Goal: Task Accomplishment & Management: Manage account settings

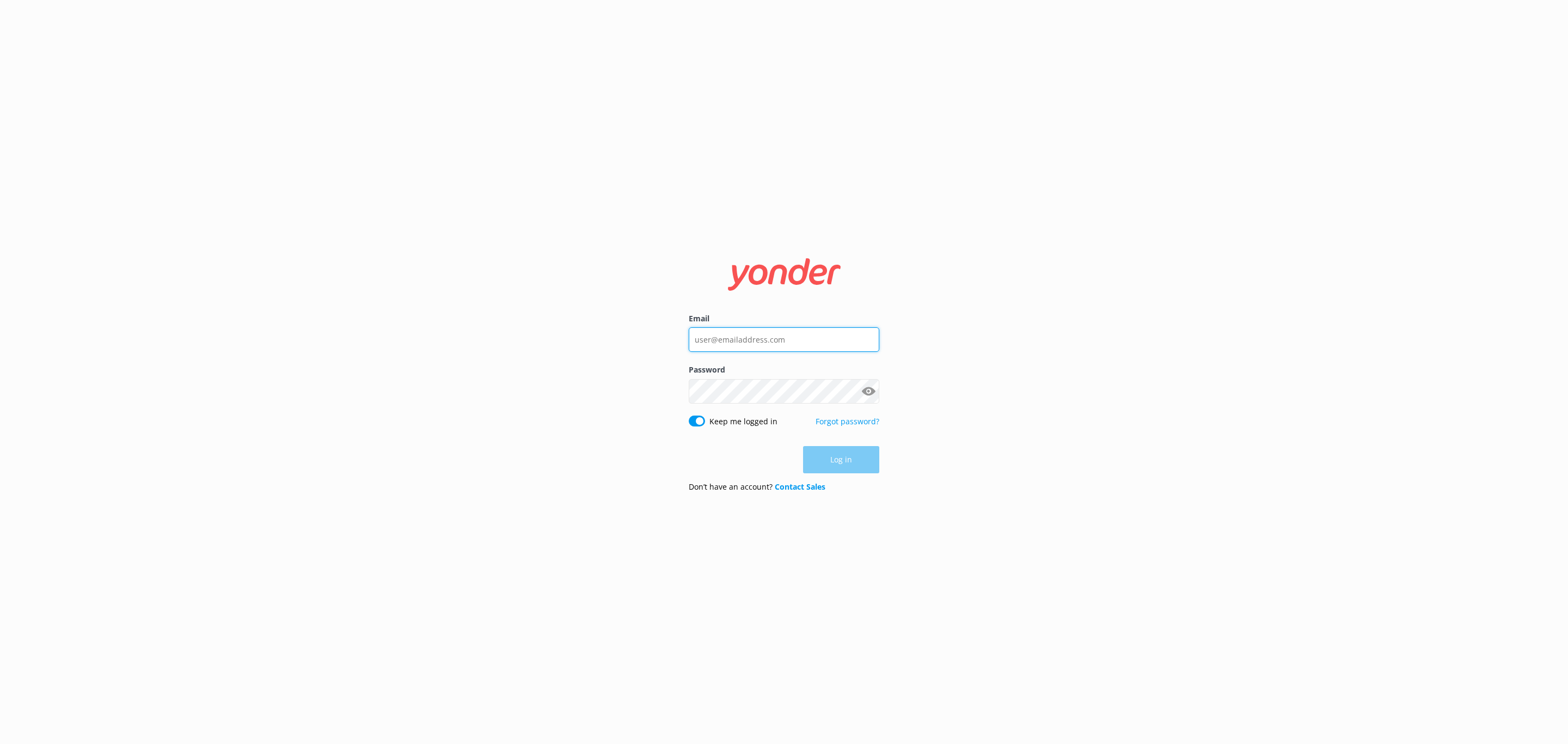
type input "[PERSON_NAME][EMAIL_ADDRESS][PERSON_NAME][DOMAIN_NAME]"
click at [828, 462] on div "Log in" at bounding box center [783, 460] width 191 height 27
click at [839, 462] on button "Log in" at bounding box center [841, 460] width 76 height 27
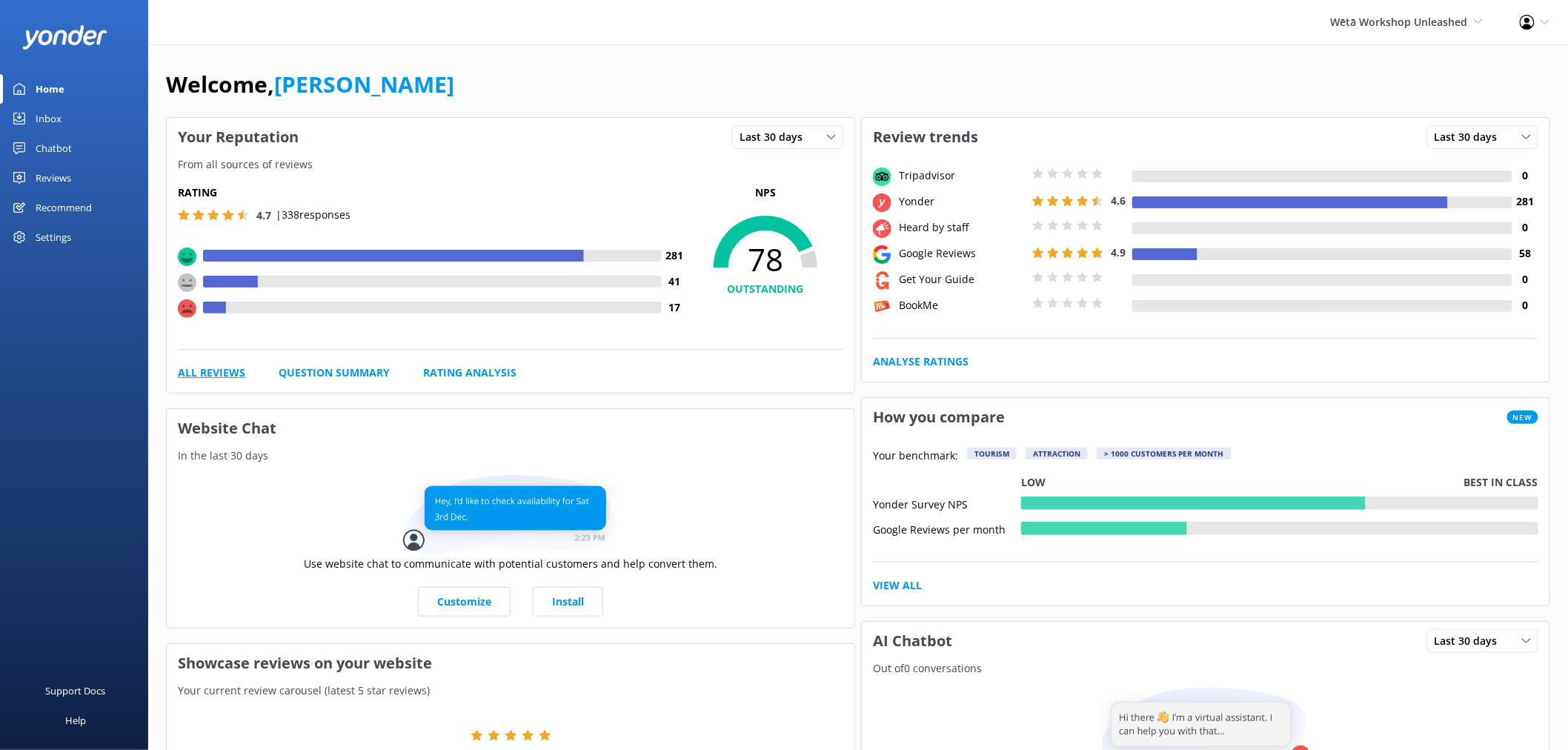
click at [233, 378] on link "All Reviews" at bounding box center [211, 373] width 67 height 17
click at [448, 370] on link "Rating Analysis" at bounding box center [470, 373] width 94 height 17
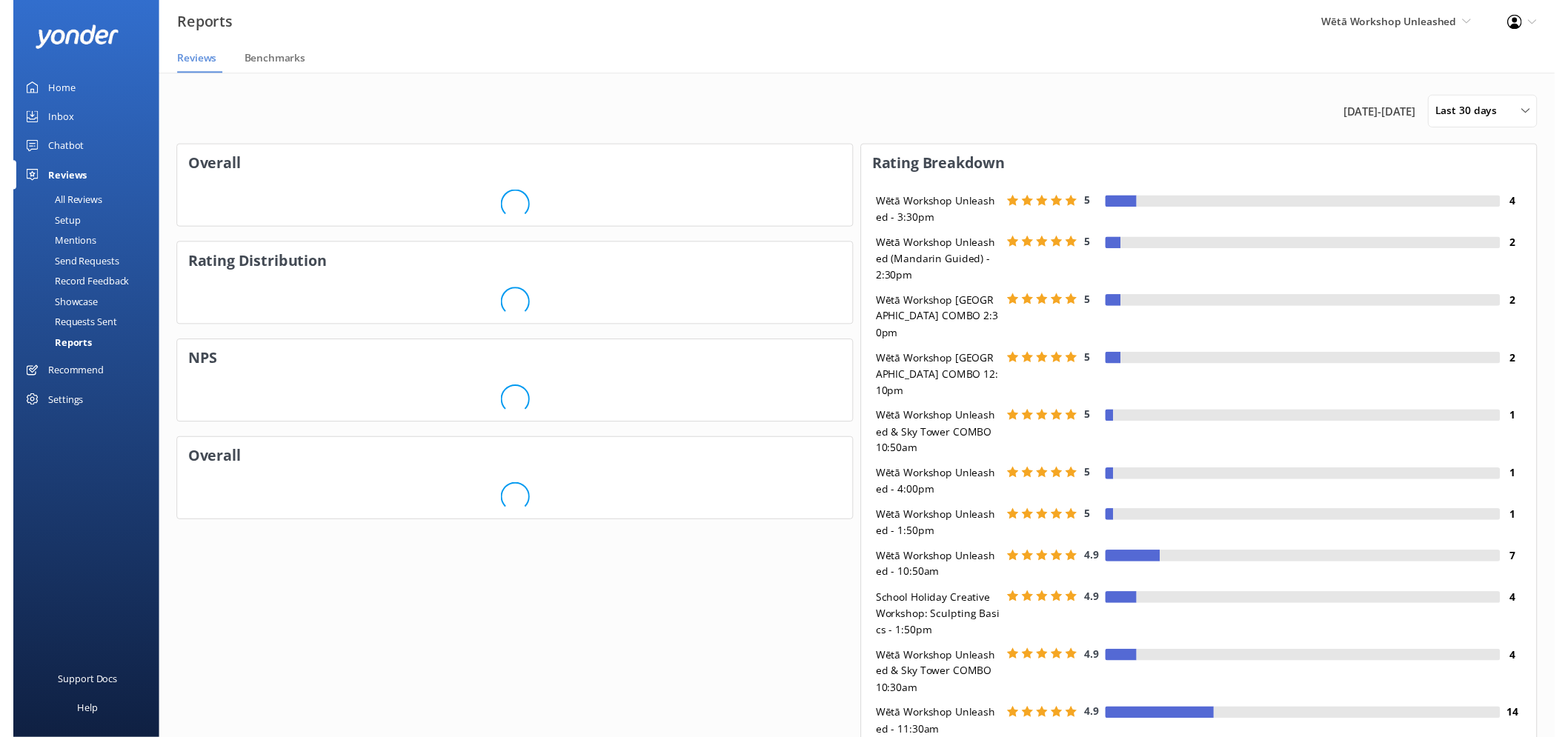
scroll to position [257, 675]
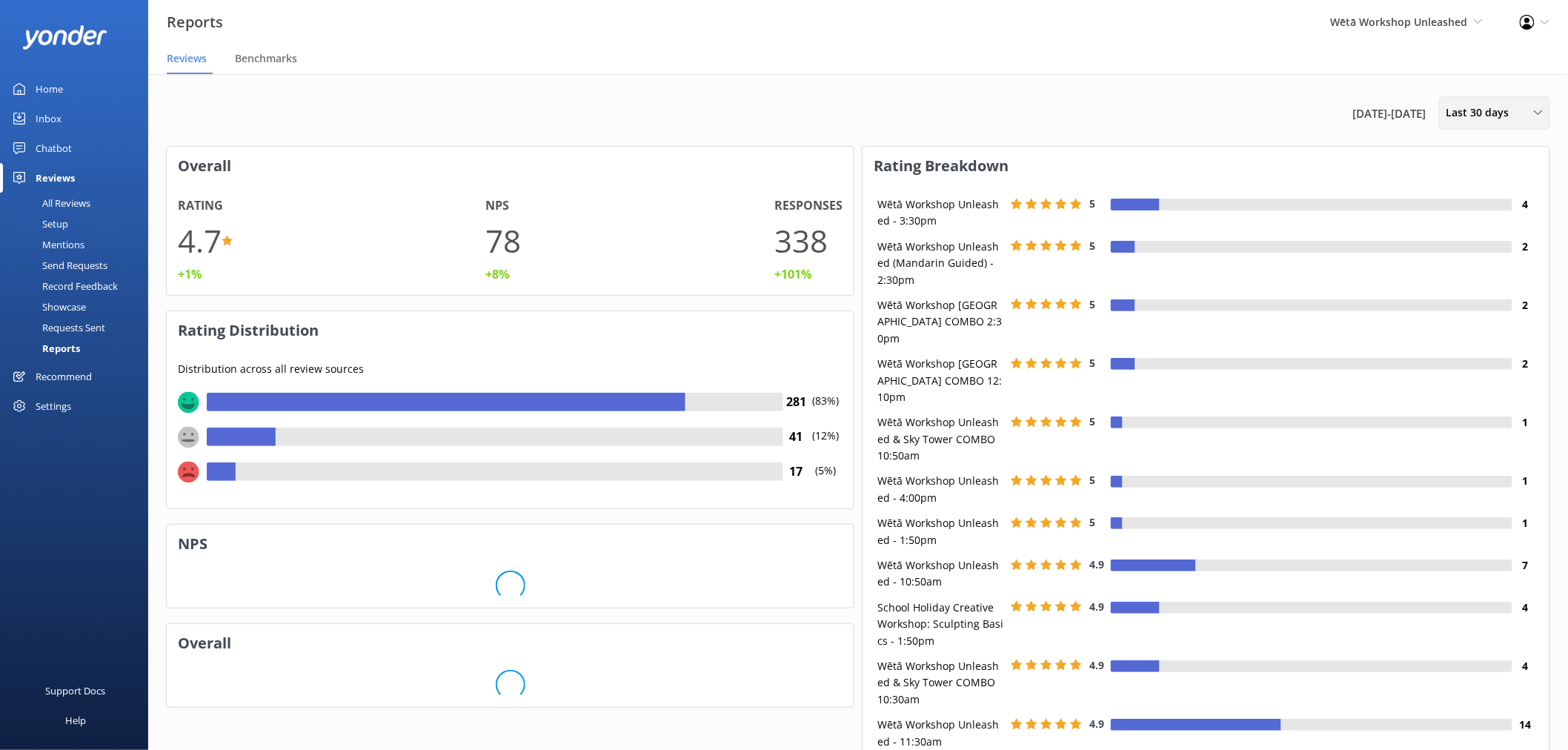
click at [1483, 115] on span "Last 30 days" at bounding box center [1482, 113] width 72 height 17
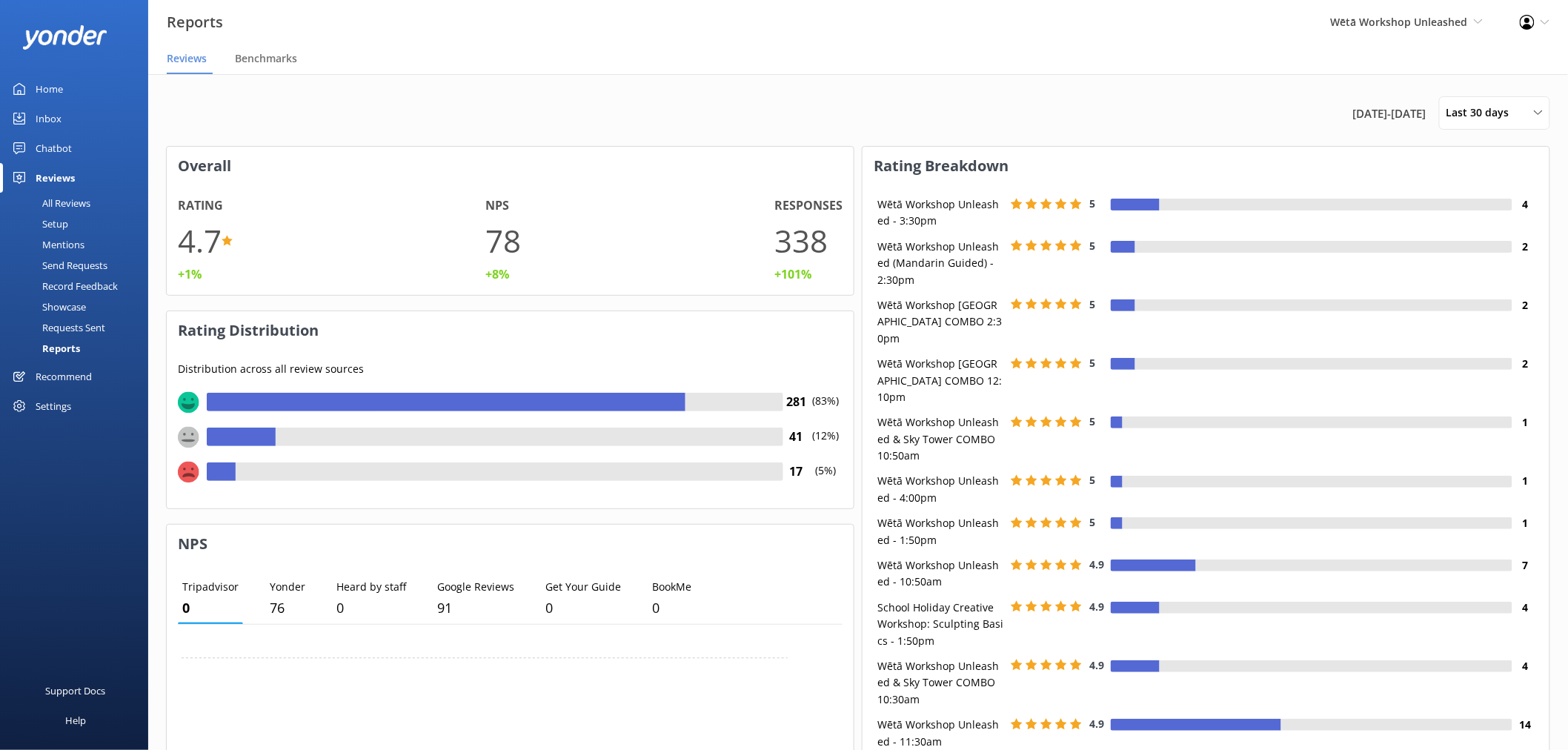
click at [1387, 115] on span "[DATE] - [DATE]" at bounding box center [1389, 113] width 74 height 17
click at [1353, 114] on span "[DATE] - [DATE]" at bounding box center [1389, 113] width 74 height 17
click at [1488, 115] on span "Last 30 days" at bounding box center [1482, 113] width 72 height 17
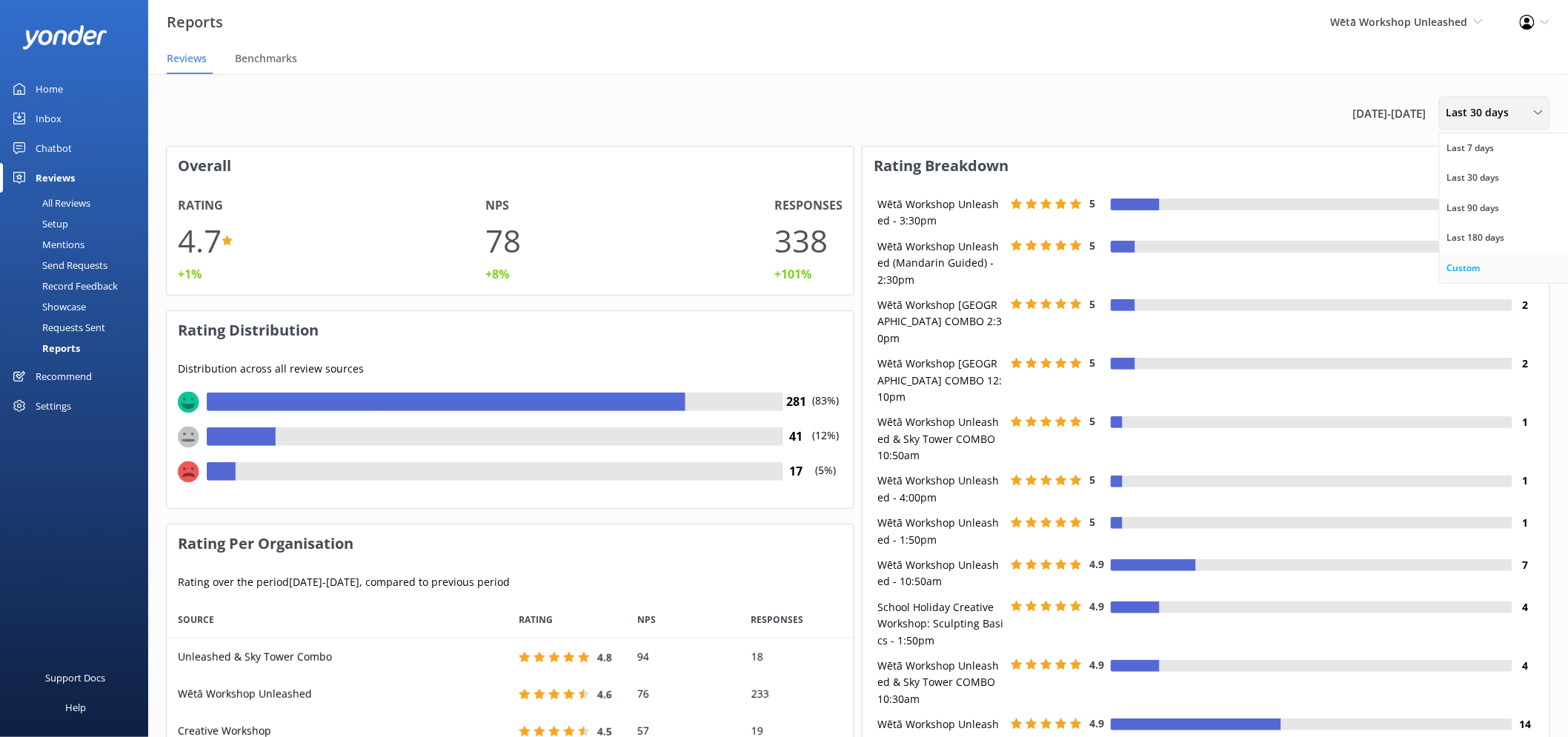
click at [1472, 271] on div "Custom" at bounding box center [1464, 268] width 33 height 15
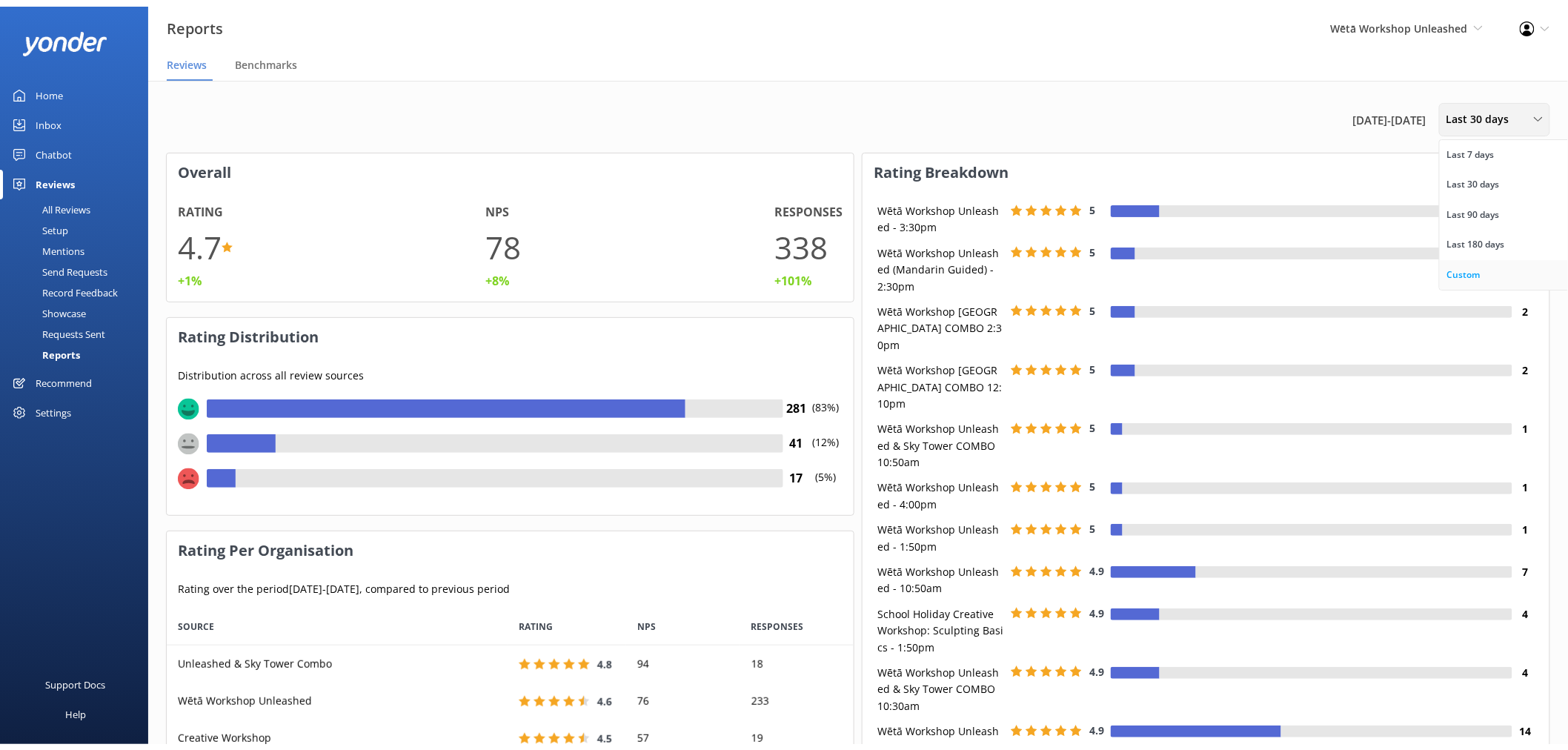
scroll to position [146, 675]
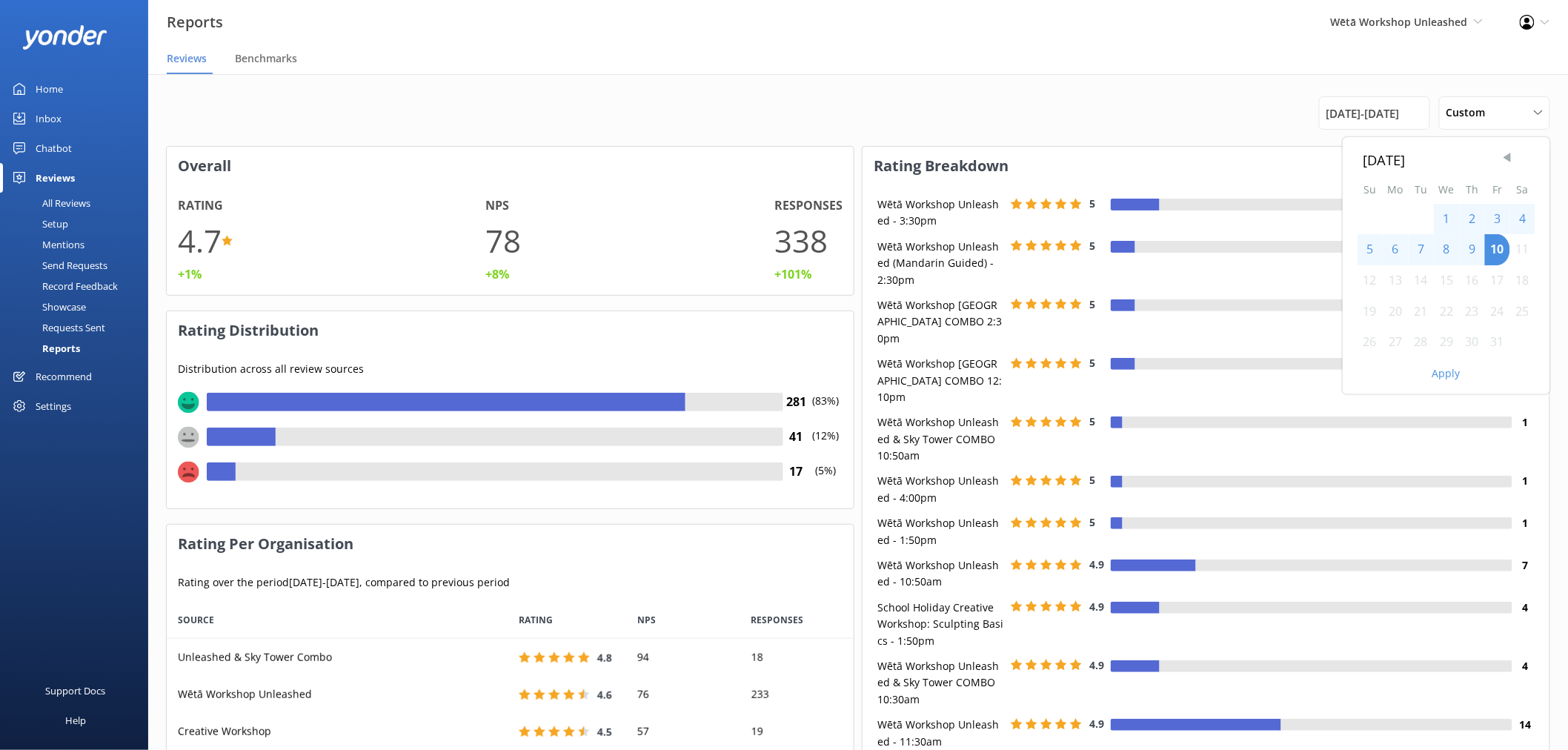
click at [1513, 163] on span "Previous Month" at bounding box center [1507, 158] width 15 height 15
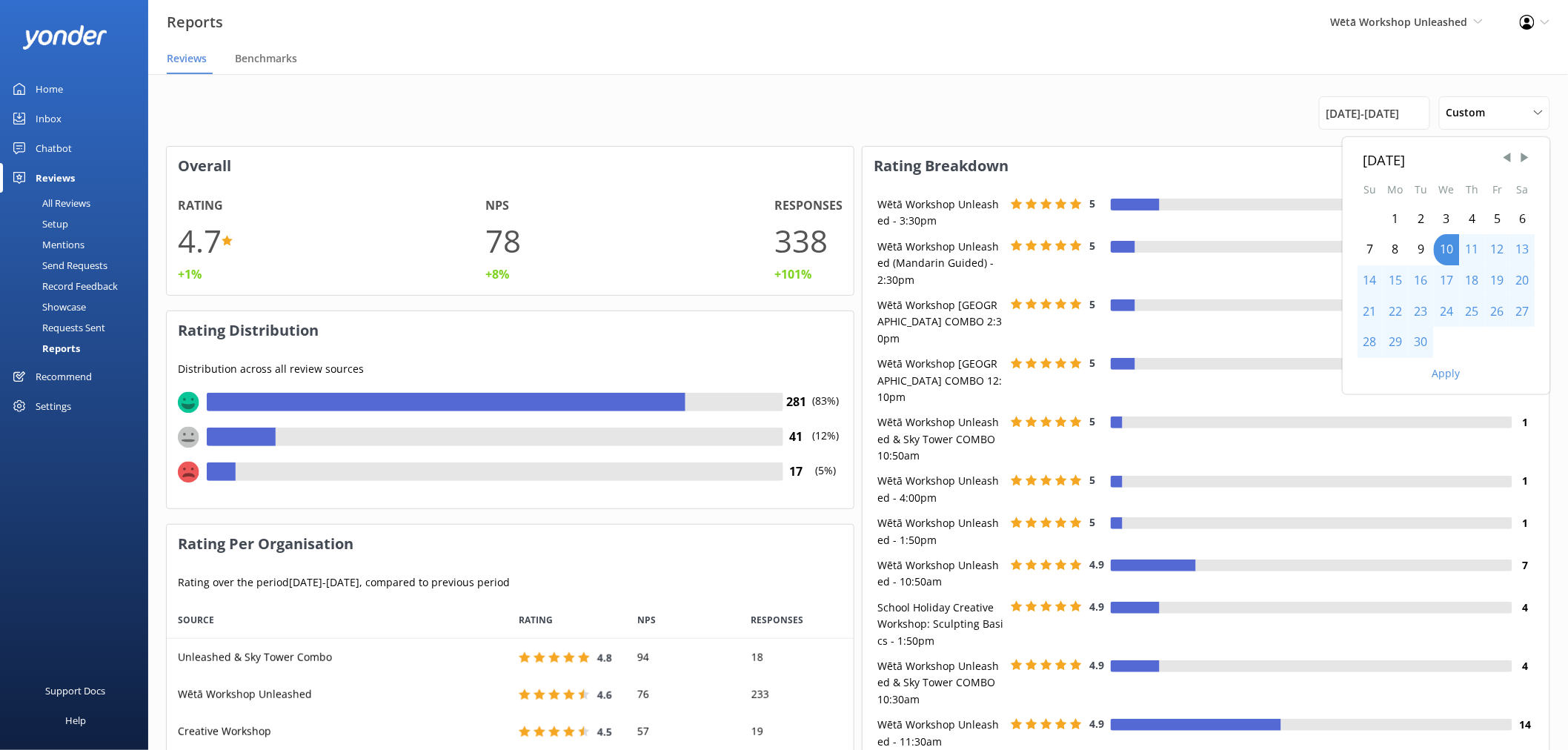
click at [1527, 283] on div "20" at bounding box center [1522, 281] width 25 height 31
click at [1517, 280] on div "20" at bounding box center [1522, 281] width 25 height 31
click at [1529, 158] on span "Next Month" at bounding box center [1525, 158] width 15 height 15
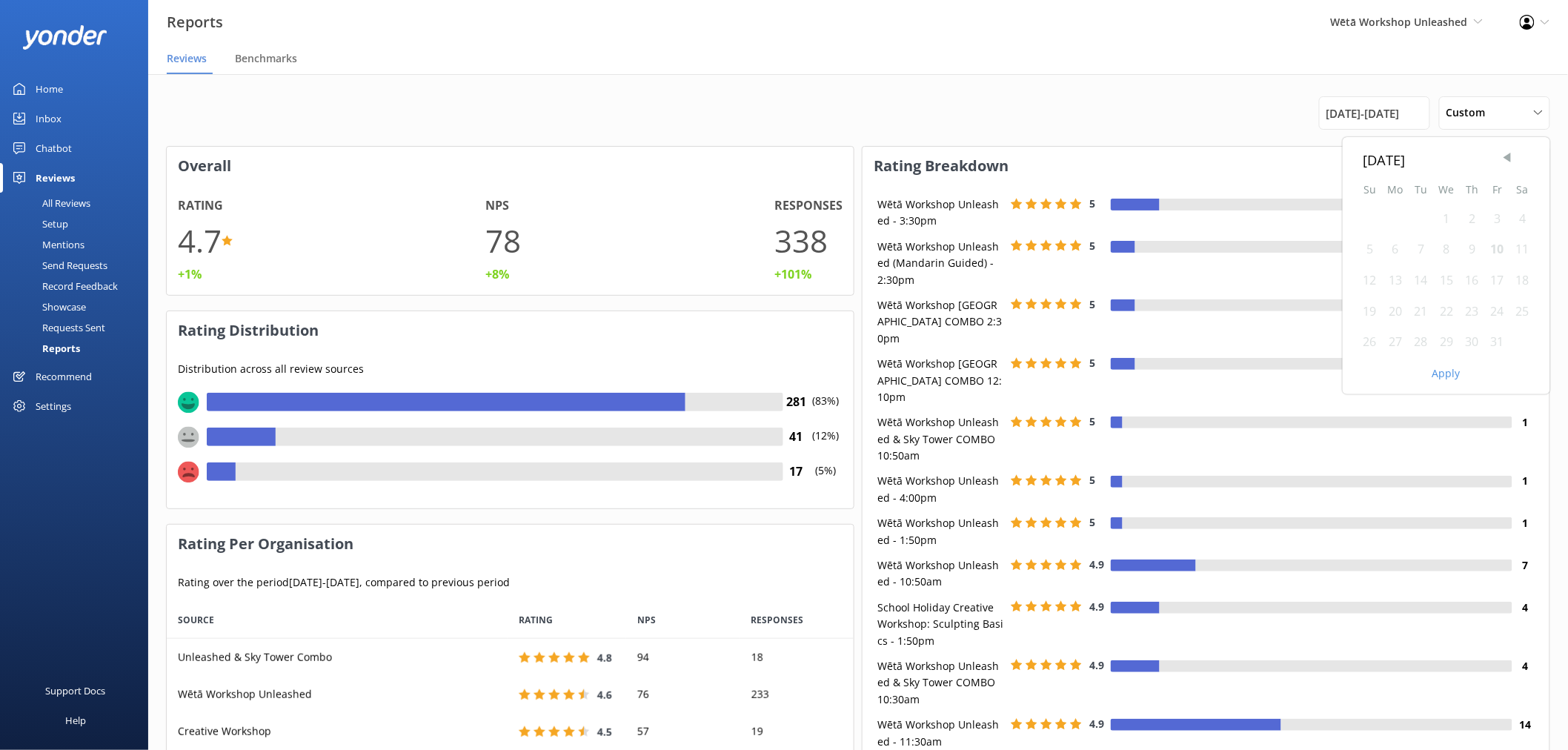
click at [1506, 159] on span "Previous Month" at bounding box center [1507, 158] width 15 height 15
click at [1520, 278] on div "20" at bounding box center [1522, 281] width 25 height 31
click at [1503, 102] on div "Custom Last 7 days Last 30 days Last 90 days Last 180 days Custom" at bounding box center [1494, 113] width 111 height 33
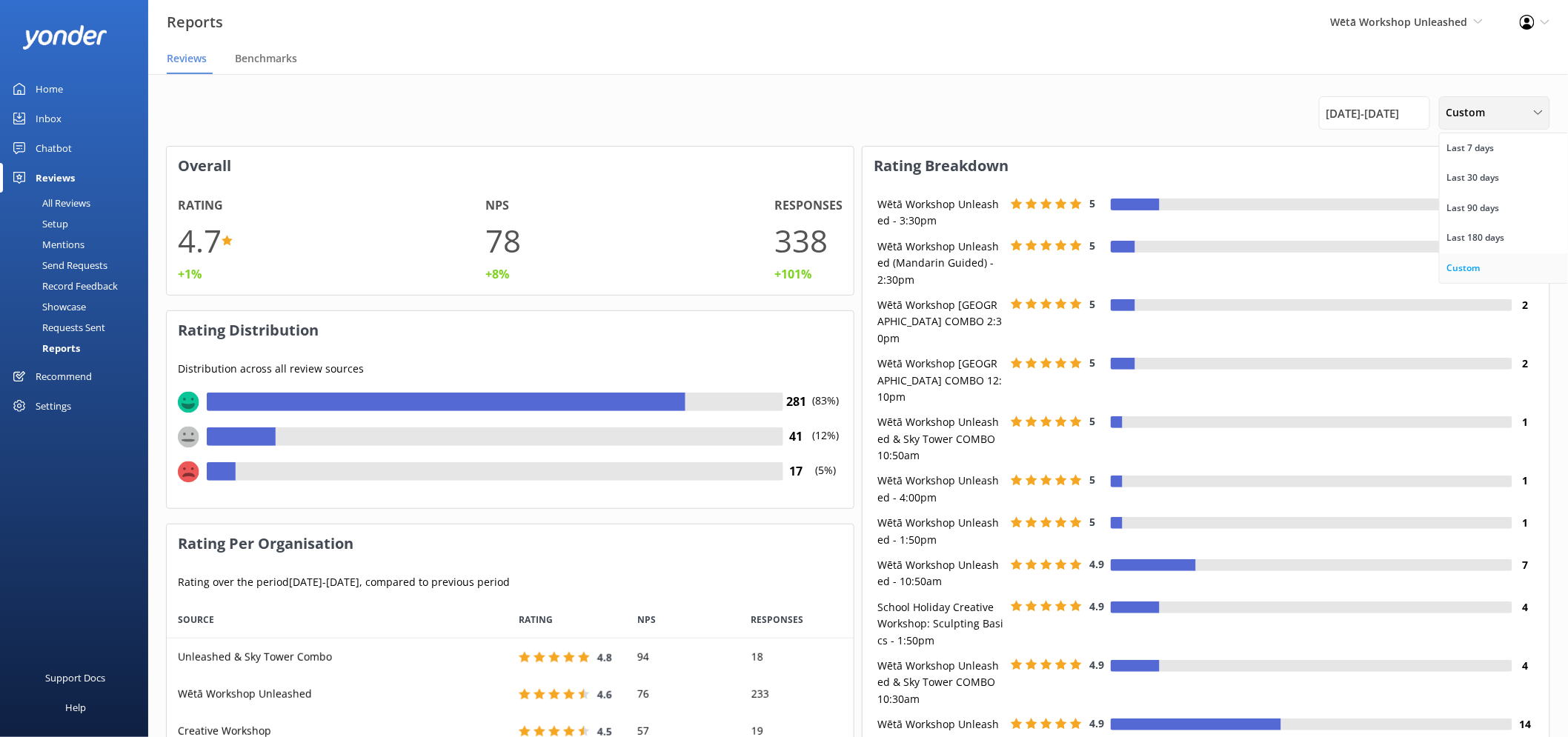
click at [1484, 260] on link "Custom" at bounding box center [1505, 268] width 132 height 30
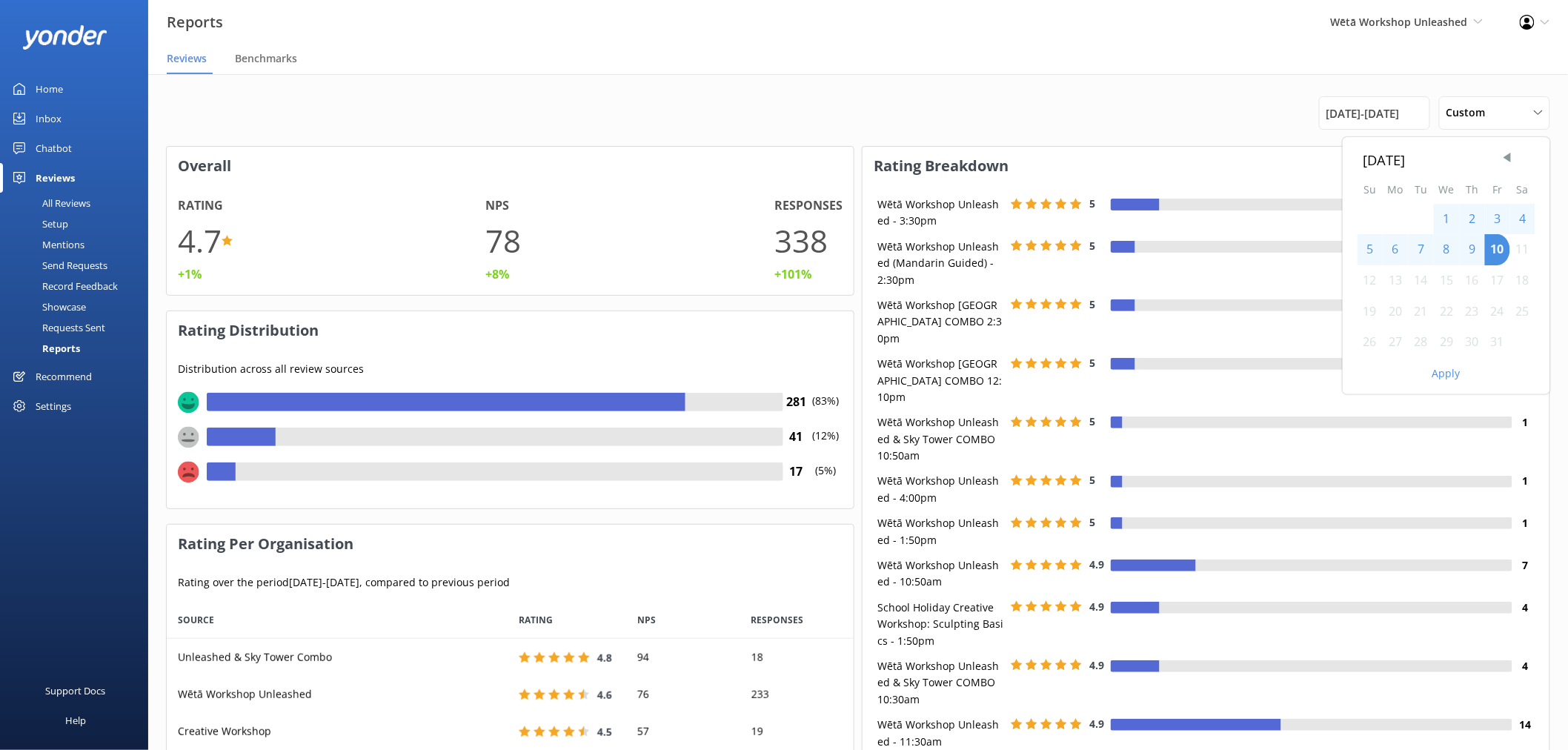
click at [1373, 253] on div "5" at bounding box center [1370, 250] width 25 height 31
click at [1512, 161] on span "Previous Month" at bounding box center [1507, 158] width 15 height 15
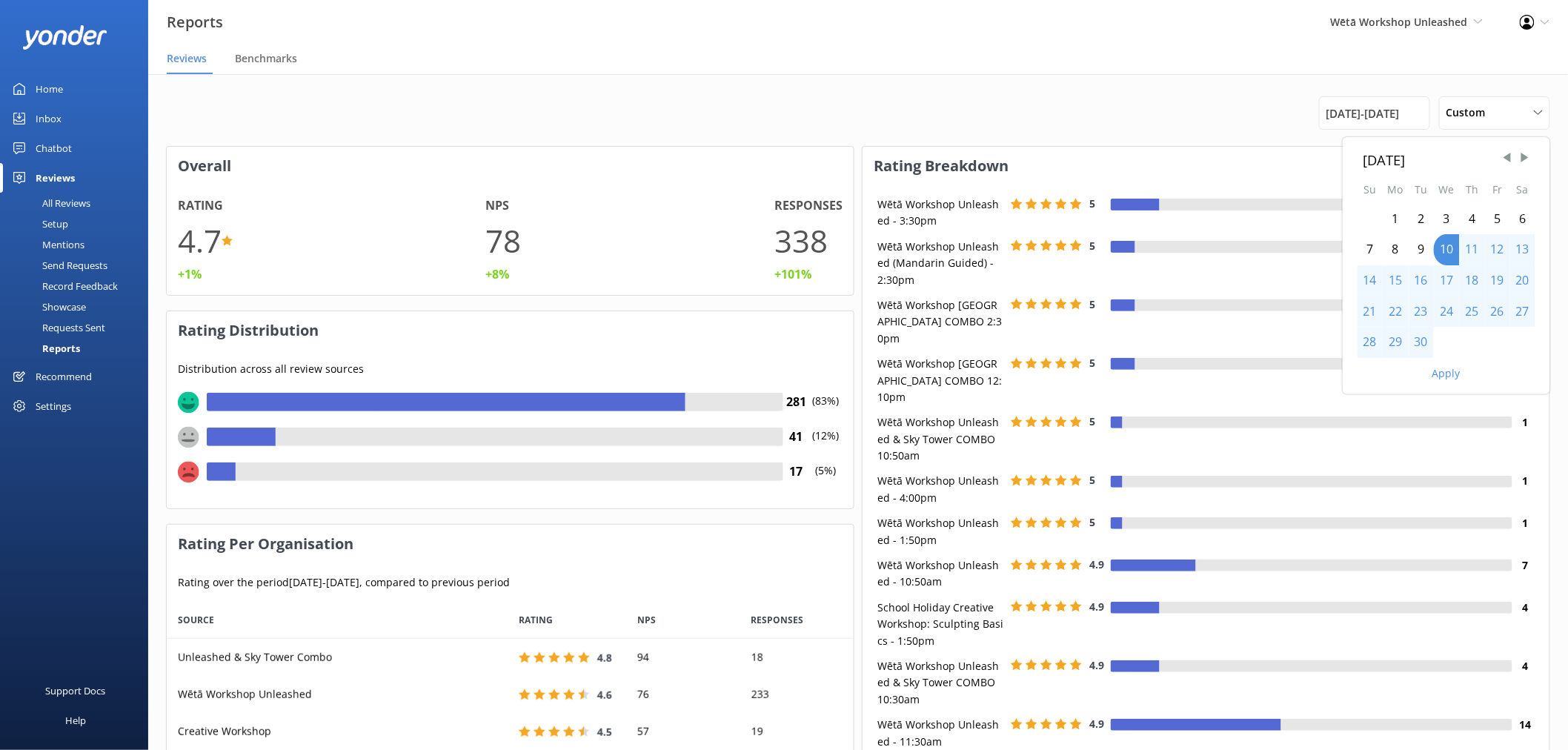
click at [1527, 282] on div "20" at bounding box center [1522, 281] width 25 height 31
click at [1524, 280] on div "20" at bounding box center [1522, 281] width 25 height 31
click at [1520, 280] on div "20" at bounding box center [1522, 281] width 25 height 31
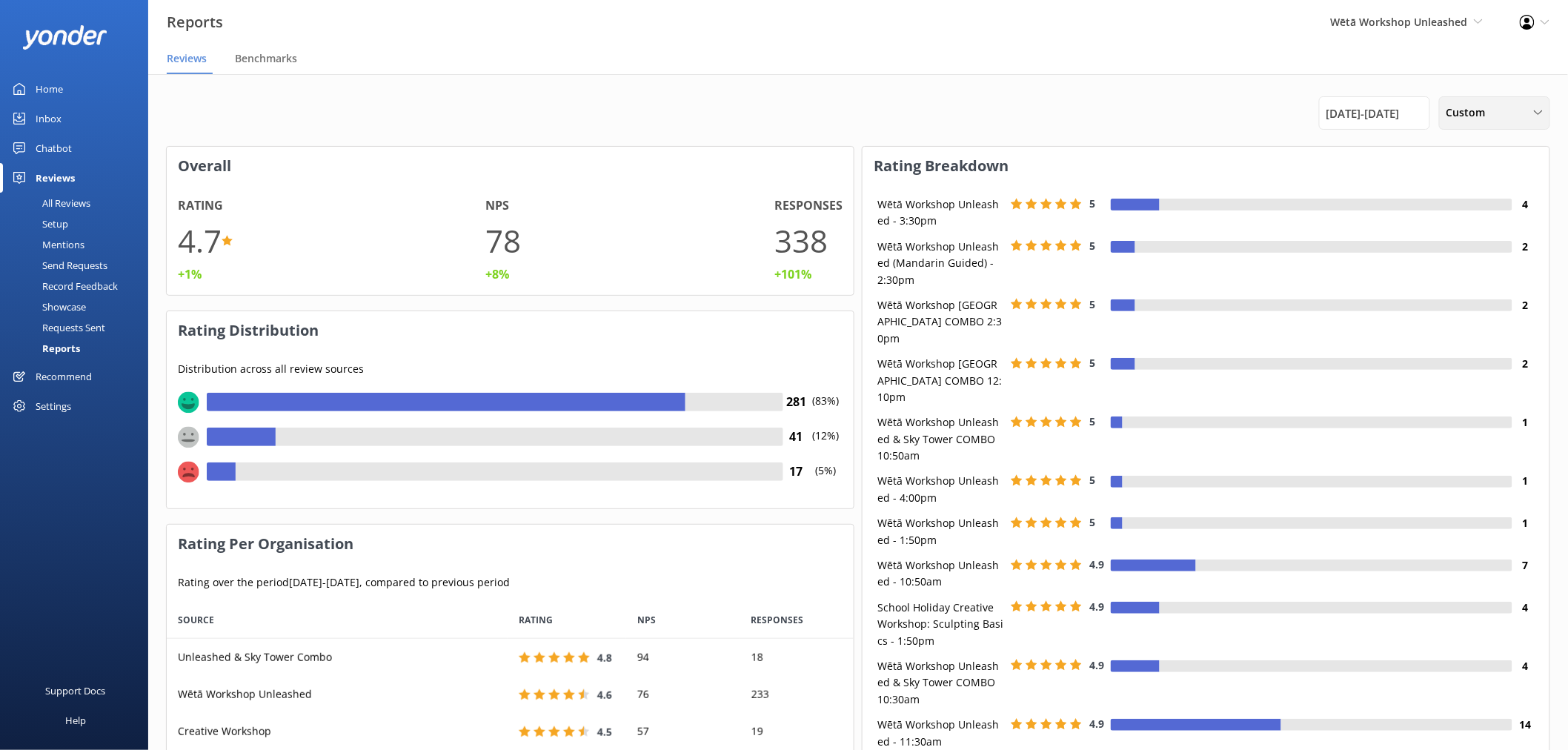
click at [1502, 114] on div "Custom" at bounding box center [1493, 113] width 104 height 17
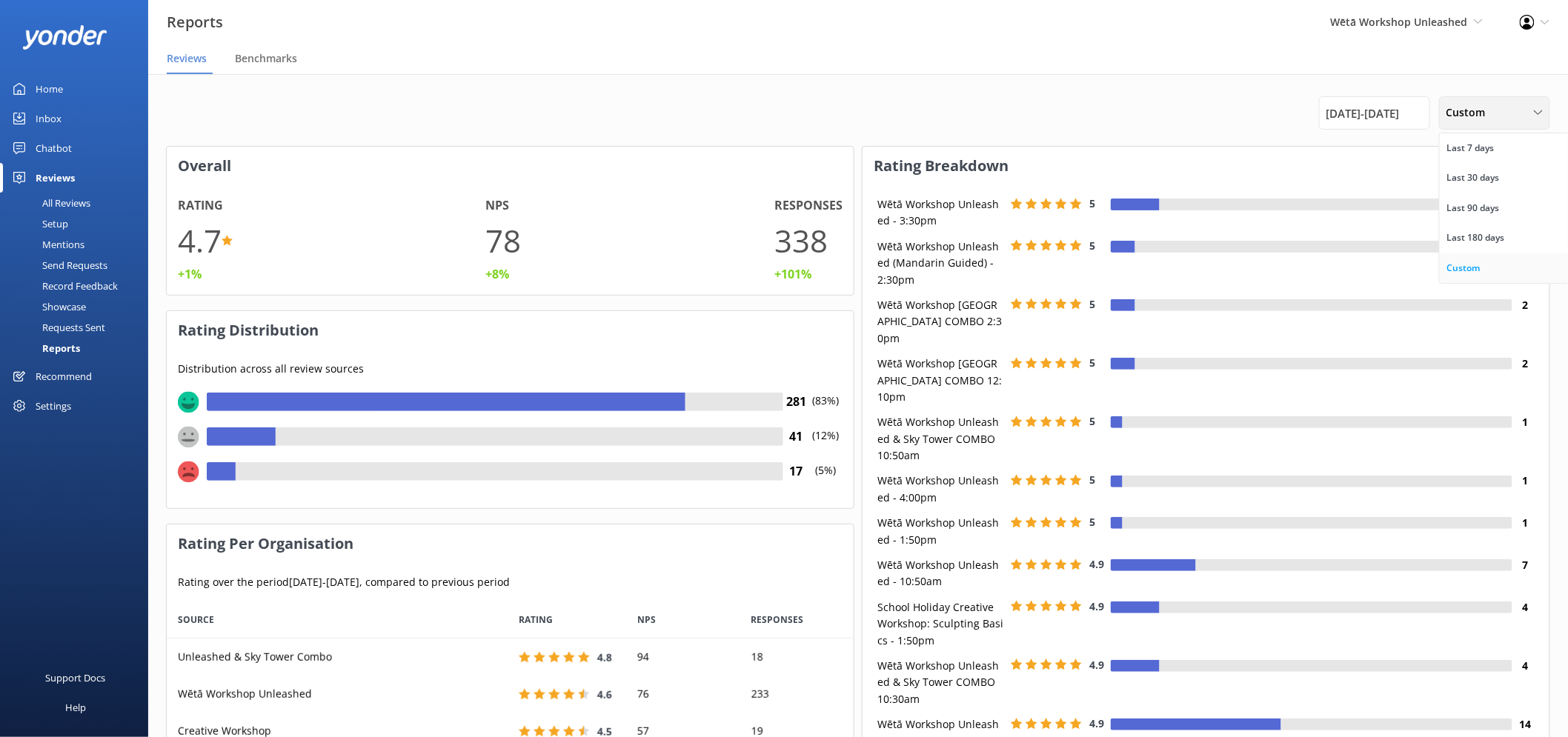
click at [1483, 263] on link "Custom" at bounding box center [1505, 268] width 132 height 30
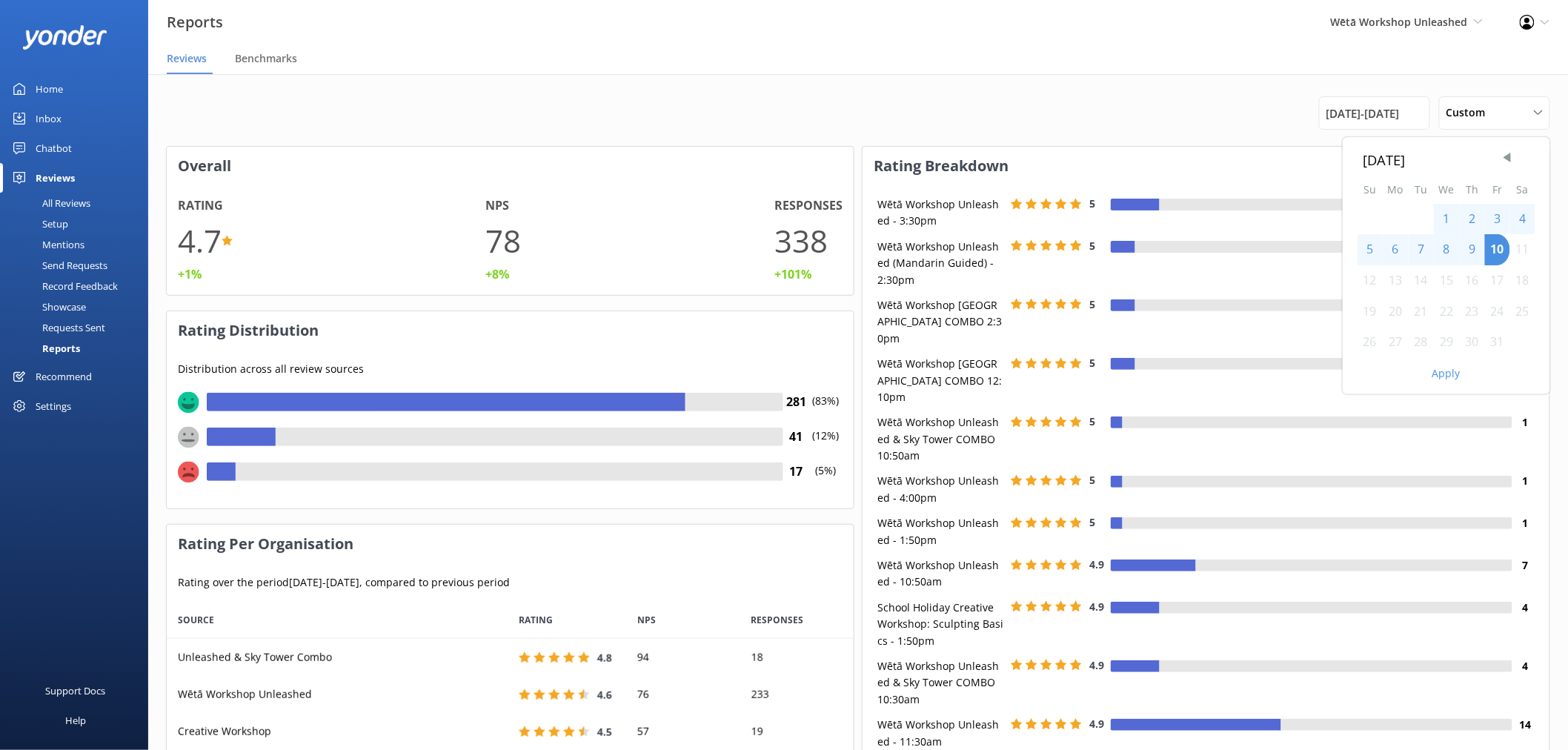
click at [1373, 249] on div "5" at bounding box center [1370, 250] width 25 height 31
click at [1464, 376] on div "Apply" at bounding box center [1446, 370] width 207 height 25
click at [1454, 375] on button "Apply" at bounding box center [1446, 374] width 28 height 11
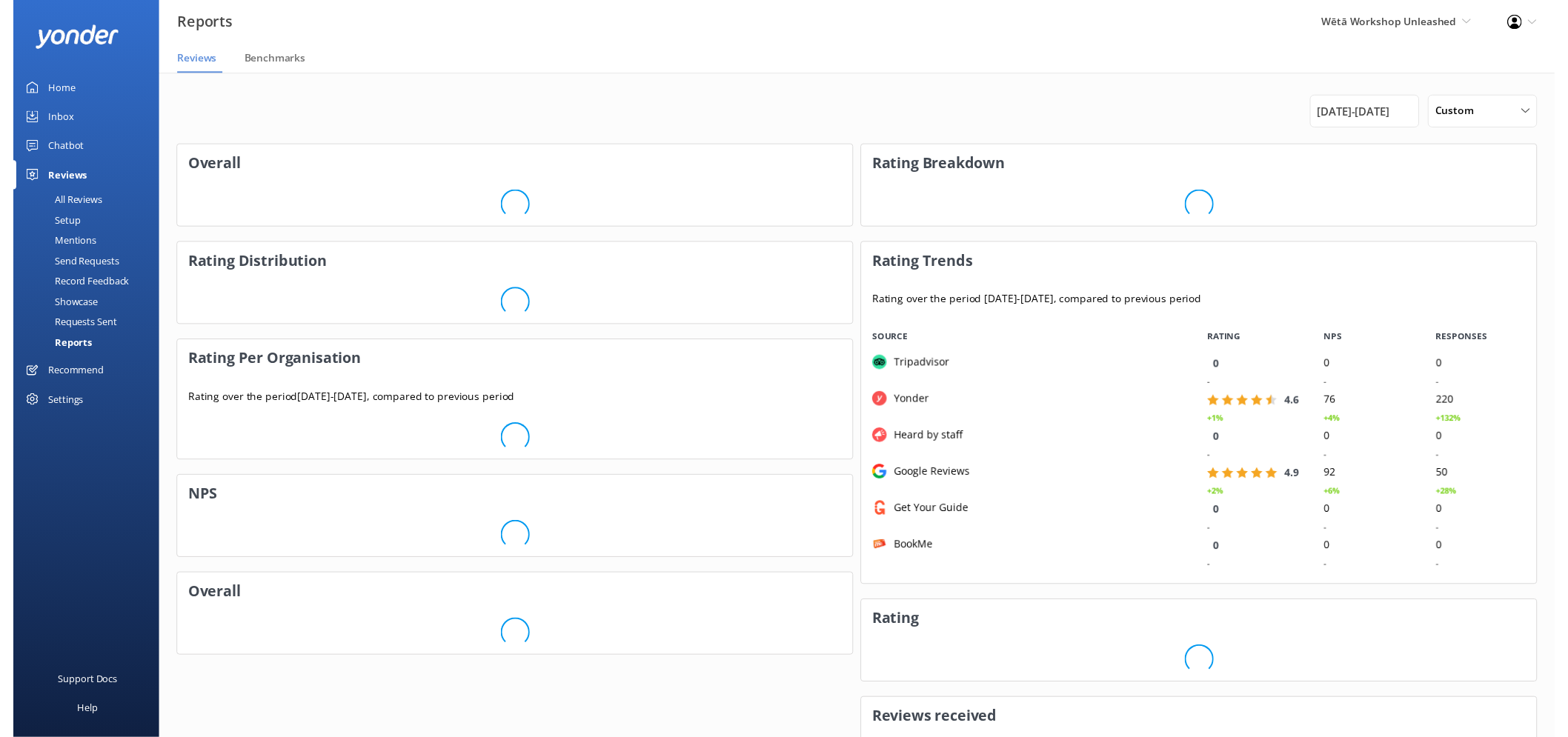
scroll to position [257, 675]
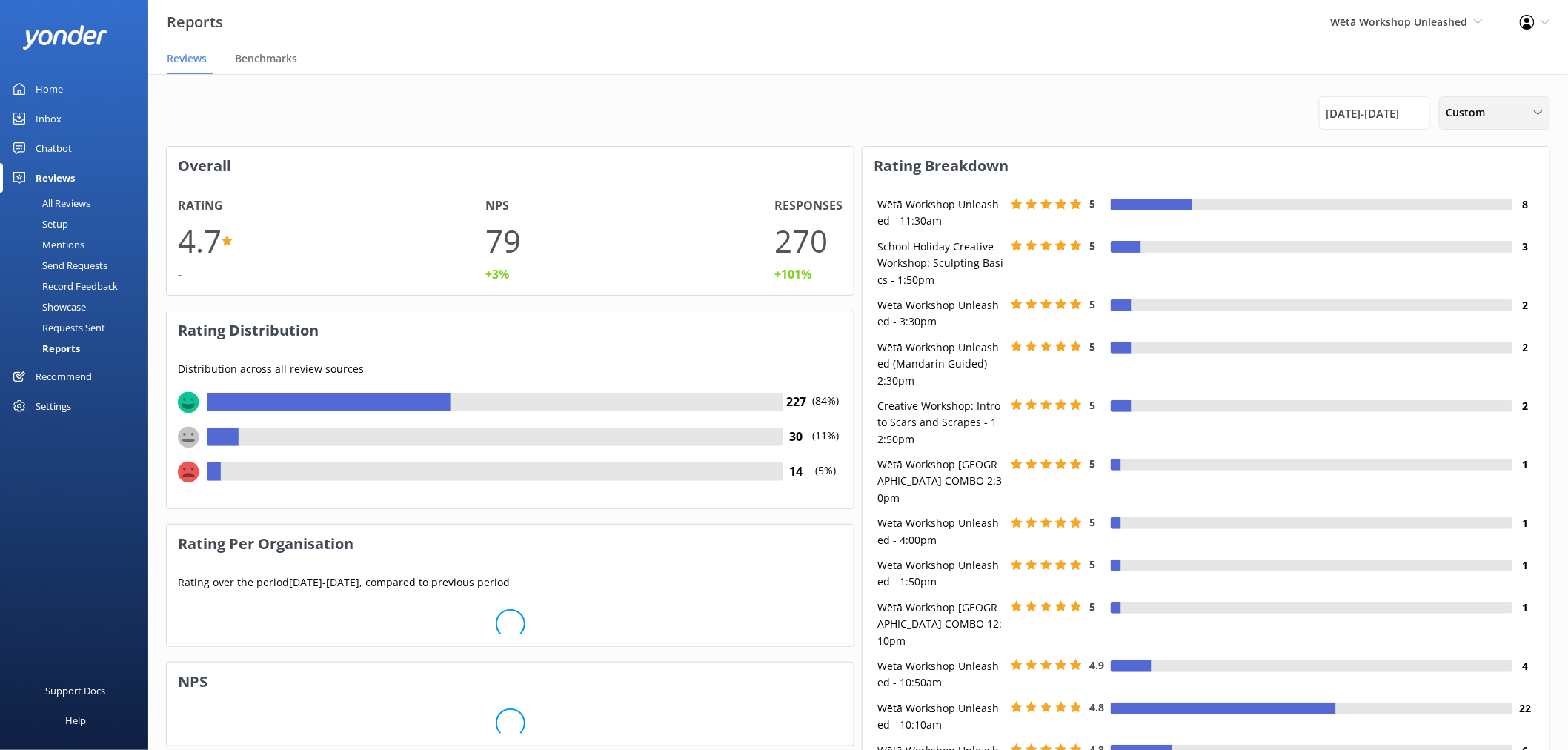
click at [1487, 112] on span "Custom" at bounding box center [1470, 113] width 48 height 17
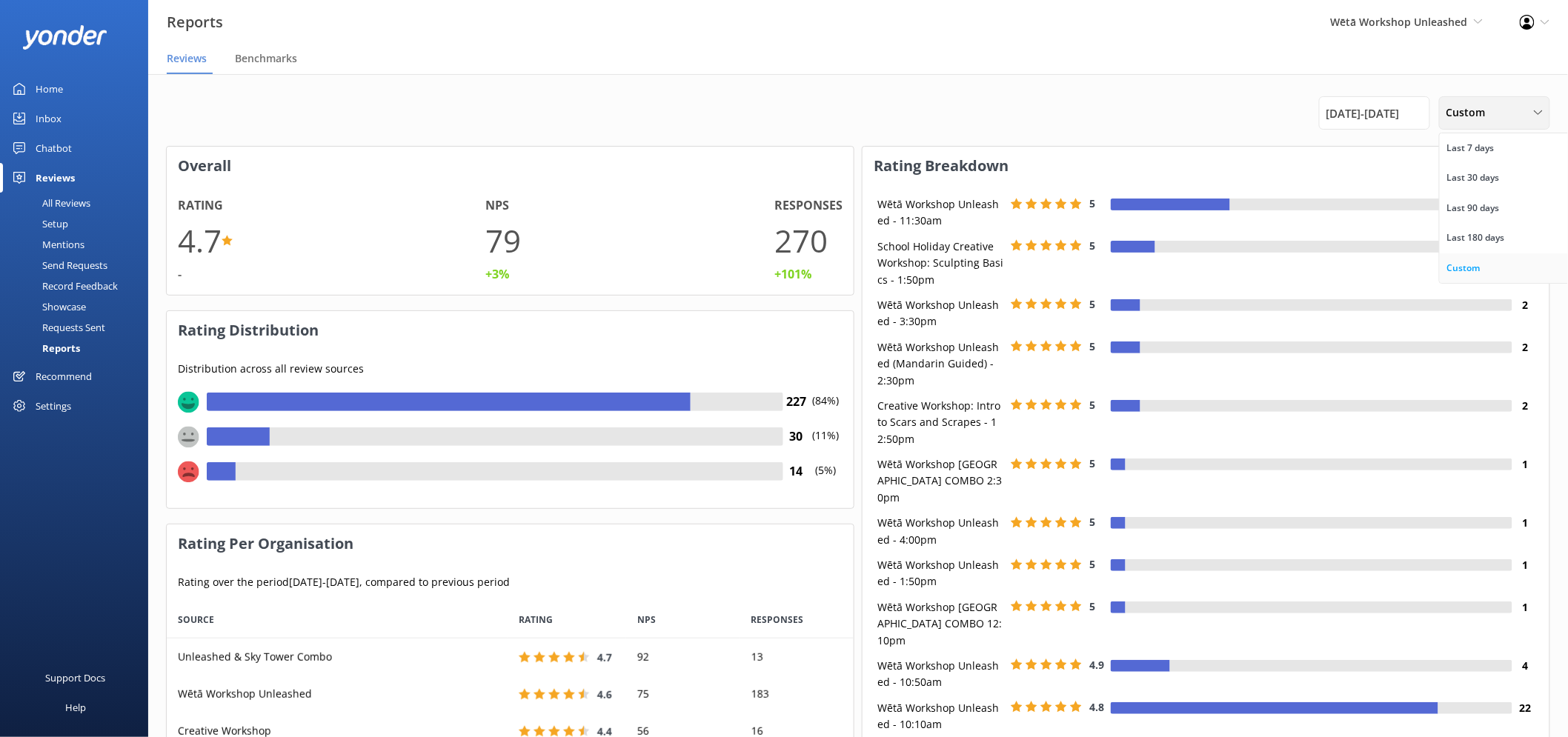
click at [1469, 270] on div "Custom" at bounding box center [1464, 268] width 33 height 15
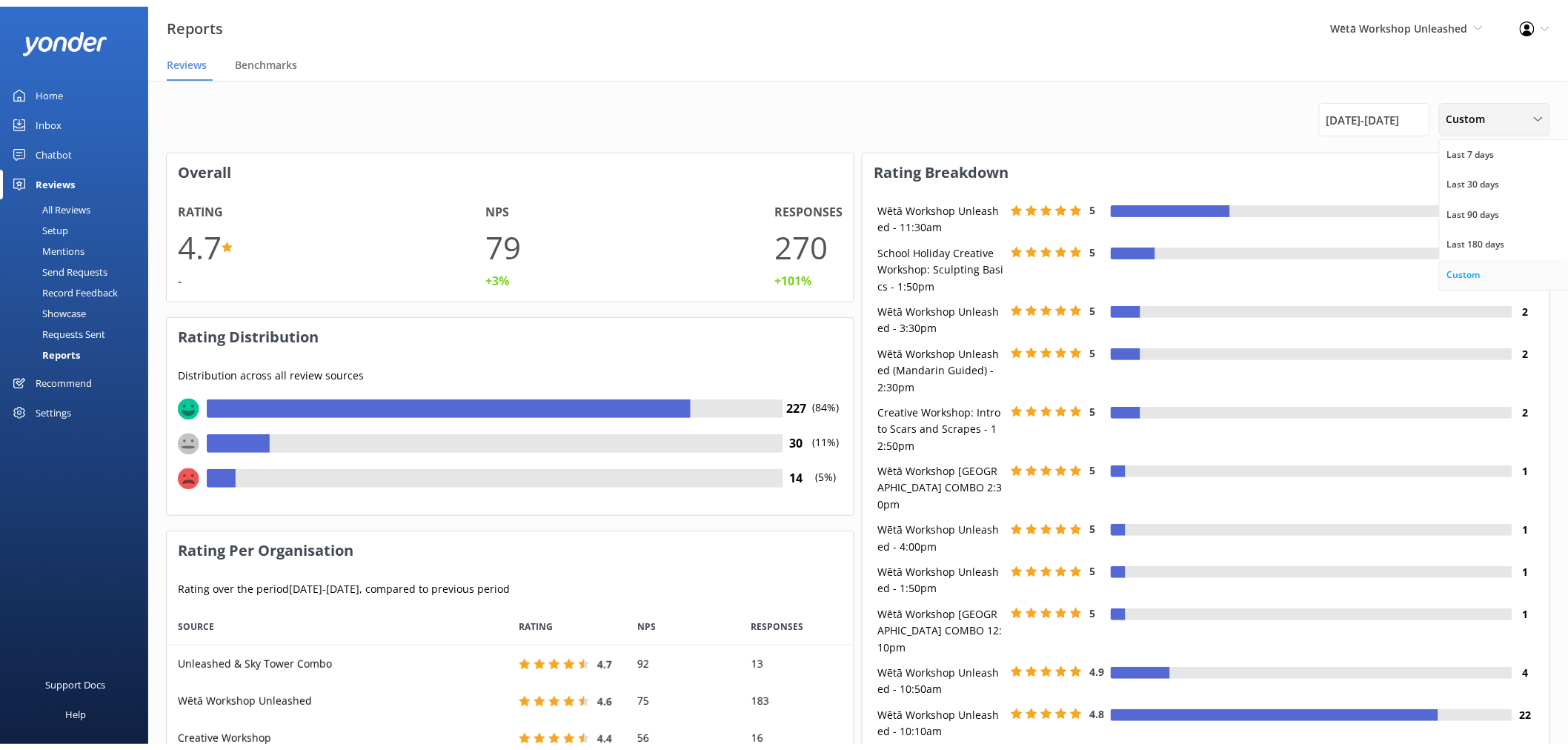
scroll to position [146, 675]
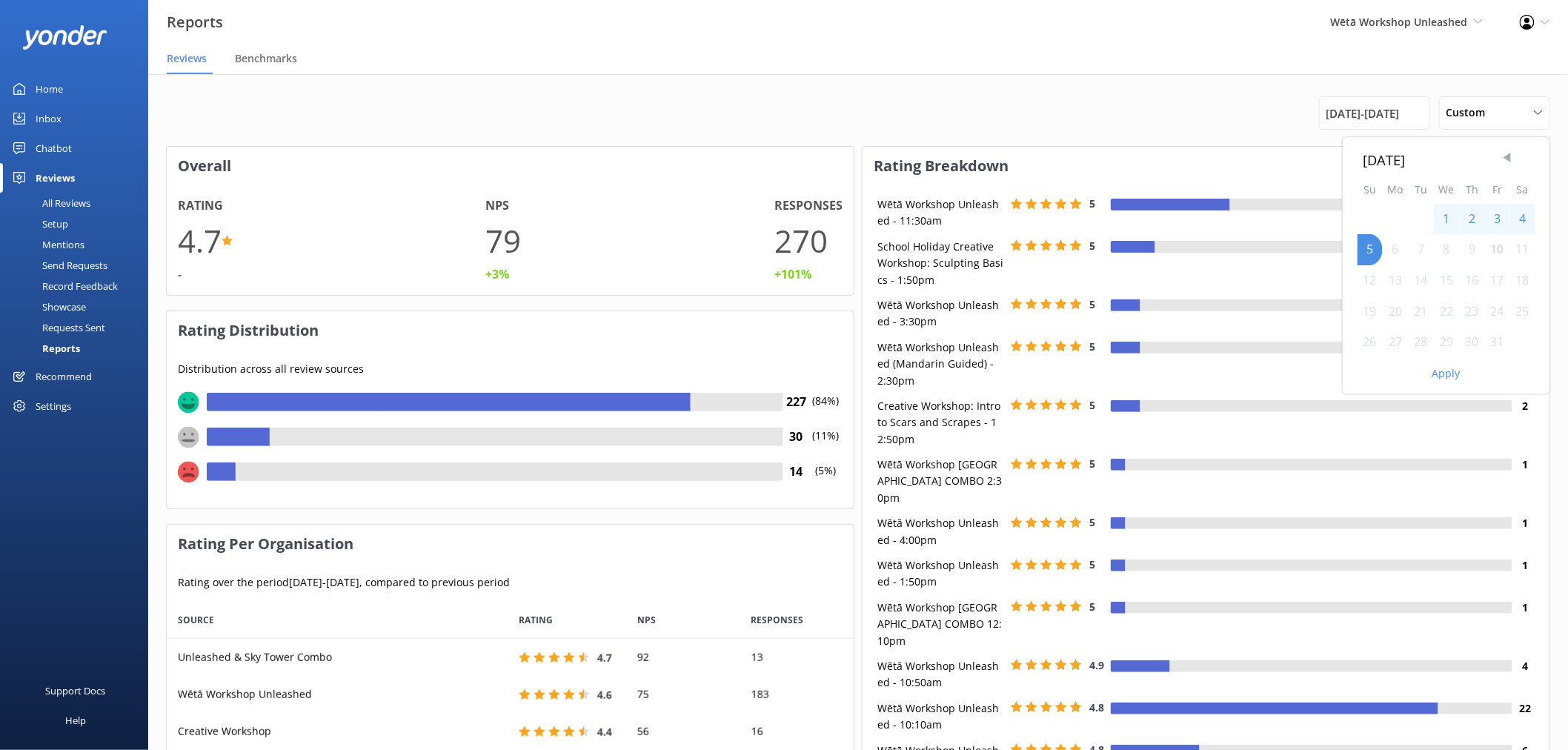
click at [1509, 159] on span "Previous Month" at bounding box center [1507, 158] width 15 height 15
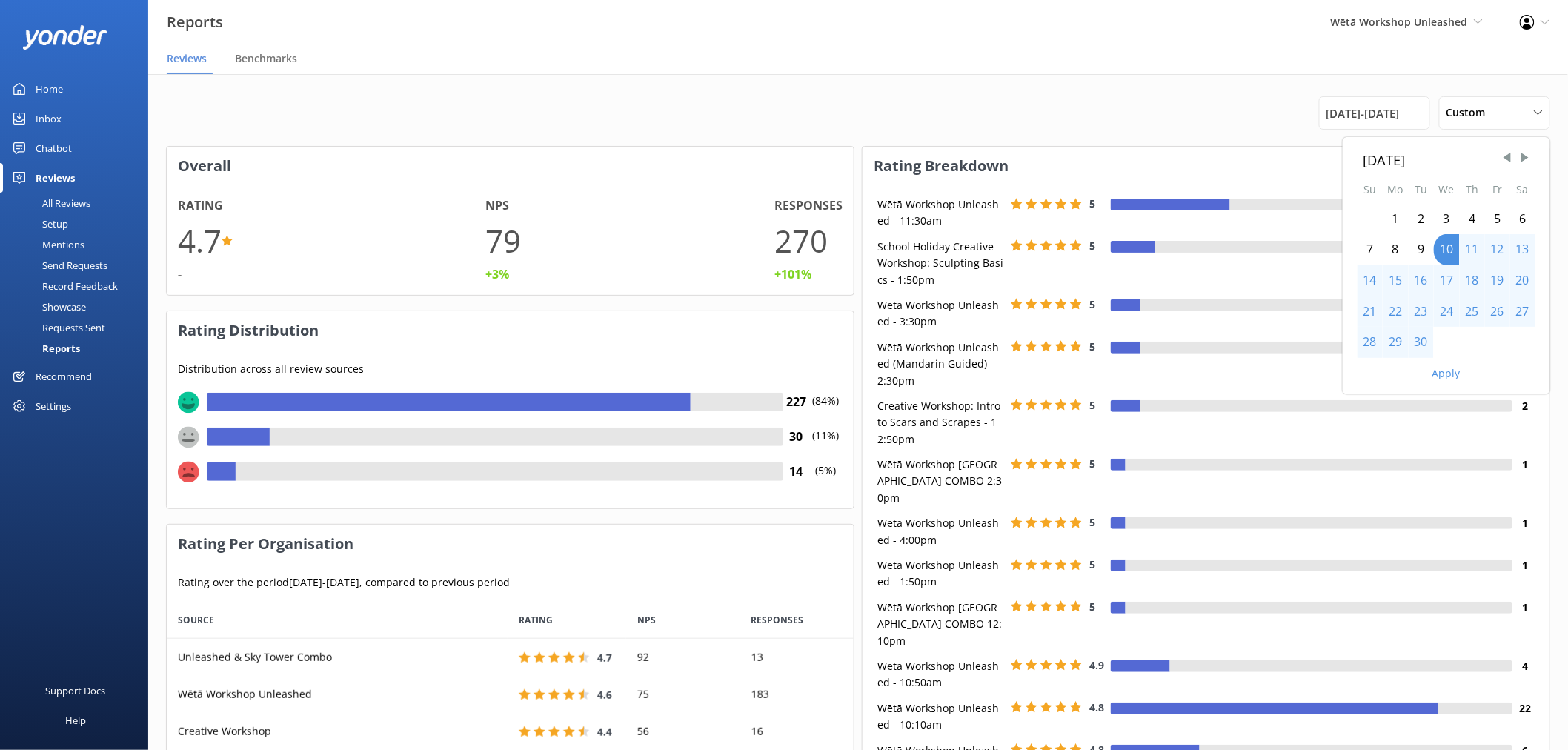
click at [1520, 283] on div "20" at bounding box center [1522, 281] width 25 height 31
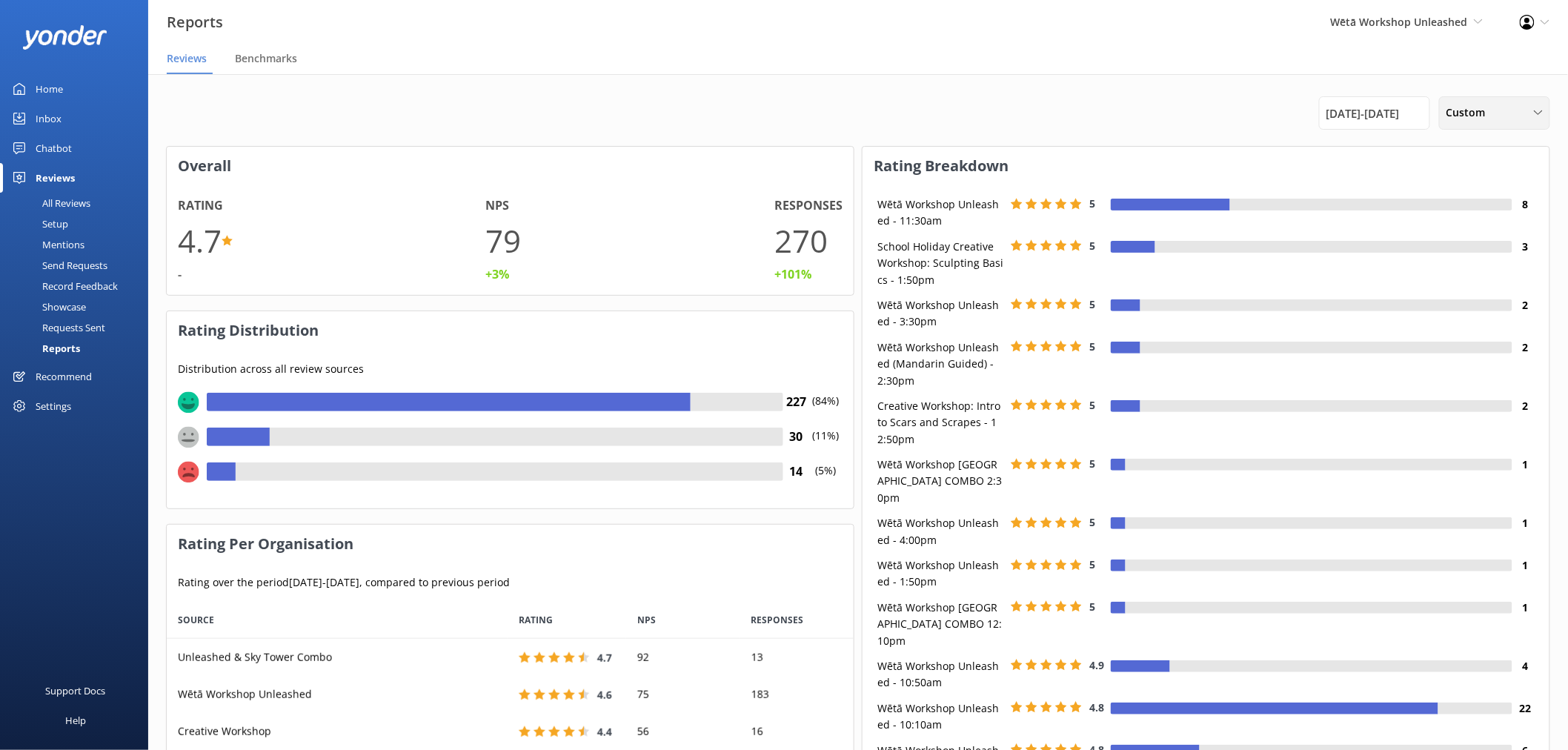
click at [1506, 119] on div "Custom" at bounding box center [1493, 113] width 104 height 17
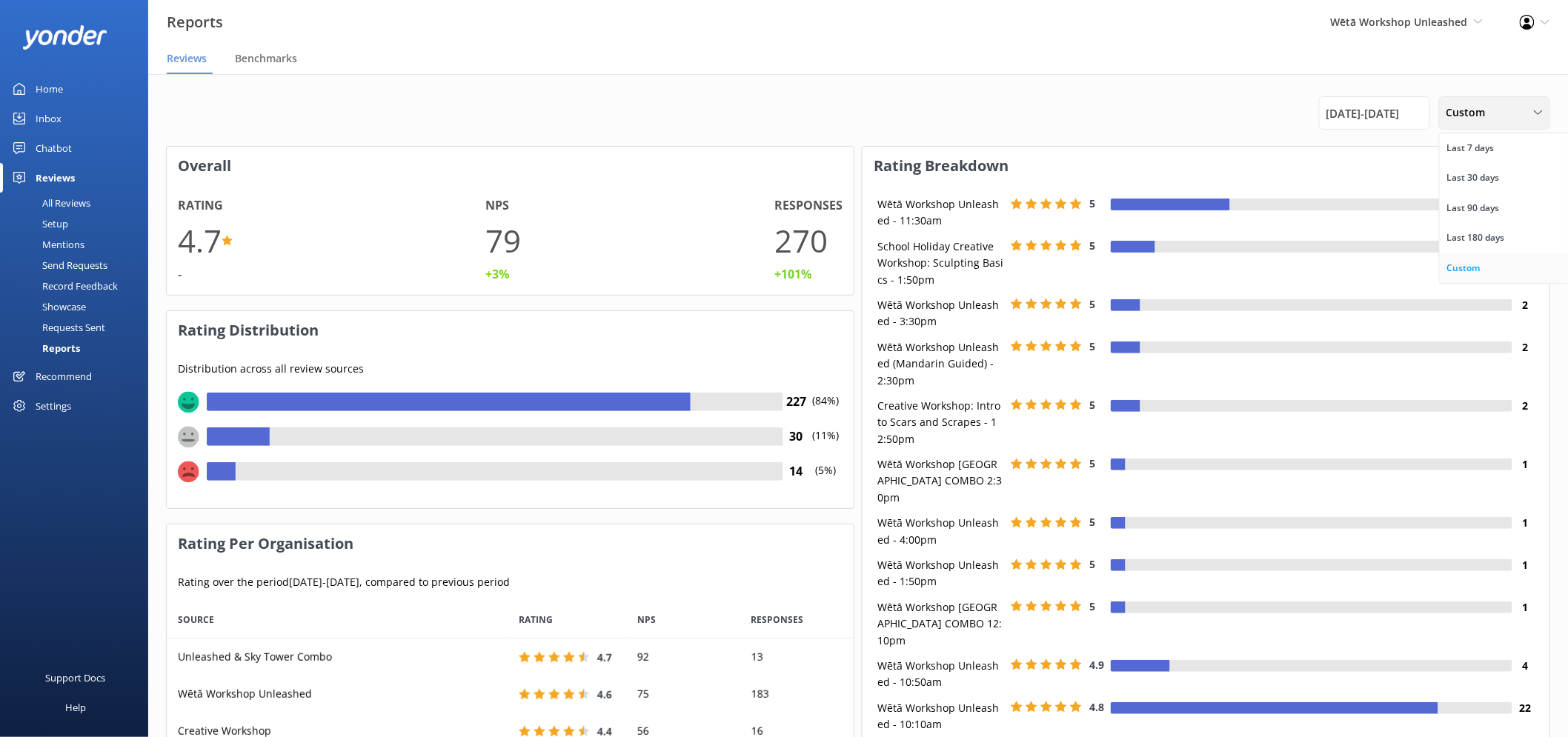
click at [1473, 274] on div "Custom" at bounding box center [1464, 268] width 33 height 15
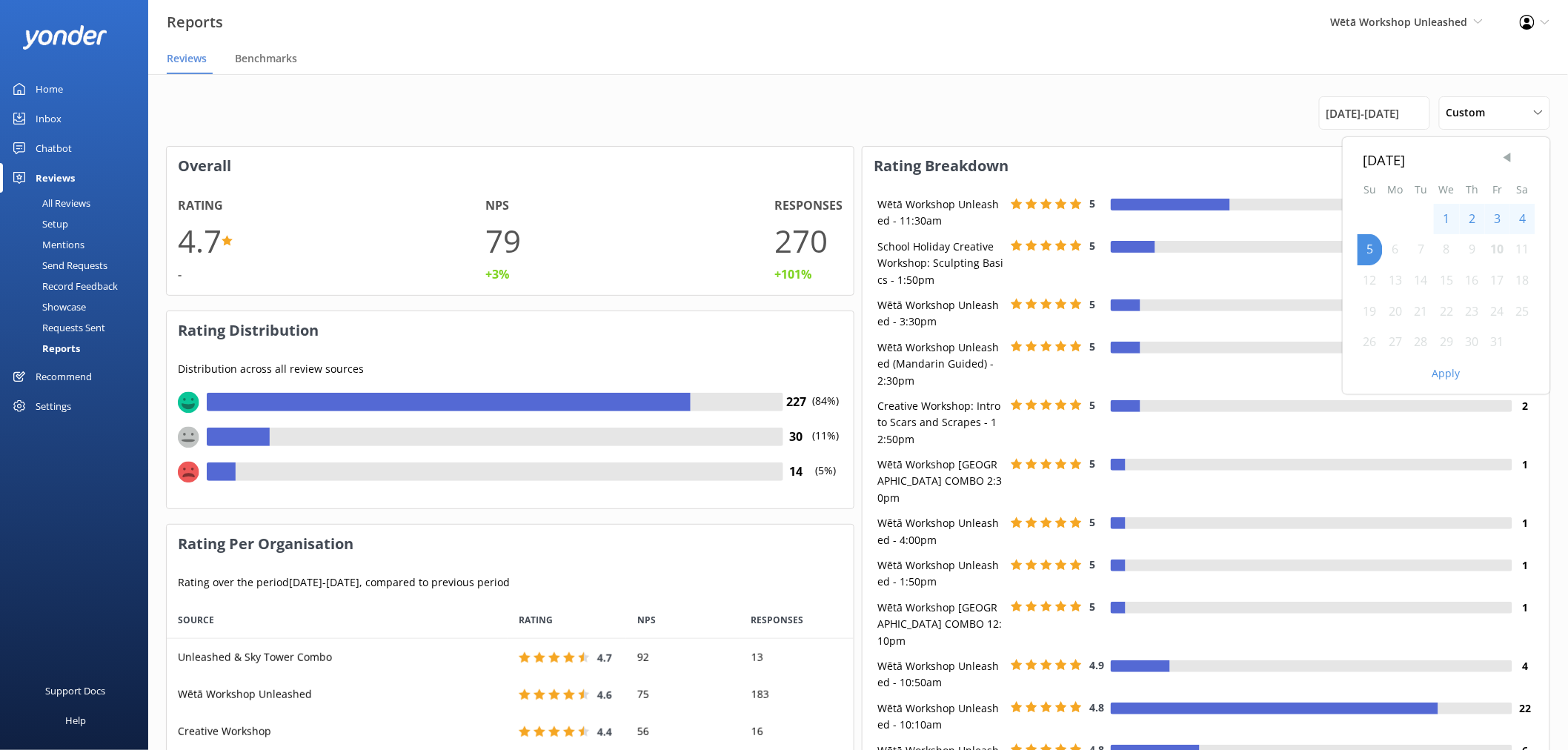
click at [1513, 160] on span "Previous Month" at bounding box center [1507, 158] width 15 height 15
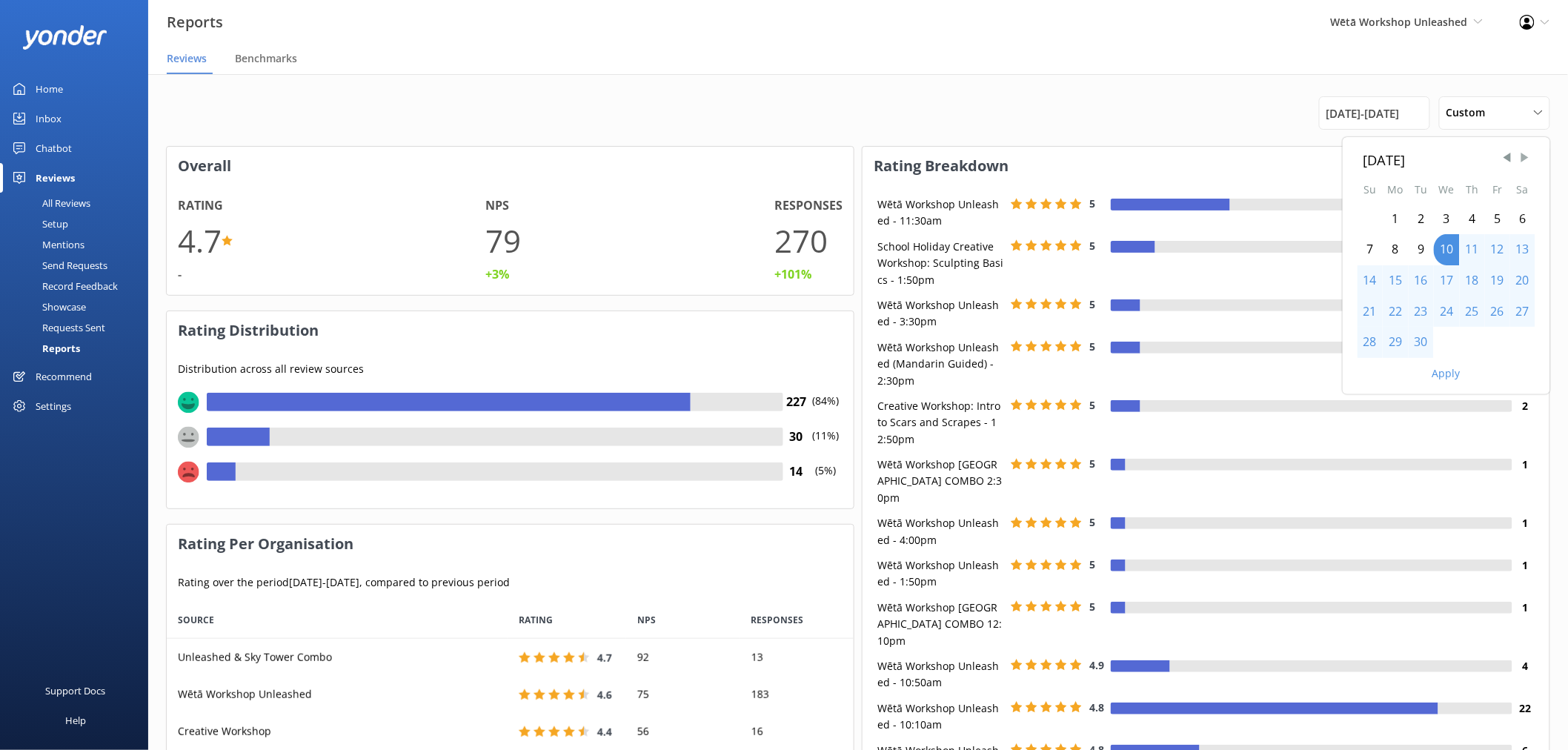
click at [1527, 157] on span "Next Month" at bounding box center [1525, 158] width 15 height 15
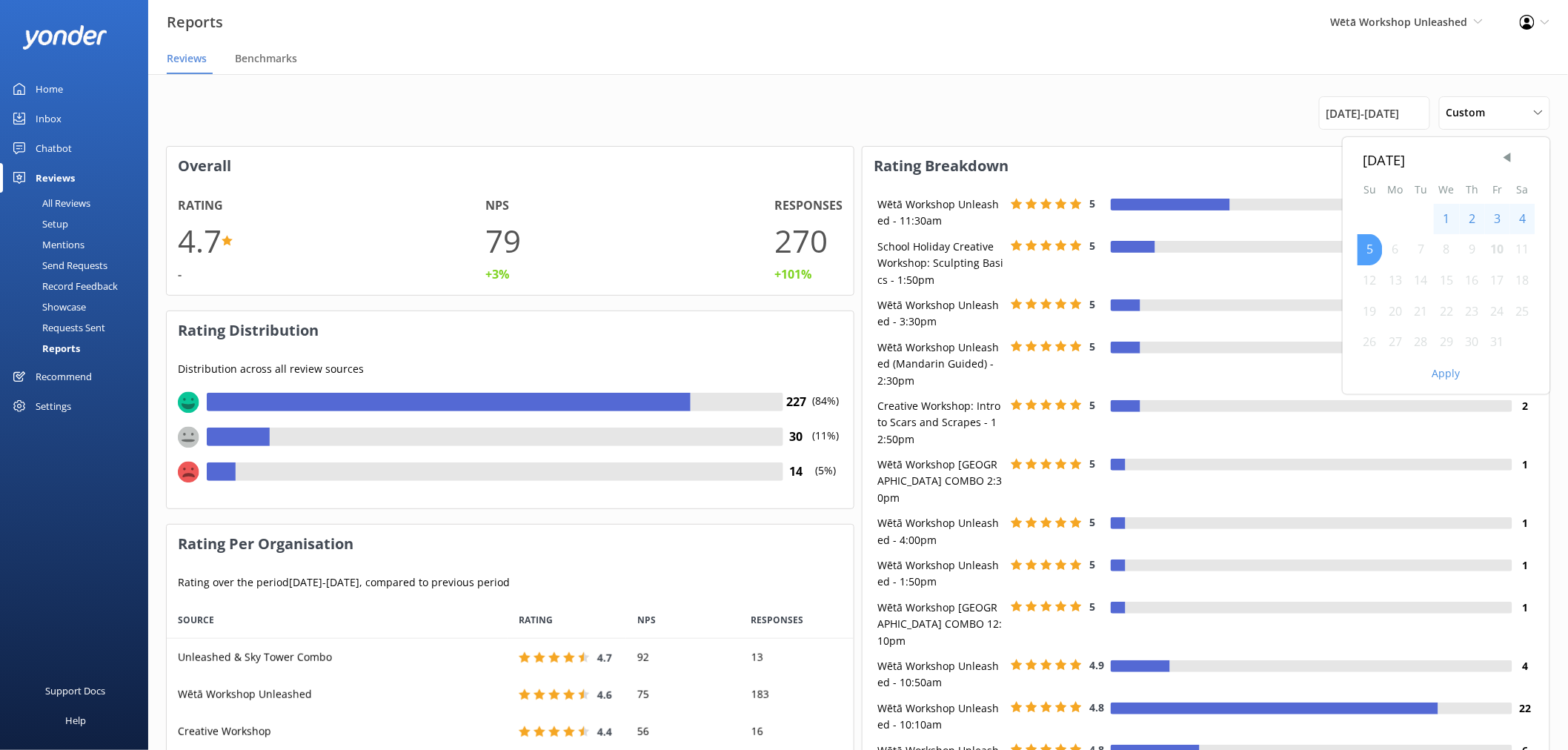
click at [1375, 249] on div "5" at bounding box center [1370, 250] width 25 height 31
click at [1509, 160] on span "Previous Month" at bounding box center [1507, 158] width 15 height 15
click at [1520, 280] on div "20" at bounding box center [1522, 281] width 25 height 31
click at [1449, 372] on button "Apply" at bounding box center [1446, 374] width 28 height 11
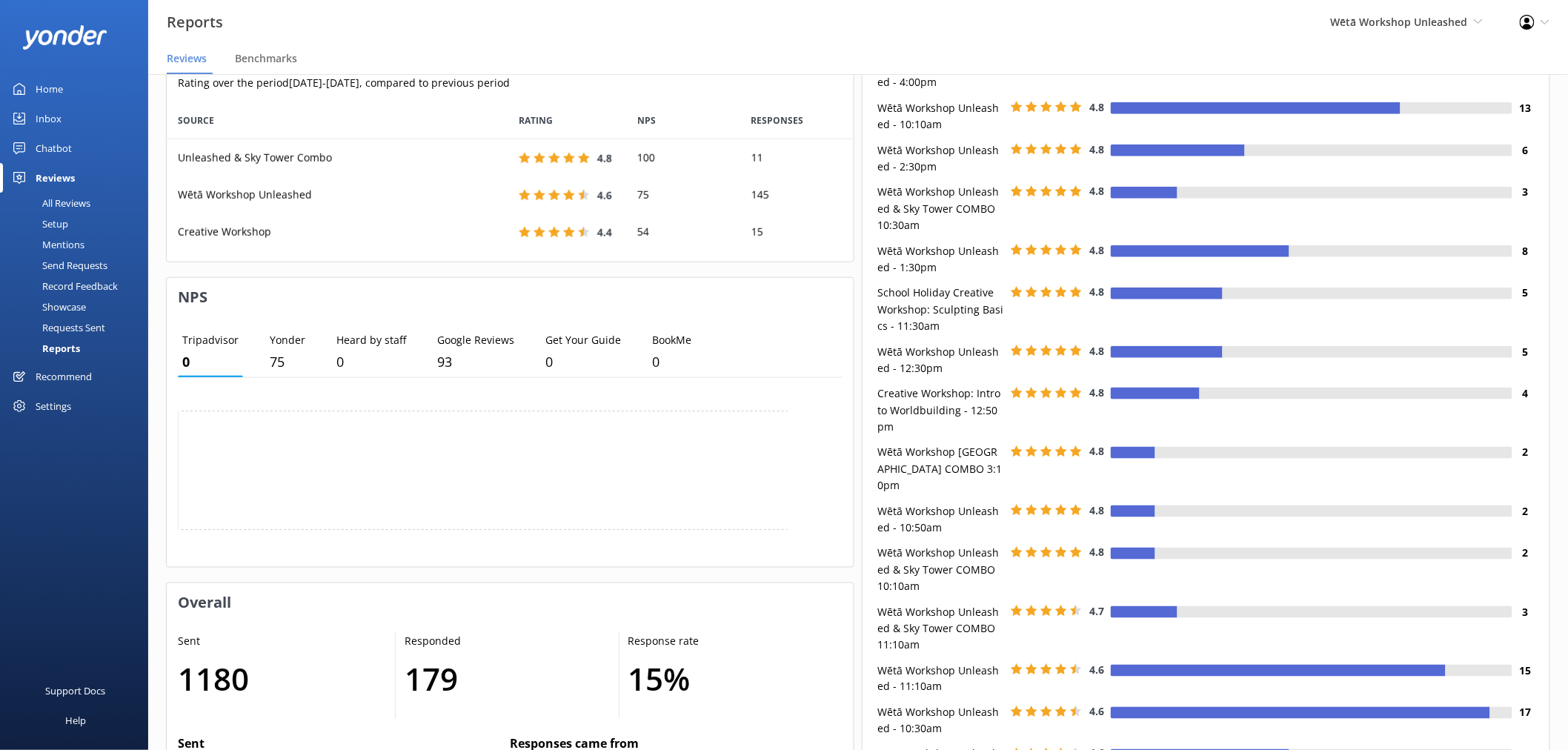
scroll to position [411, 0]
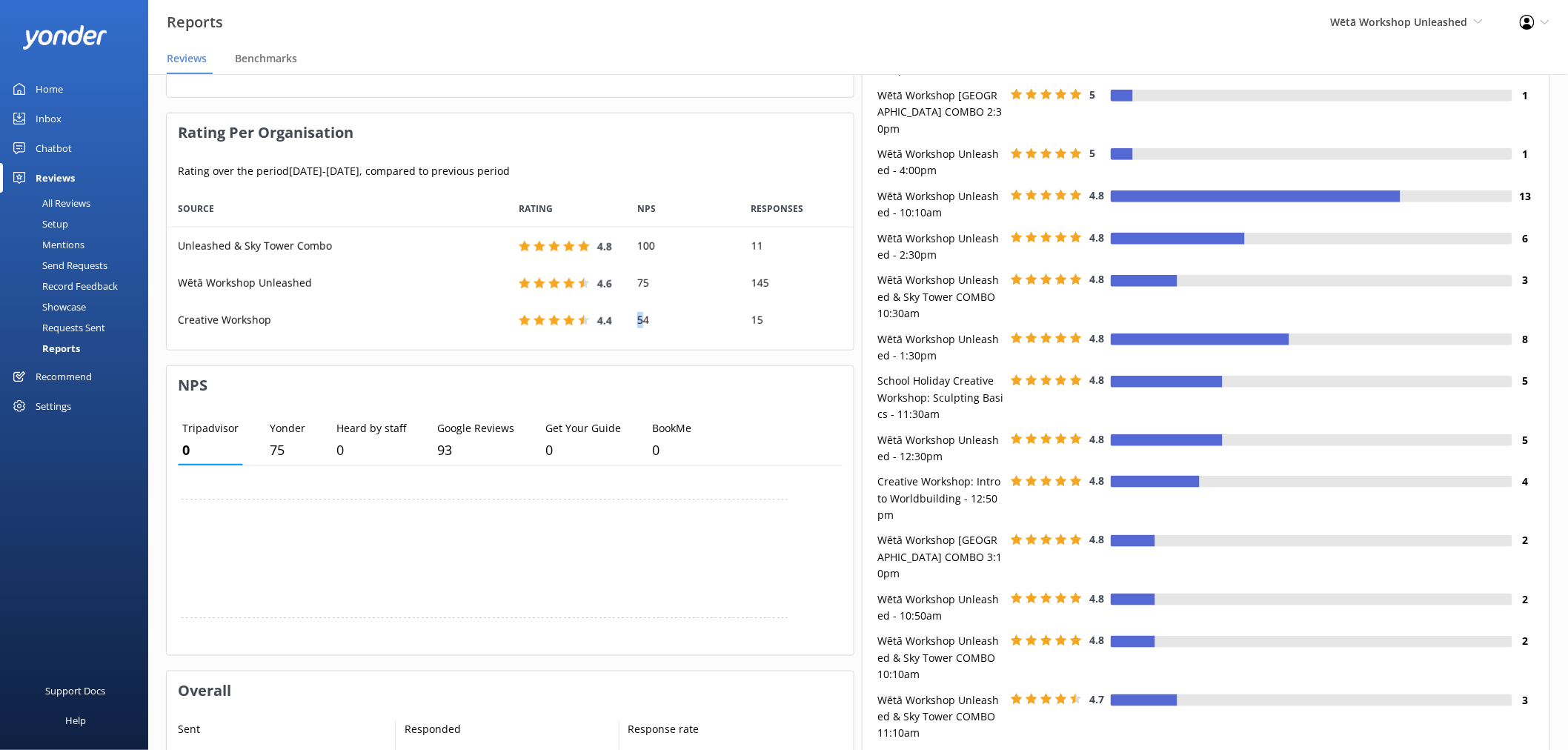
drag, startPoint x: 643, startPoint y: 317, endPoint x: 634, endPoint y: 317, distance: 9.0
click at [634, 317] on div "54" at bounding box center [683, 320] width 113 height 37
click at [646, 325] on div "54" at bounding box center [683, 320] width 113 height 37
drag, startPoint x: 652, startPoint y: 320, endPoint x: 639, endPoint y: 320, distance: 13.0
click at [639, 320] on div "54" at bounding box center [683, 320] width 113 height 37
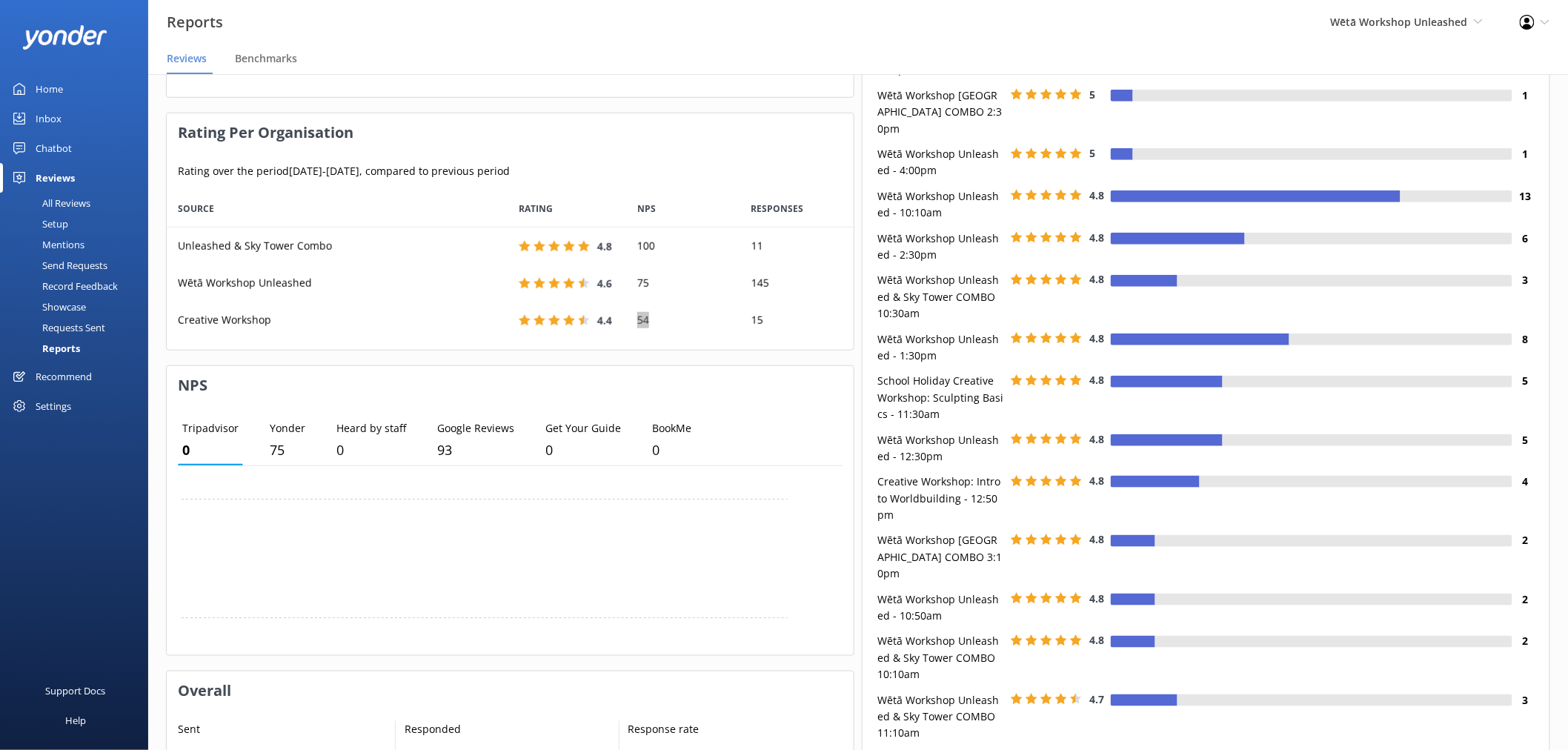
drag, startPoint x: 685, startPoint y: 314, endPoint x: 744, endPoint y: 317, distance: 59.1
click at [685, 314] on div "54" at bounding box center [683, 320] width 113 height 37
drag, startPoint x: 403, startPoint y: 286, endPoint x: 470, endPoint y: 284, distance: 67.0
click at [403, 286] on div "Wētā Workshop Unleashed" at bounding box center [336, 283] width 340 height 37
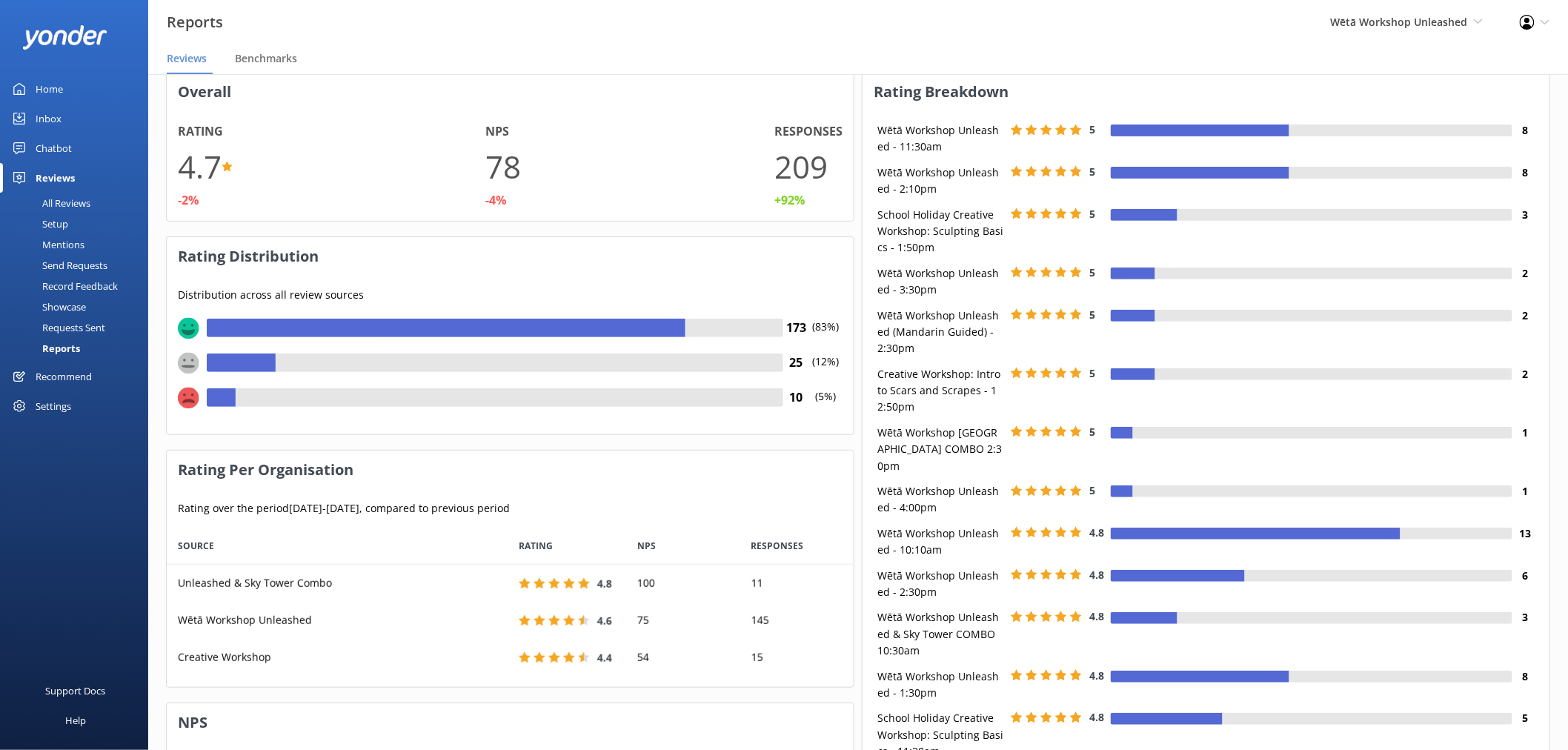
scroll to position [0, 0]
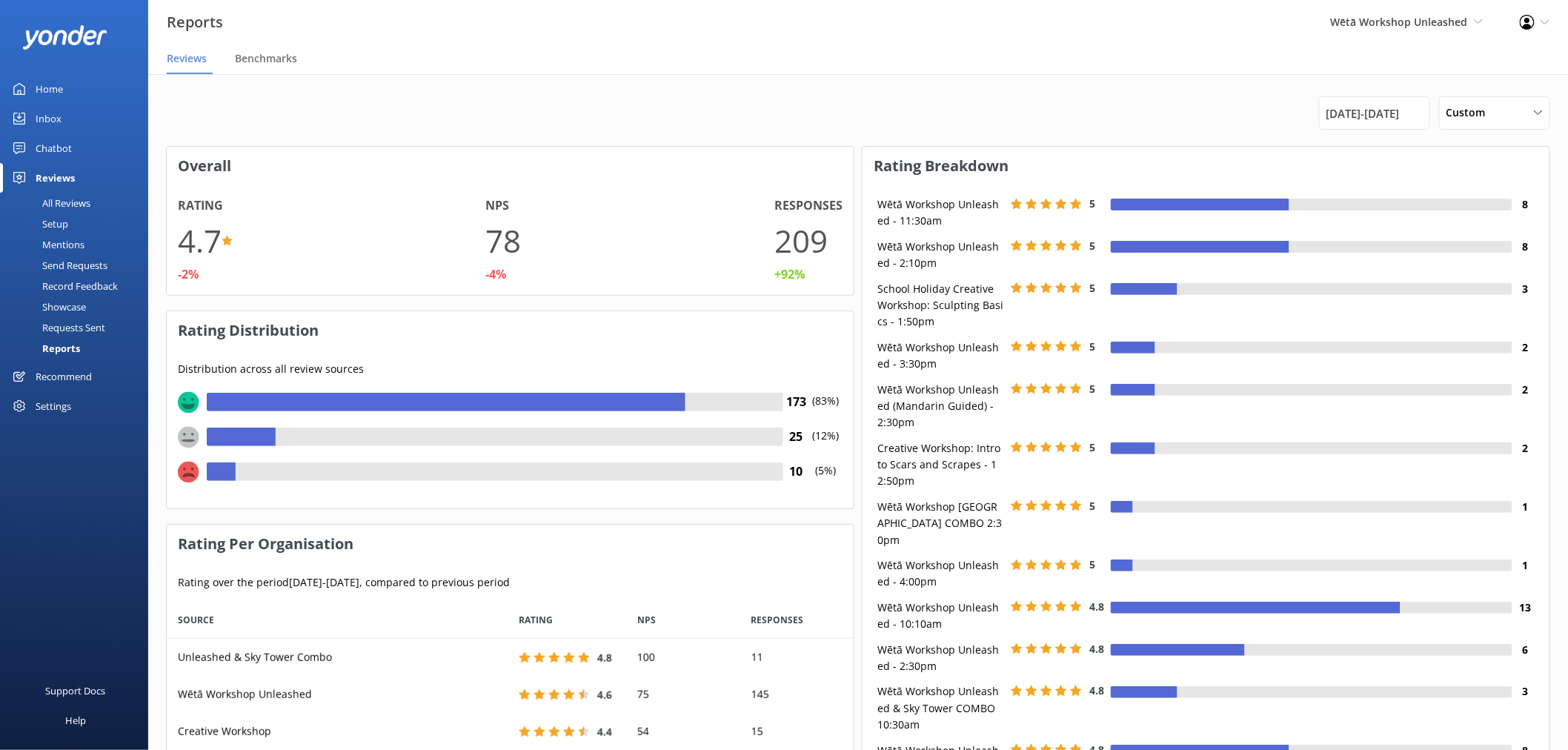
drag, startPoint x: 755, startPoint y: 216, endPoint x: 800, endPoint y: 244, distance: 53.0
click at [756, 217] on div "Rating 4.7 -2% NPS 78 -4% Responses 209 +92%" at bounding box center [509, 240] width 687 height 109
click at [815, 249] on h1 "209" at bounding box center [801, 240] width 53 height 50
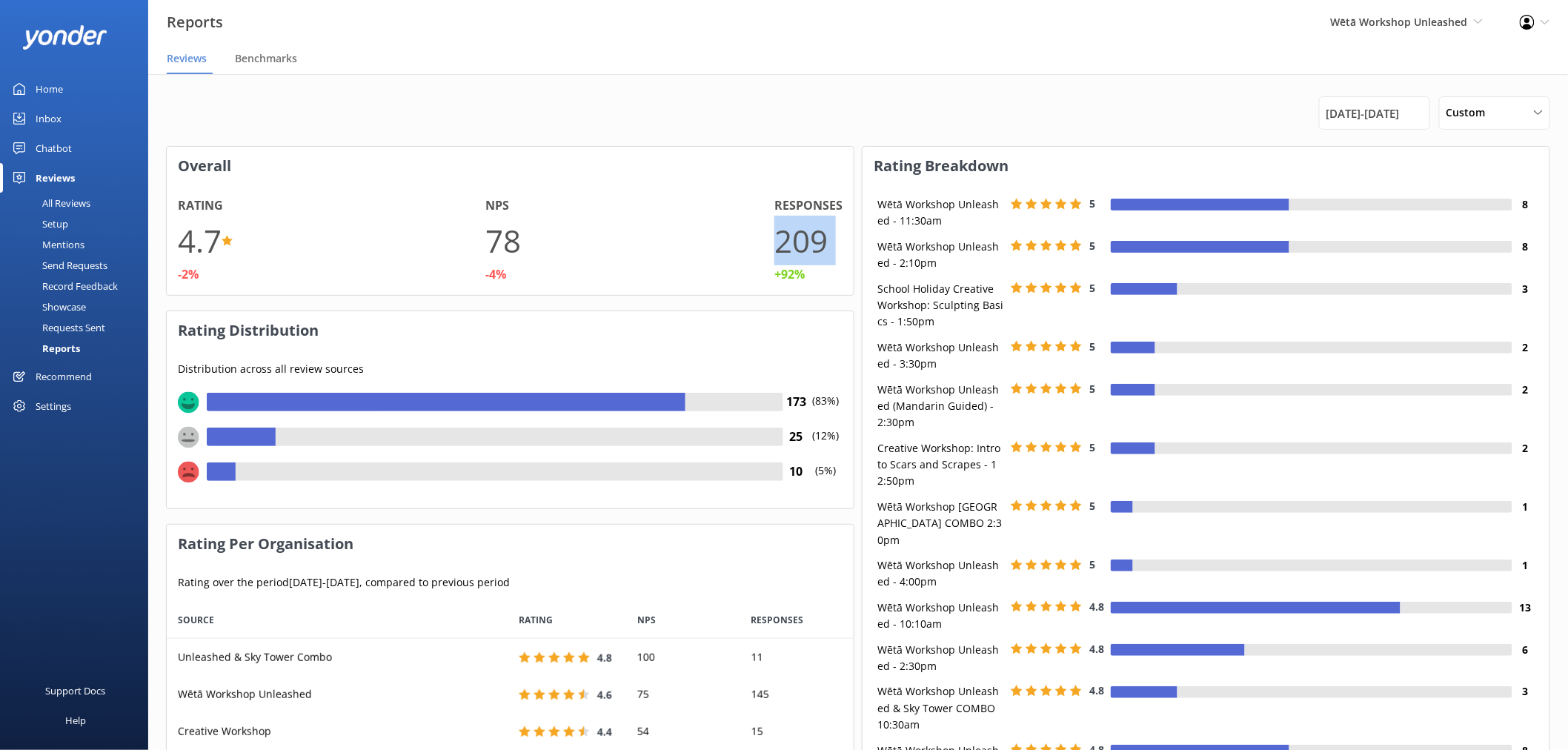
click at [57, 201] on div "All Reviews" at bounding box center [50, 203] width 81 height 21
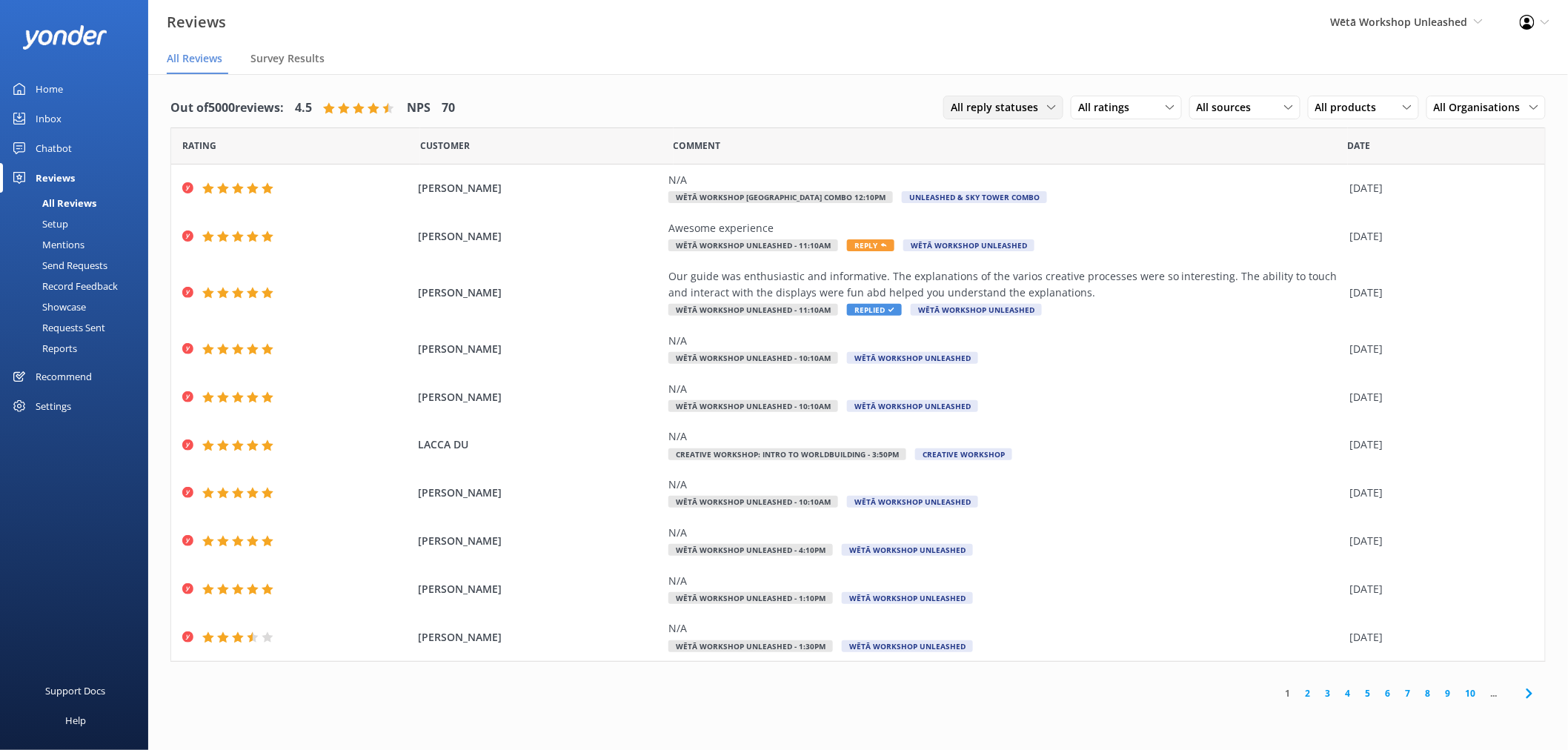
click at [1010, 109] on span "All reply statuses" at bounding box center [999, 108] width 96 height 17
click at [1142, 109] on div "All ratings" at bounding box center [1126, 108] width 104 height 17
click at [1139, 154] on link "Promoters" at bounding box center [1136, 168] width 132 height 30
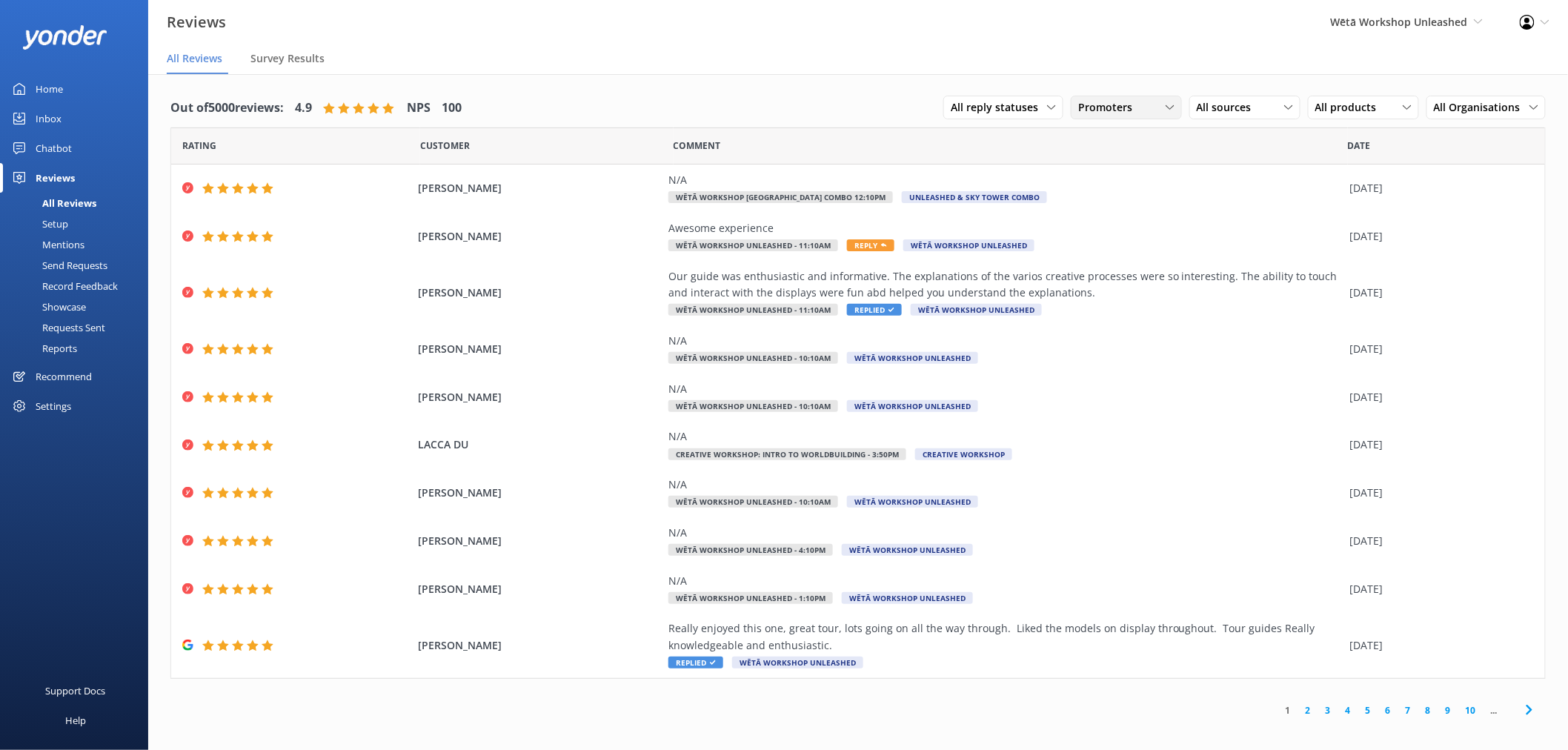
click at [1107, 106] on span "Promoters" at bounding box center [1109, 108] width 63 height 17
click at [1262, 106] on div "All sources" at bounding box center [1244, 108] width 104 height 17
click at [1323, 107] on span "All products" at bounding box center [1350, 108] width 70 height 17
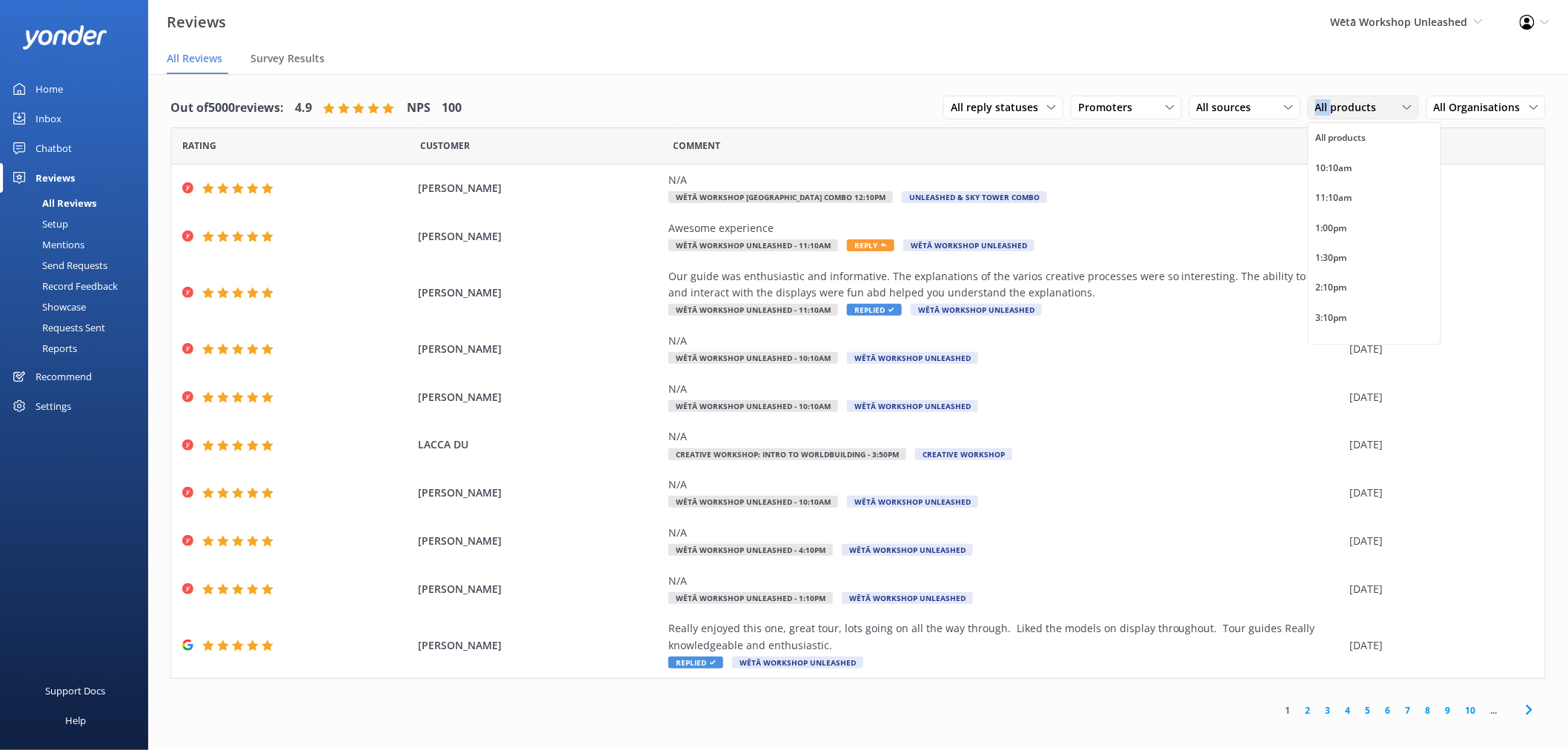
click at [1323, 107] on span "All products" at bounding box center [1350, 108] width 70 height 17
click at [1350, 710] on link "4" at bounding box center [1348, 710] width 20 height 14
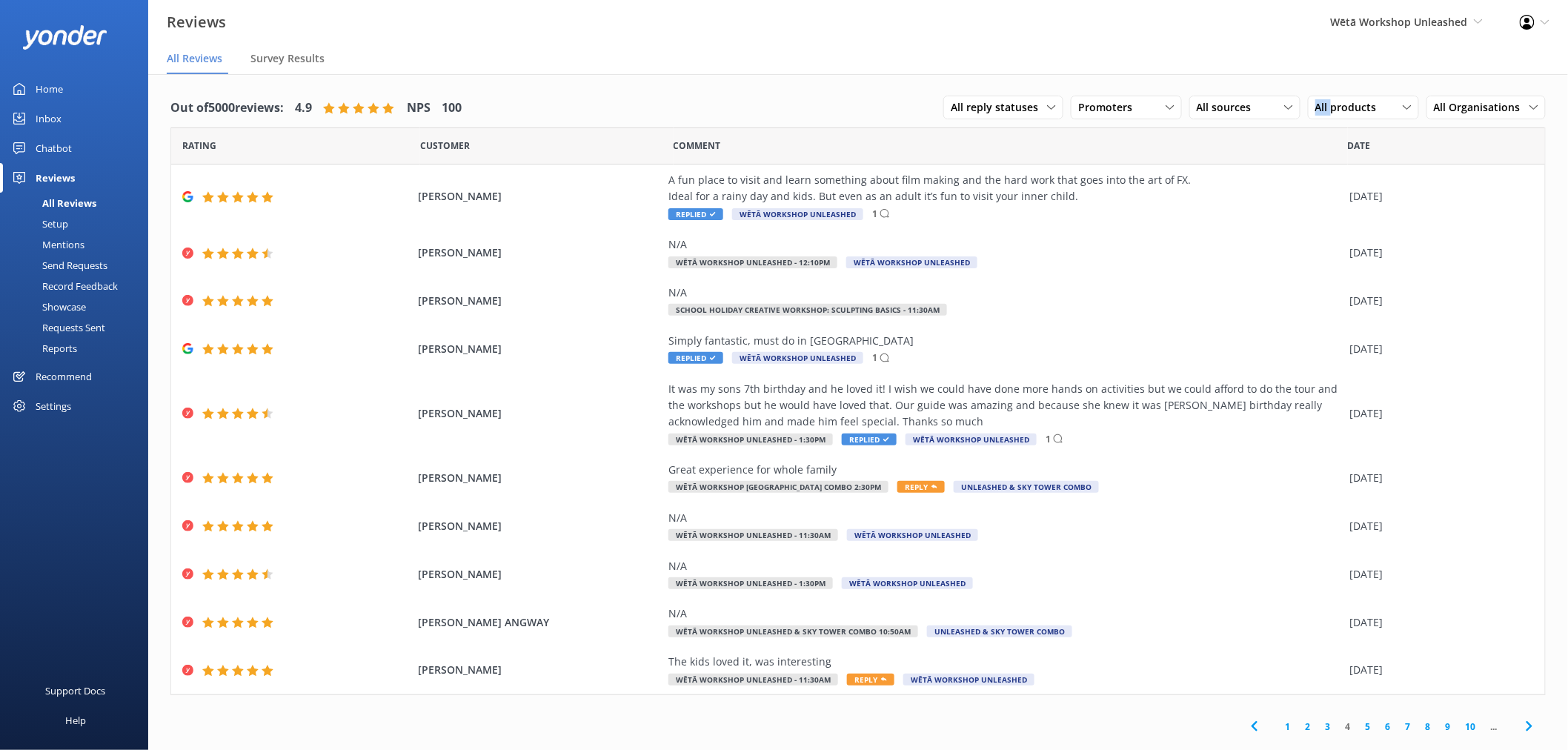
click at [1475, 731] on link "10" at bounding box center [1470, 727] width 25 height 14
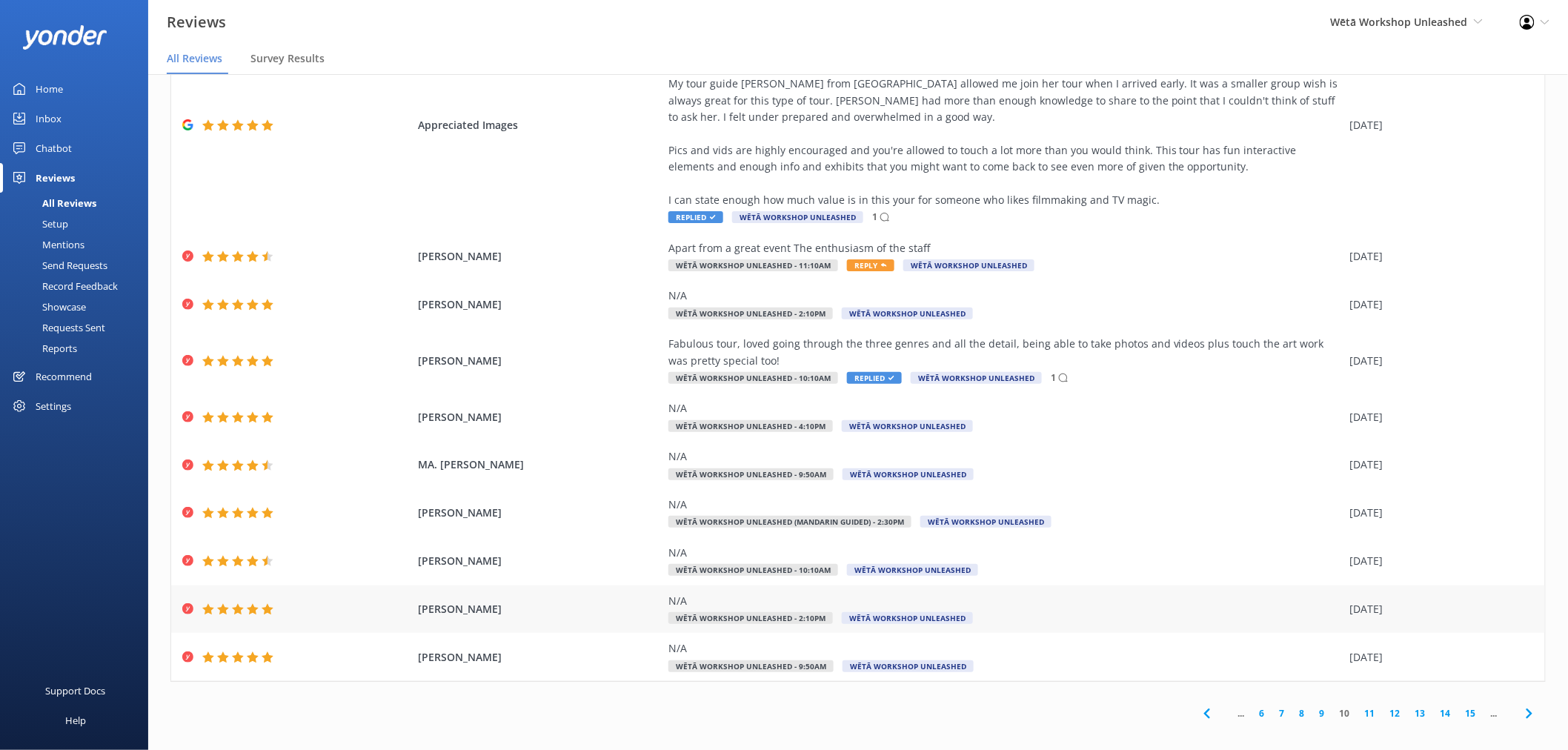
scroll to position [30, 0]
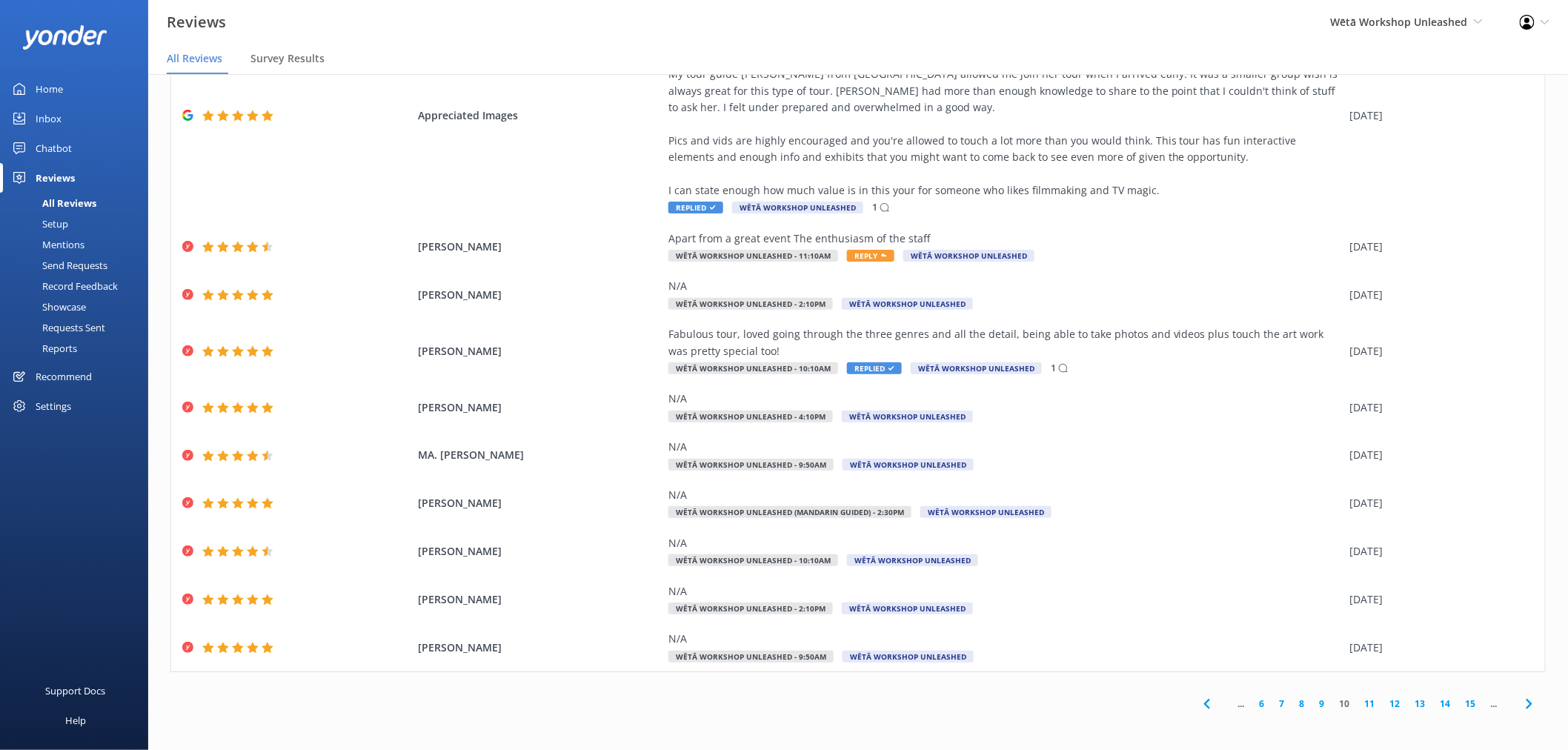
click at [1458, 704] on link "15" at bounding box center [1470, 704] width 25 height 14
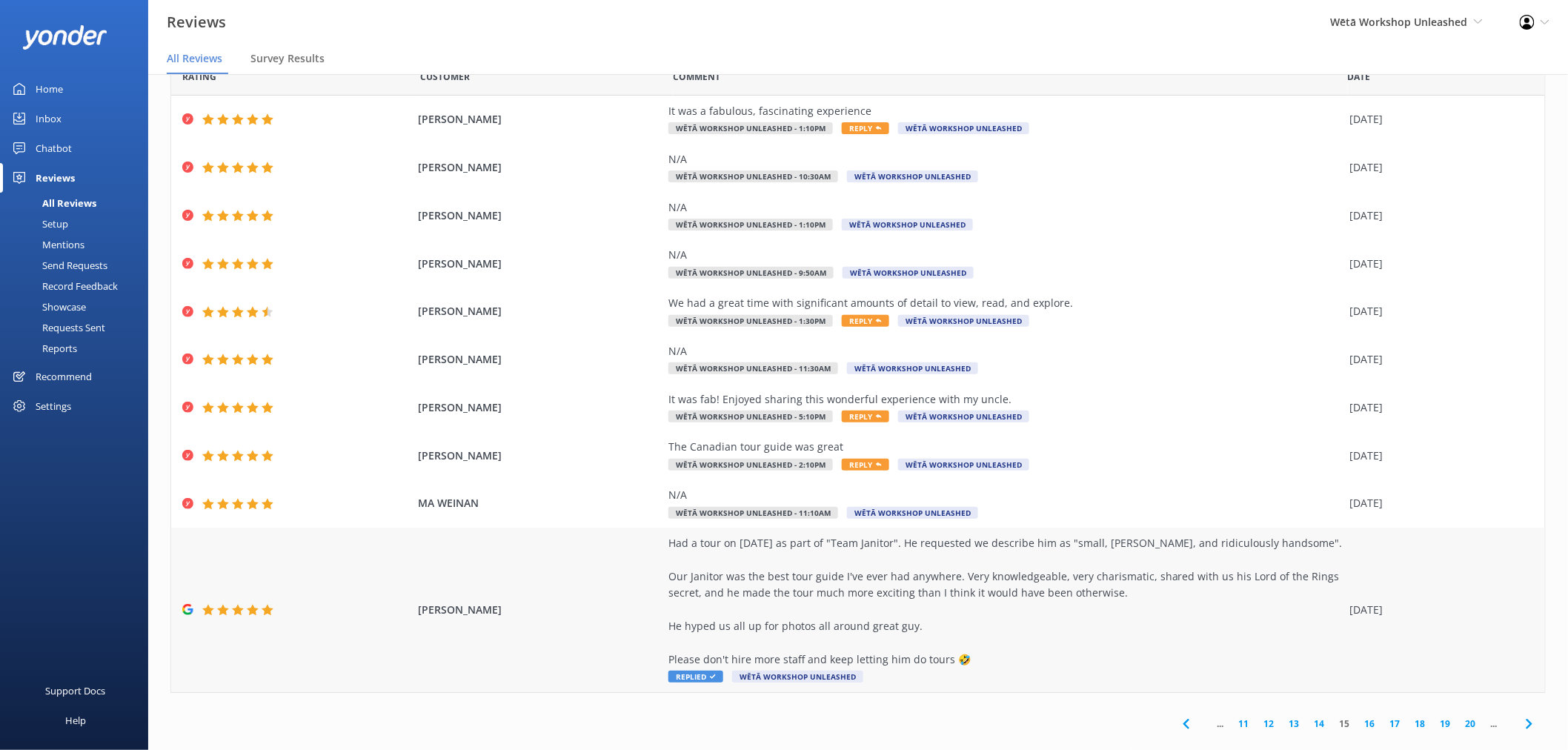
scroll to position [60, 0]
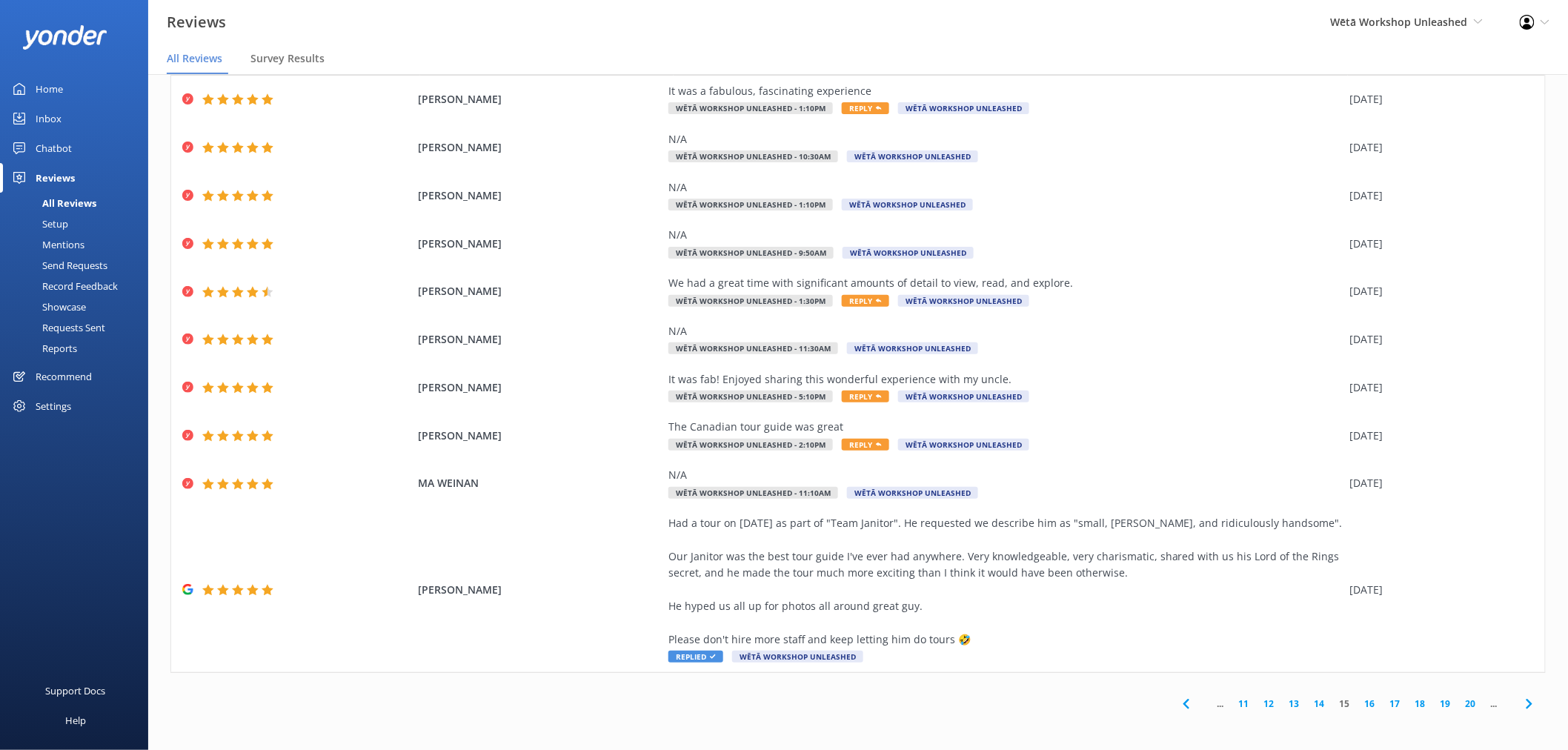
click at [1358, 701] on link "16" at bounding box center [1370, 704] width 25 height 14
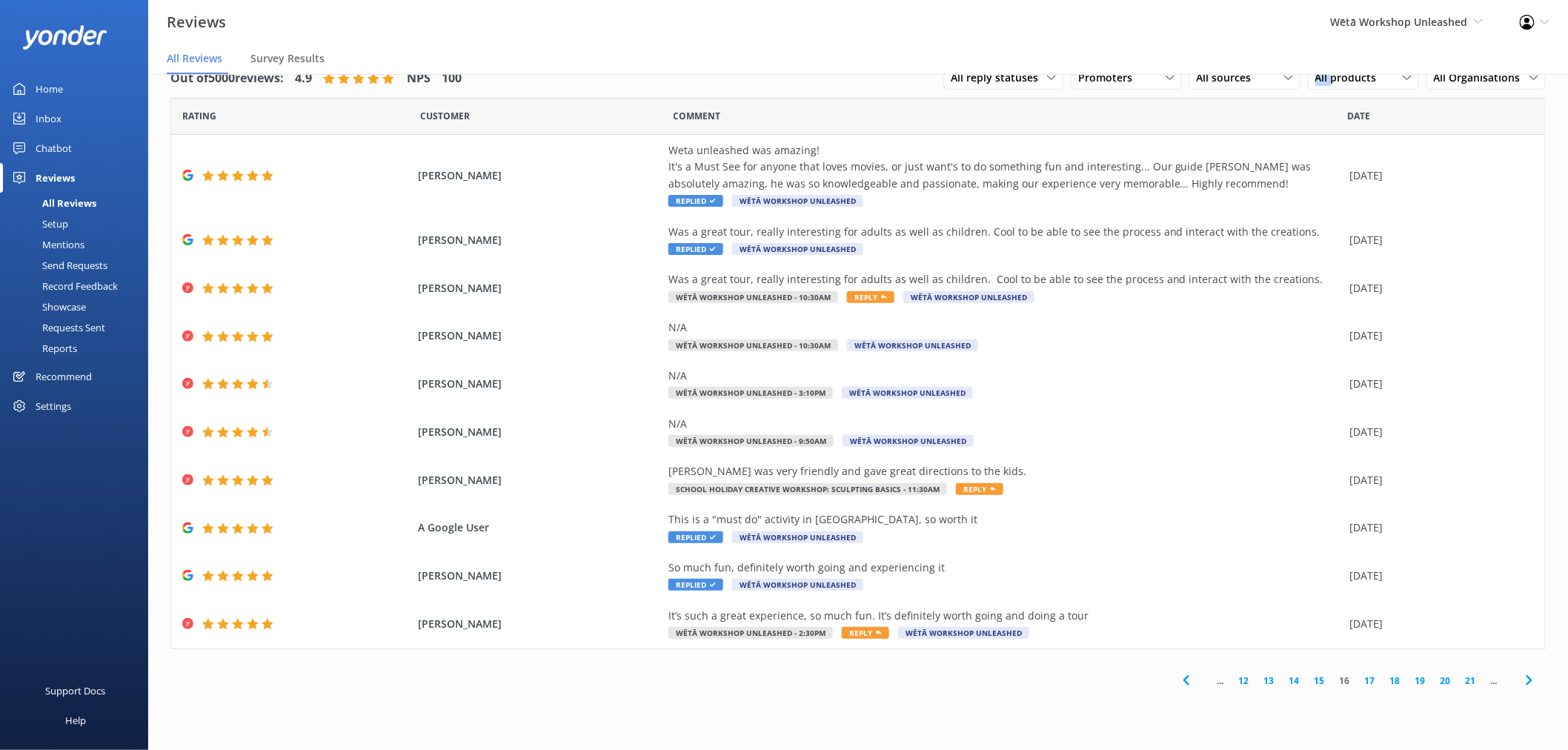
click at [1300, 678] on link "14" at bounding box center [1294, 680] width 25 height 14
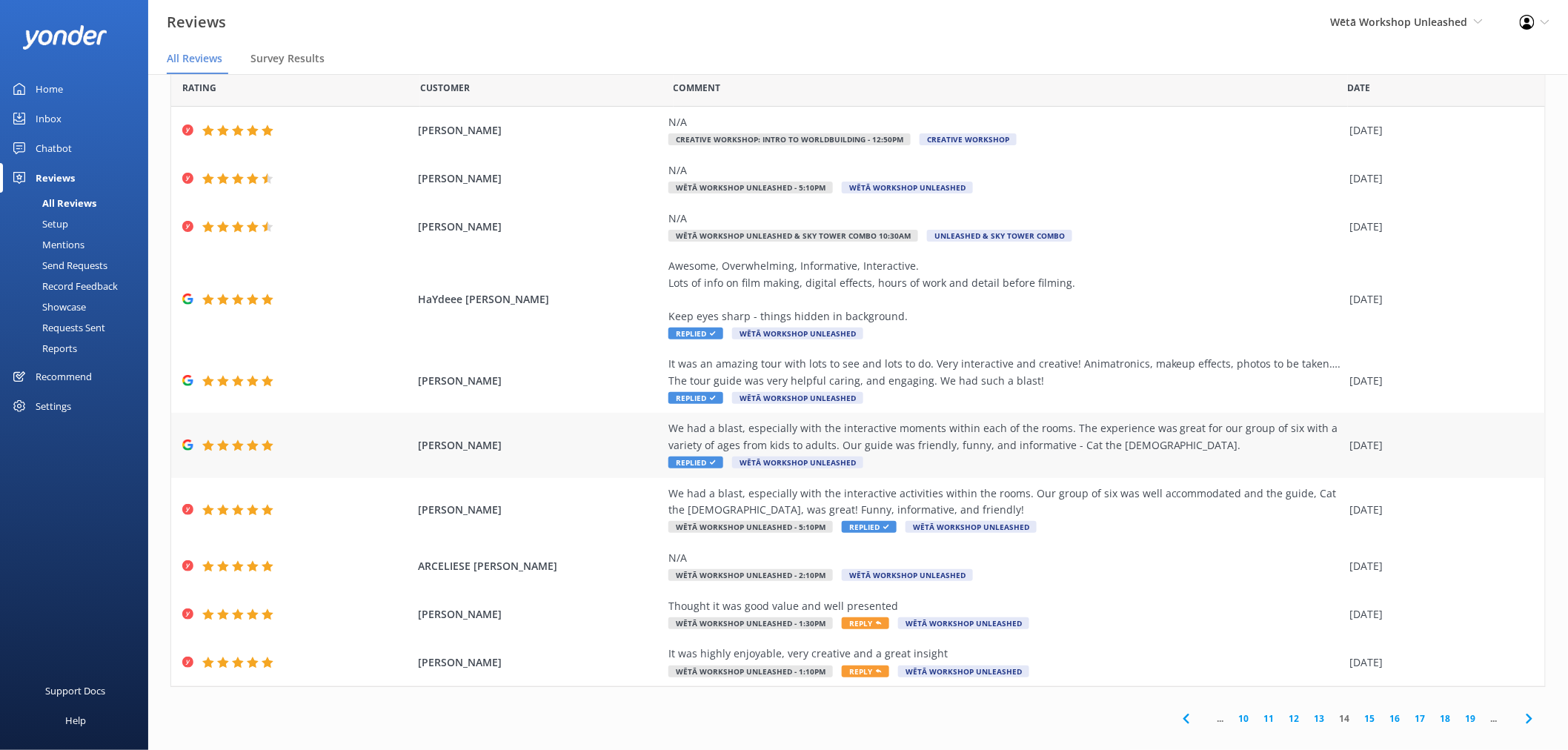
scroll to position [42, 0]
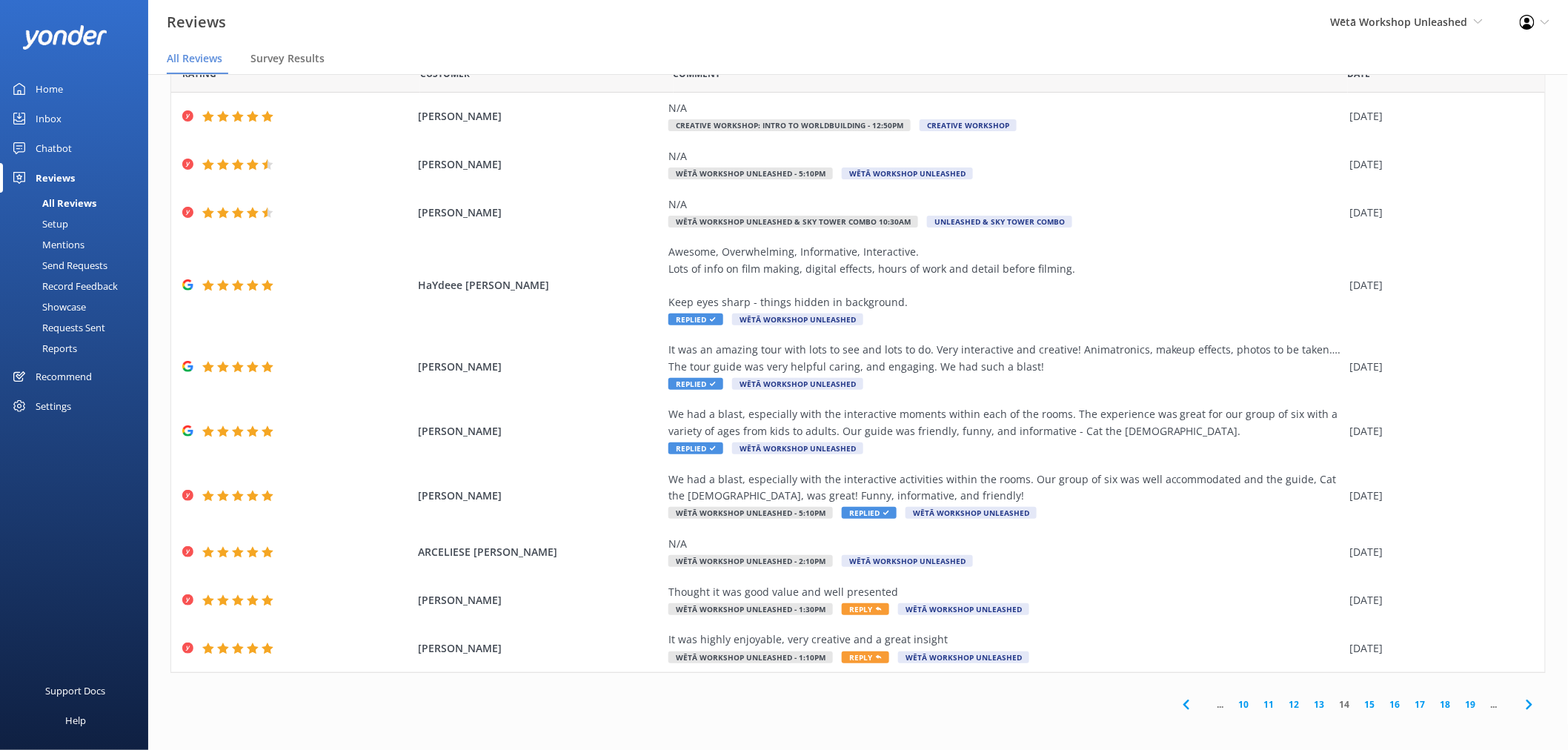
click at [1316, 707] on link "13" at bounding box center [1320, 704] width 25 height 14
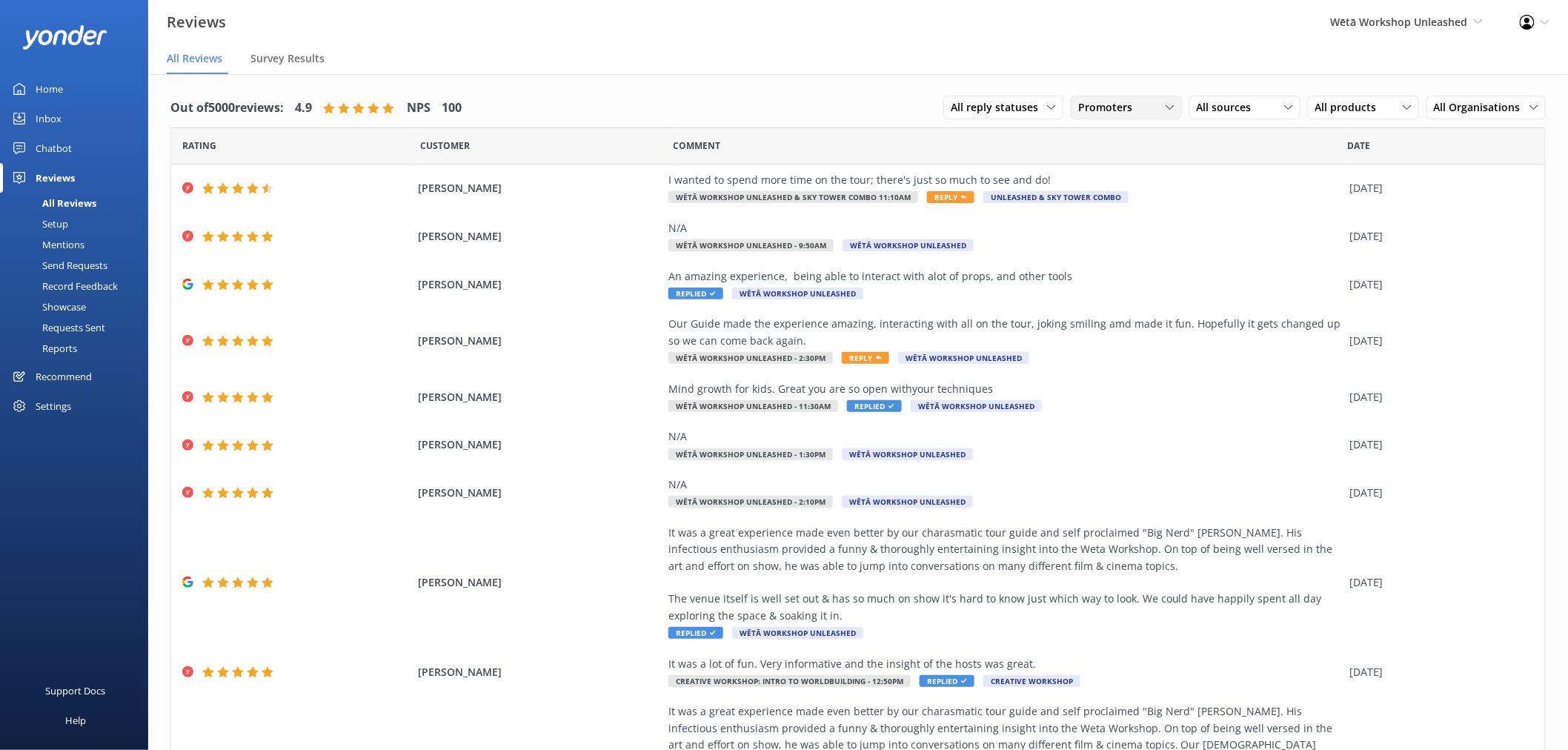
click at [1100, 111] on span "Promoters" at bounding box center [1109, 108] width 63 height 17
click at [1112, 225] on div "Detractors" at bounding box center [1126, 229] width 68 height 15
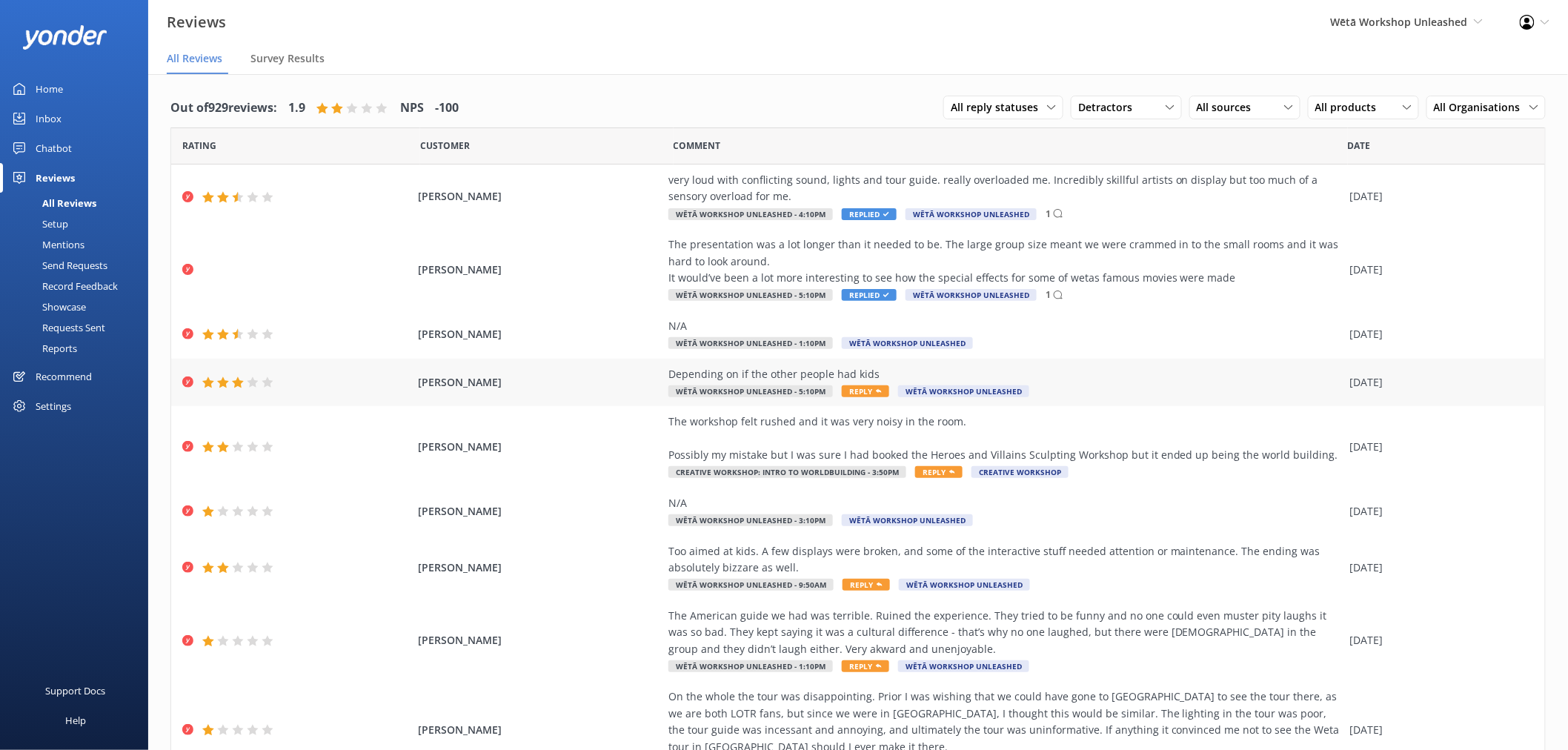
scroll to position [126, 0]
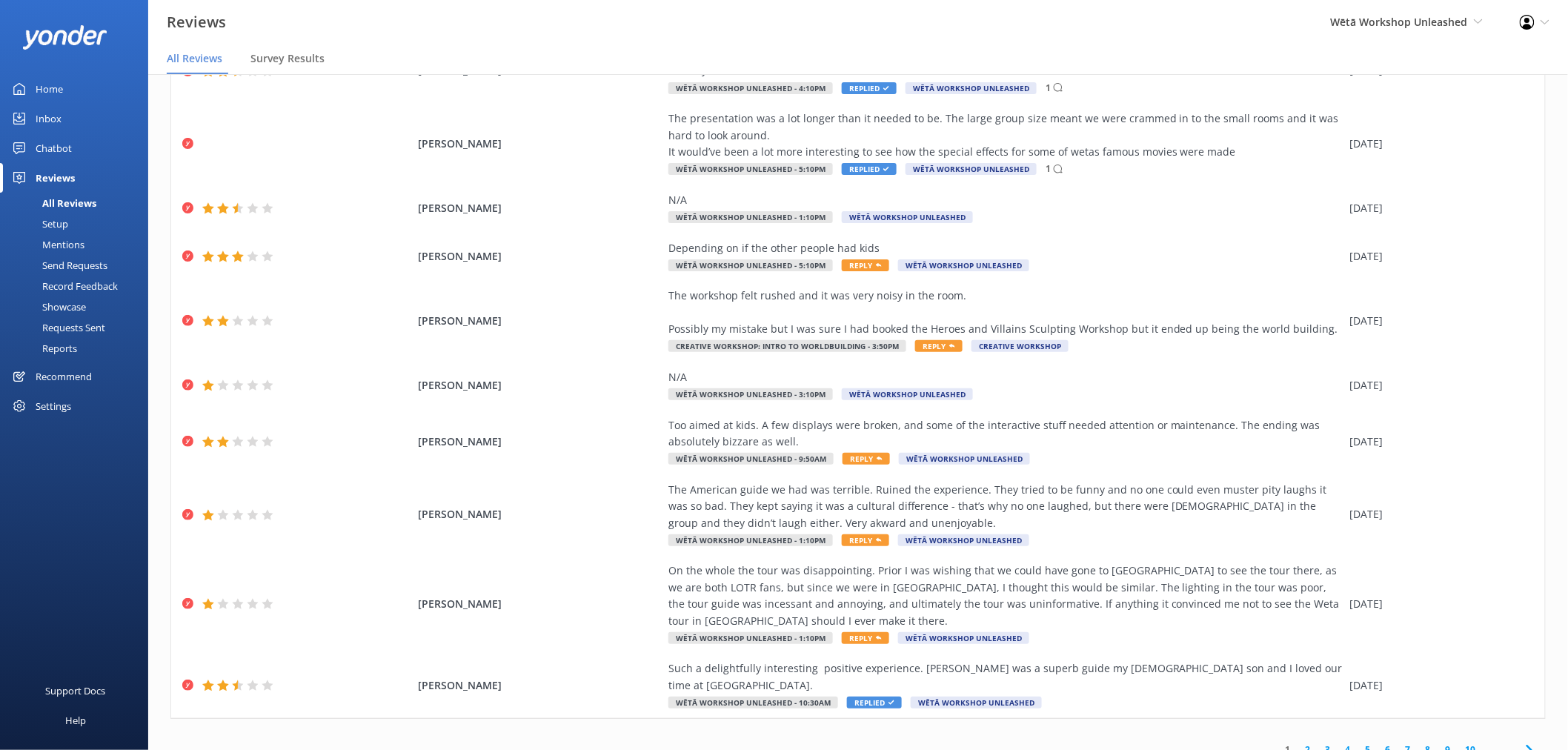
click at [1318, 743] on link "3" at bounding box center [1328, 749] width 20 height 14
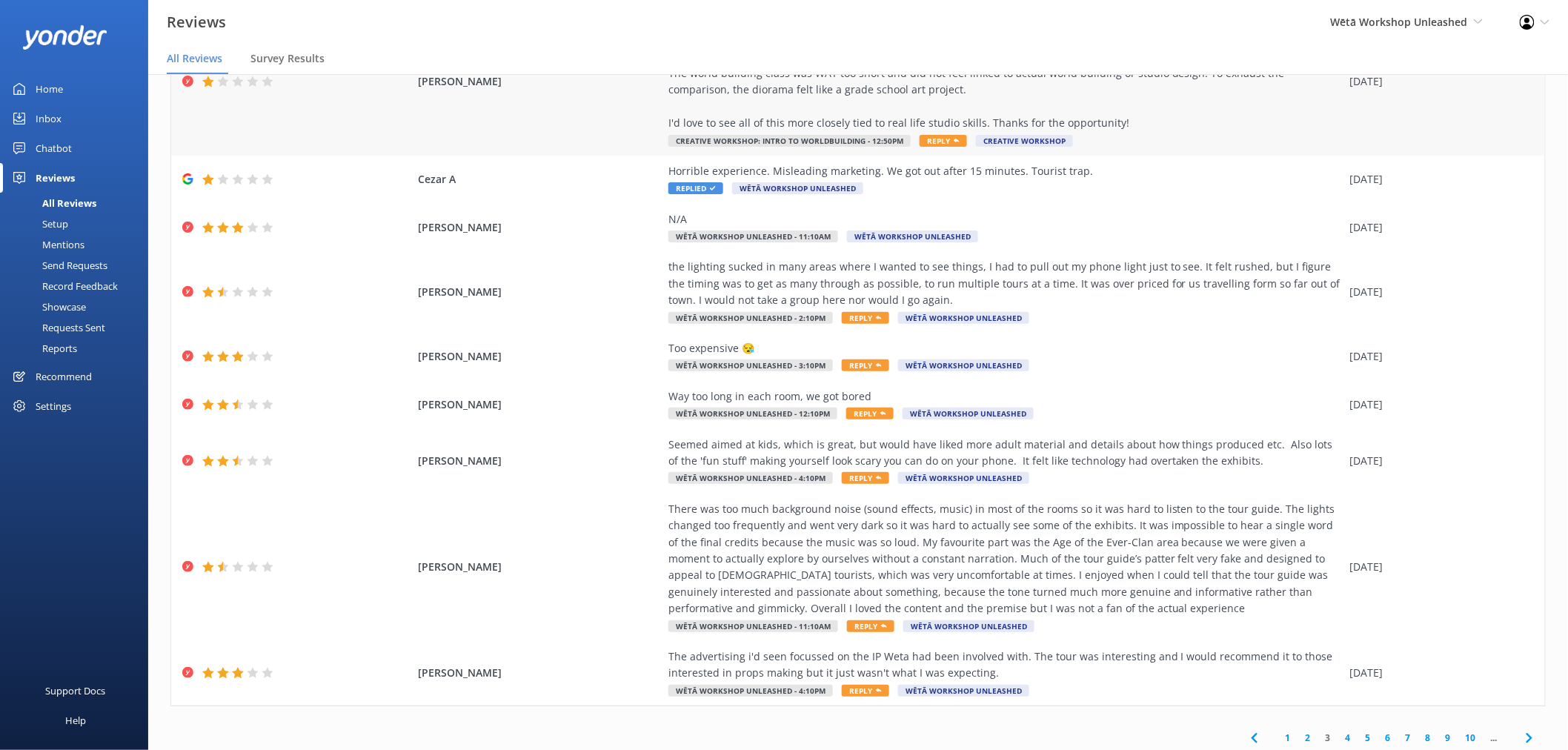
scroll to position [208, 0]
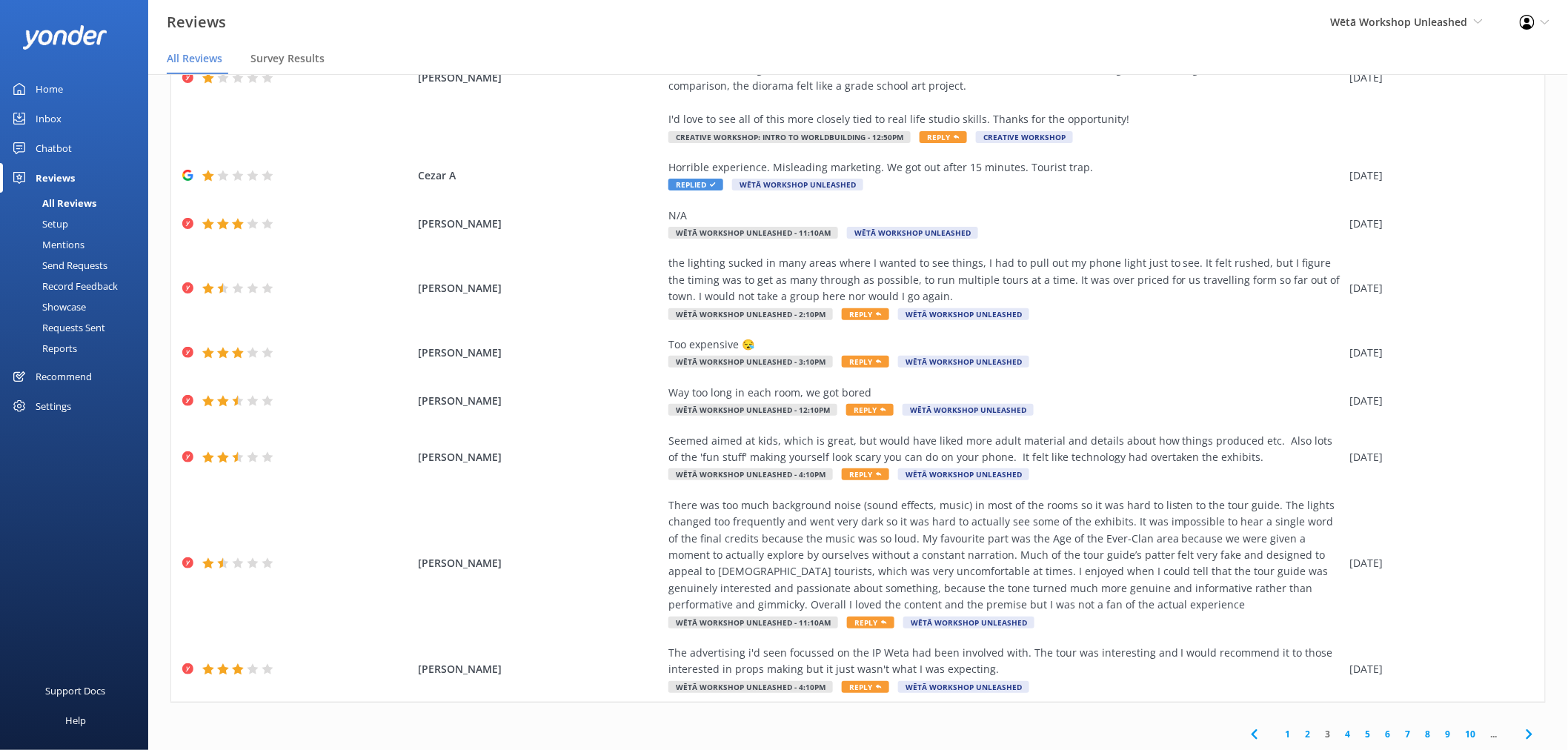
click at [1298, 731] on link "2" at bounding box center [1308, 733] width 20 height 14
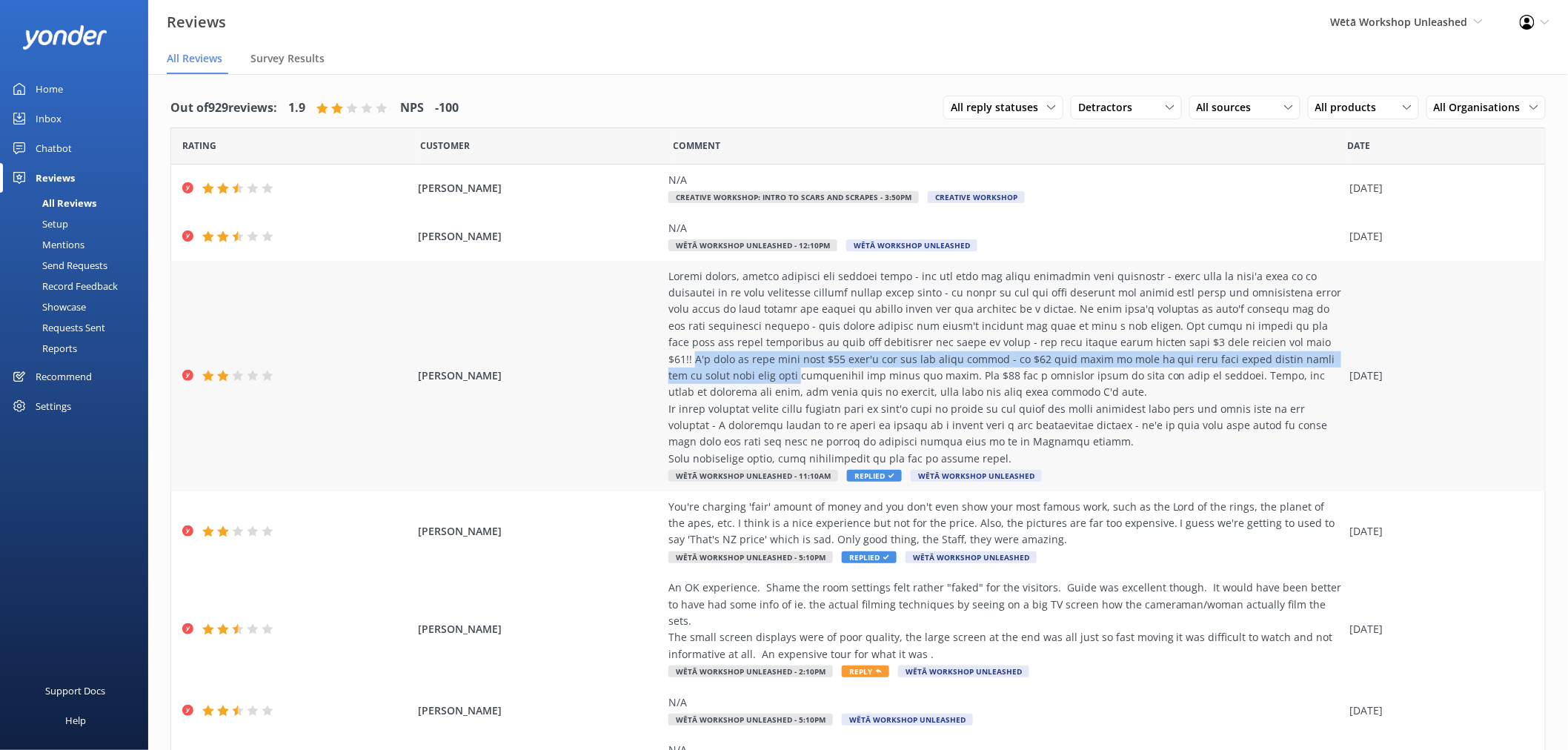
drag, startPoint x: 1234, startPoint y: 340, endPoint x: 1342, endPoint y: 356, distance: 109.2
click at [1342, 356] on div "[PERSON_NAME] Wētā Workshop Unleashed - 11:10am Replied Wētā Workshop Unleashed…" at bounding box center [858, 376] width 1373 height 230
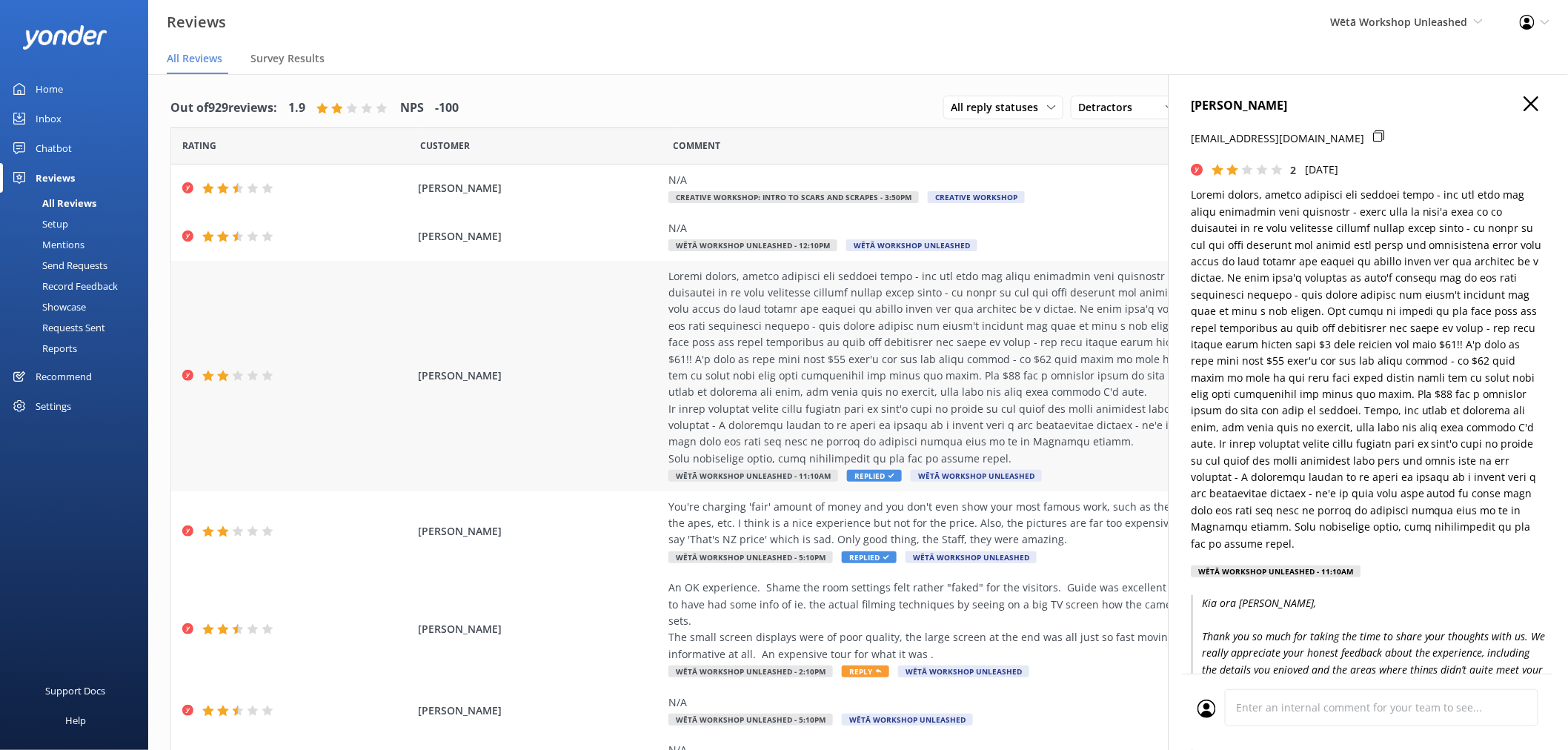
click at [813, 385] on div at bounding box center [1006, 368] width 674 height 200
click at [1523, 105] on icon "button" at bounding box center [1531, 104] width 15 height 15
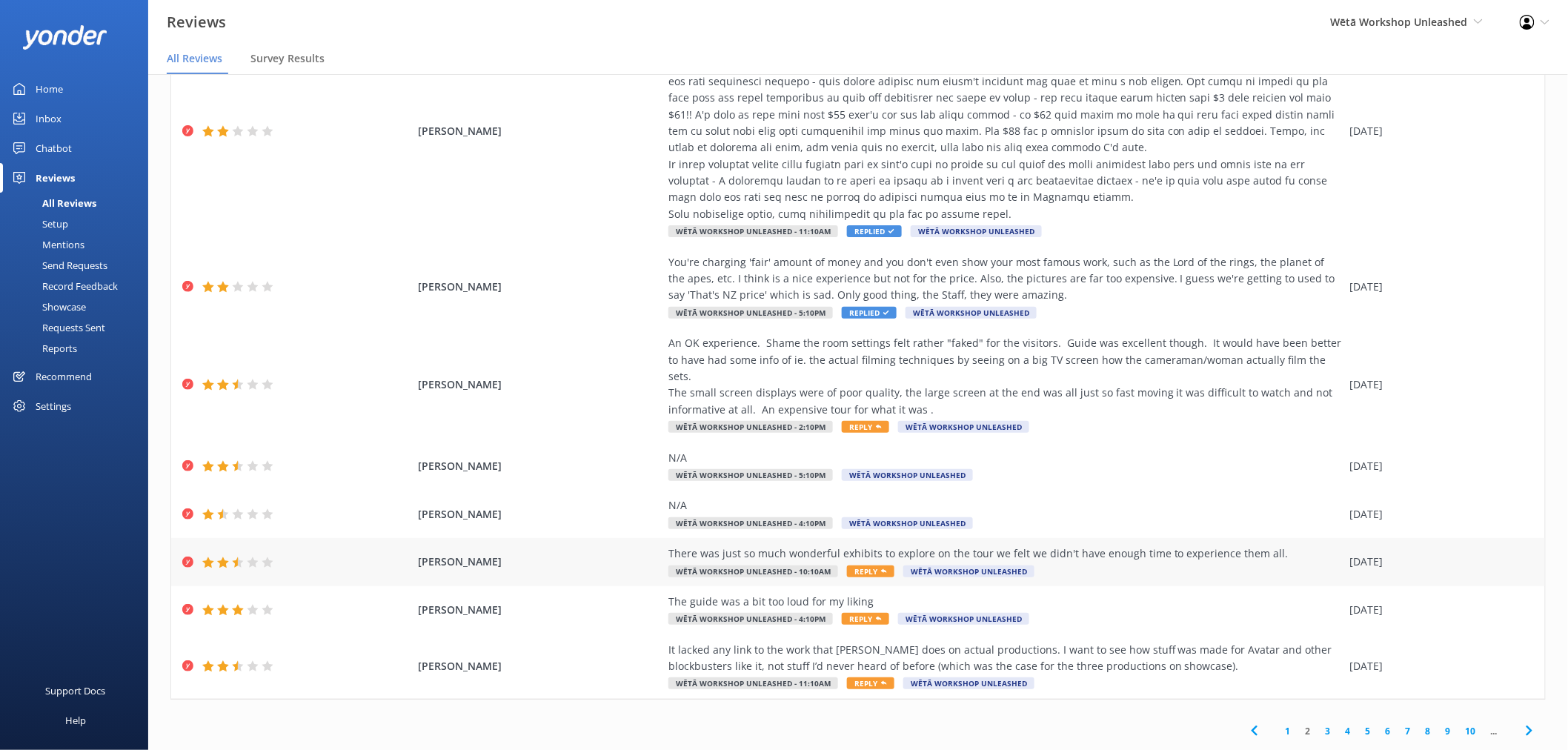
scroll to position [30, 0]
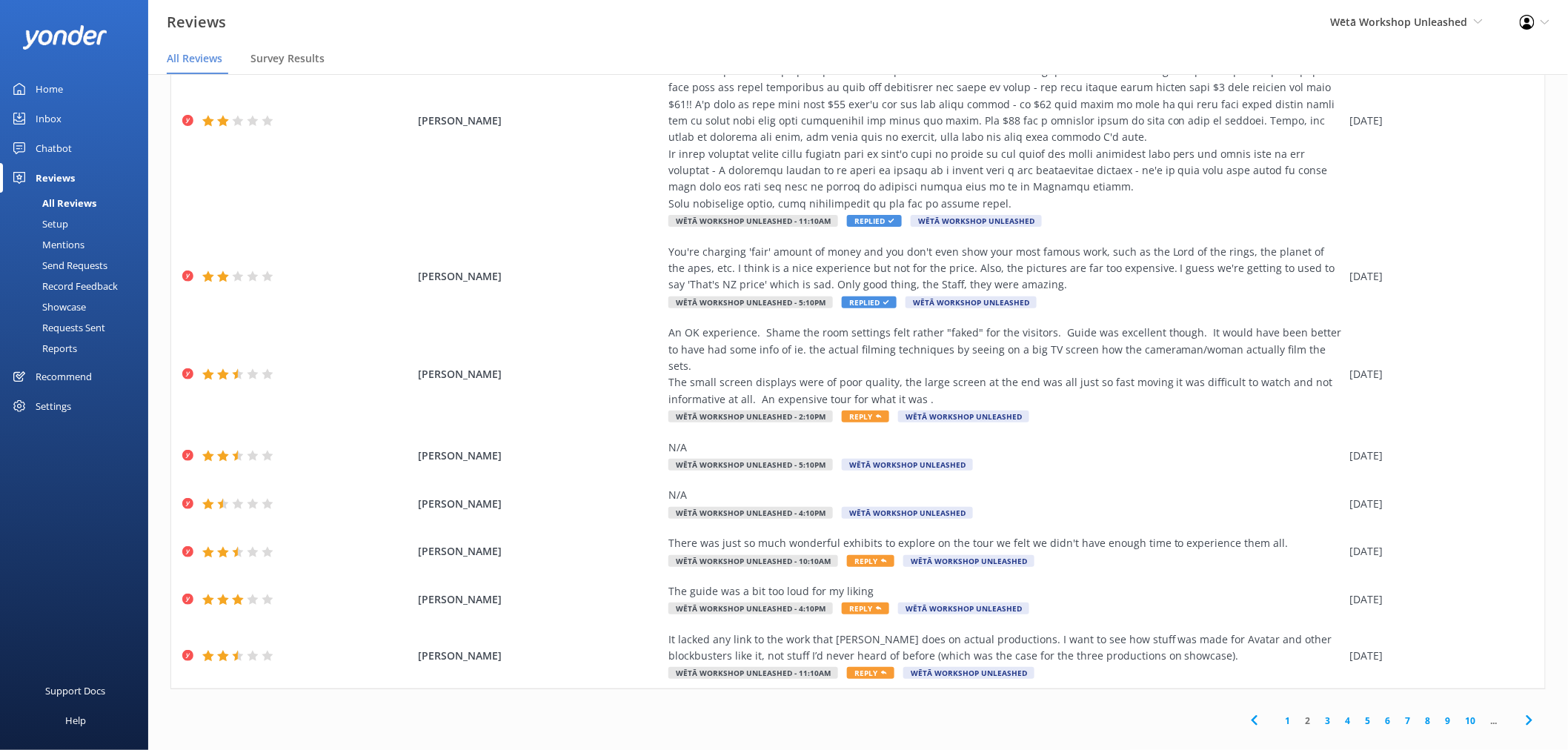
click at [1318, 714] on link "3" at bounding box center [1328, 720] width 20 height 14
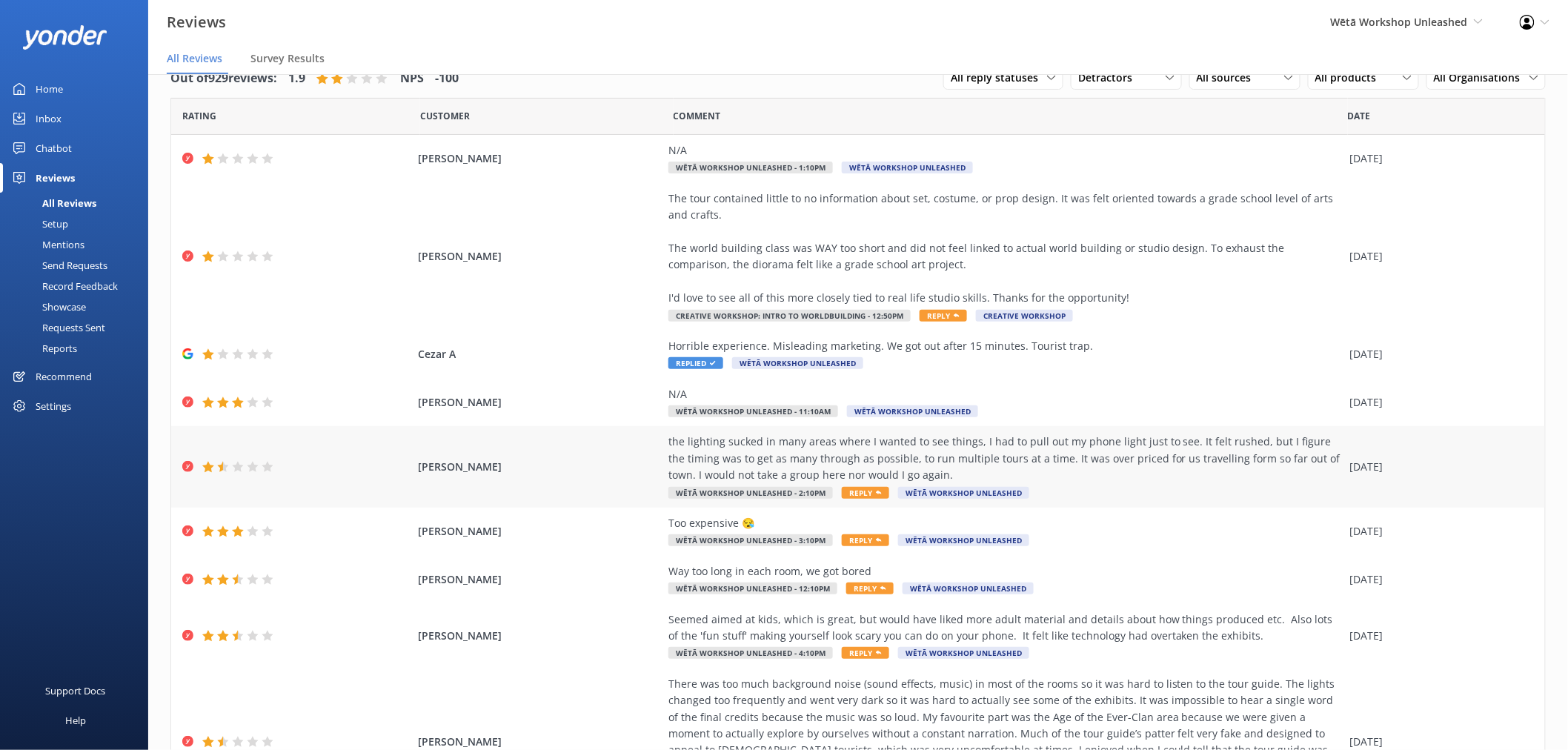
click at [1042, 454] on div "the lighting sucked in many areas where I wanted to see things, I had to pull o…" at bounding box center [1006, 458] width 674 height 50
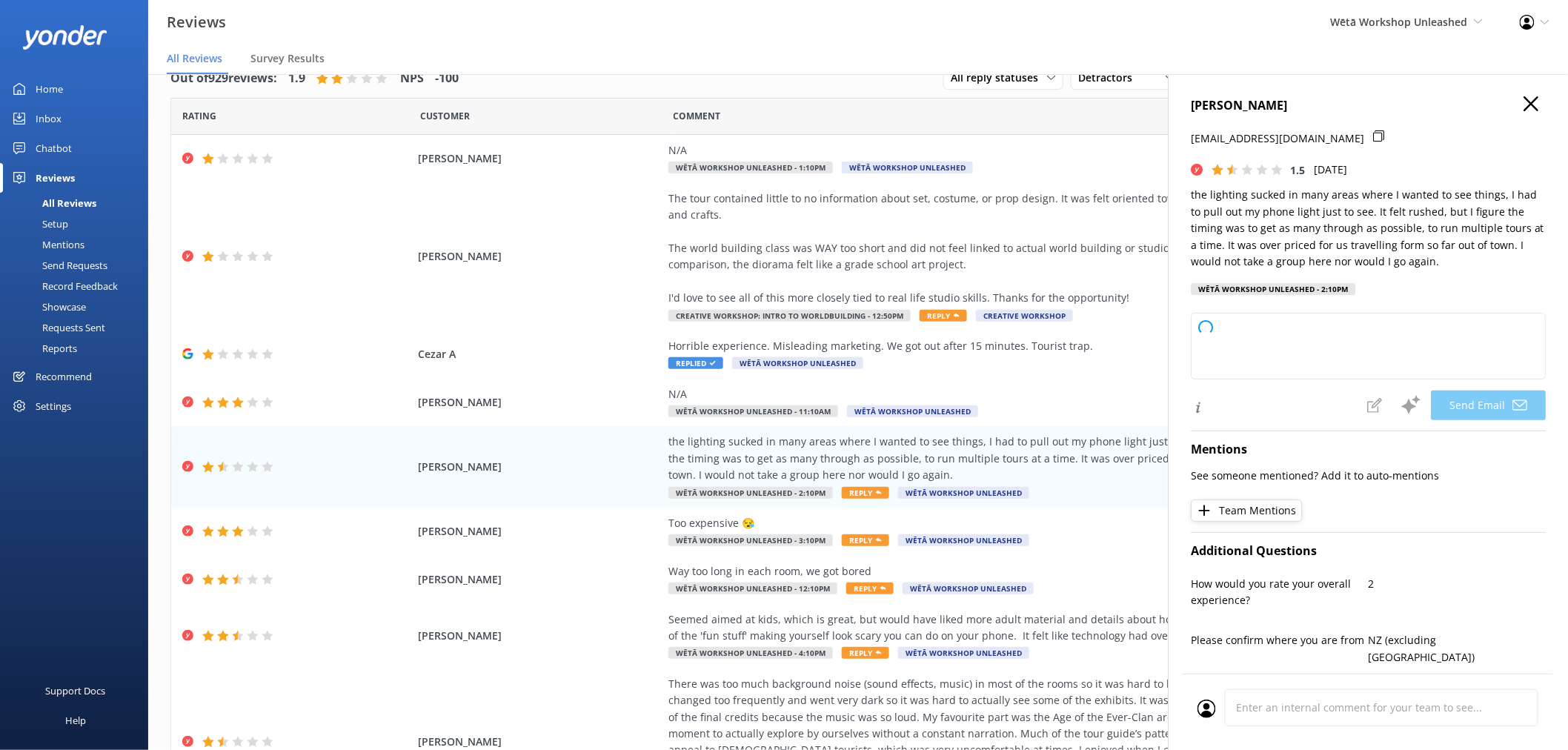
click at [1523, 109] on use "button" at bounding box center [1531, 104] width 15 height 15
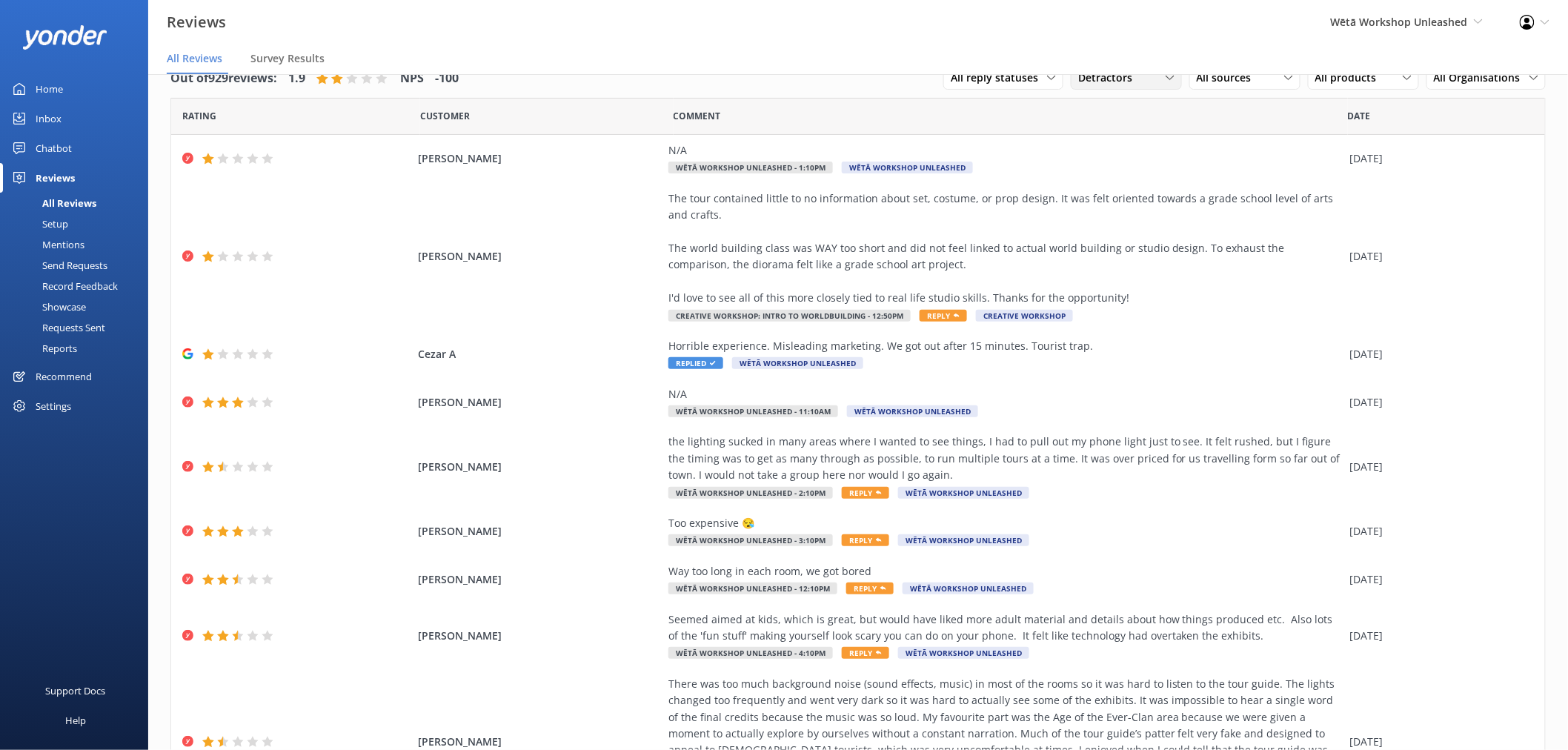
click at [1098, 84] on span "Detractors" at bounding box center [1109, 78] width 63 height 17
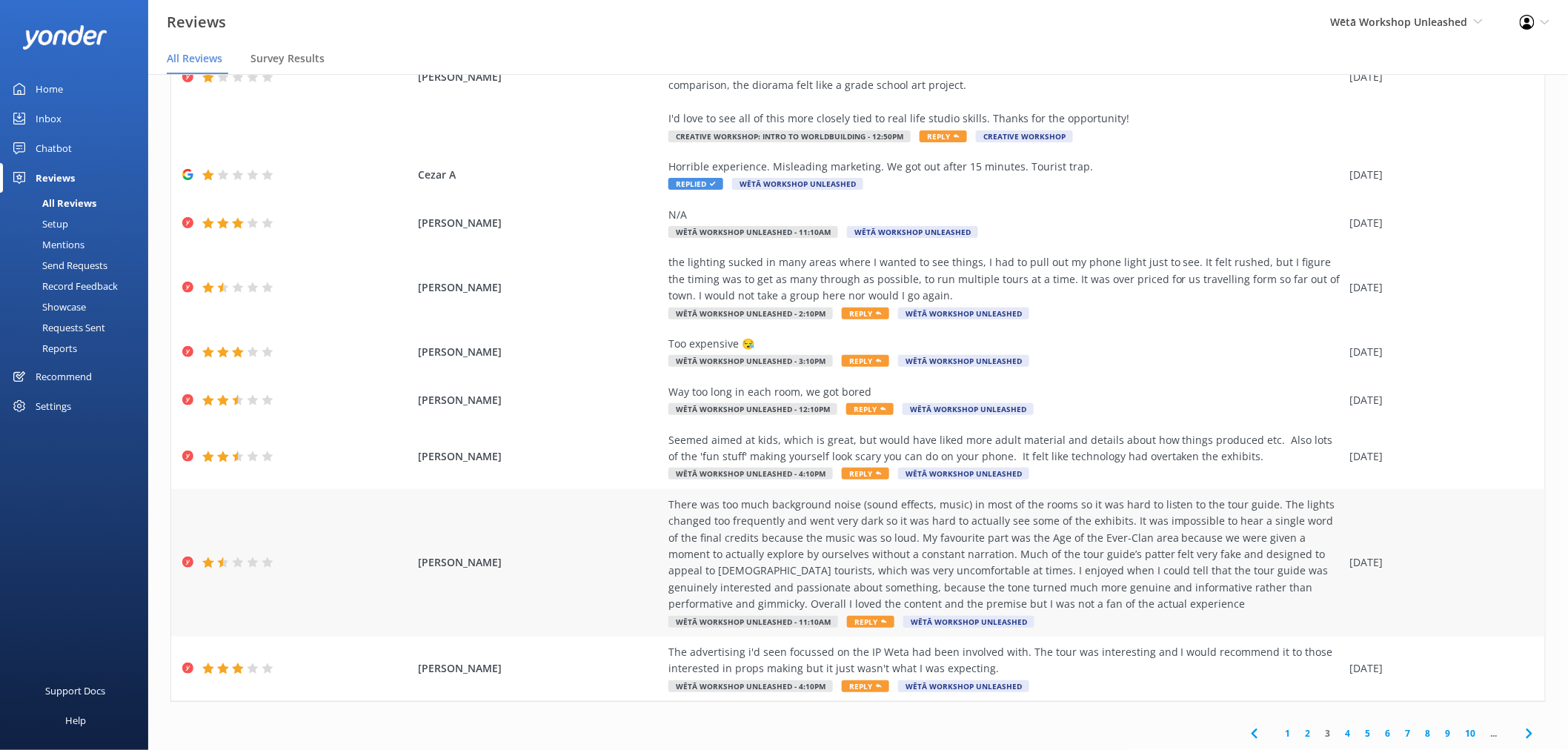
scroll to position [208, 0]
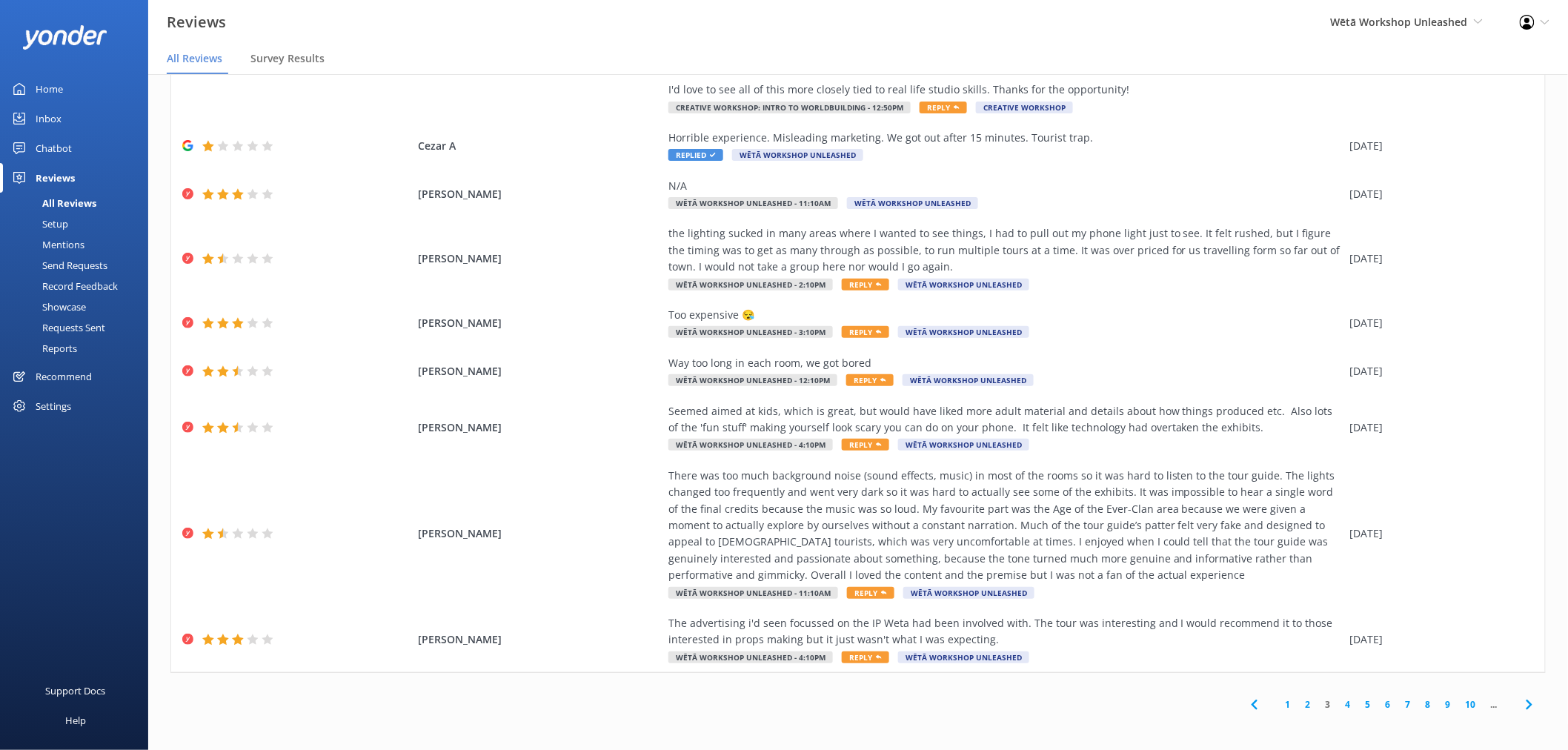
click at [1298, 704] on link "2" at bounding box center [1308, 704] width 20 height 14
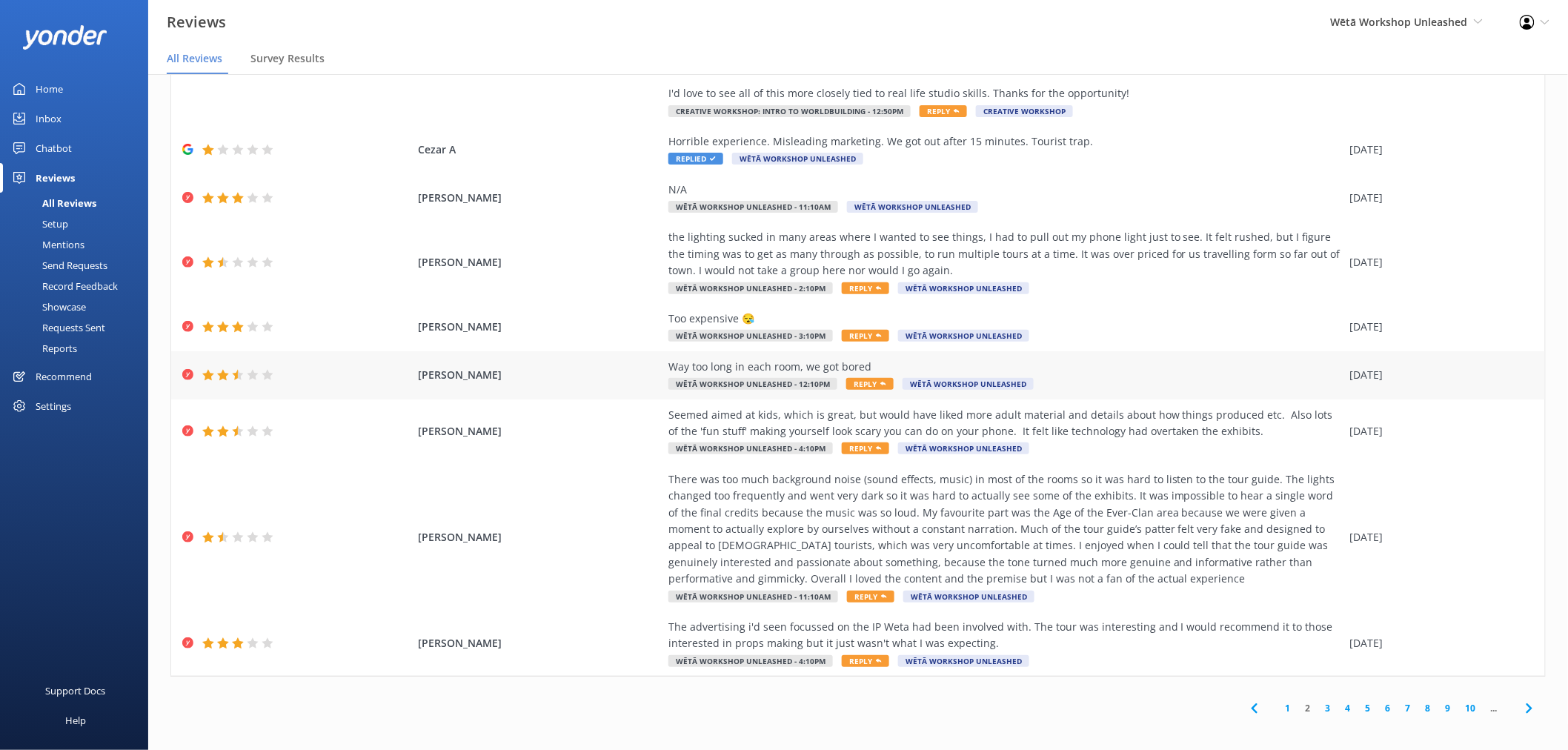
scroll to position [208, 0]
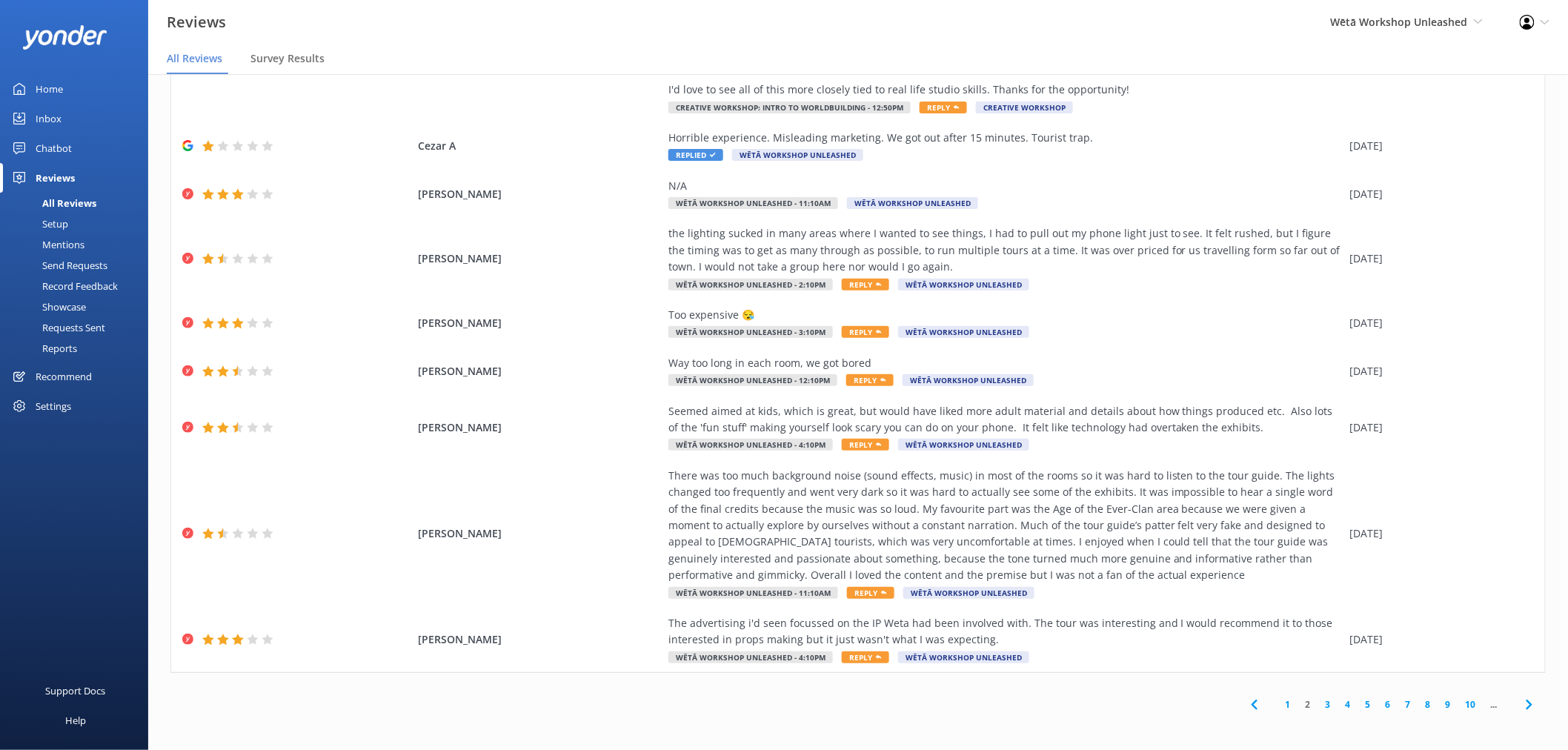
click at [1278, 700] on link "1" at bounding box center [1288, 704] width 20 height 14
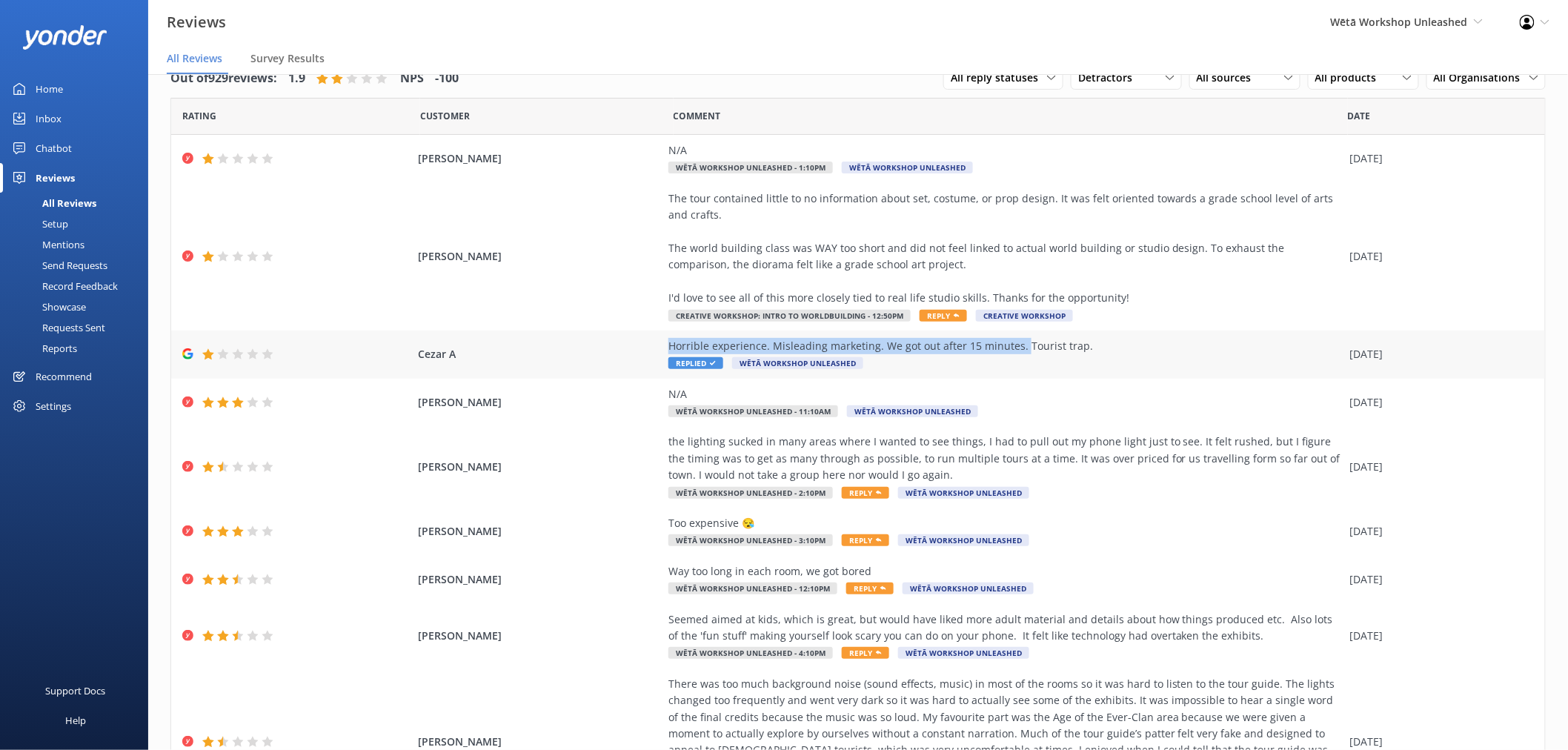
drag, startPoint x: 658, startPoint y: 347, endPoint x: 1012, endPoint y: 349, distance: 354.0
click at [1012, 349] on div "Cezar A Horrible experience. Misleading marketing. We got out after 15 minutes.…" at bounding box center [858, 355] width 1373 height 48
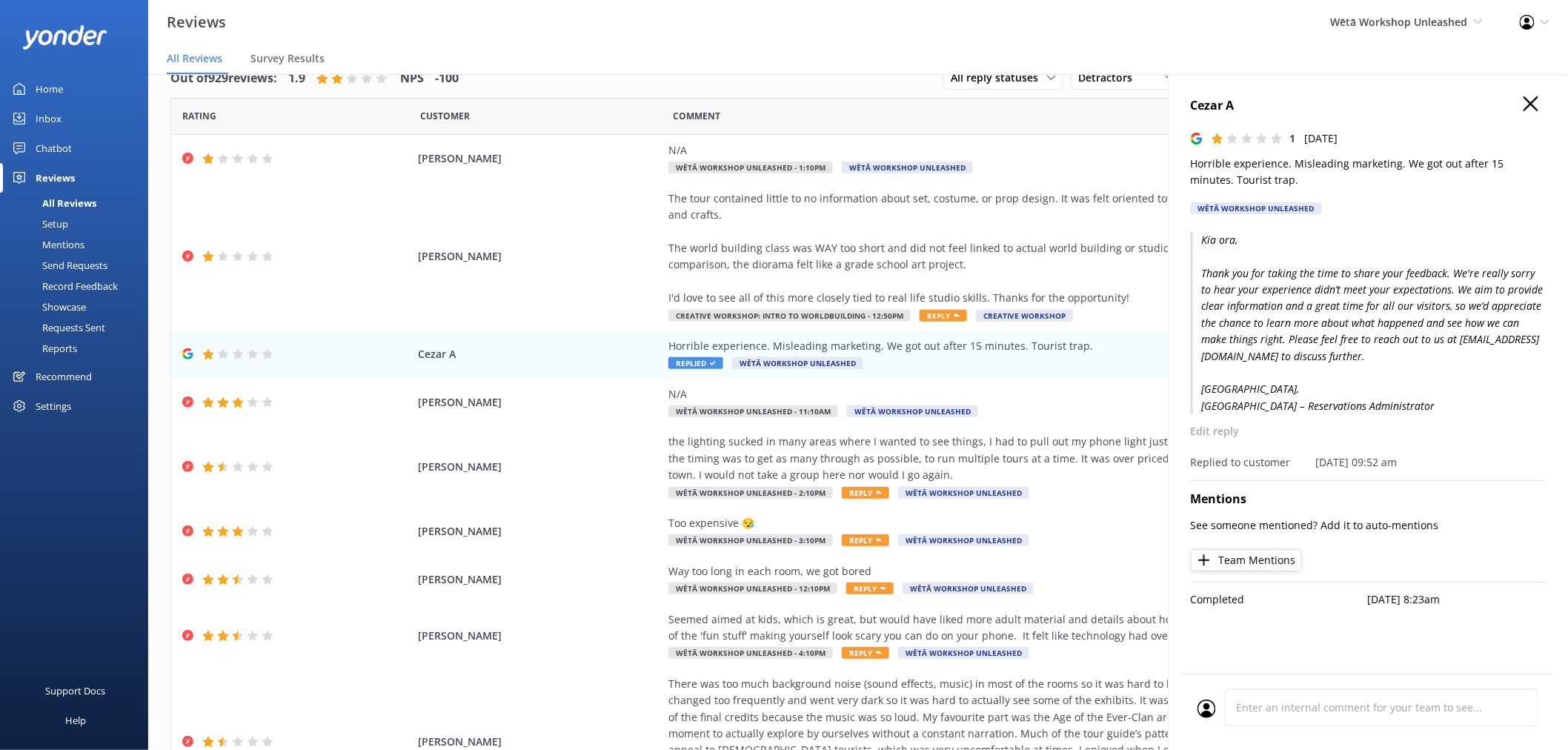
click at [1311, 360] on p "Kia ora, Thank you for taking the time to share your feedback. We're really sor…" at bounding box center [1368, 323] width 355 height 182
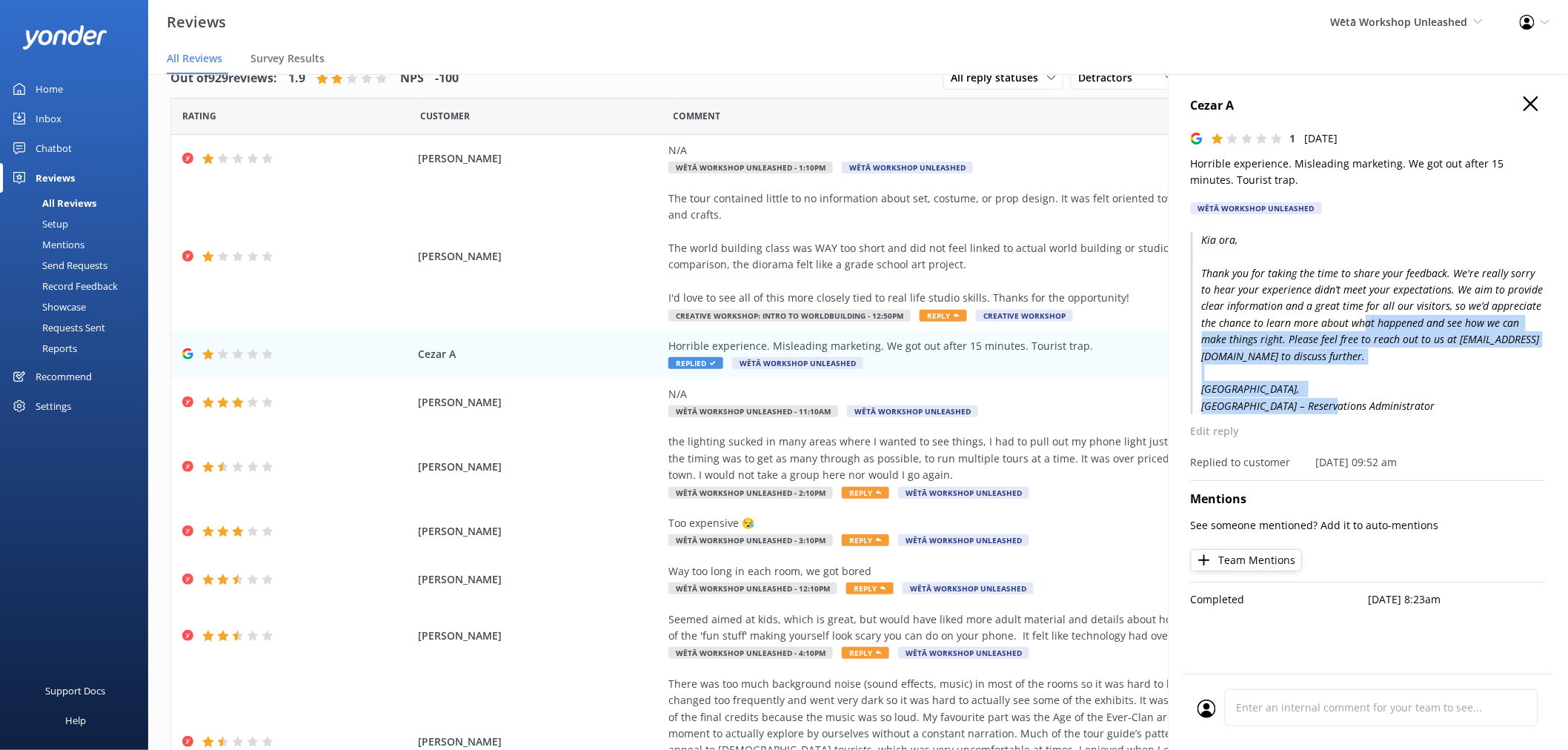
drag, startPoint x: 1403, startPoint y: 409, endPoint x: 1359, endPoint y: 330, distance: 90.4
click at [1359, 330] on p "Kia ora, Thank you for taking the time to share your feedback. We're really sor…" at bounding box center [1368, 323] width 355 height 182
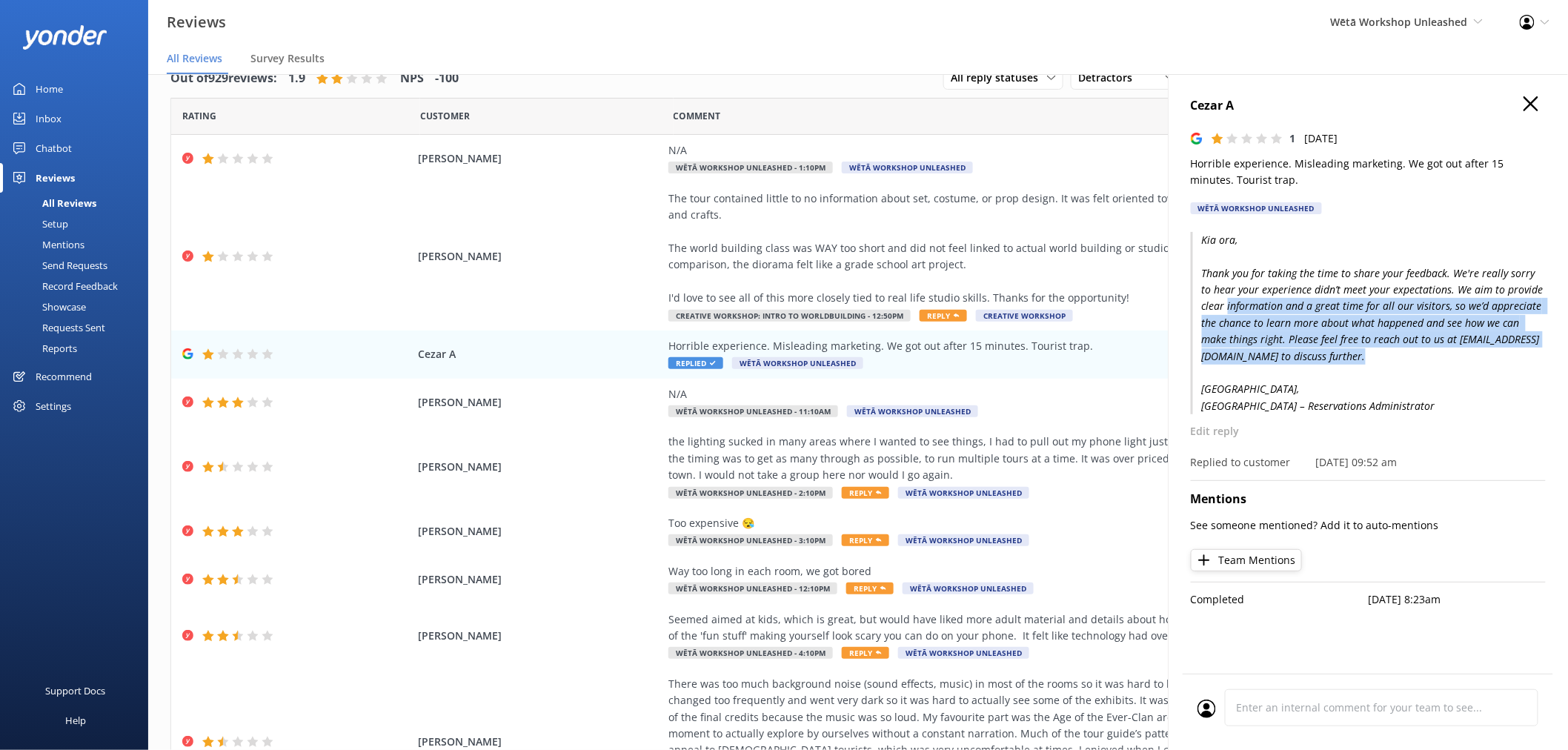
drag, startPoint x: 1226, startPoint y: 308, endPoint x: 1387, endPoint y: 372, distance: 173.3
click at [1387, 372] on p "Kia ora, Thank you for taking the time to share your feedback. We're really sor…" at bounding box center [1368, 323] width 355 height 182
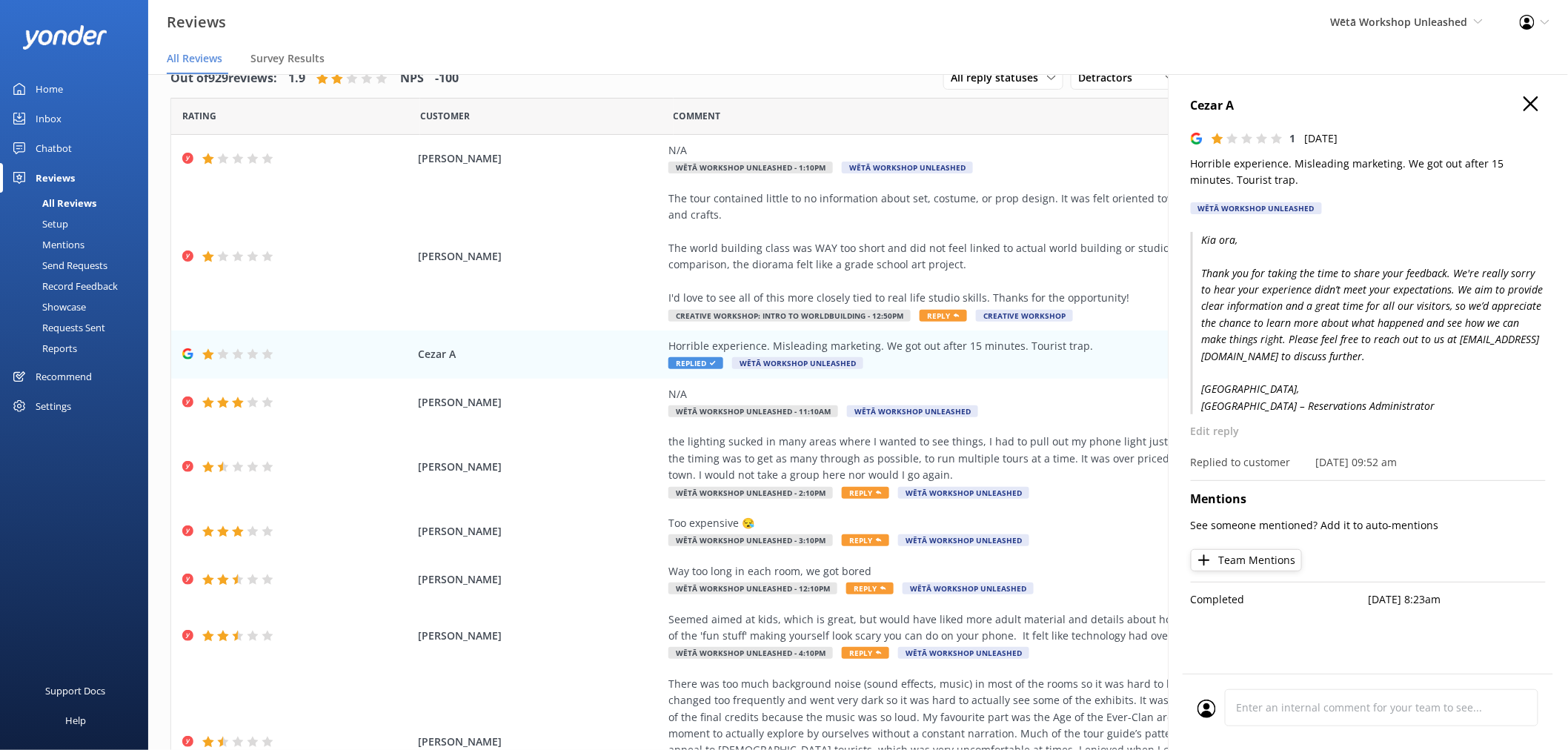
click at [1391, 391] on p "Kia ora, Thank you for taking the time to share your feedback. We're really sor…" at bounding box center [1368, 323] width 355 height 182
click at [775, 240] on div "The tour contained little to no information about set, costume, or prop design.…" at bounding box center [1006, 249] width 674 height 116
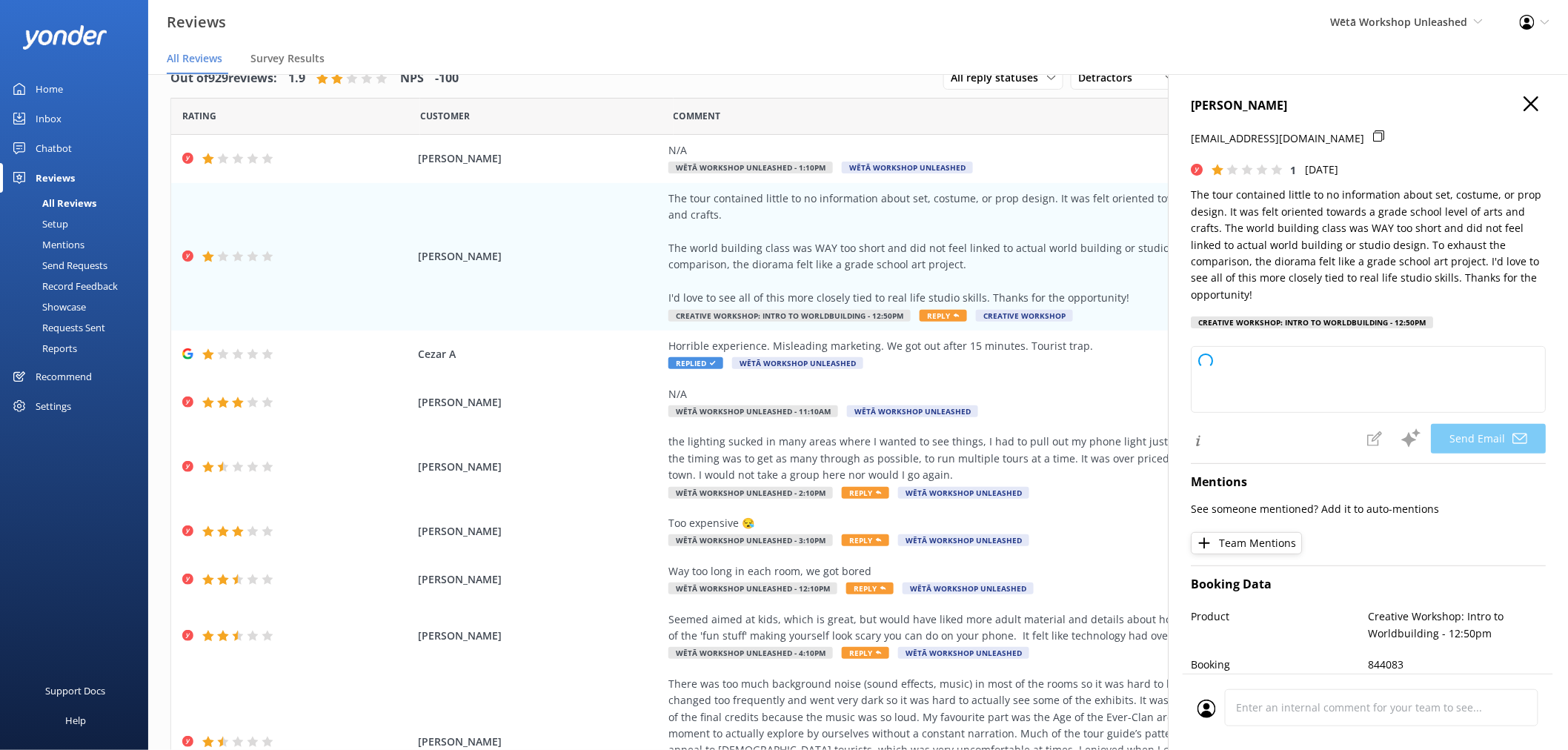
click at [1309, 220] on p "The tour contained little to no information about set, costume, or prop design.…" at bounding box center [1368, 244] width 355 height 116
click at [1254, 351] on textarea at bounding box center [1368, 380] width 355 height 66
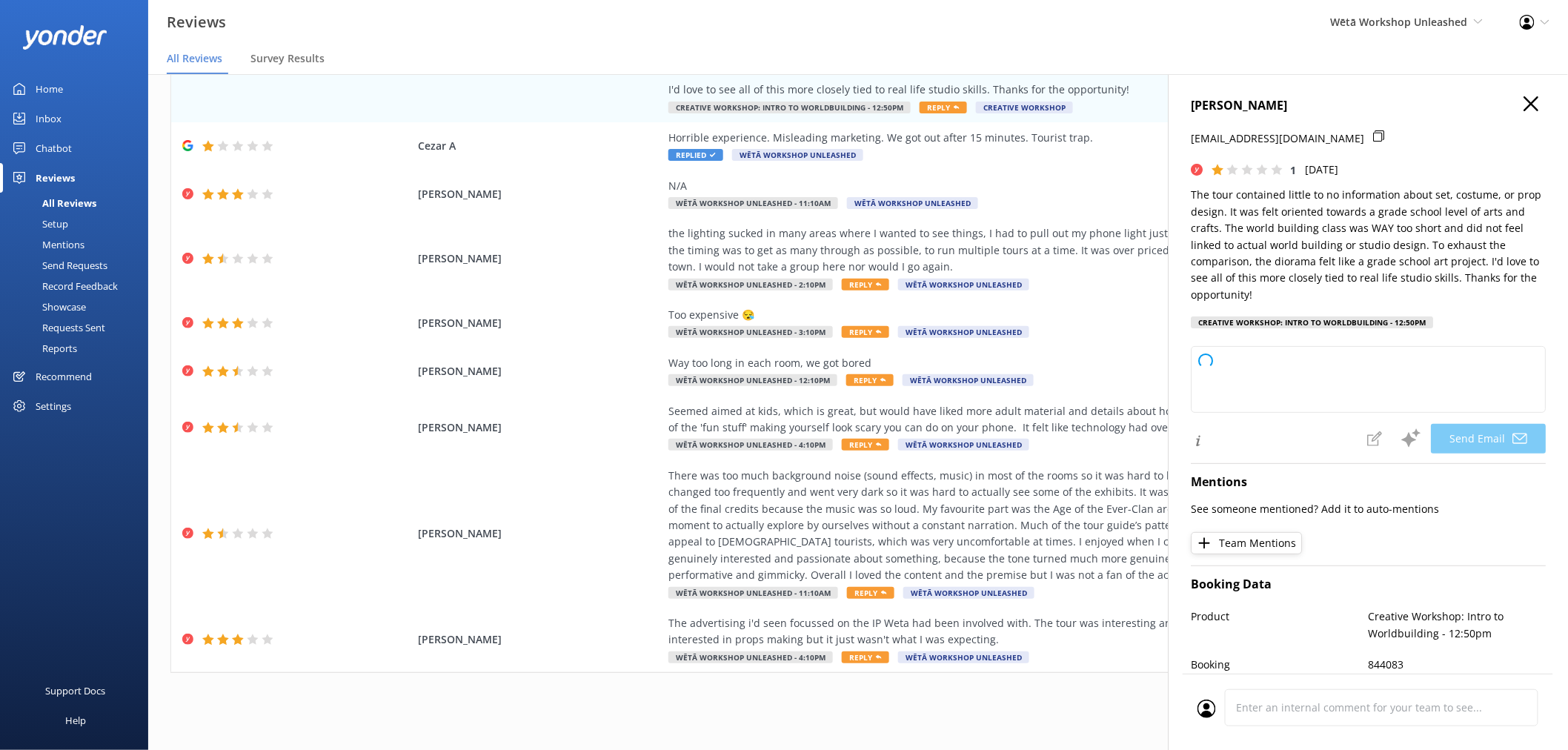
click at [1523, 107] on use "button" at bounding box center [1531, 104] width 15 height 15
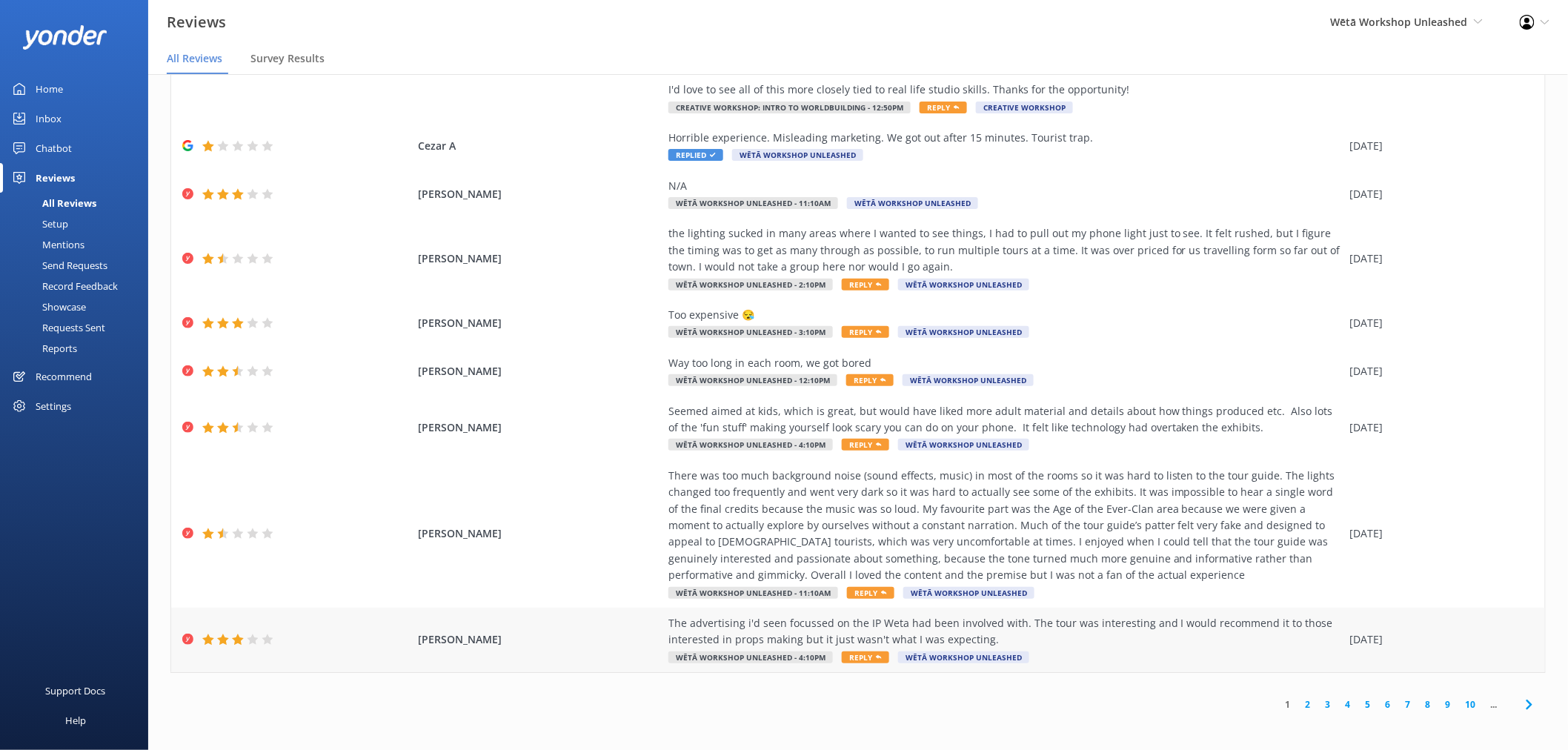
click at [937, 633] on div "The advertising i'd seen focussed on the IP Weta had been involved with. The to…" at bounding box center [1006, 631] width 674 height 33
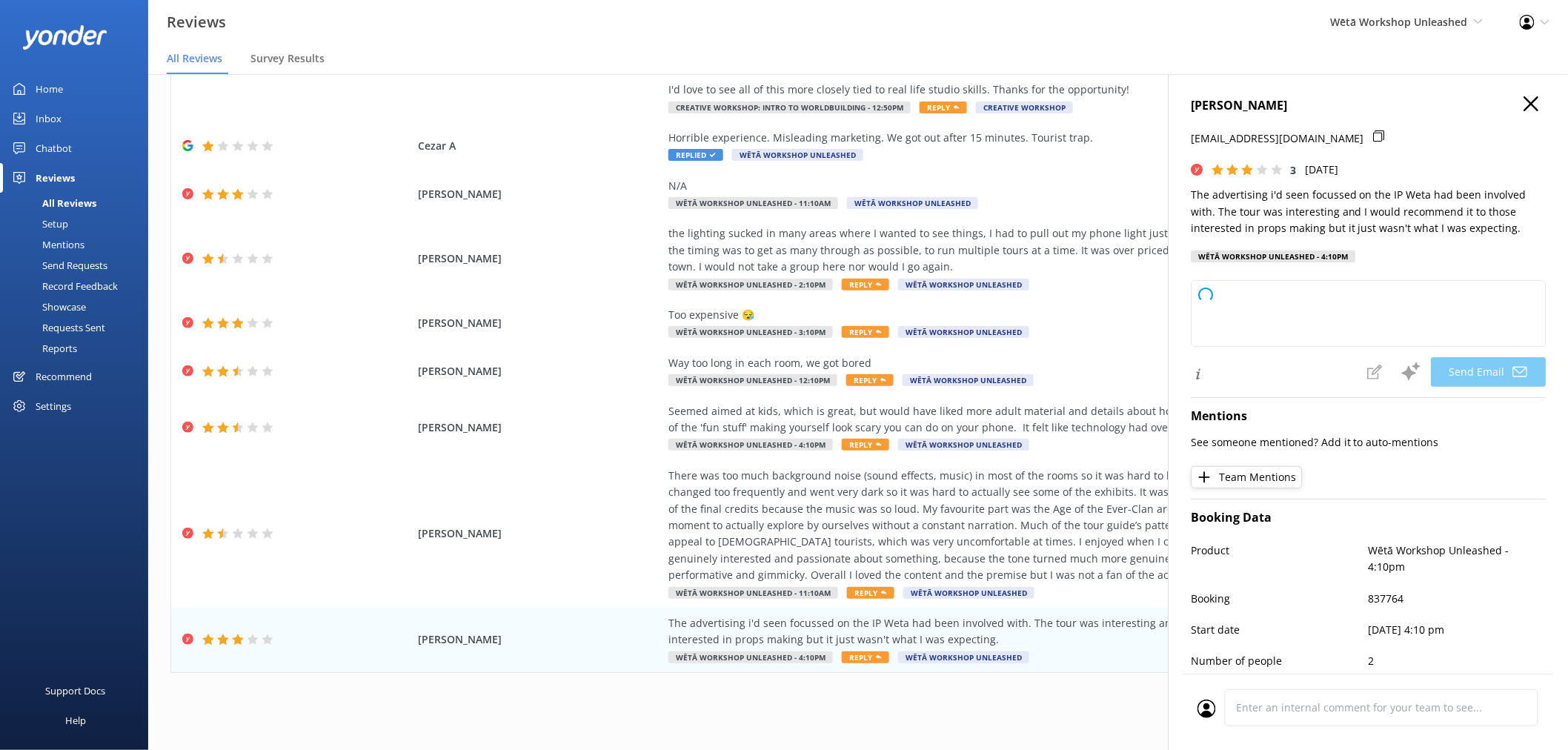
click at [1523, 99] on icon "button" at bounding box center [1531, 104] width 15 height 15
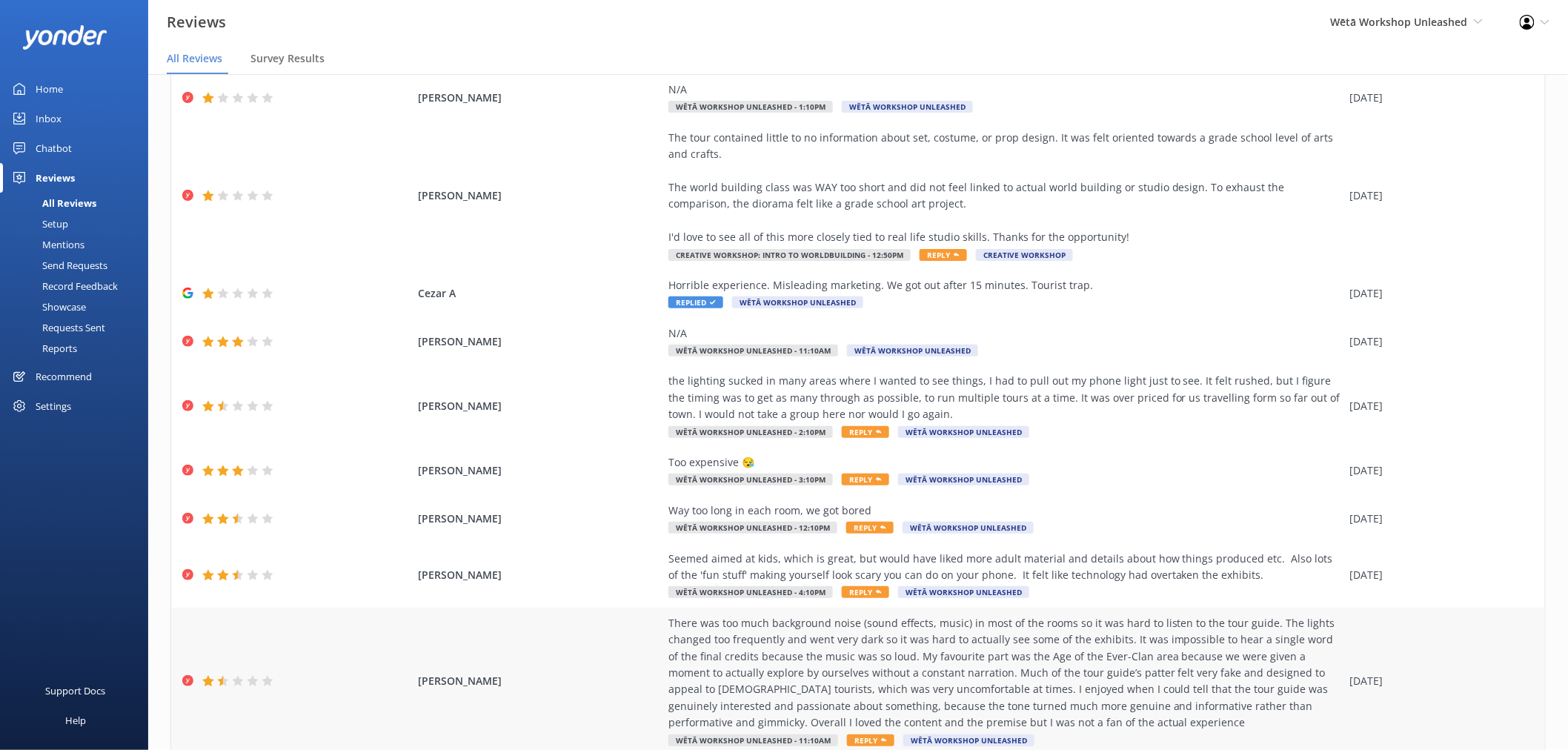
scroll to position [0, 0]
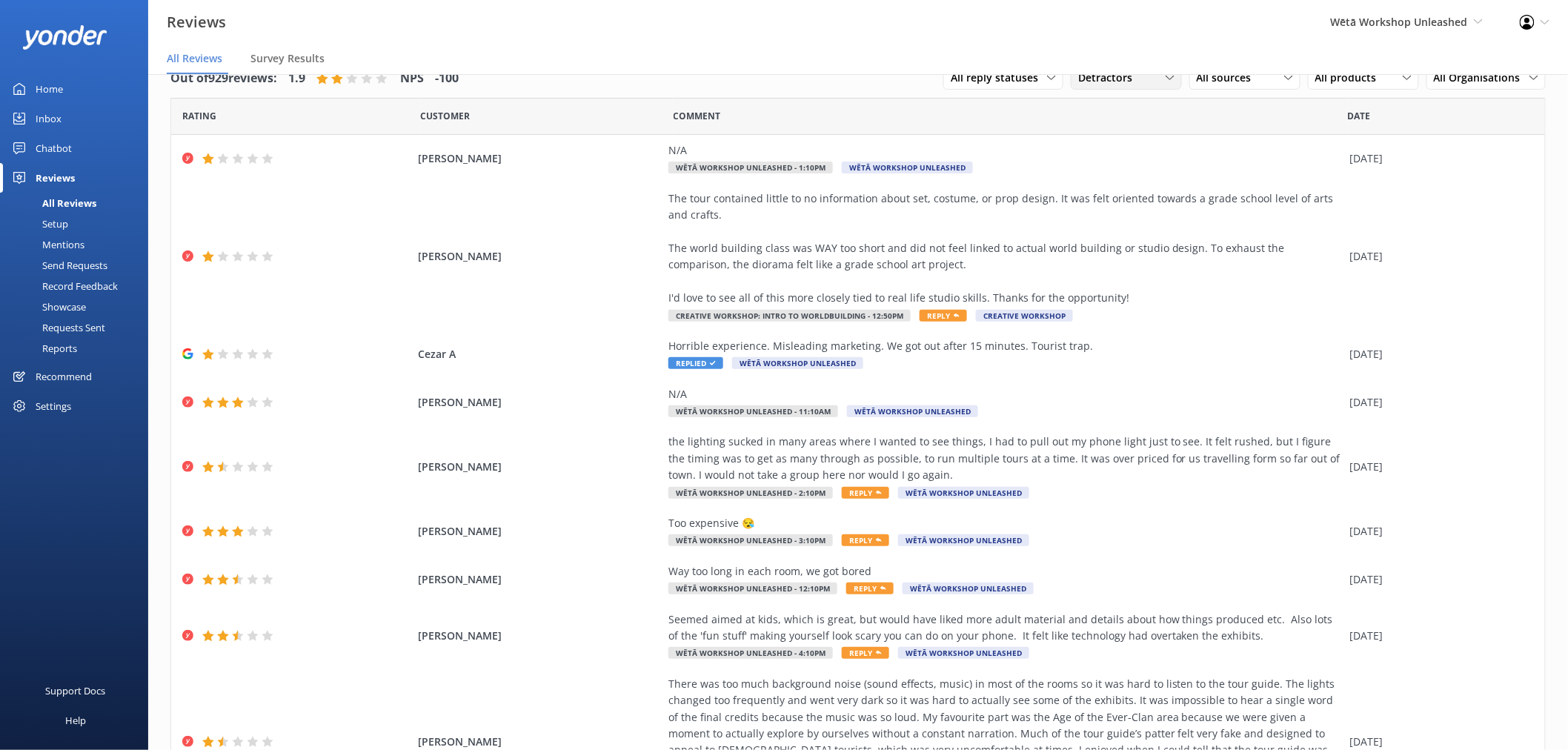
click at [1141, 77] on div "Detractors" at bounding box center [1126, 78] width 104 height 17
click at [1104, 128] on link "Promoters" at bounding box center [1136, 138] width 132 height 30
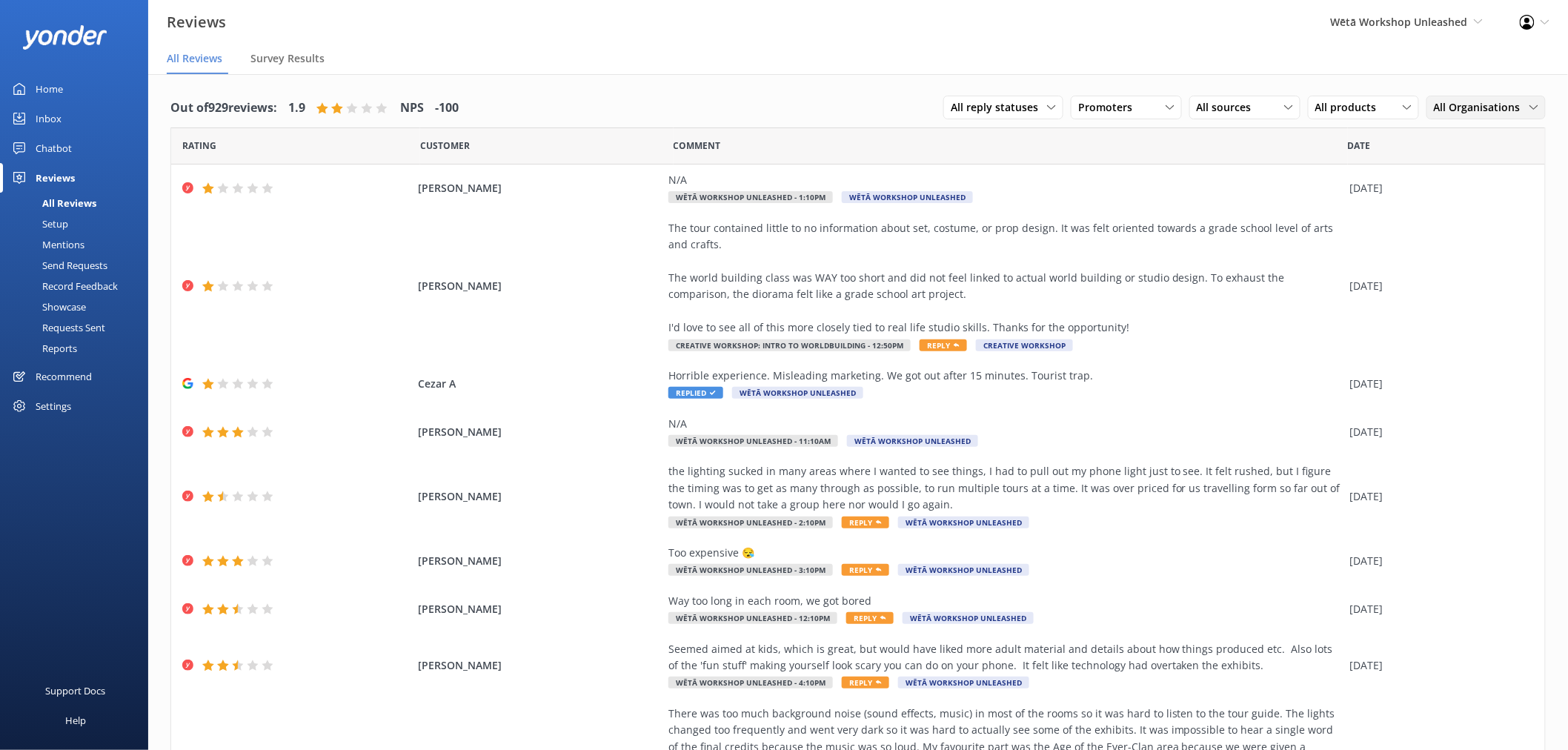
click at [1470, 116] on div "All Organisations All Organisations Unleashed & Sky Tower Combo Creative Worksh…" at bounding box center [1486, 107] width 119 height 24
click at [1469, 106] on span "All Organisations" at bounding box center [1481, 108] width 95 height 17
click at [1364, 102] on span "All products" at bounding box center [1350, 108] width 70 height 17
click at [1366, 214] on div "School Holiday Combo" at bounding box center [1363, 210] width 94 height 15
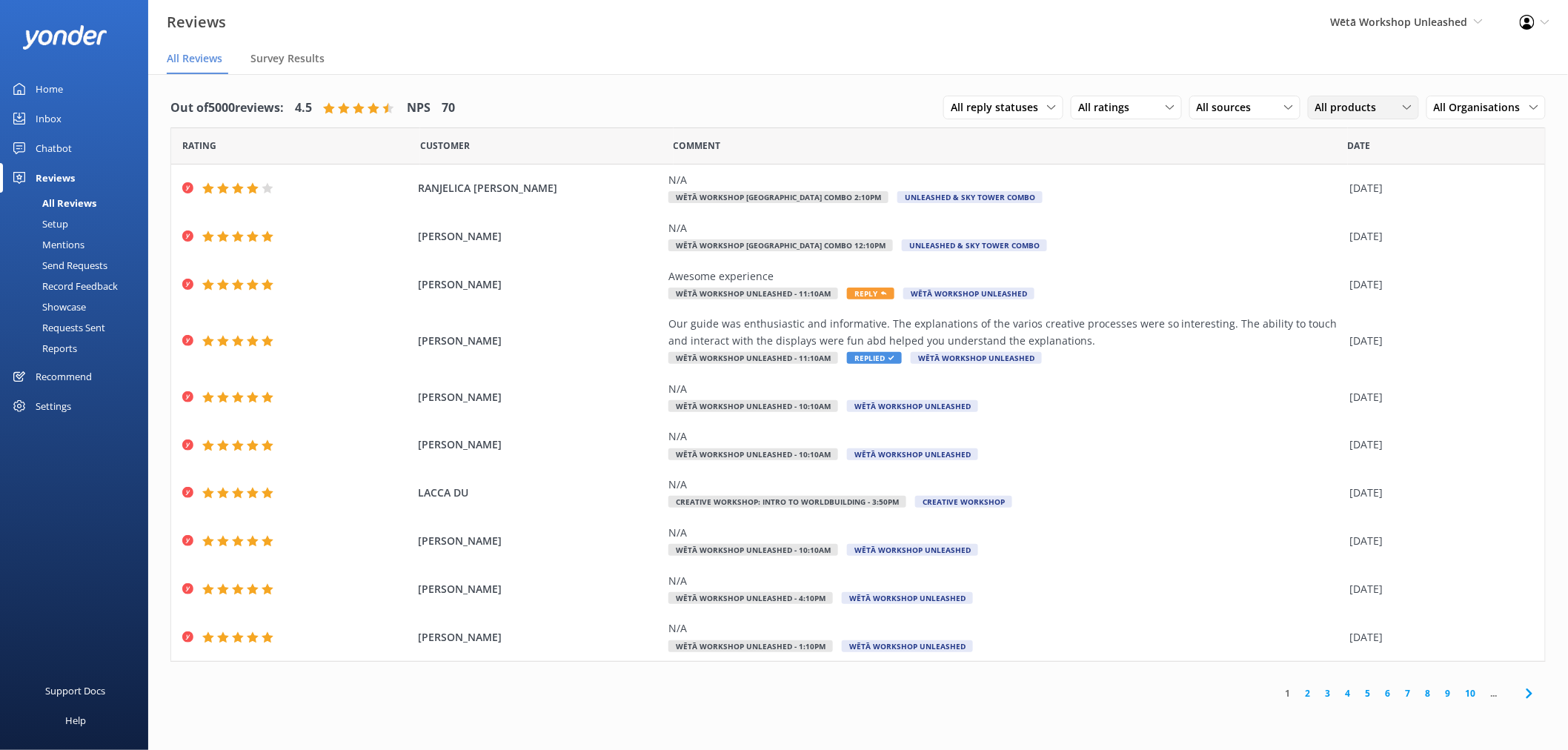
click at [1382, 100] on span "All products" at bounding box center [1350, 108] width 70 height 17
click at [1291, 107] on icon at bounding box center [1288, 107] width 9 height 9
click at [1178, 107] on div "All ratings" at bounding box center [1126, 108] width 104 height 17
drag, startPoint x: 1176, startPoint y: 106, endPoint x: 1144, endPoint y: 106, distance: 32.0
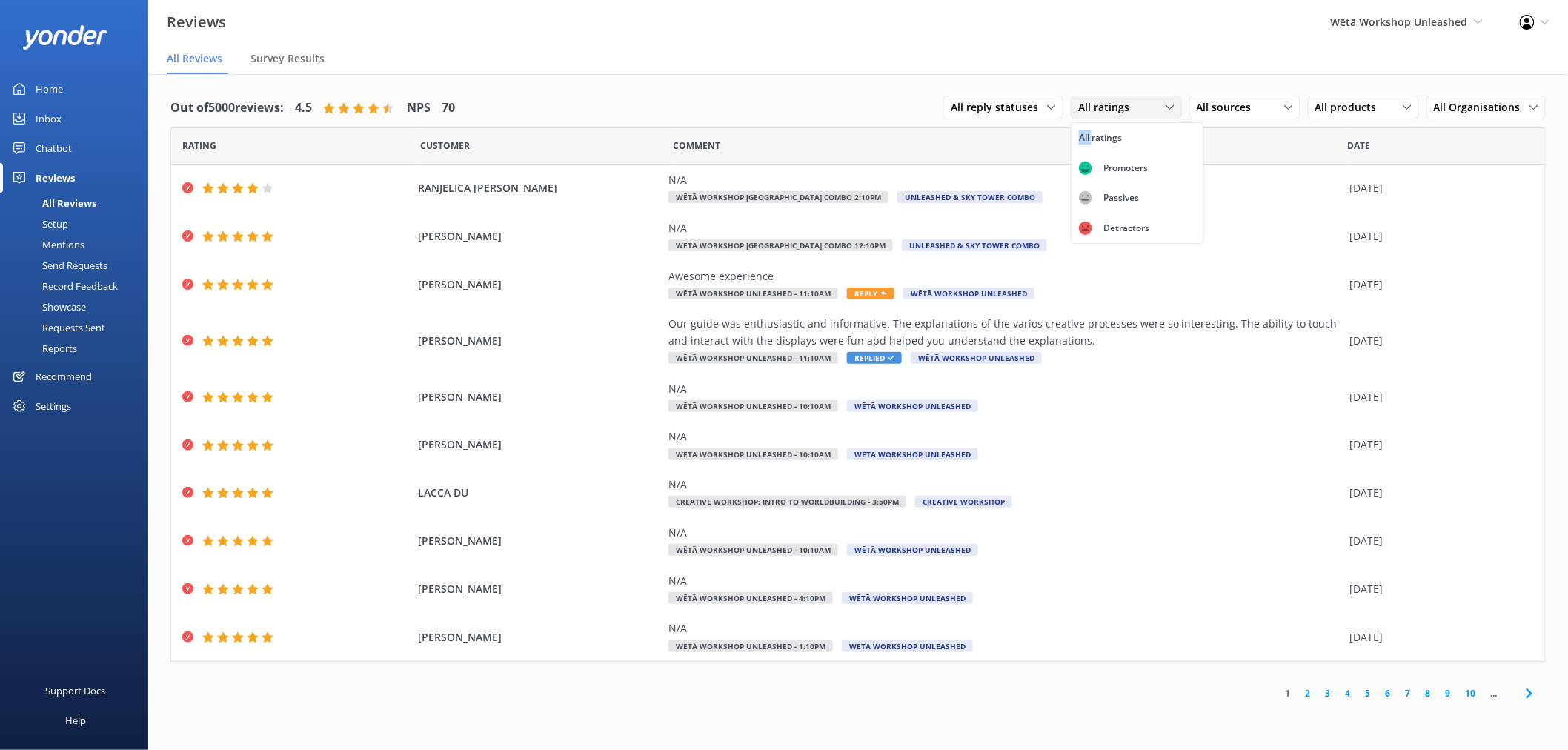
click at [1175, 106] on div "All ratings" at bounding box center [1126, 108] width 104 height 17
click at [1037, 106] on span "All reply statuses" at bounding box center [999, 108] width 96 height 17
click at [1512, 107] on span "All Organisations" at bounding box center [1481, 108] width 95 height 17
click at [1382, 109] on span "All products" at bounding box center [1350, 108] width 70 height 17
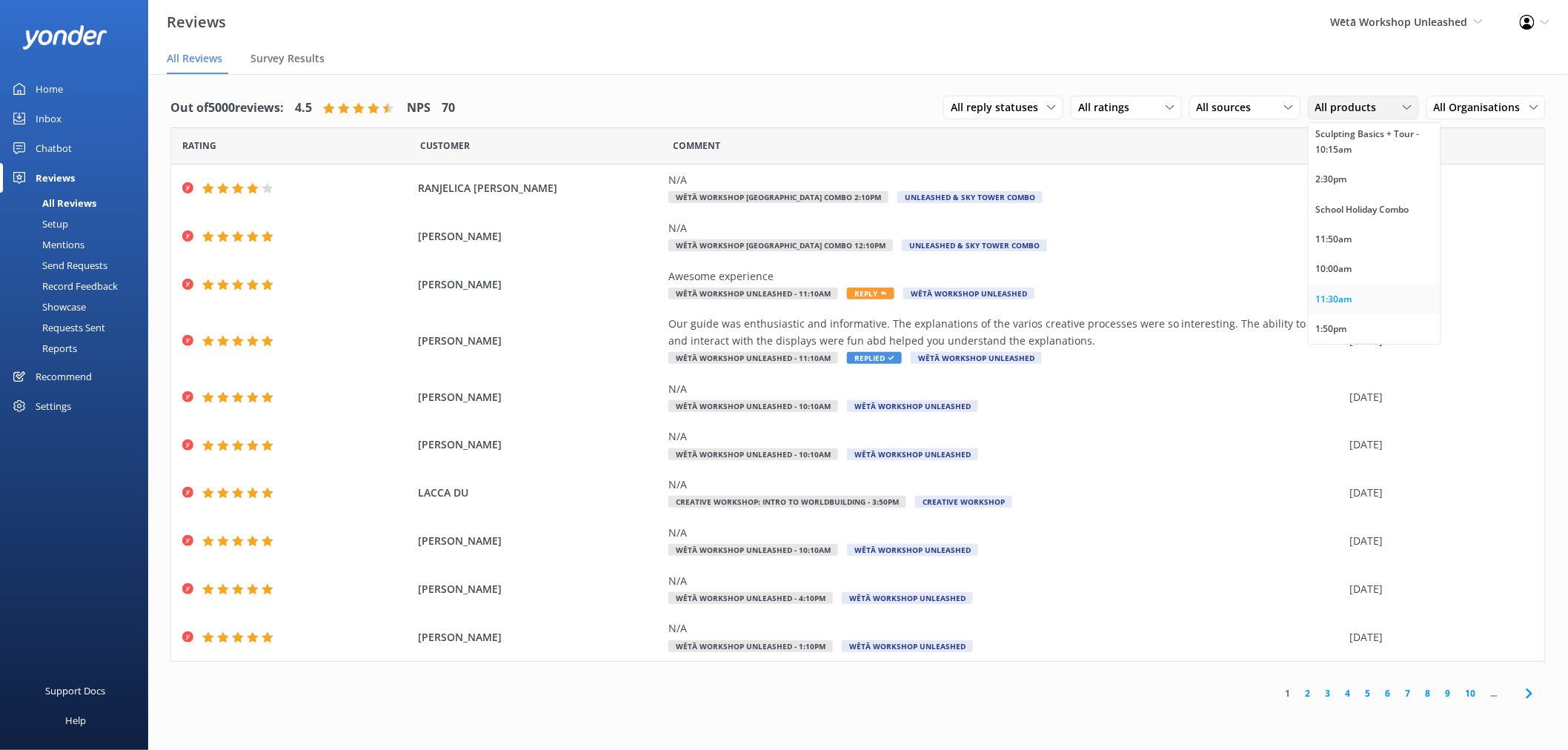
scroll to position [4534, 0]
click at [1344, 181] on div "Sculpting Basics + Tour - 10:15am" at bounding box center [1374, 166] width 117 height 31
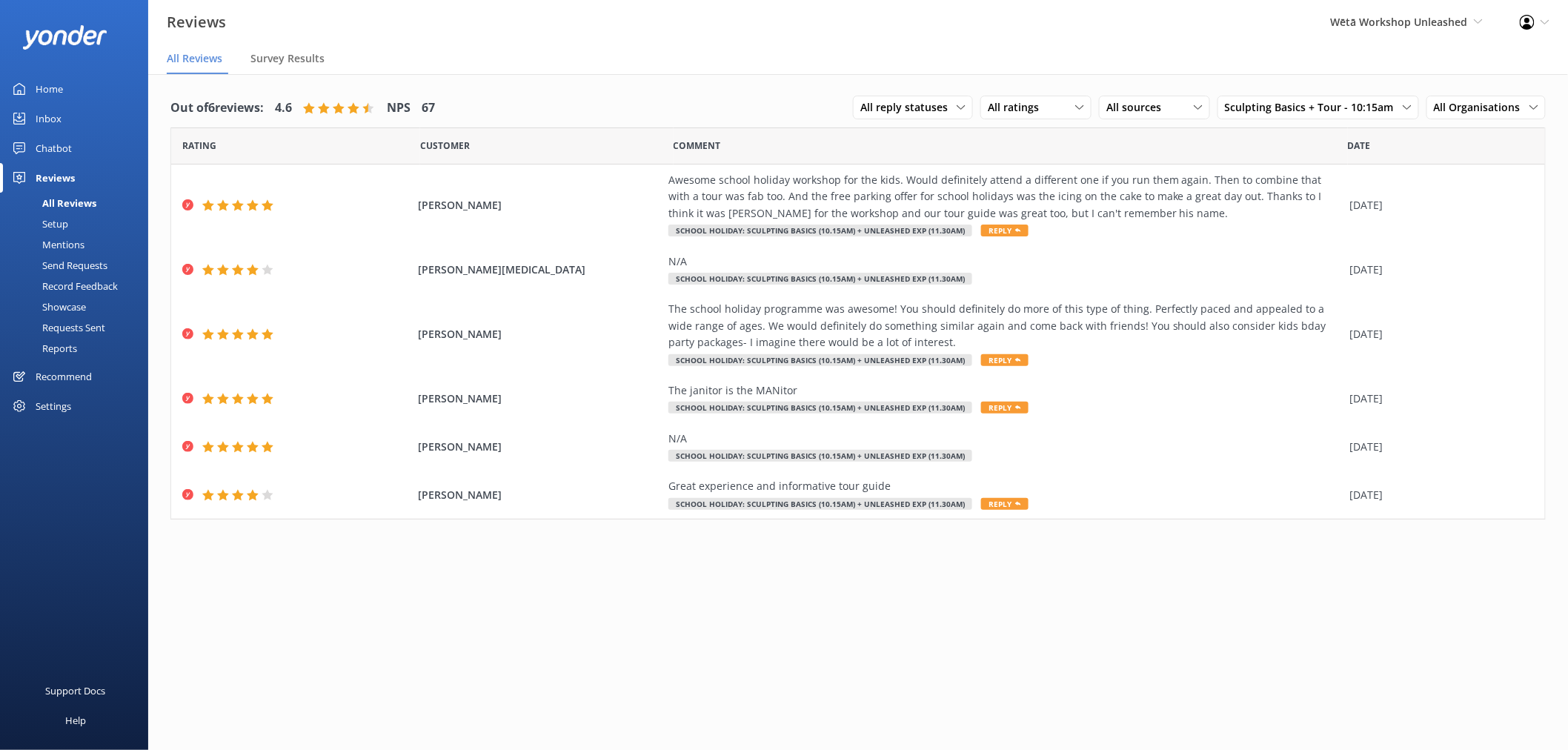
click at [866, 611] on div "Out of 6 reviews: 4.6 NPS 67 All reply statuses All reply statuses Needs a repl…" at bounding box center [858, 427] width 1420 height 706
click at [1358, 109] on span "Sculpting Basics + Tour - 10:15am" at bounding box center [1314, 108] width 178 height 17
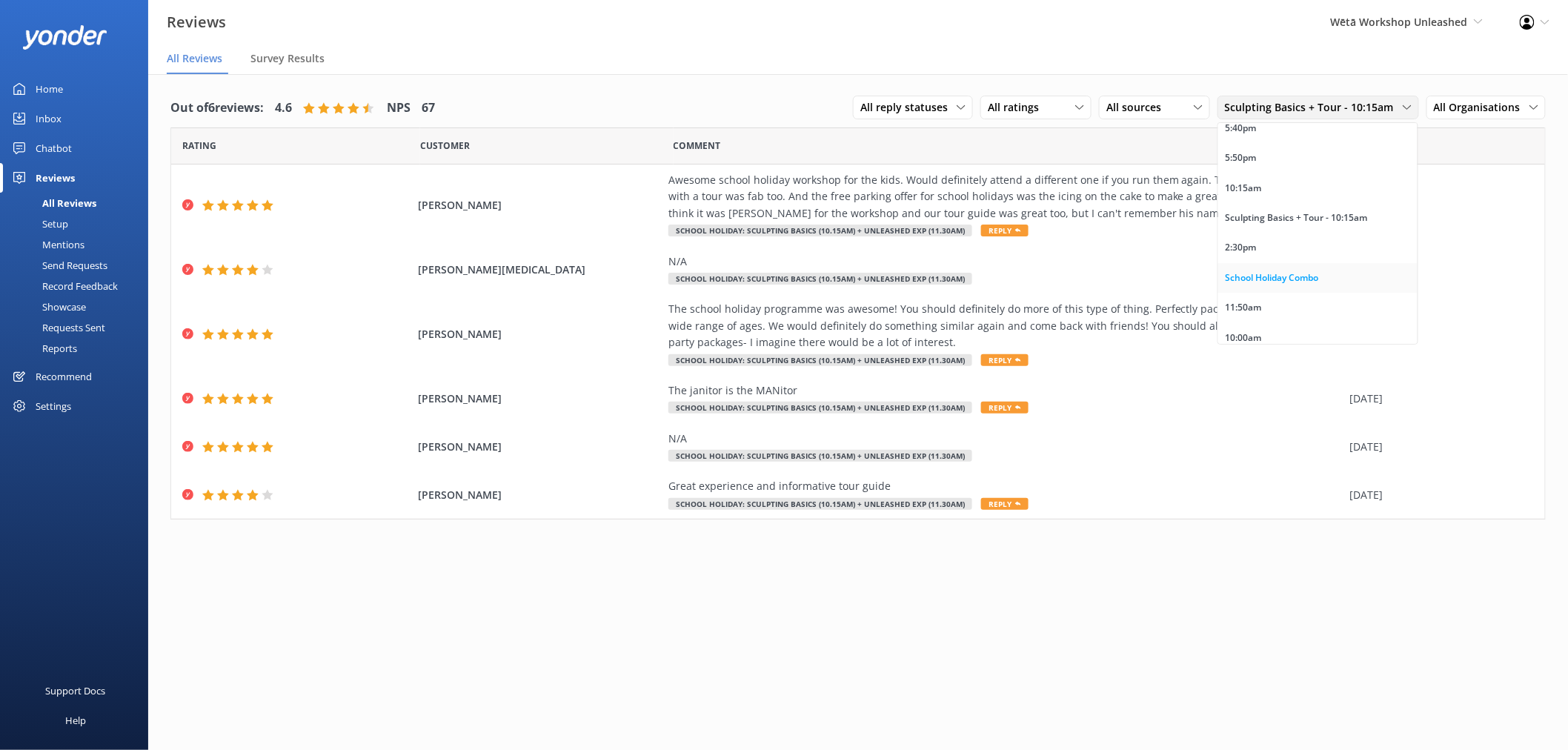
click at [1290, 285] on div "School Holiday Combo" at bounding box center [1271, 278] width 94 height 15
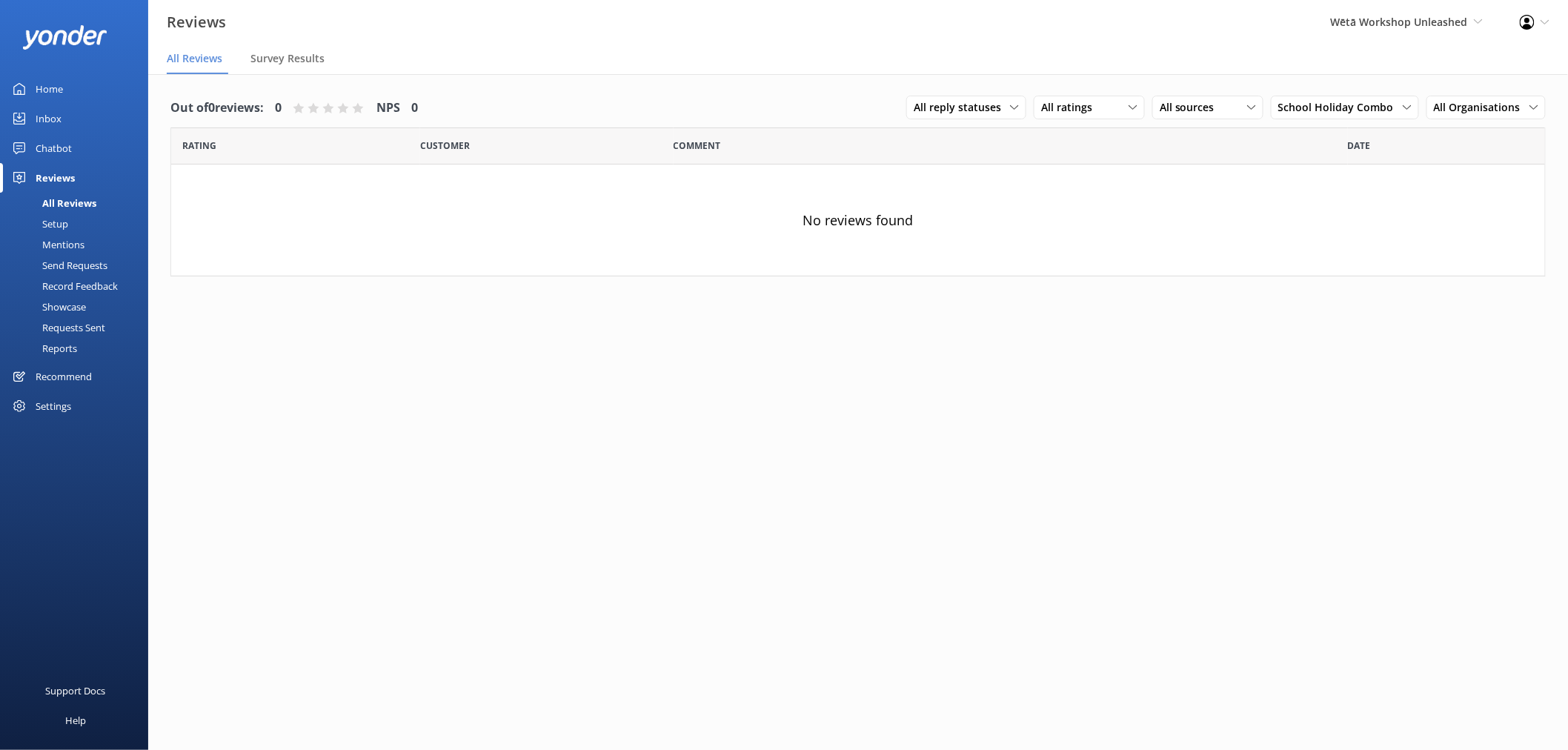
click at [1035, 455] on div "Out of 0 reviews: 0 NPS 0 All reply statuses All reply statuses Needs a reply D…" at bounding box center [858, 427] width 1420 height 706
click at [1344, 105] on span "School Holiday Combo" at bounding box center [1340, 108] width 124 height 17
click at [1440, 108] on span "All Organisations" at bounding box center [1481, 108] width 95 height 17
click at [1524, 241] on div "Wētā Workshop Unleashed" at bounding box center [1493, 243] width 116 height 15
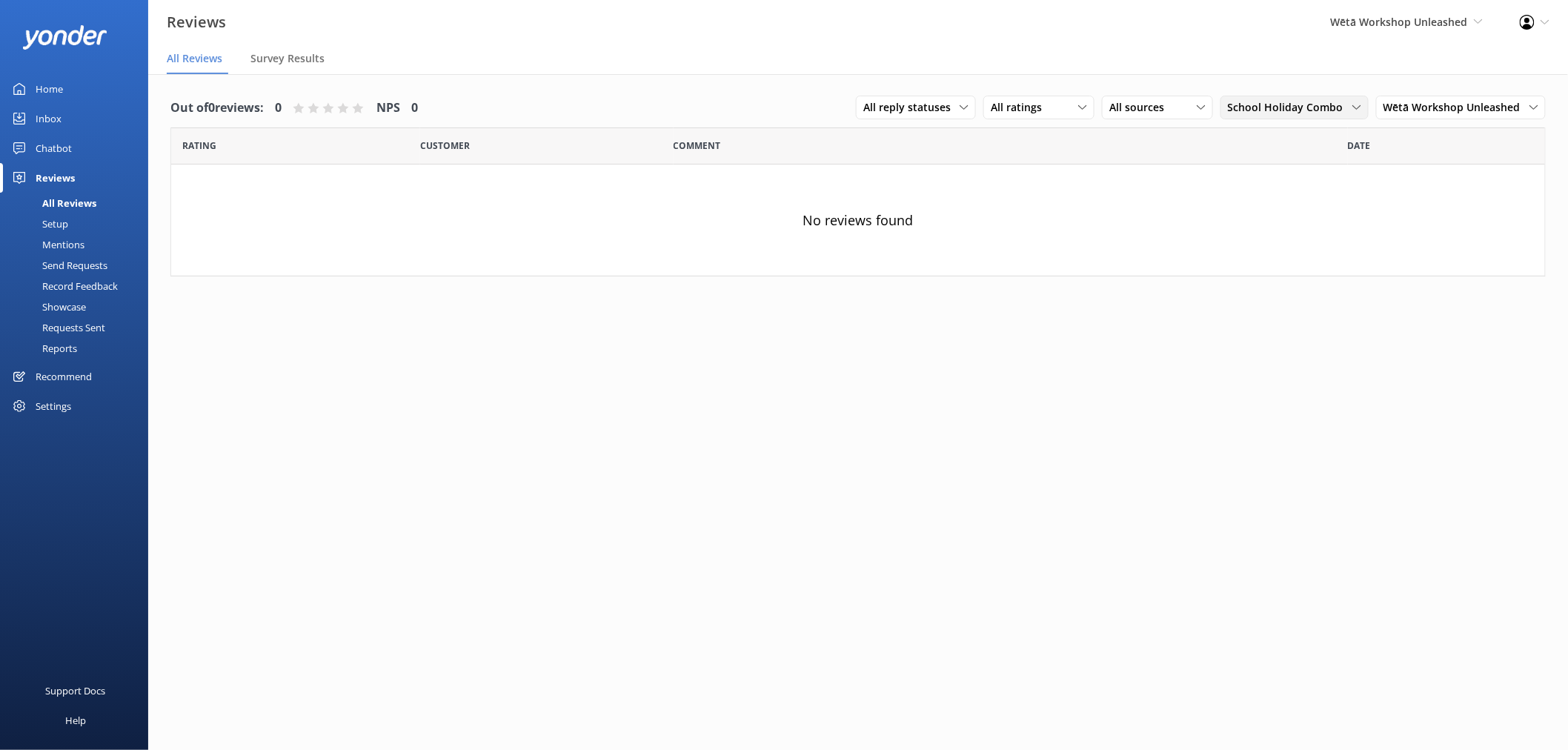
click at [1300, 99] on span "School Holiday Combo" at bounding box center [1290, 108] width 124 height 17
click at [1265, 143] on div "11:30am" at bounding box center [1247, 135] width 36 height 15
click at [1302, 105] on span "11:30am" at bounding box center [1291, 108] width 51 height 17
click at [1309, 265] on link "11:30am" at bounding box center [1324, 255] width 132 height 30
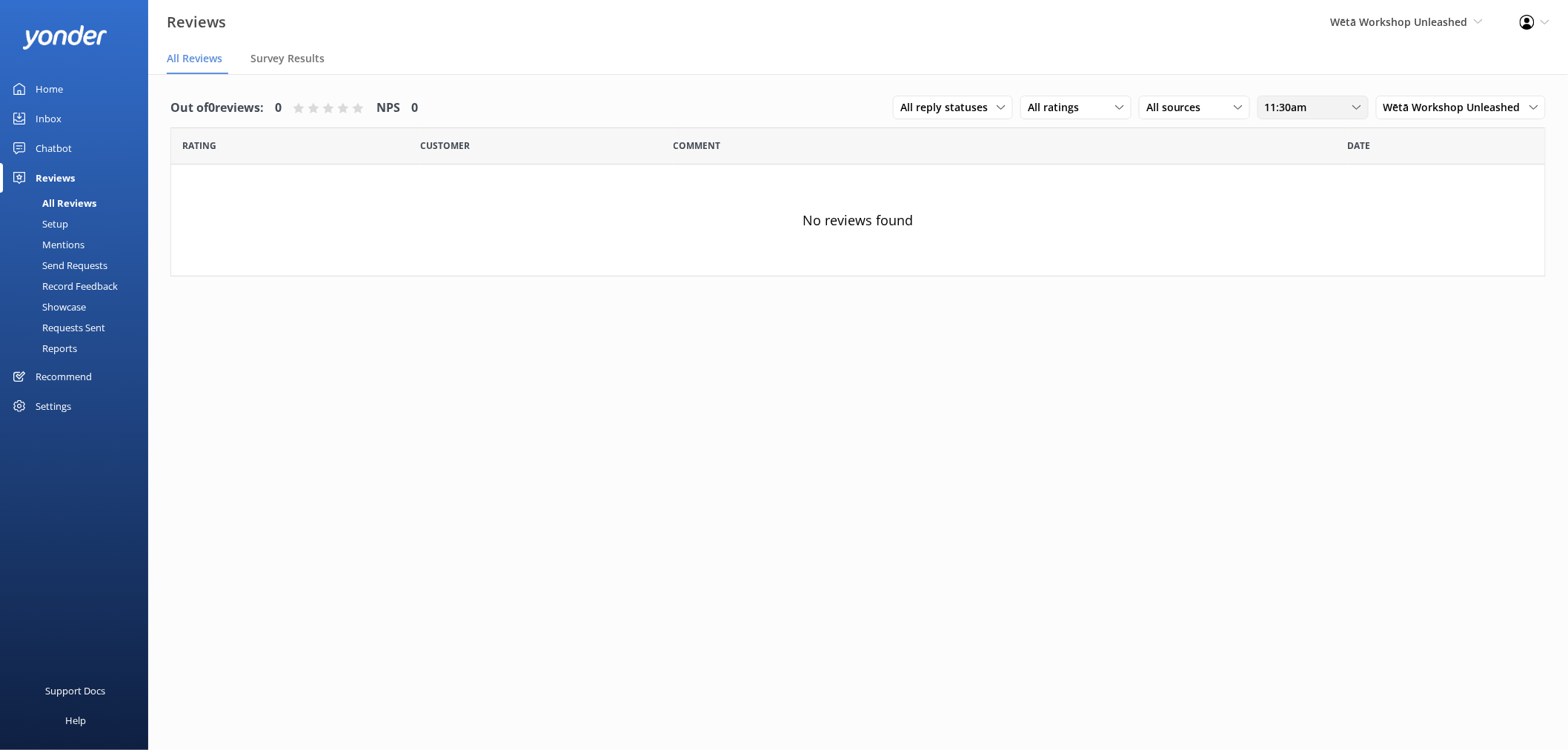
click at [1316, 108] on span "11:30am" at bounding box center [1291, 108] width 51 height 17
click at [1295, 177] on div "1:50pm" at bounding box center [1281, 177] width 31 height 15
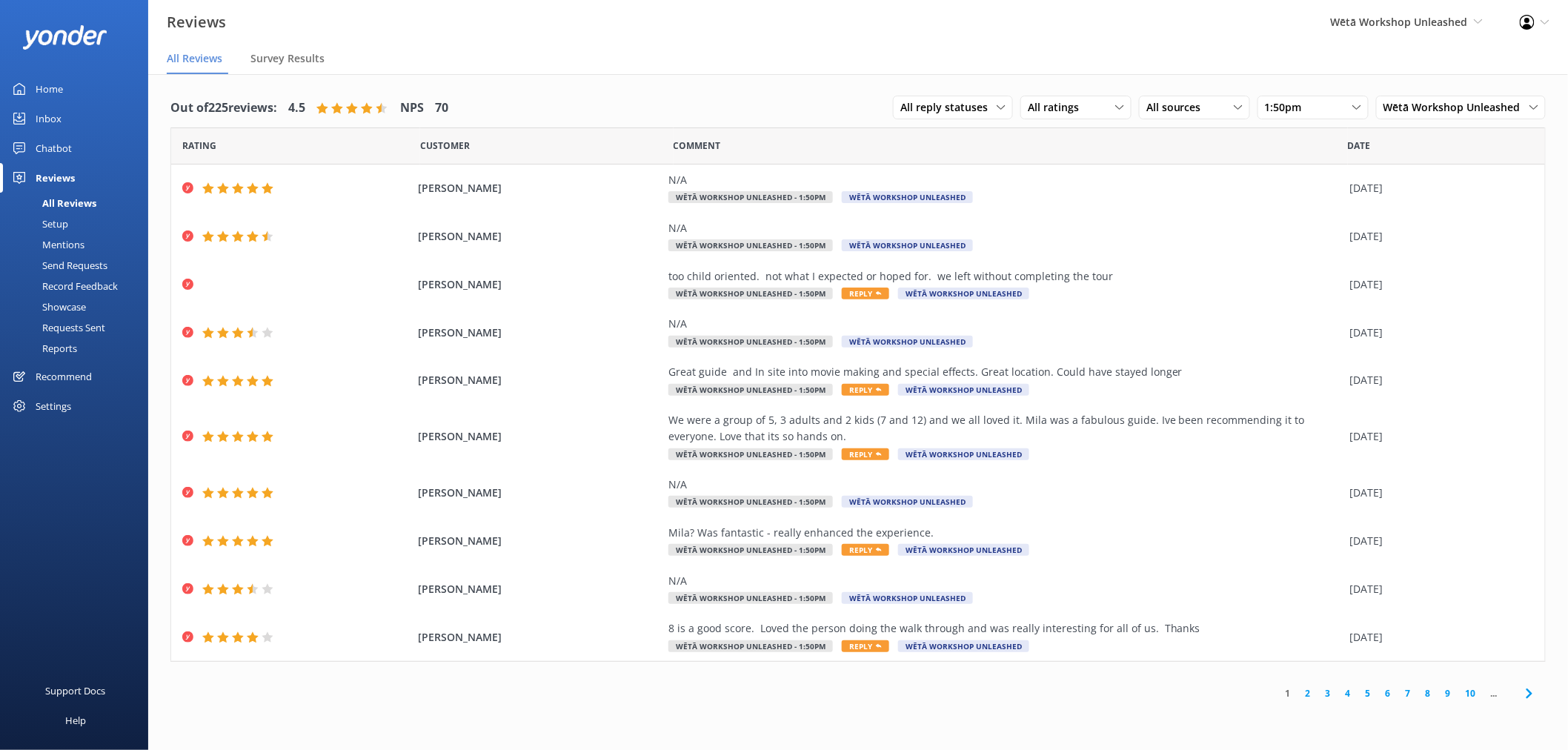
click at [1310, 694] on link "2" at bounding box center [1308, 693] width 20 height 14
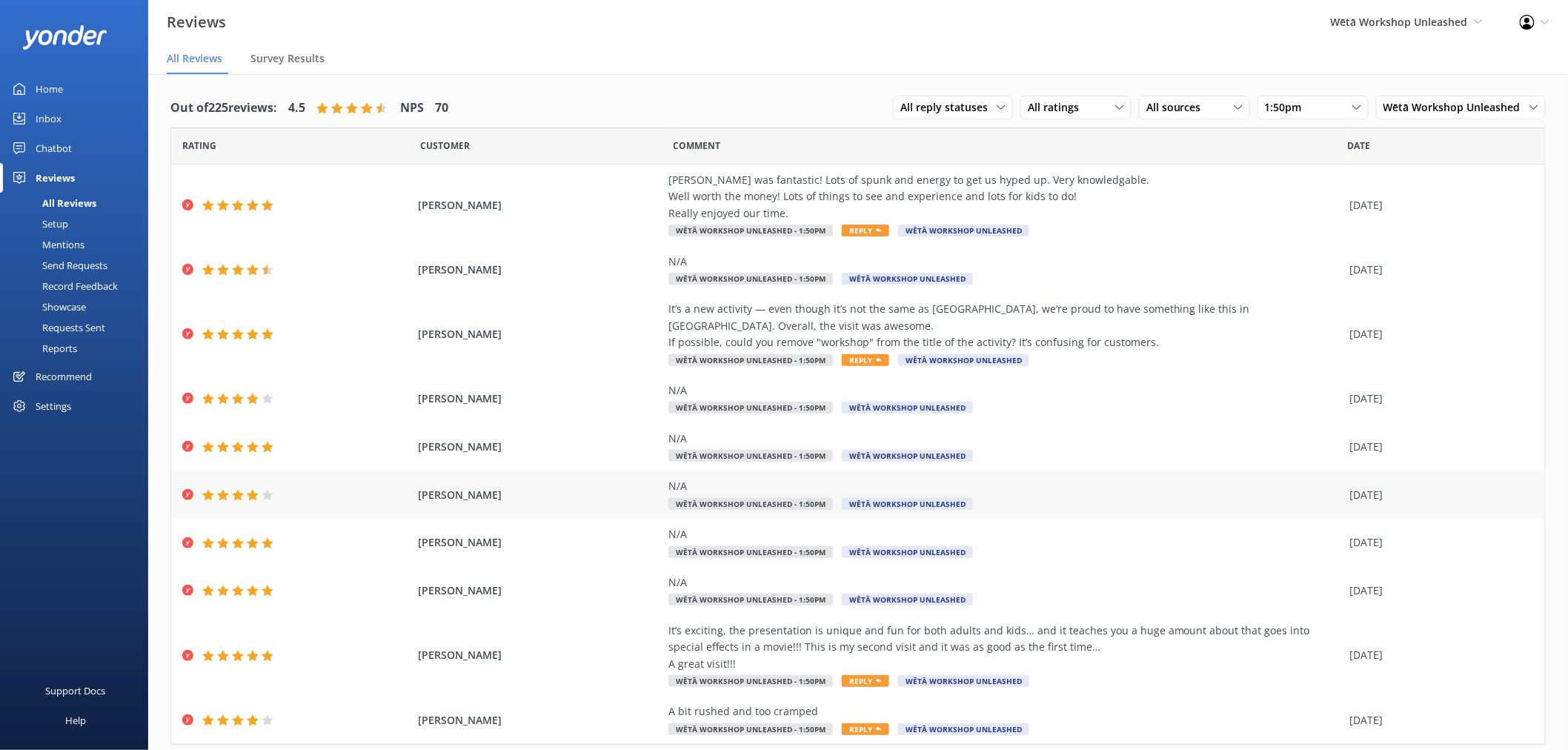
scroll to position [42, 0]
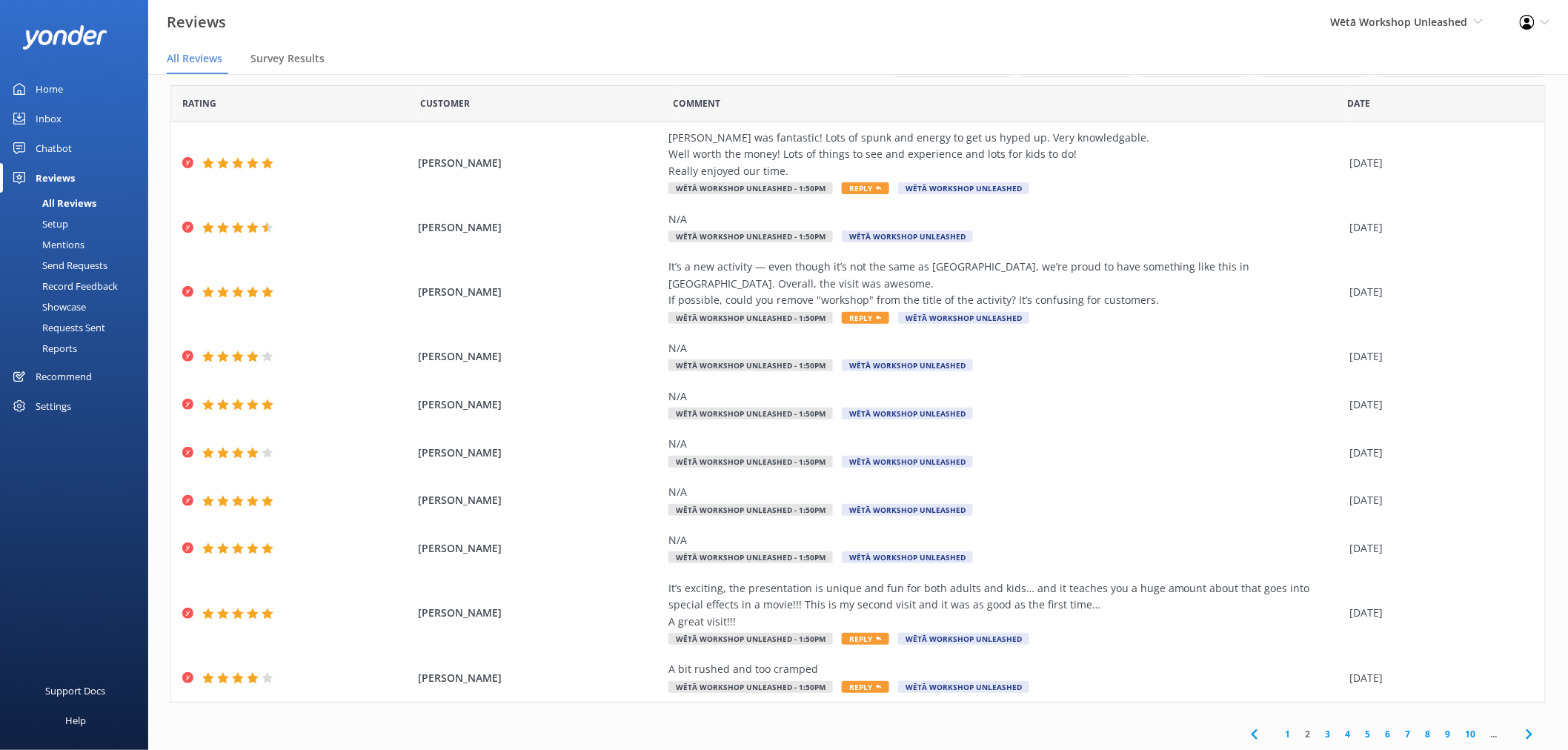
click at [1319, 734] on link "3" at bounding box center [1328, 733] width 20 height 14
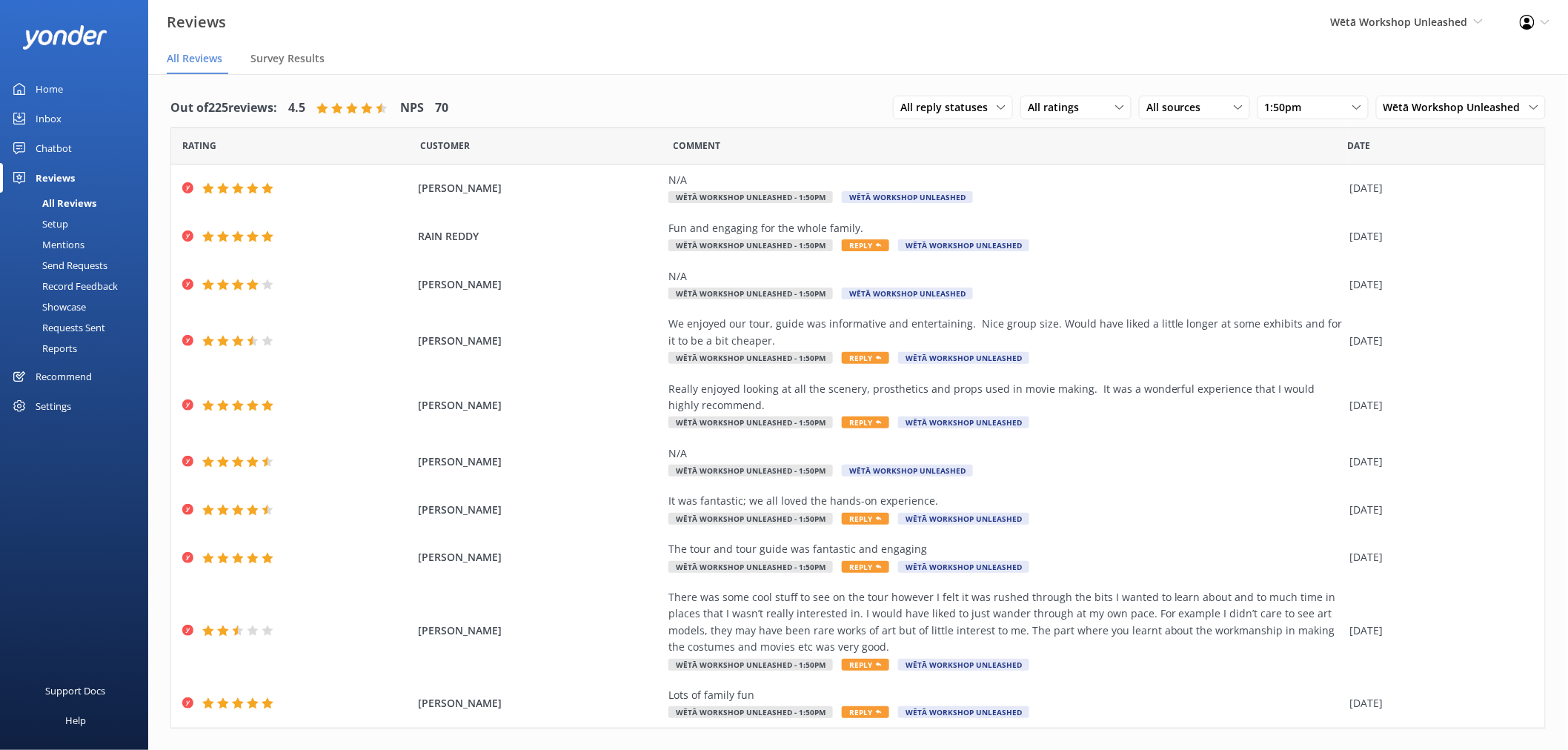
click at [60, 217] on div "Setup" at bounding box center [39, 224] width 60 height 21
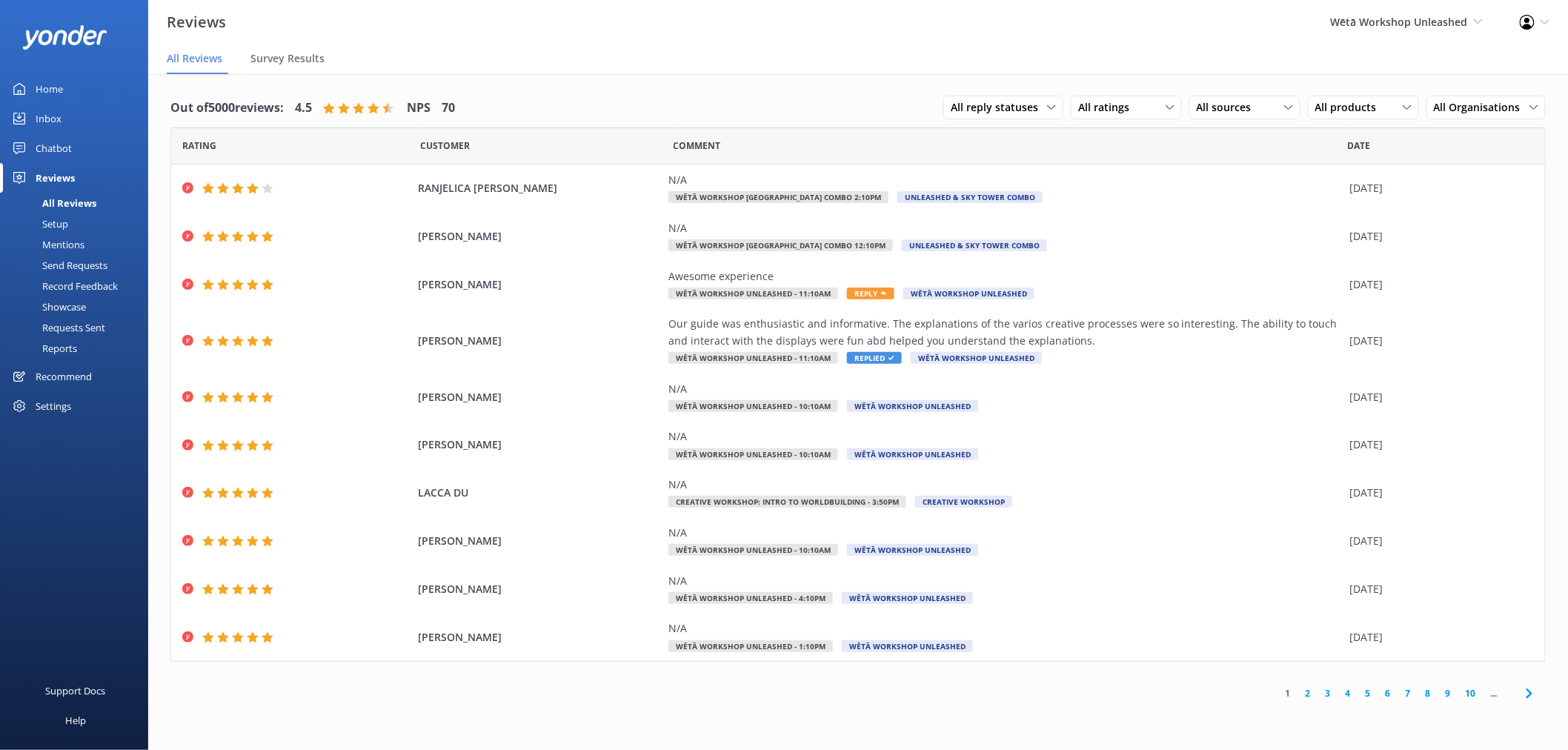
click at [73, 327] on div "Requests Sent" at bounding box center [57, 327] width 96 height 21
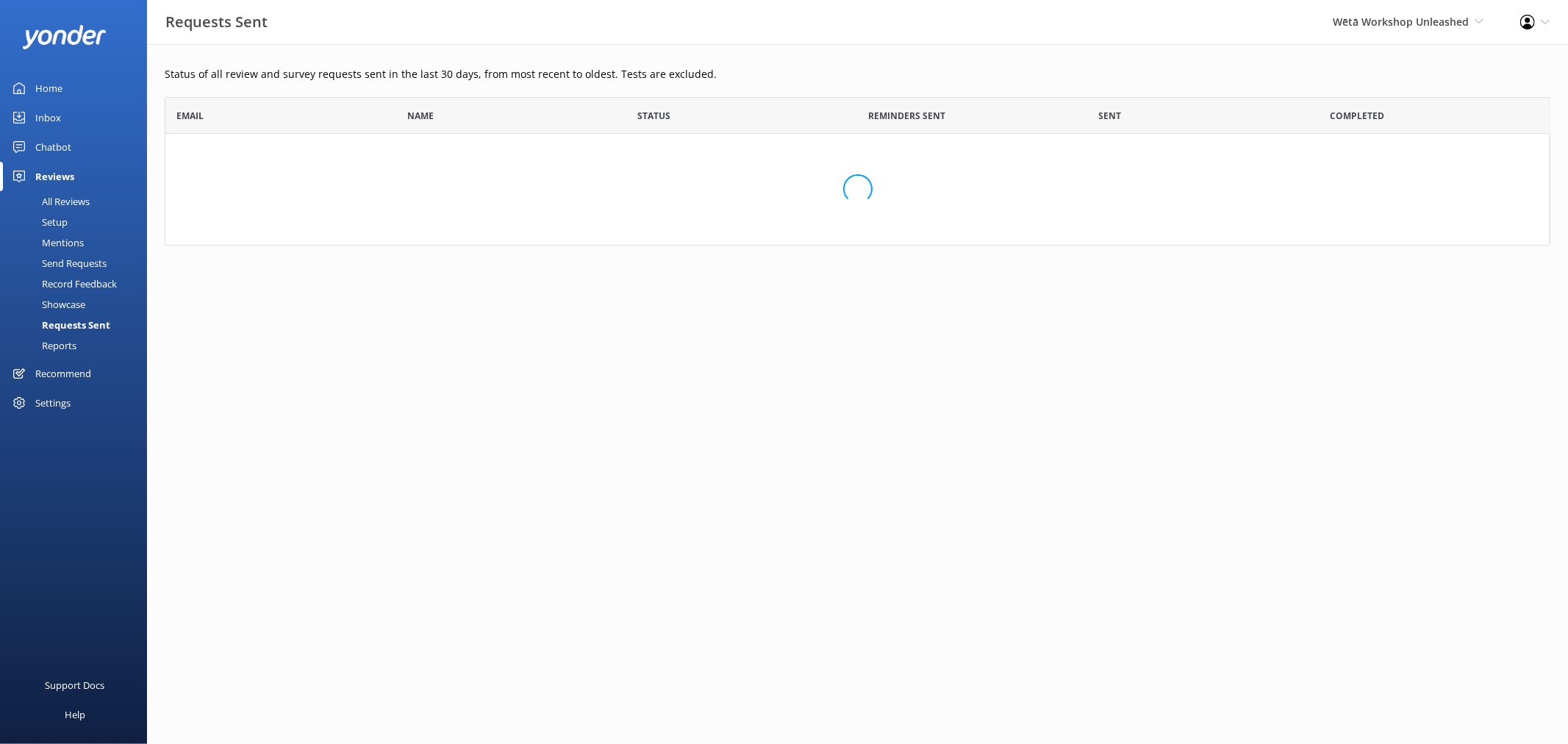
scroll to position [394, 1373]
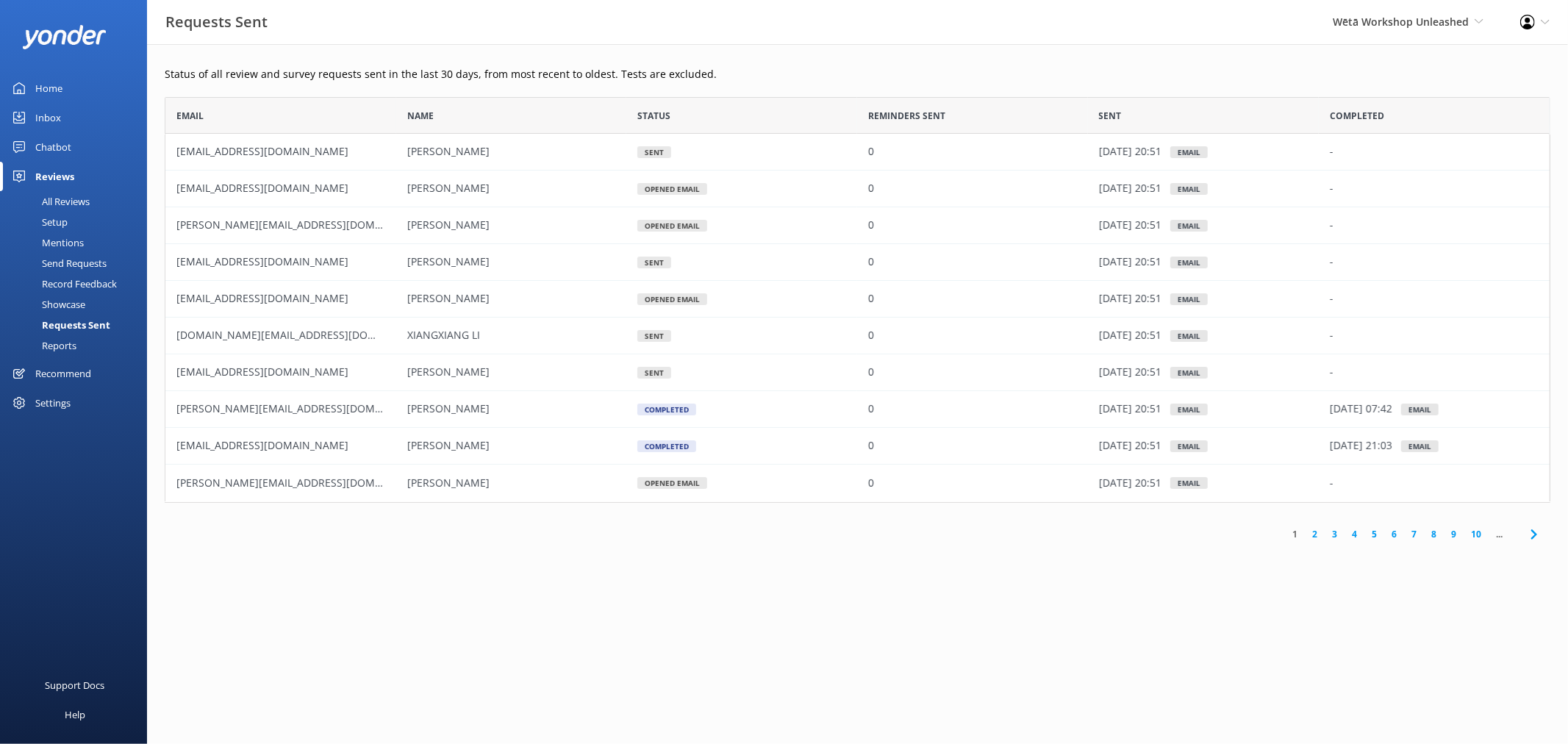
click at [71, 305] on div "Showcase" at bounding box center [47, 304] width 76 height 21
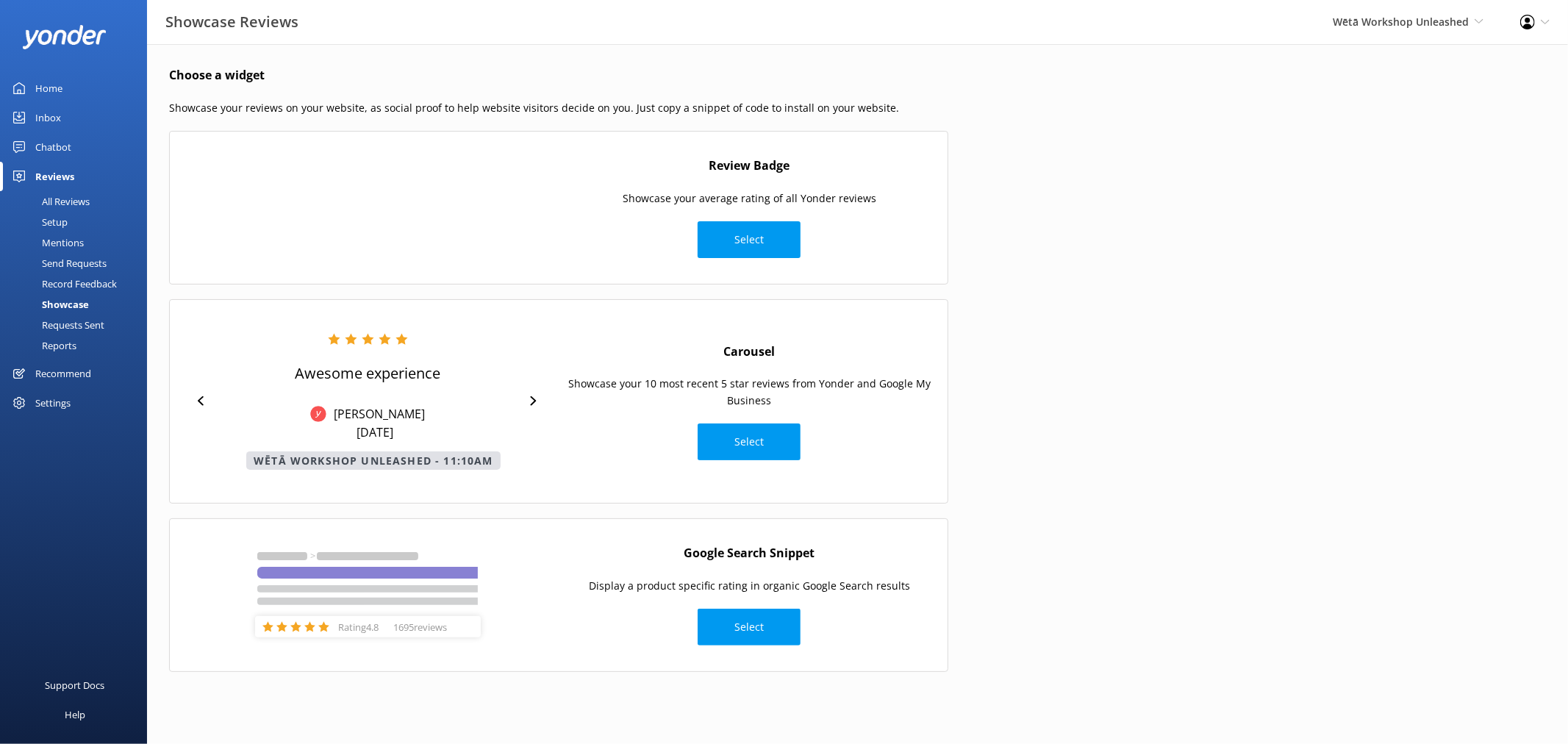
click at [71, 284] on div "Record Feedback" at bounding box center [62, 284] width 108 height 21
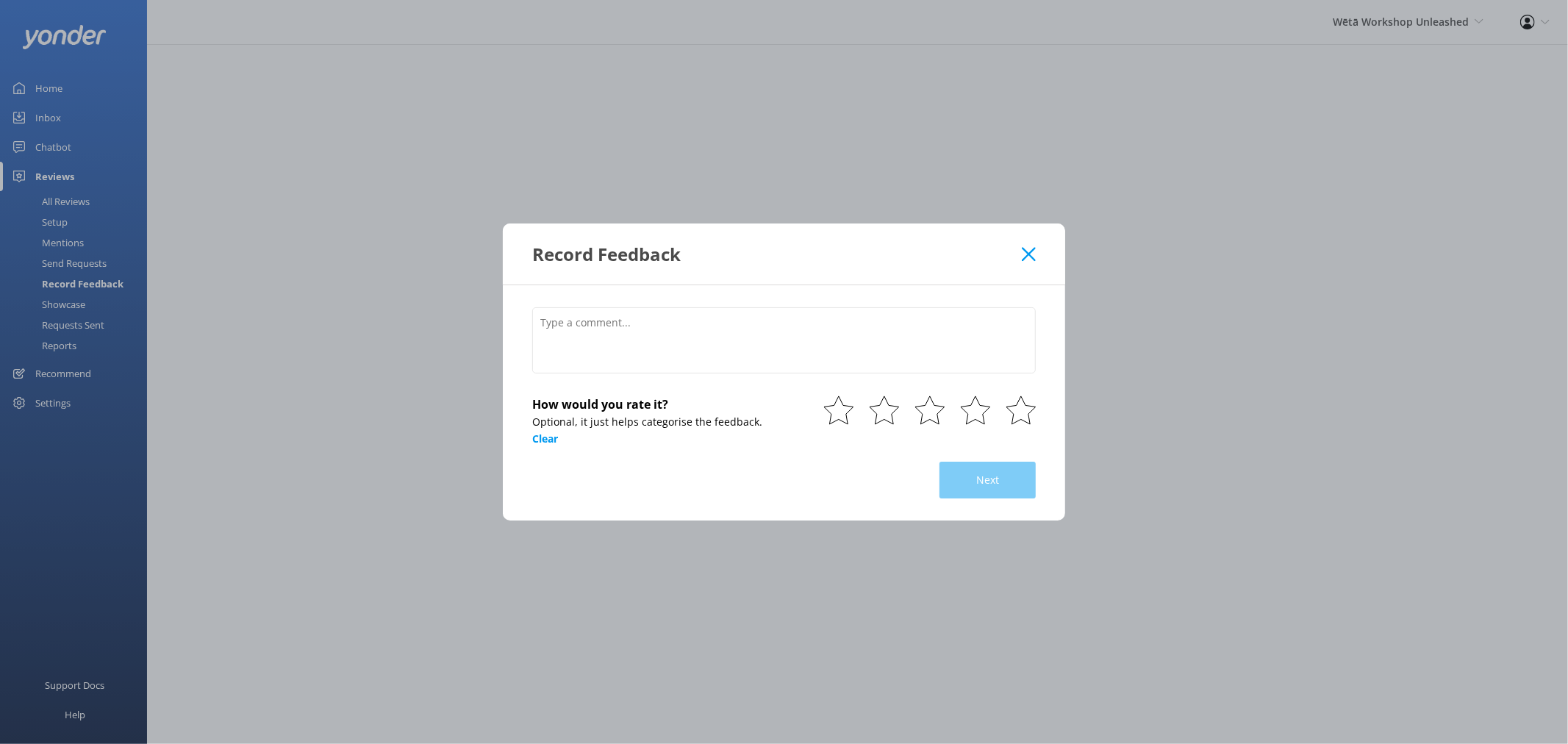
click at [1027, 255] on use at bounding box center [1028, 254] width 14 height 14
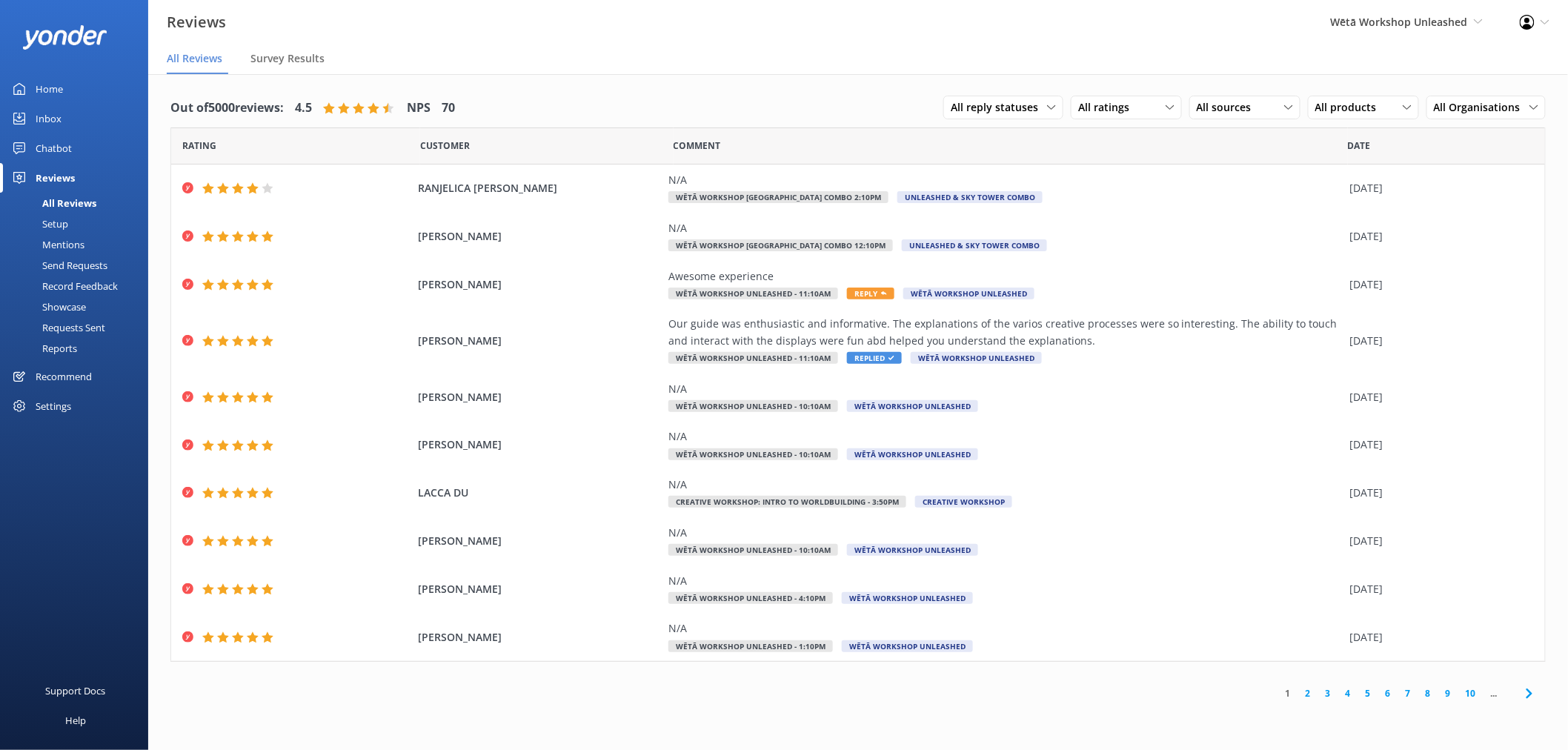
click at [49, 148] on div "Chatbot" at bounding box center [54, 148] width 36 height 30
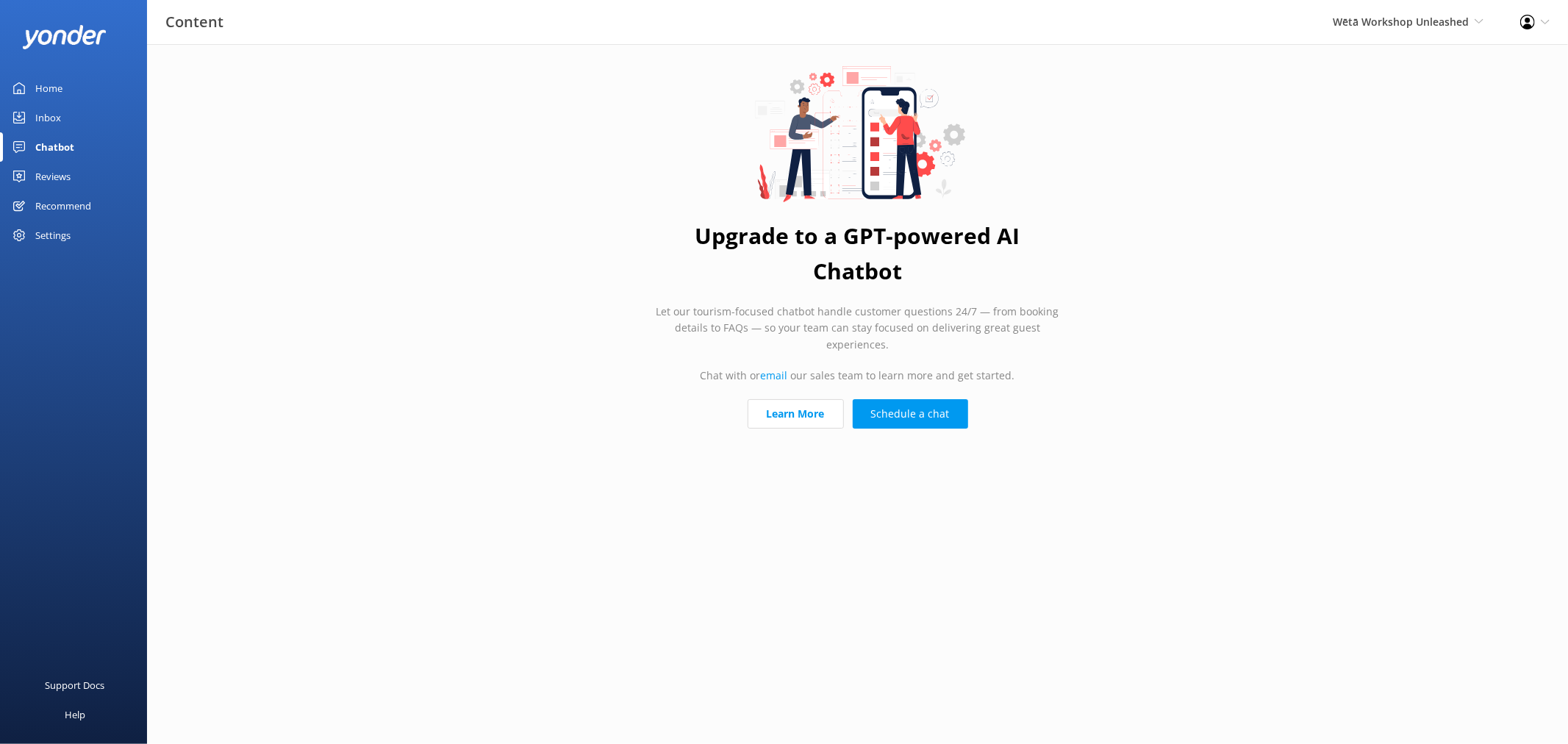
click at [40, 118] on div "Inbox" at bounding box center [48, 118] width 25 height 30
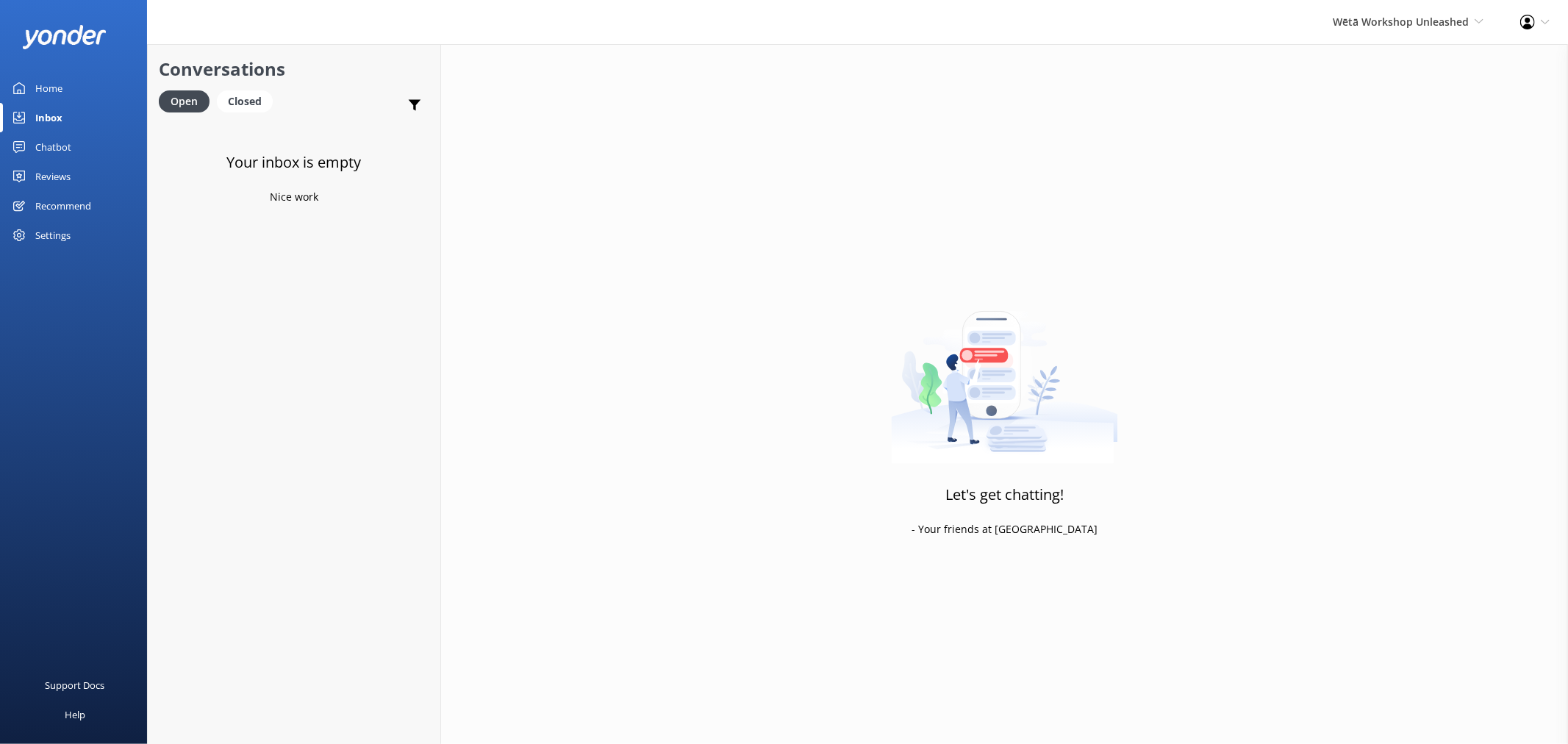
click at [59, 178] on div "Reviews" at bounding box center [53, 177] width 35 height 30
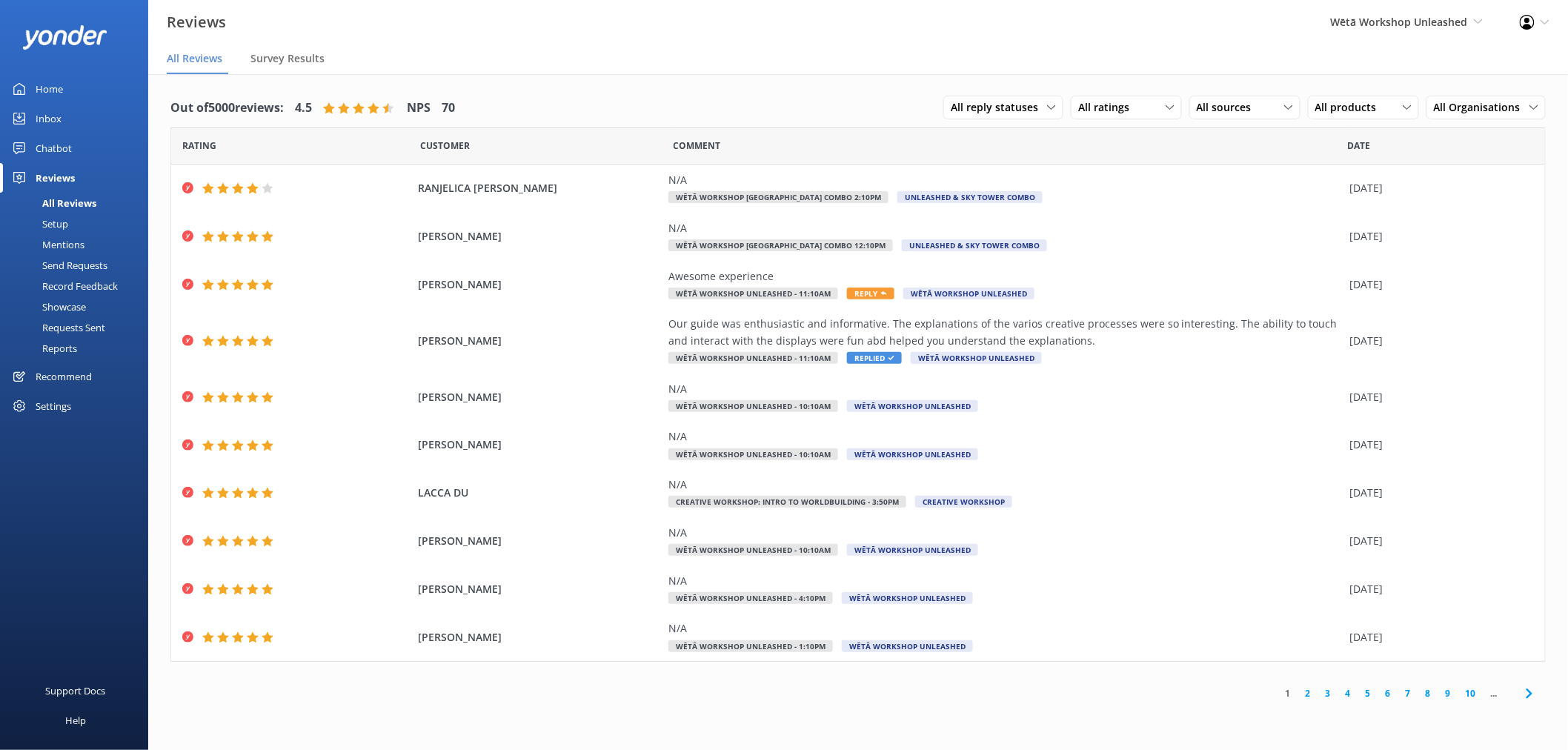
click at [43, 405] on div "Settings" at bounding box center [53, 406] width 36 height 30
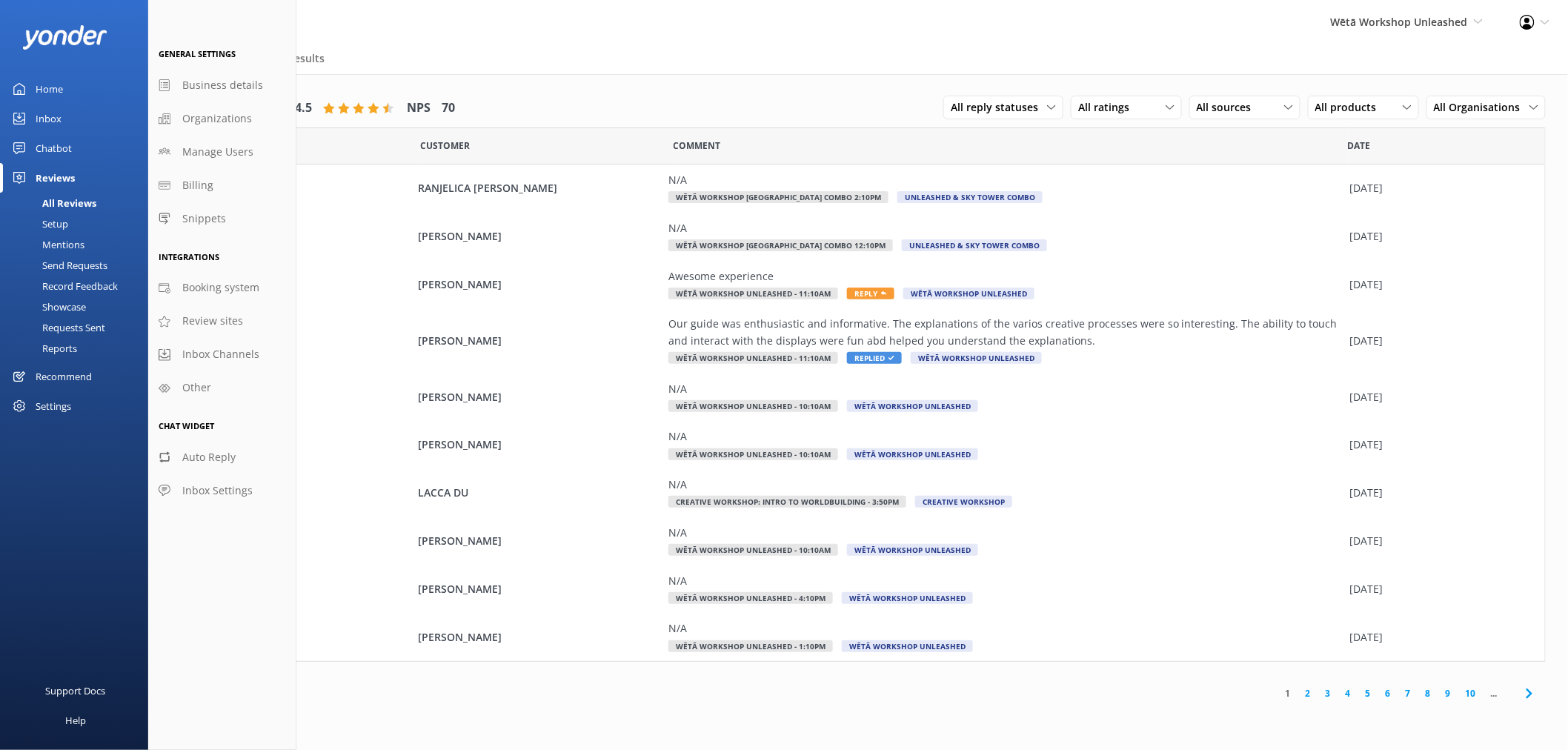
click at [80, 249] on div "Mentions" at bounding box center [46, 244] width 75 height 21
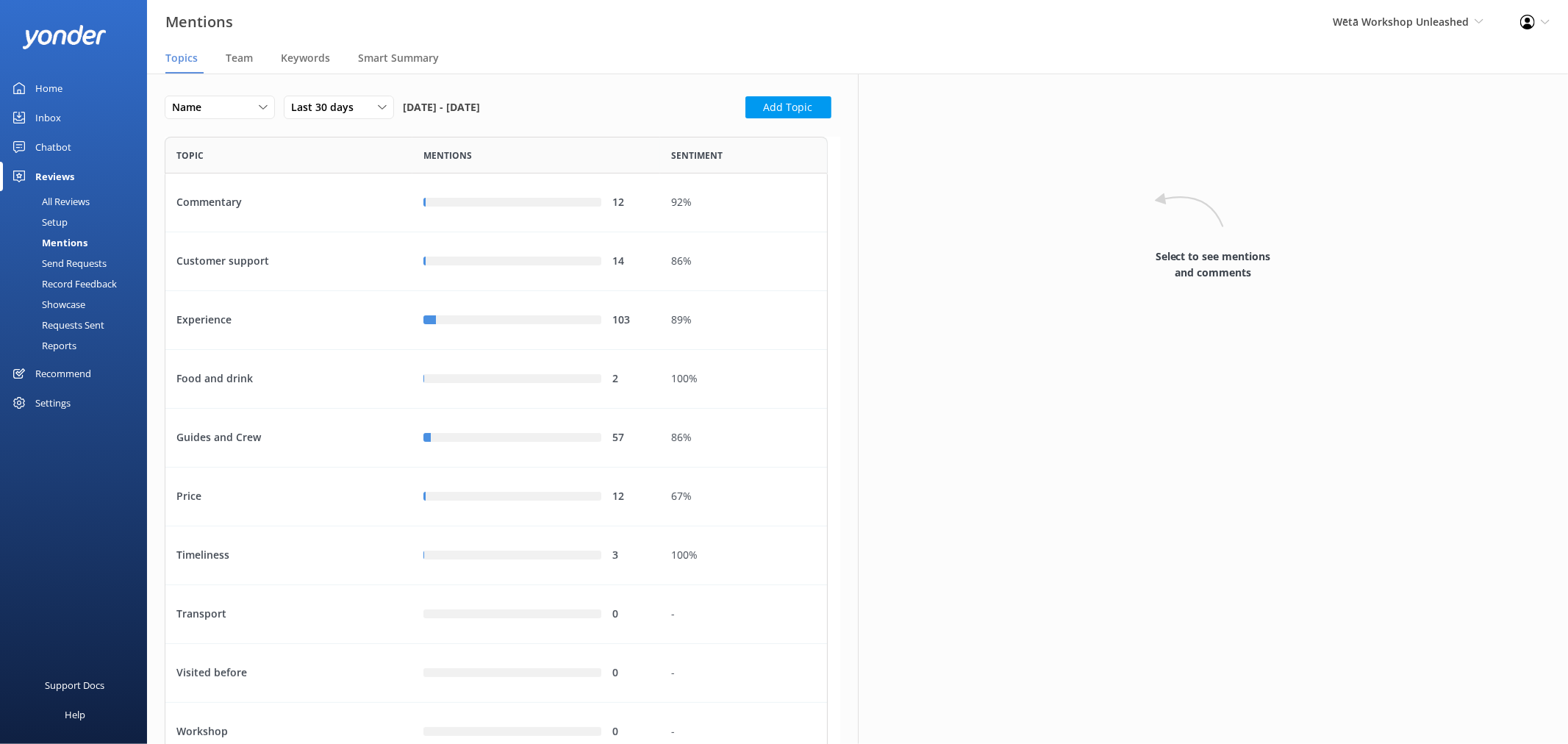
scroll to position [731, 651]
click at [314, 62] on span "Keywords" at bounding box center [306, 58] width 49 height 15
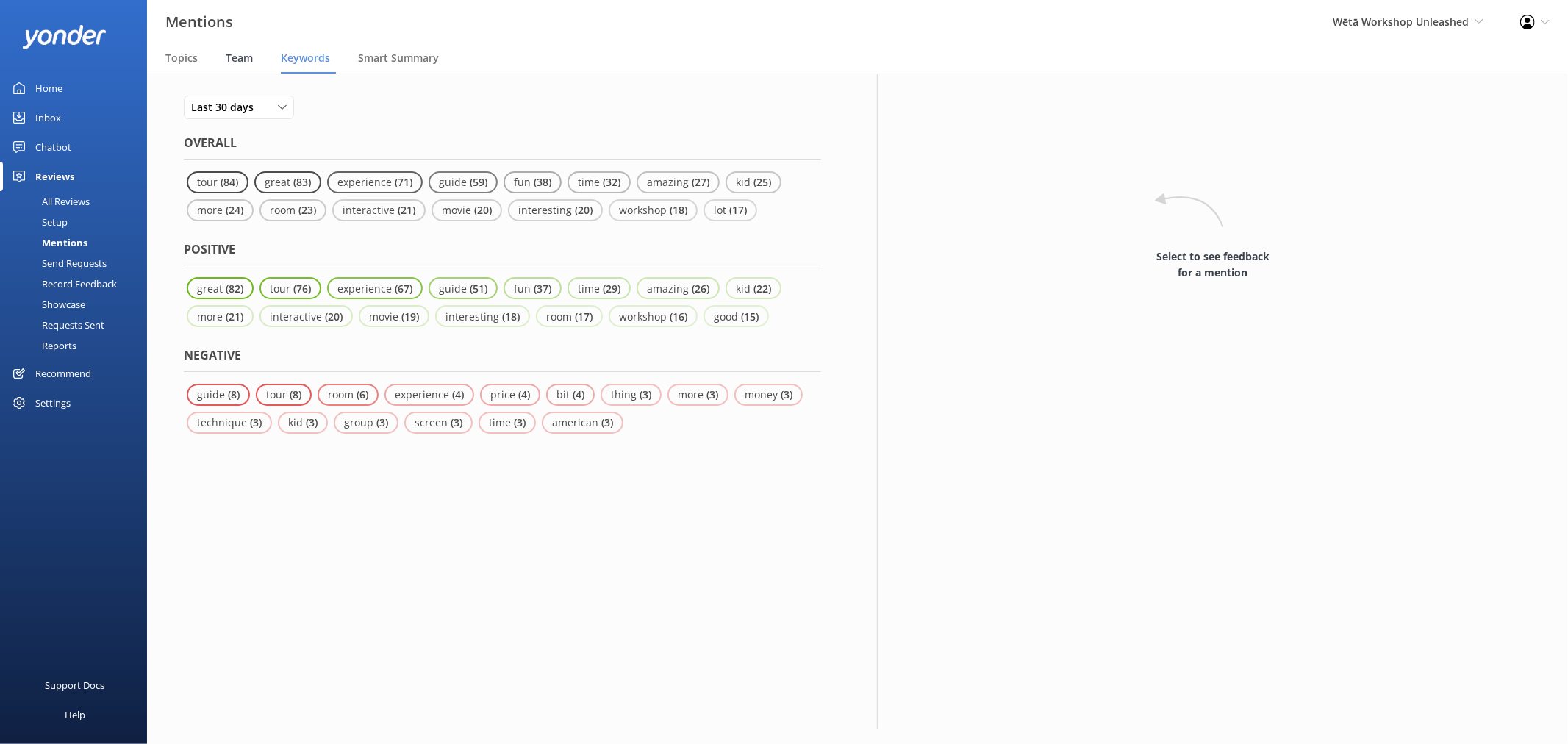
click at [246, 59] on span "Team" at bounding box center [239, 58] width 27 height 15
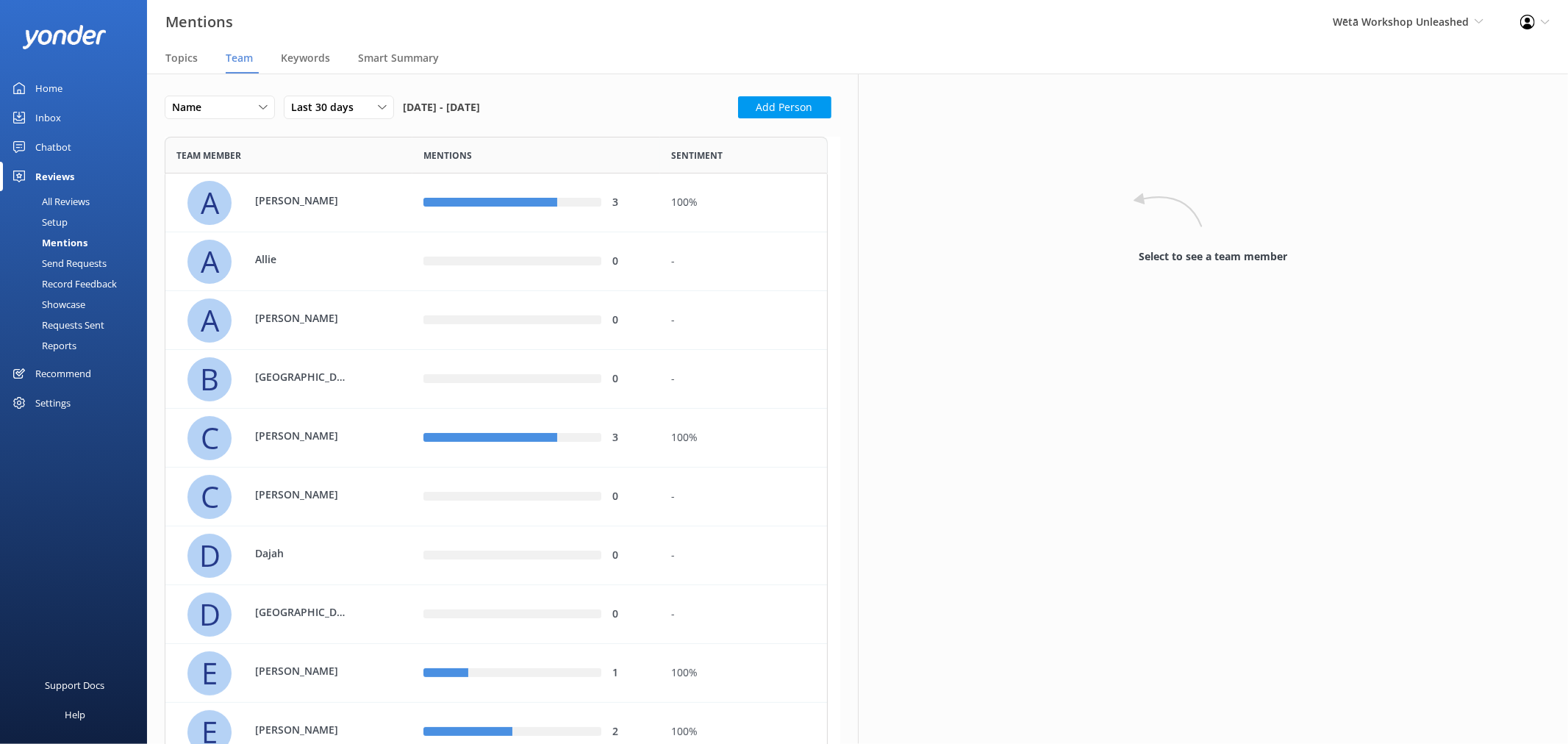
click at [47, 405] on div "Settings" at bounding box center [53, 403] width 35 height 30
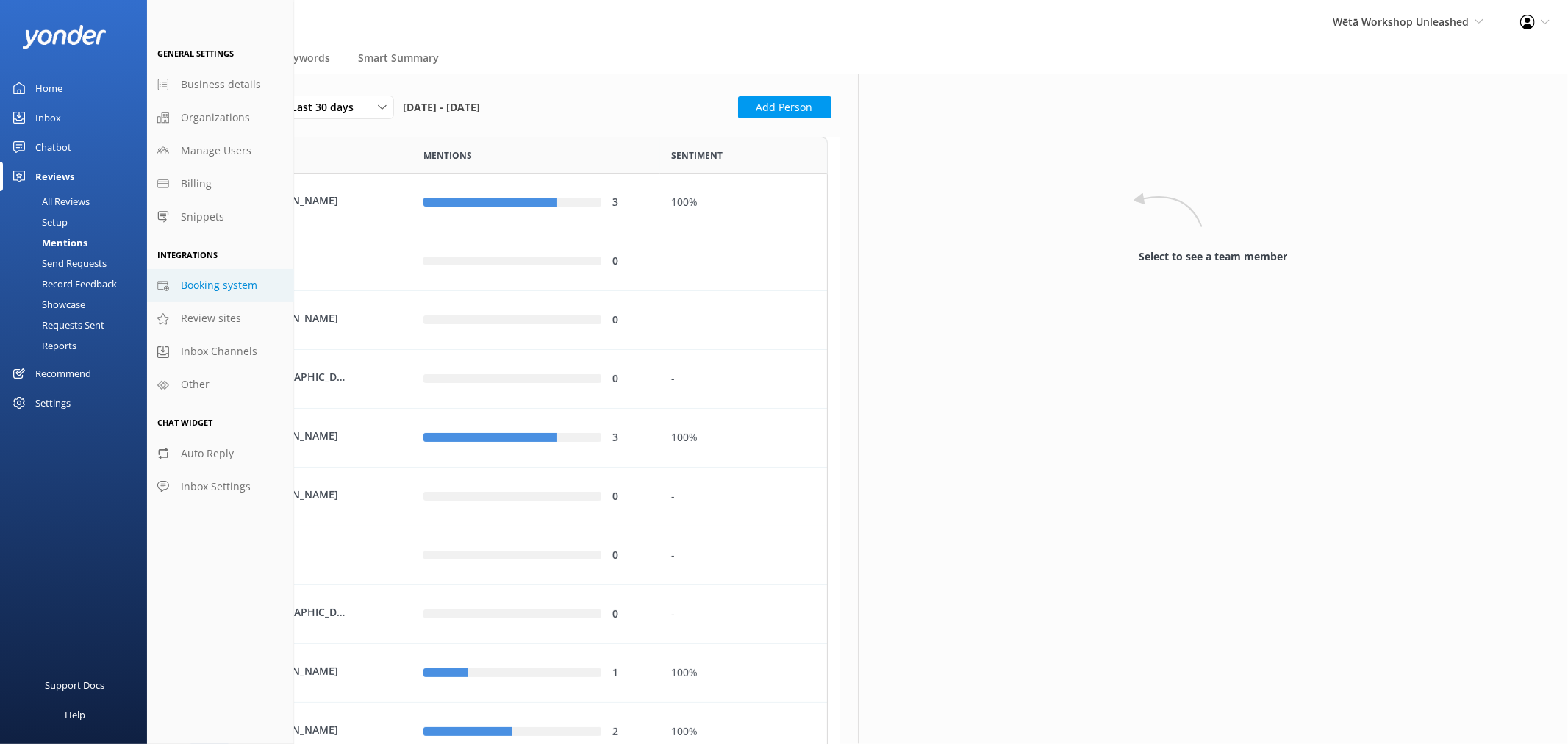
click at [247, 288] on span "Booking system" at bounding box center [219, 285] width 76 height 16
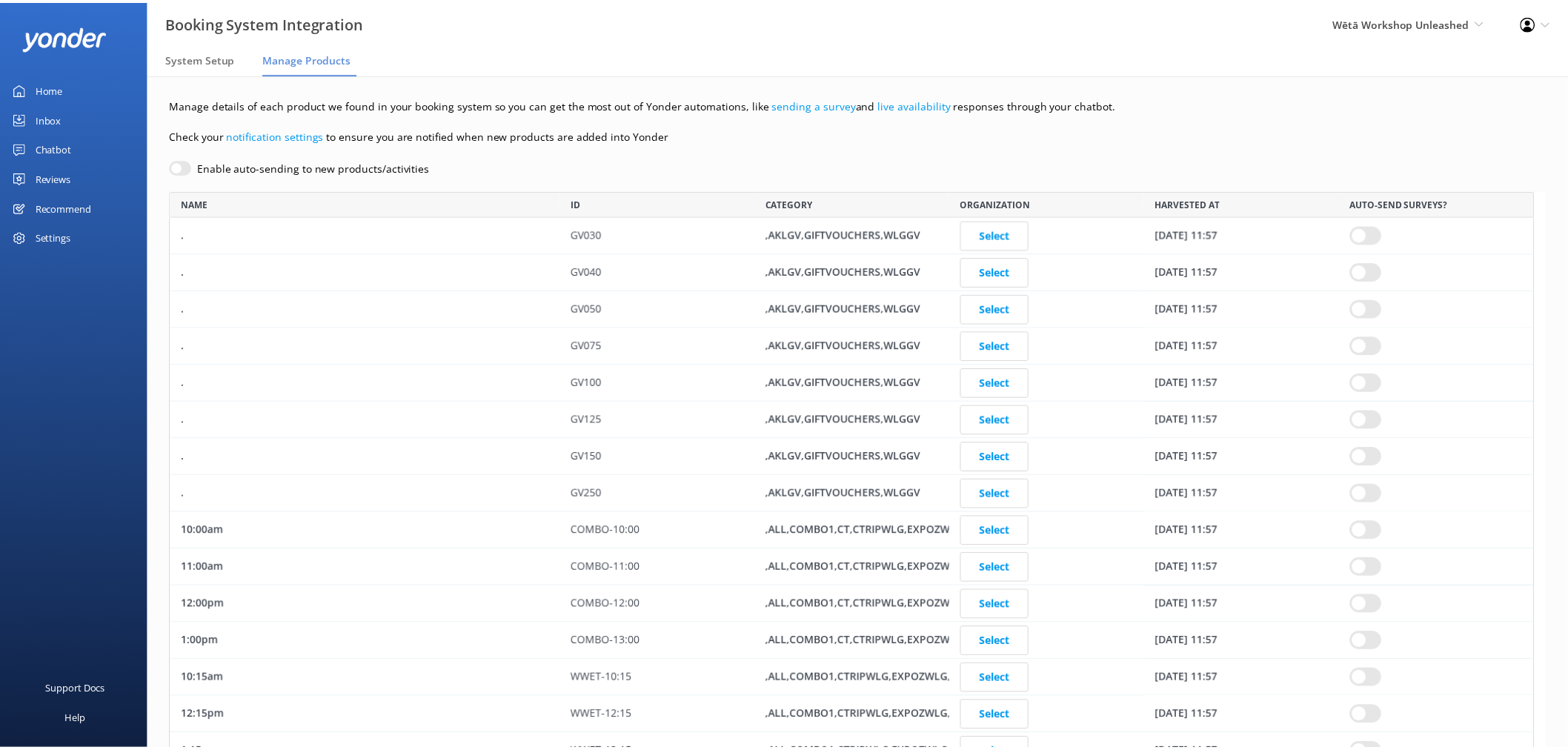
scroll to position [13207, 1363]
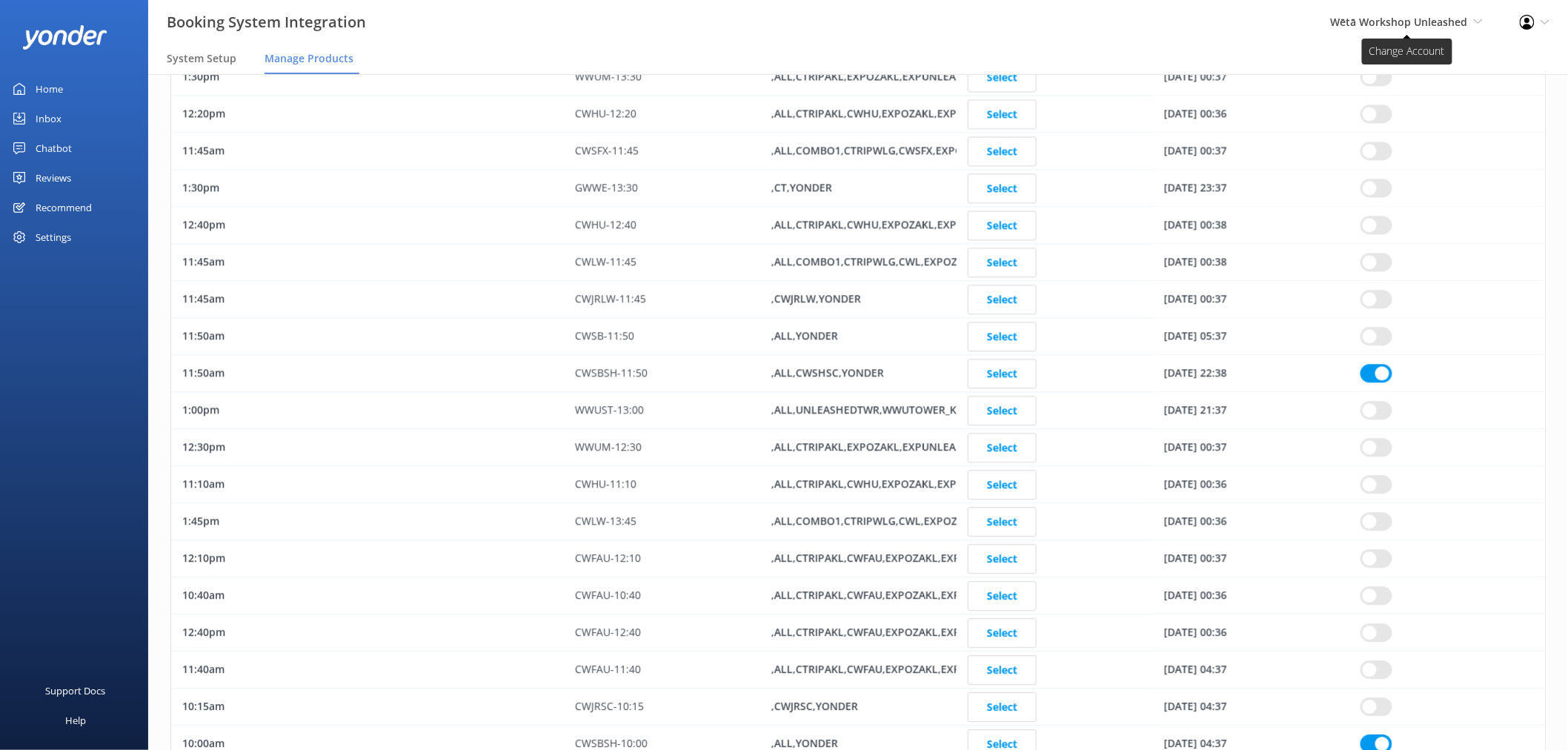
scroll to position [3973, 0]
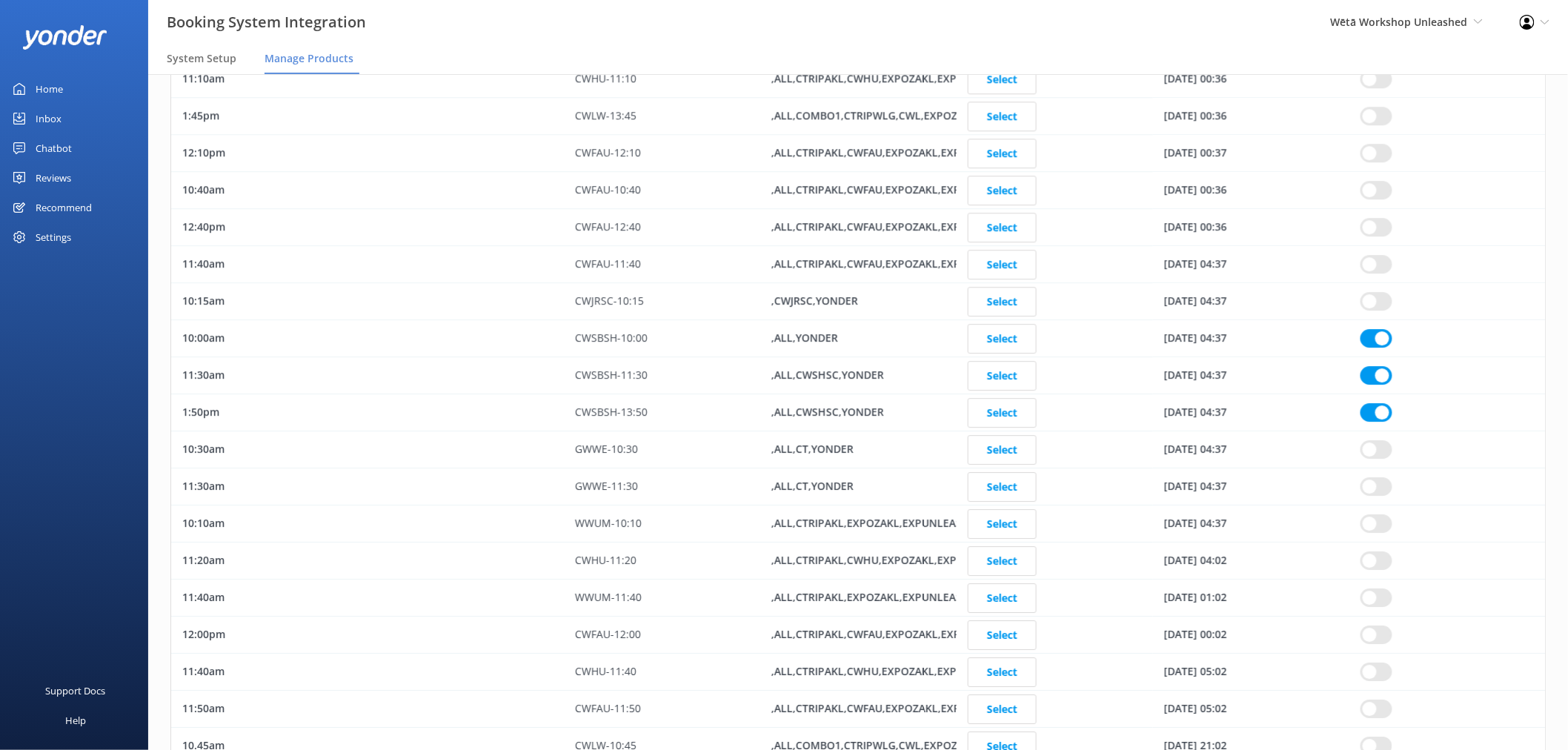
click at [599, 375] on div "CWSBSH-11:30" at bounding box center [662, 375] width 196 height 37
checkbox input "true"
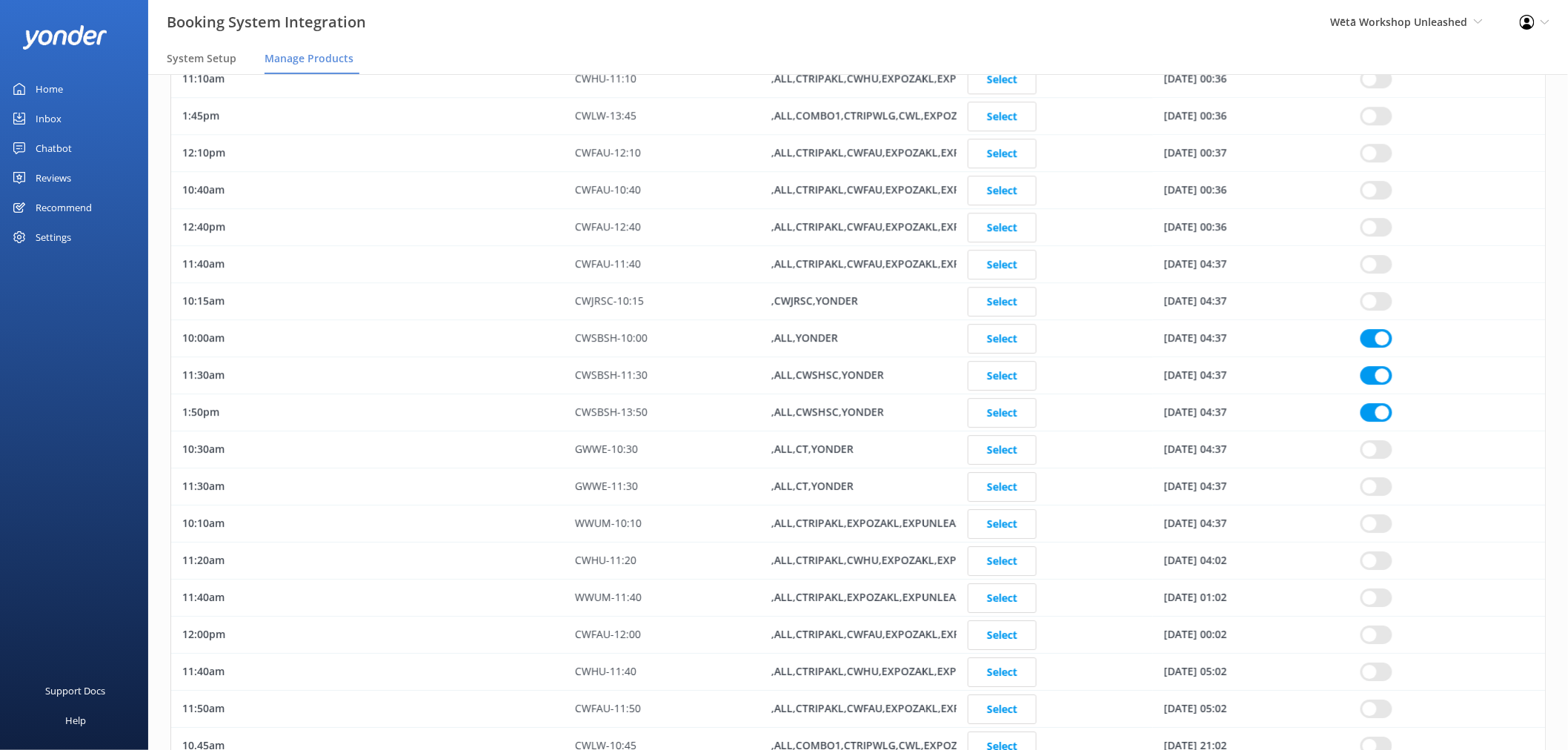
checkbox input "true"
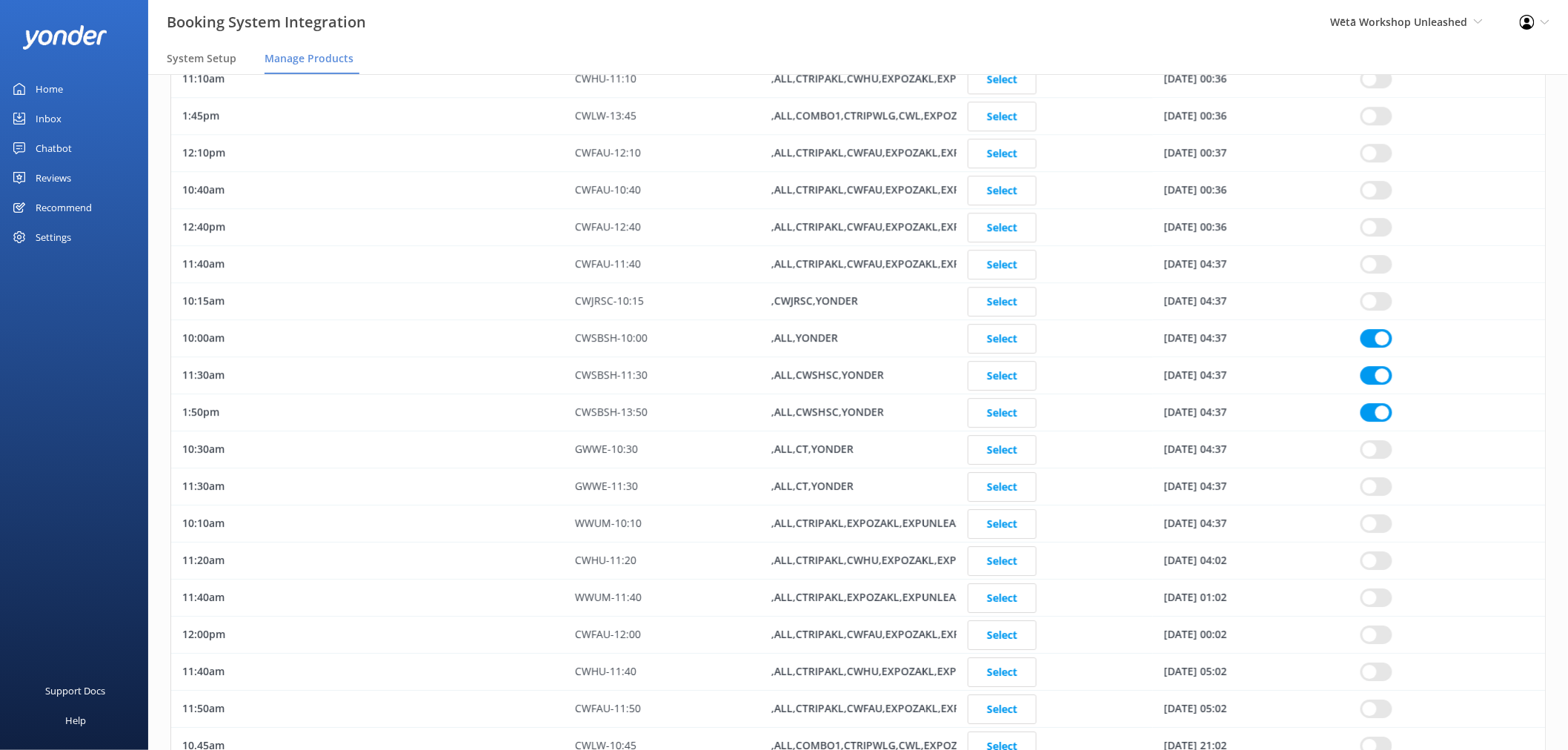
checkbox input "true"
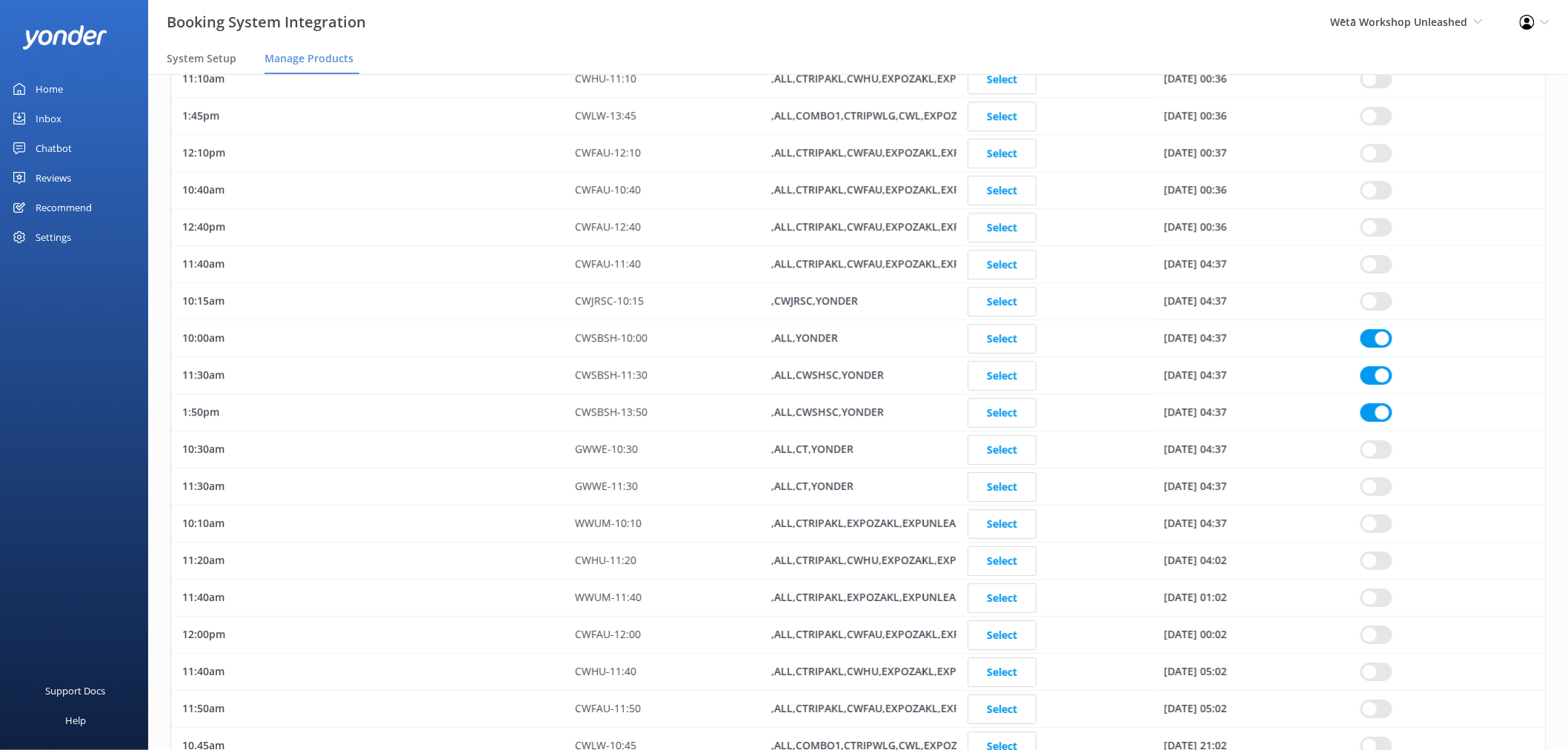
checkbox input "true"
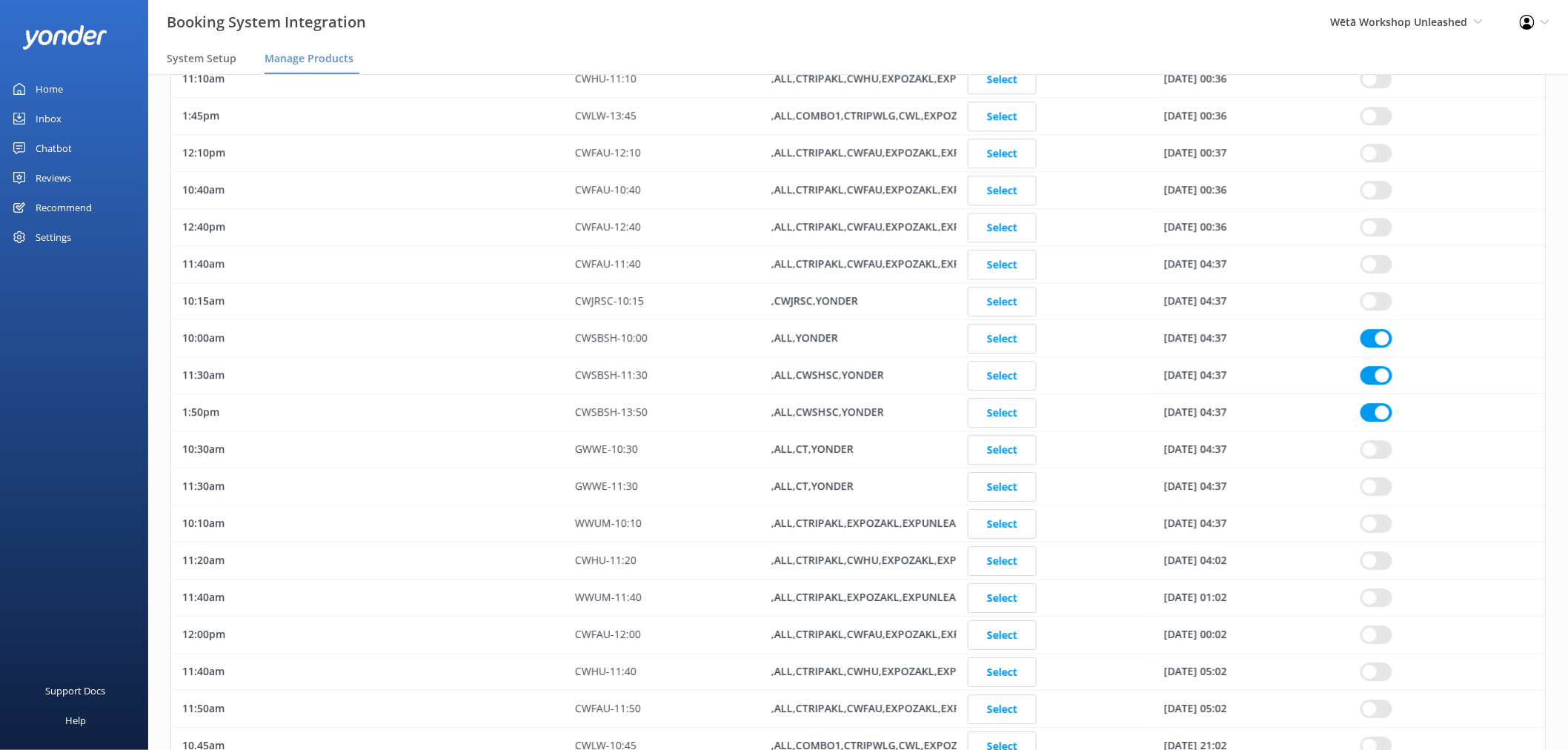
checkbox input "true"
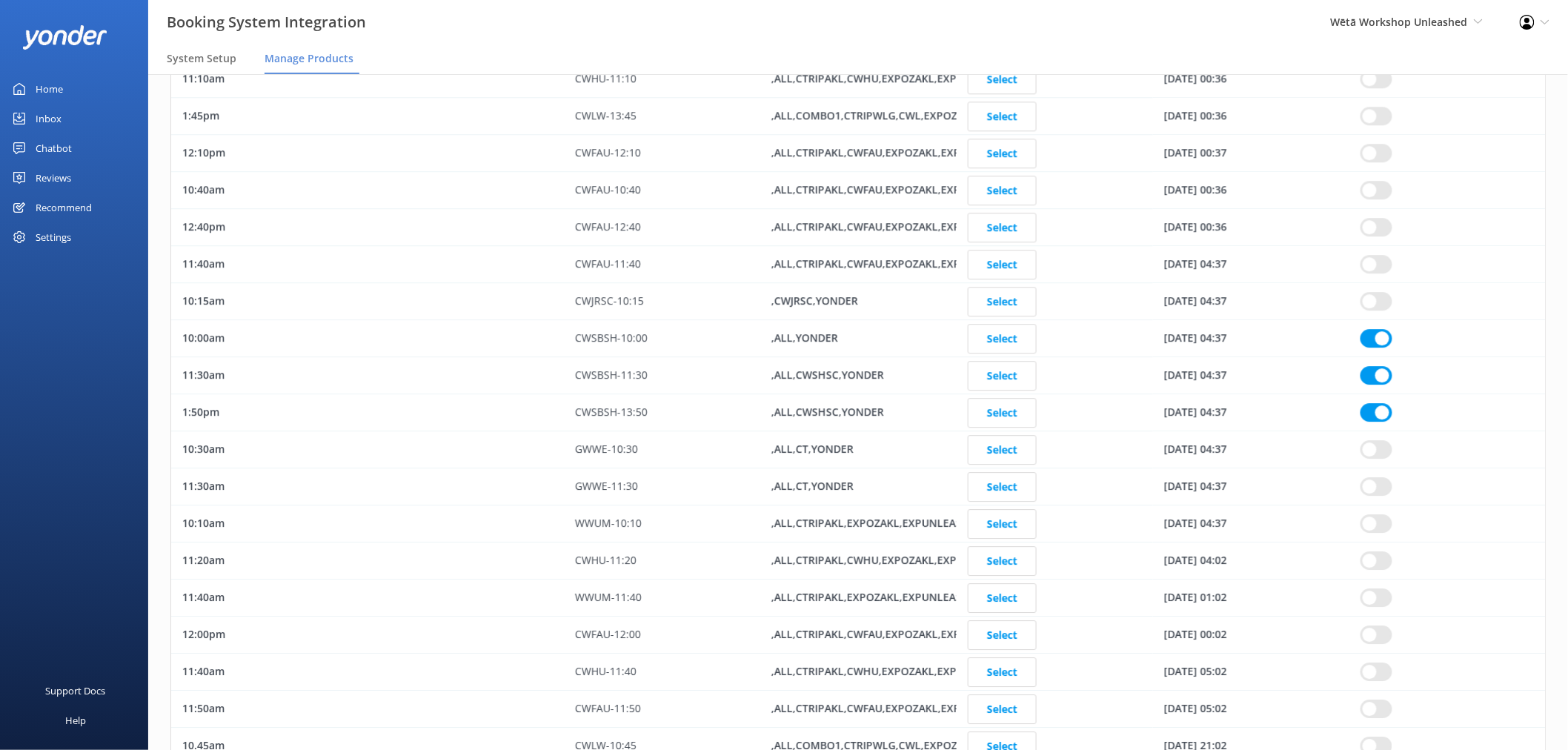
checkbox input "true"
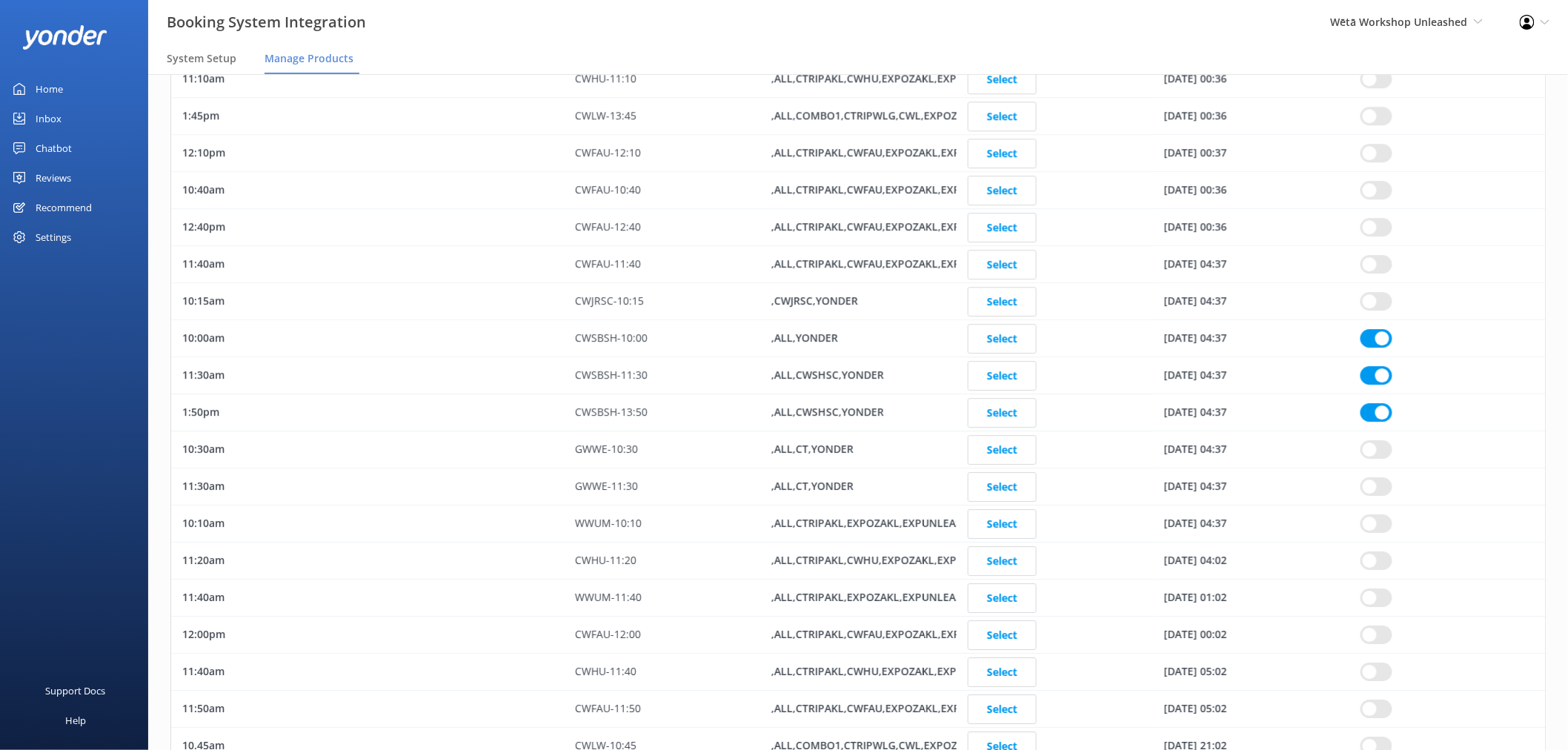
checkbox input "true"
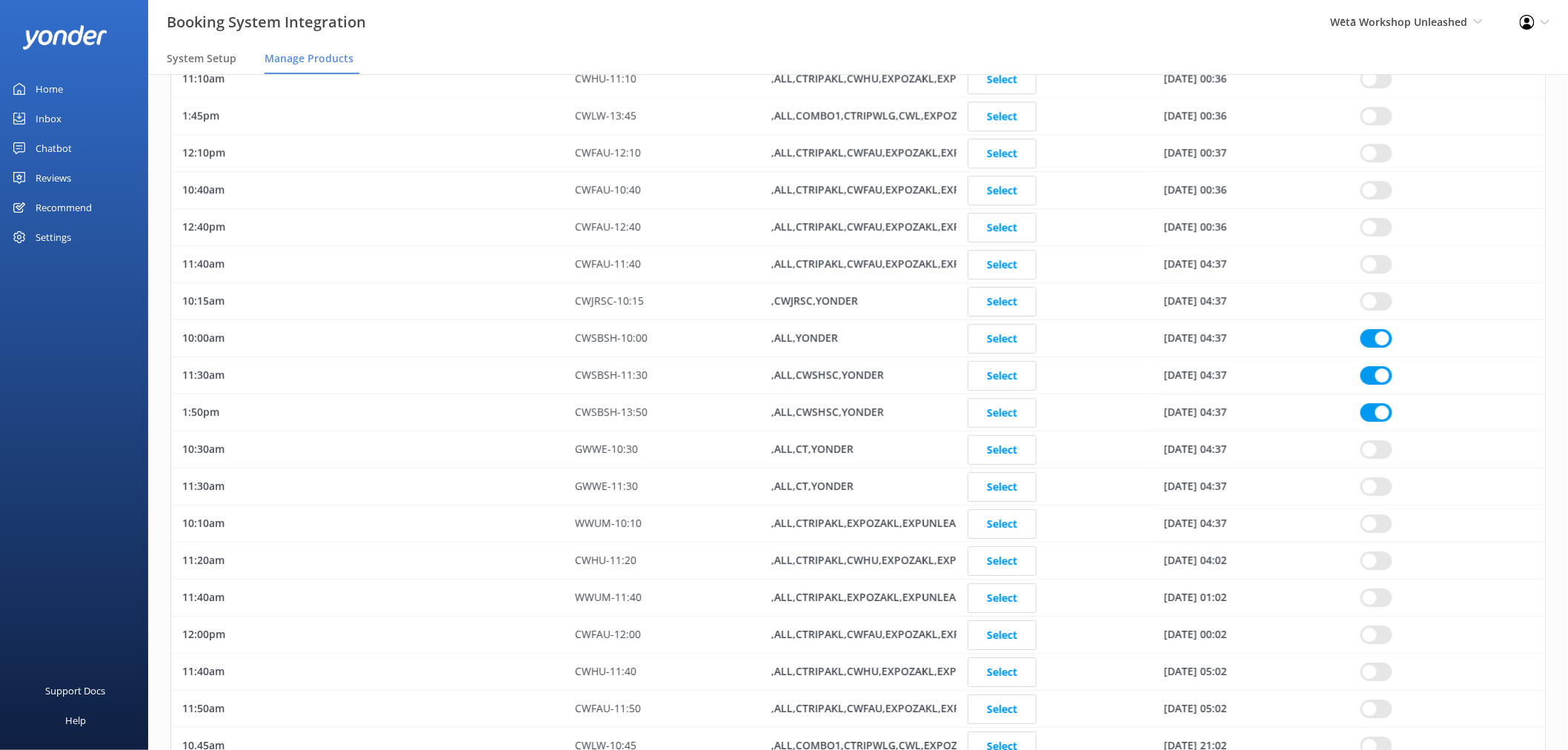
checkbox input "true"
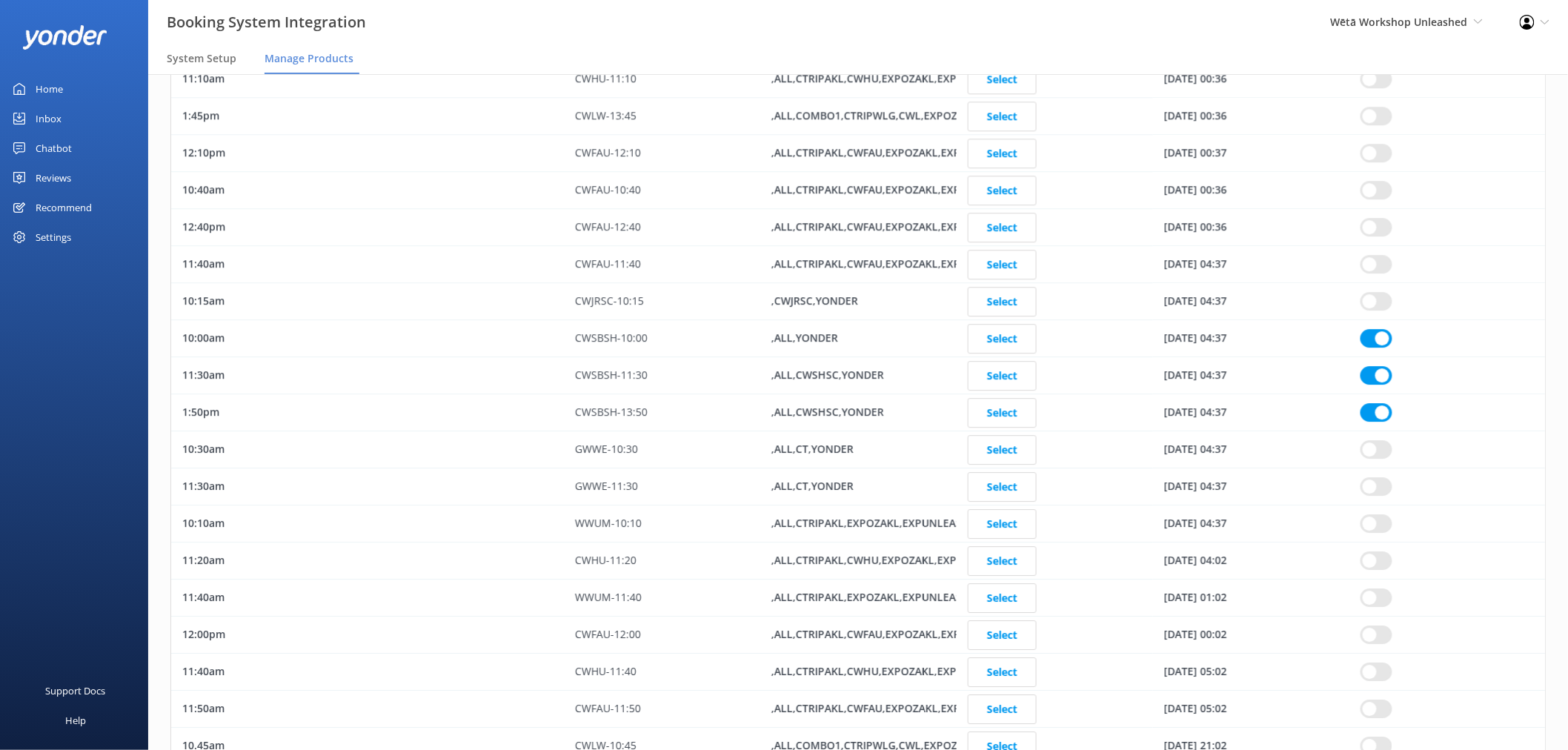
checkbox input "true"
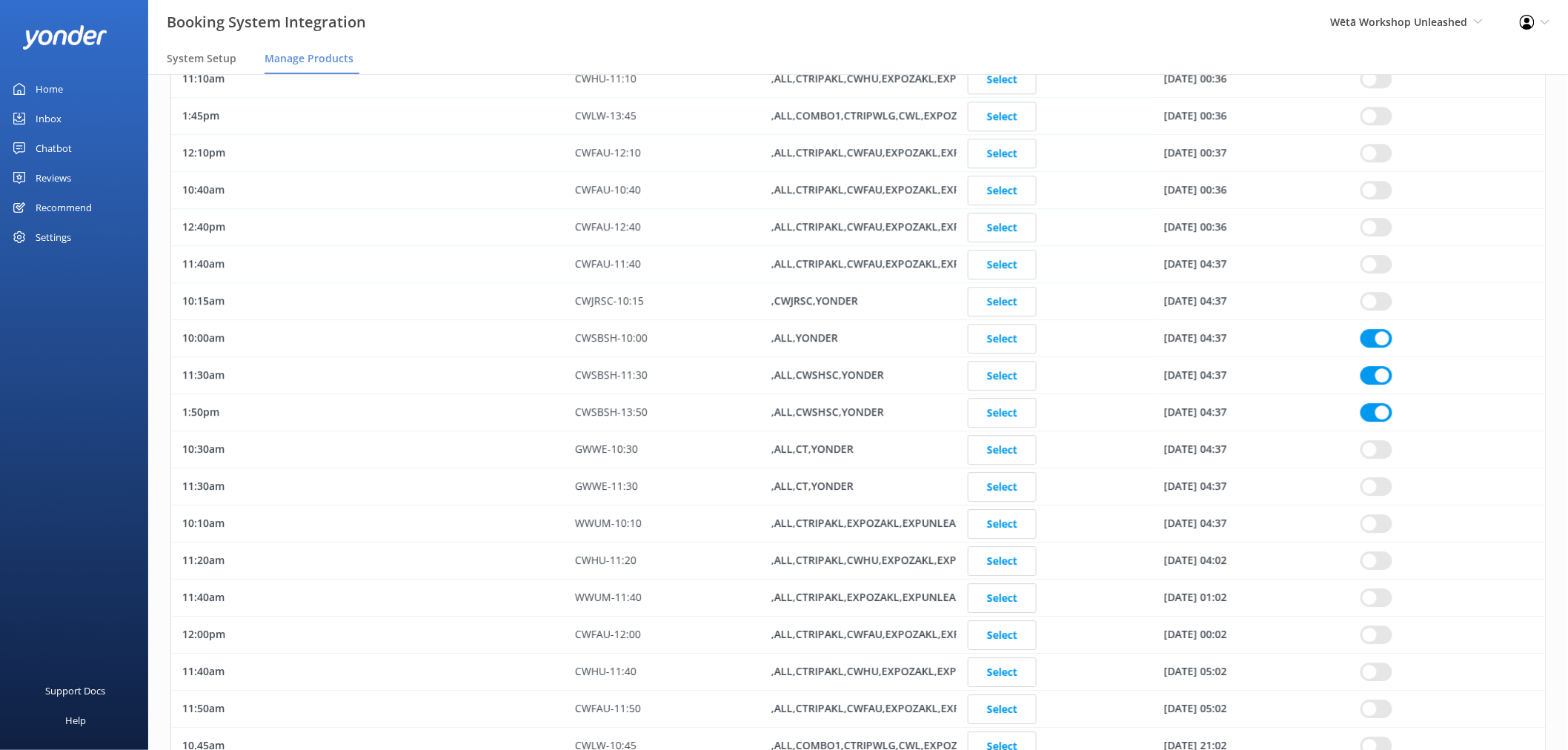
checkbox input "true"
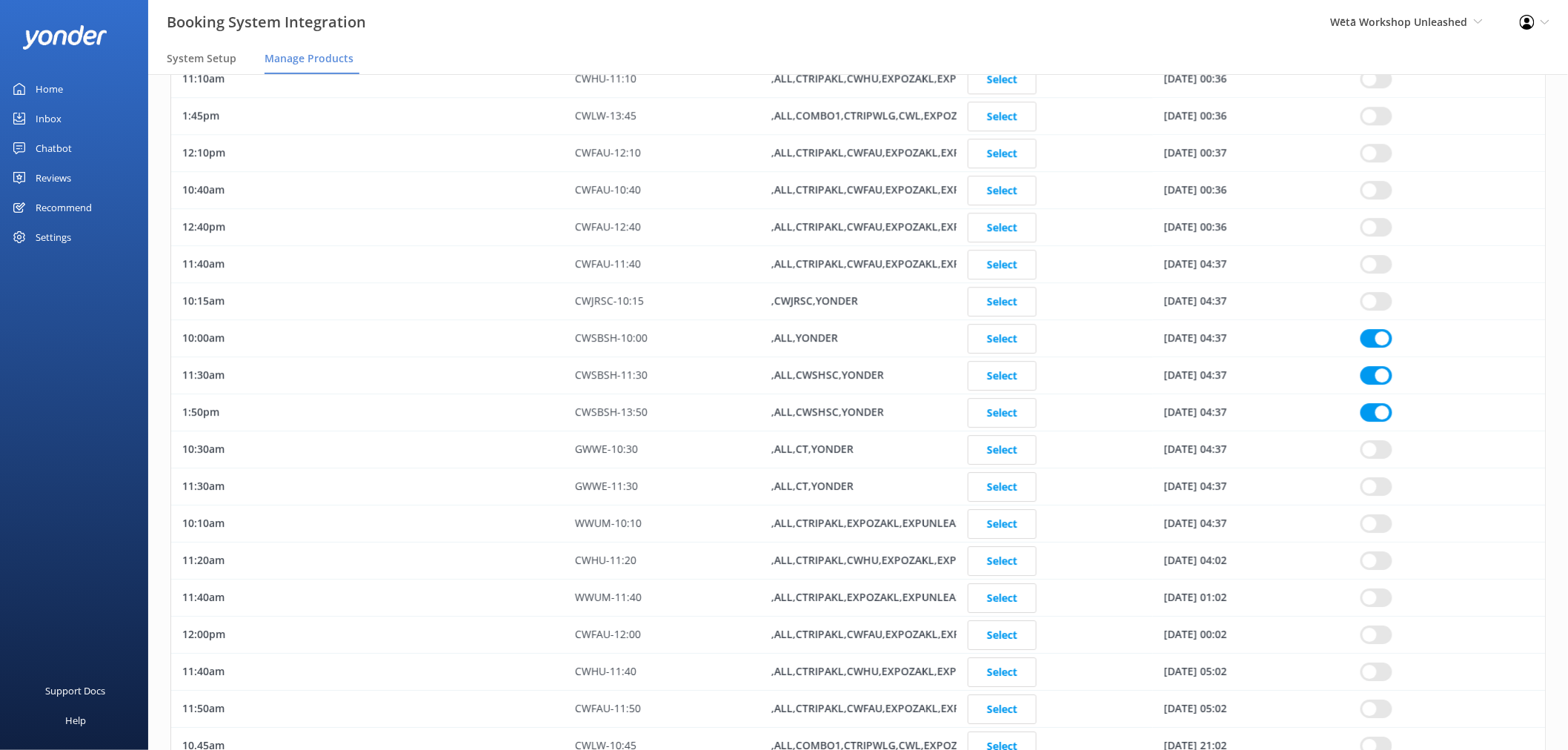
checkbox input "true"
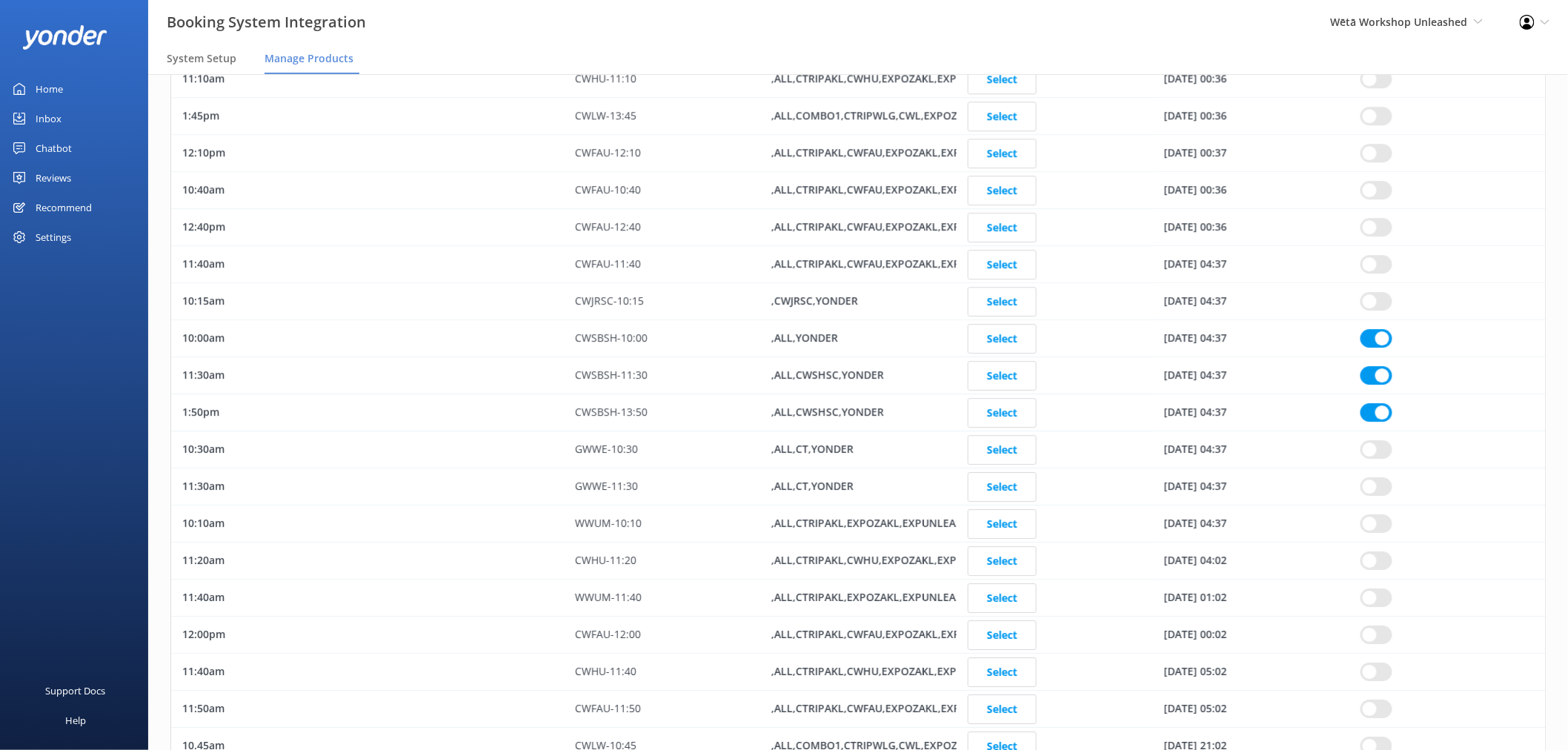
checkbox input "true"
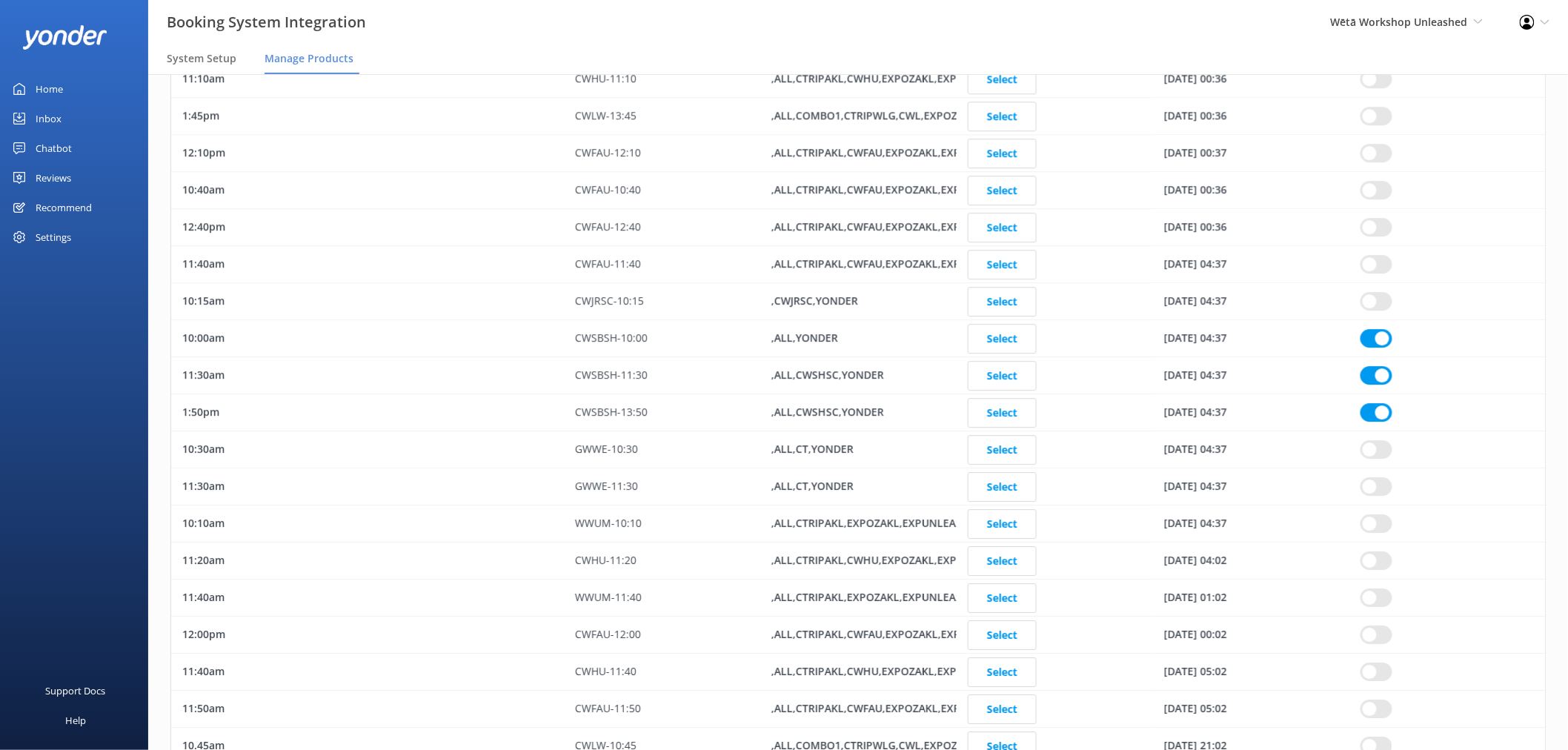
checkbox input "true"
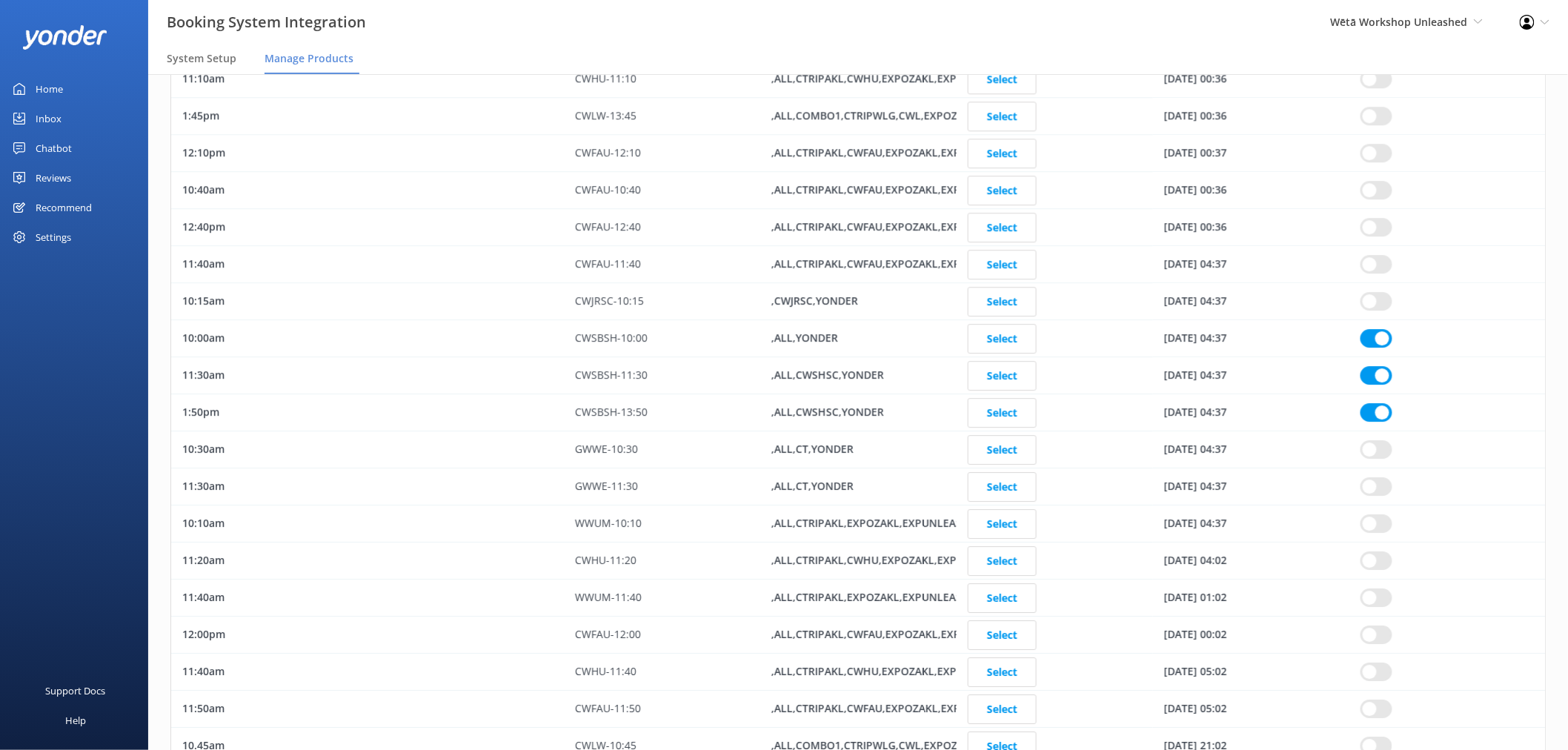
checkbox input "true"
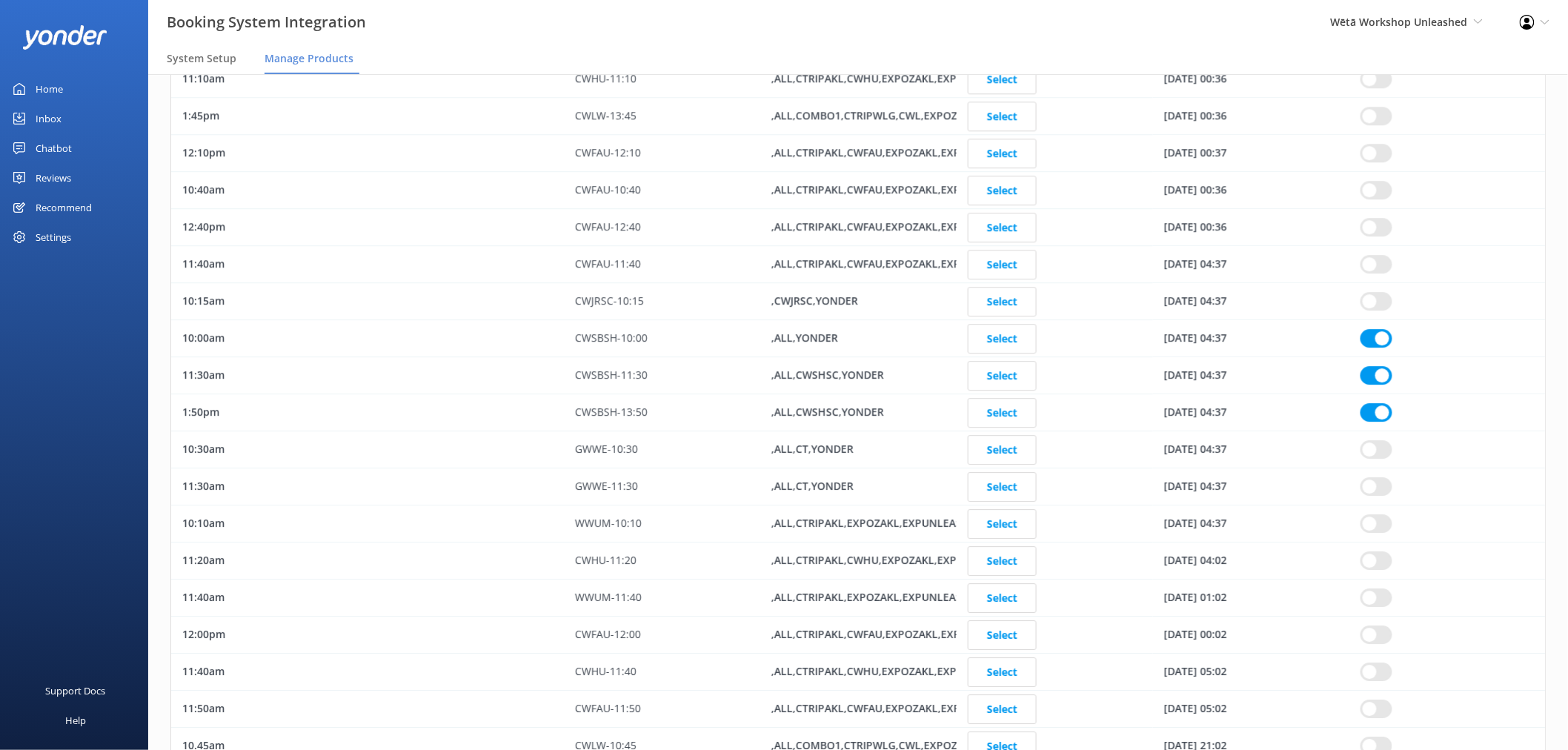
checkbox input "true"
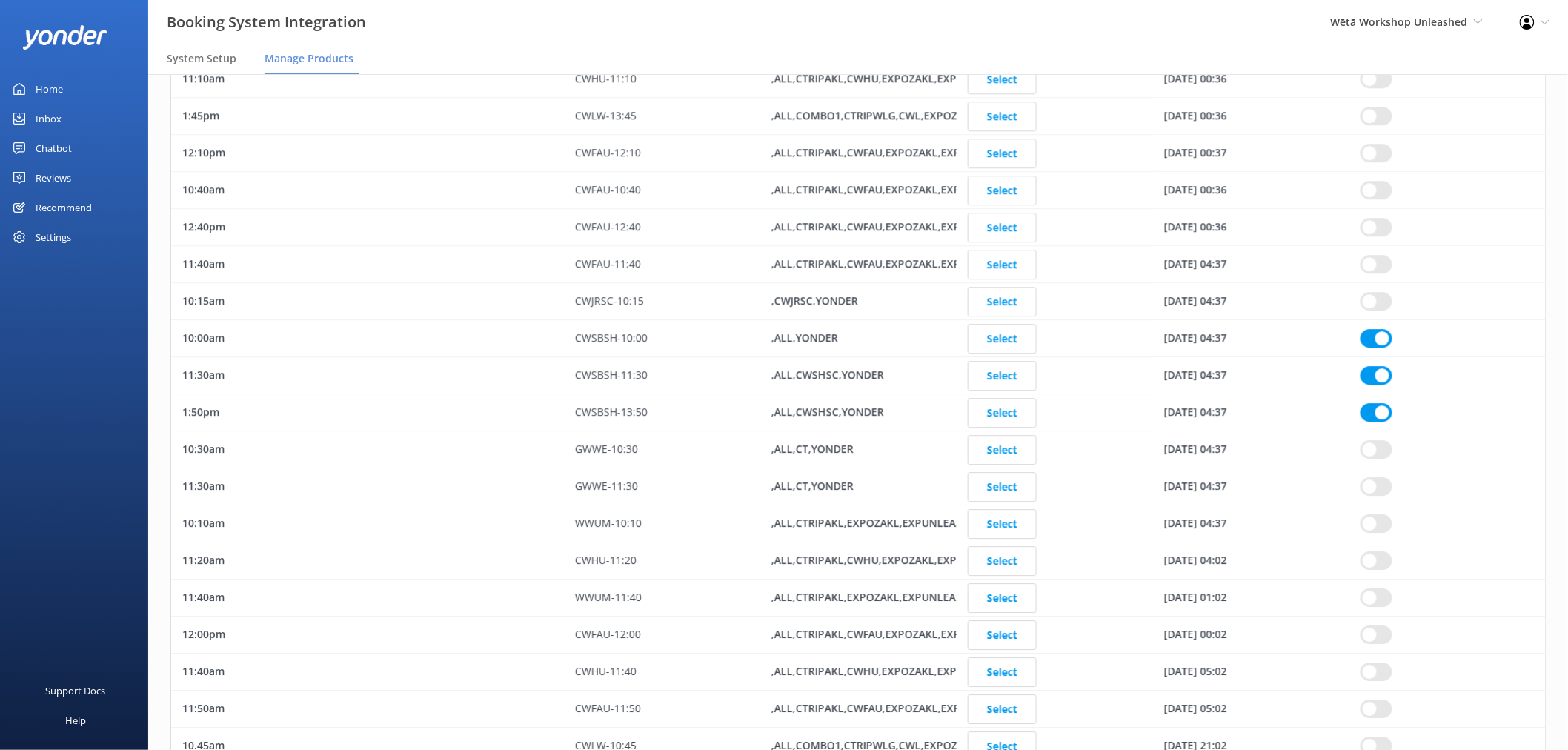
checkbox input "true"
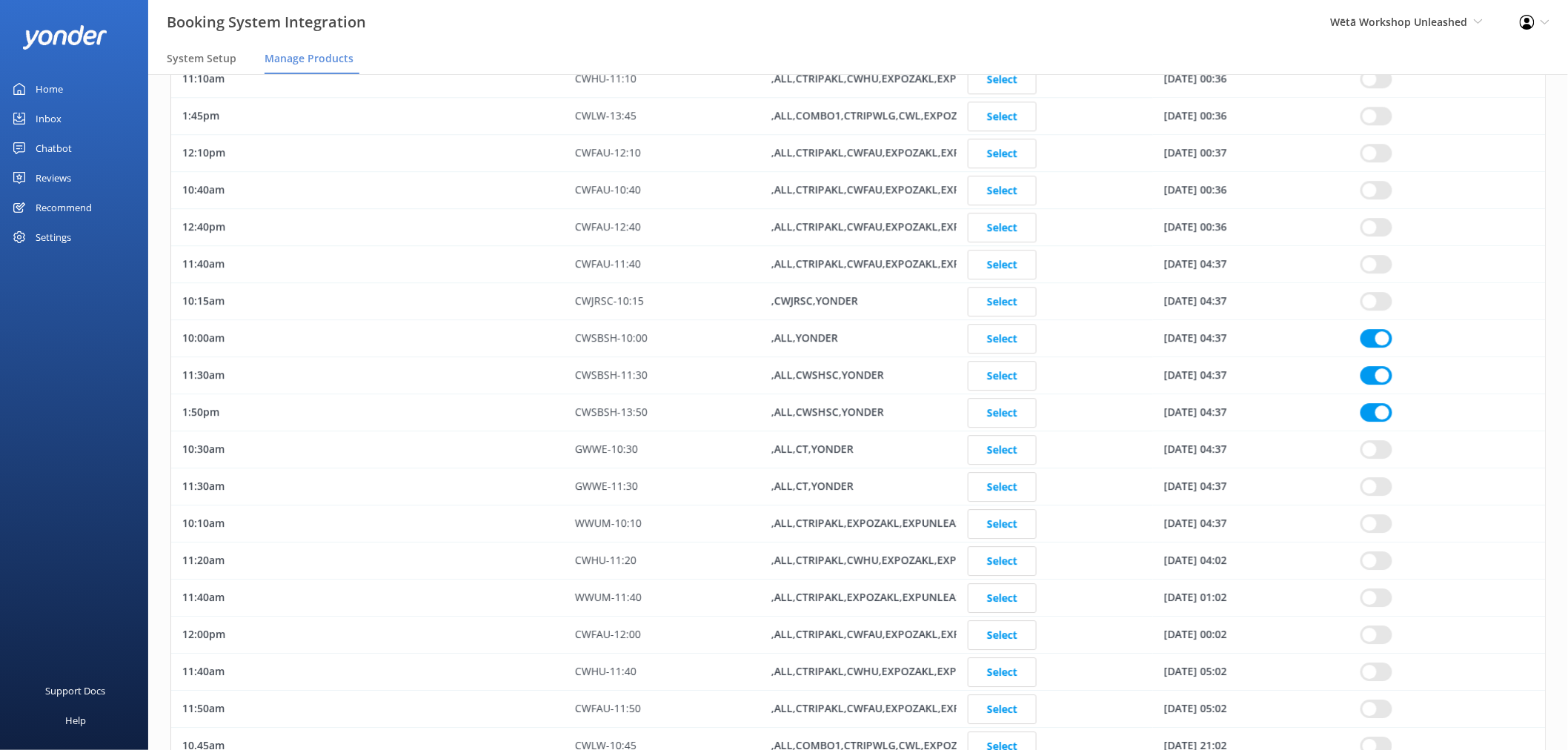
checkbox input "true"
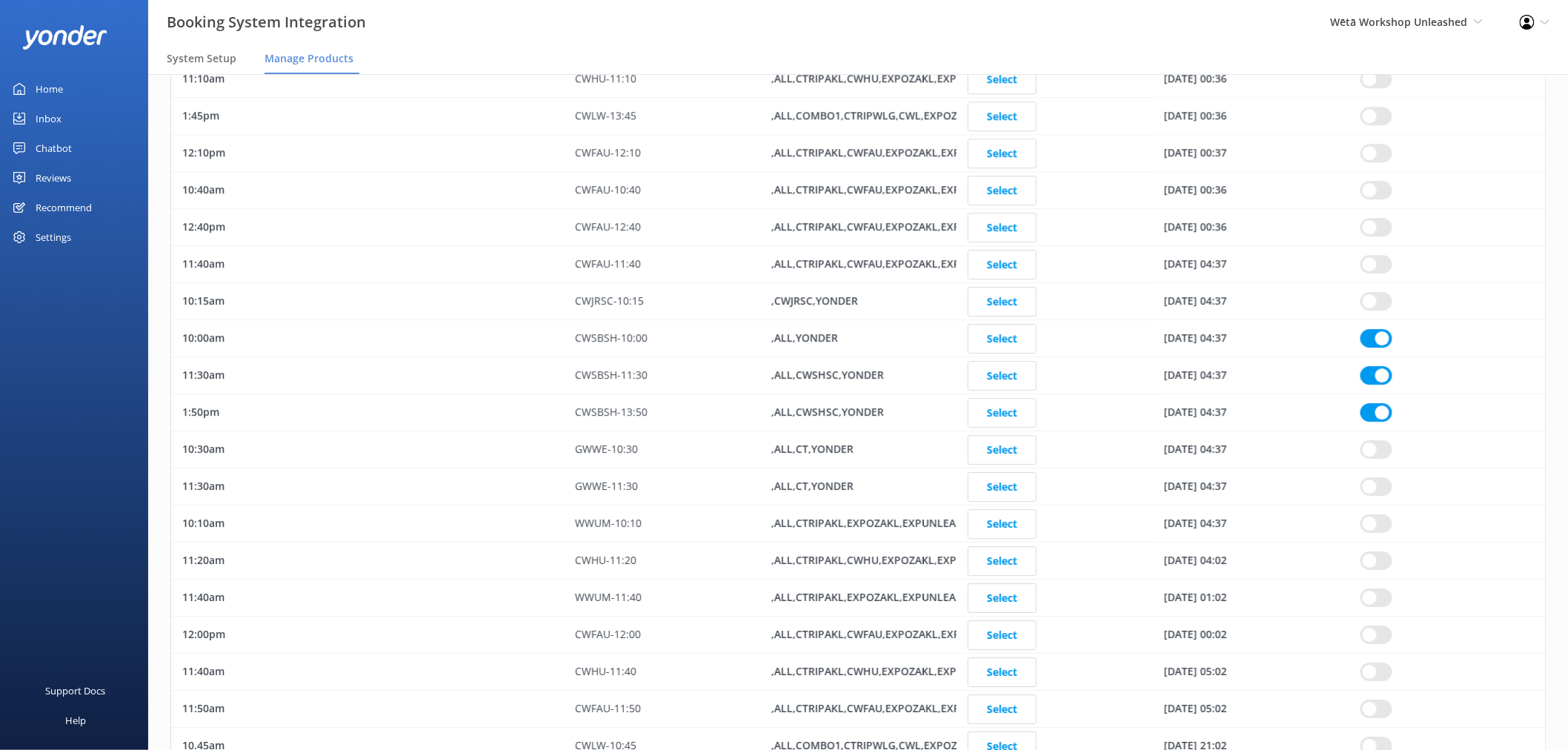
checkbox input "true"
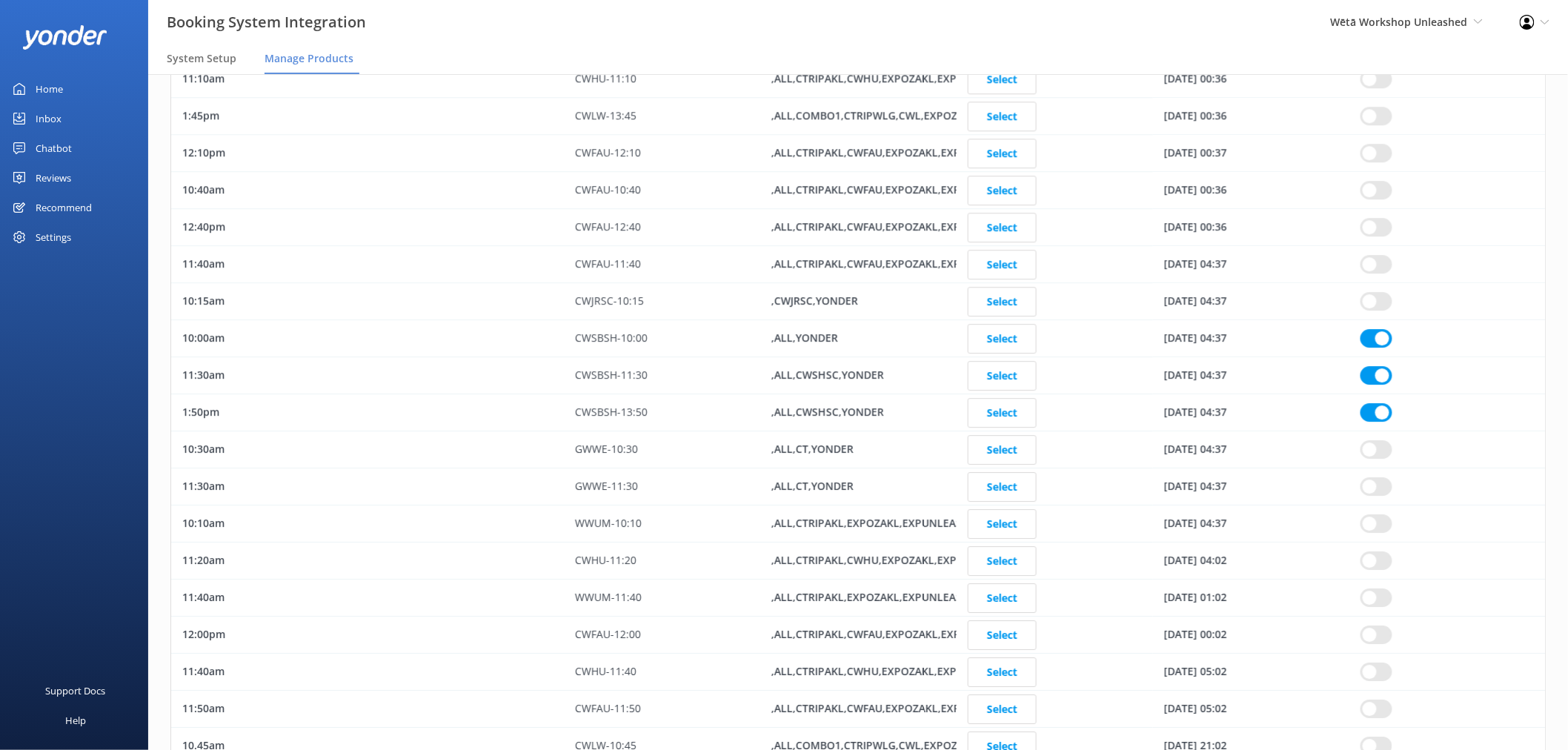
checkbox input "true"
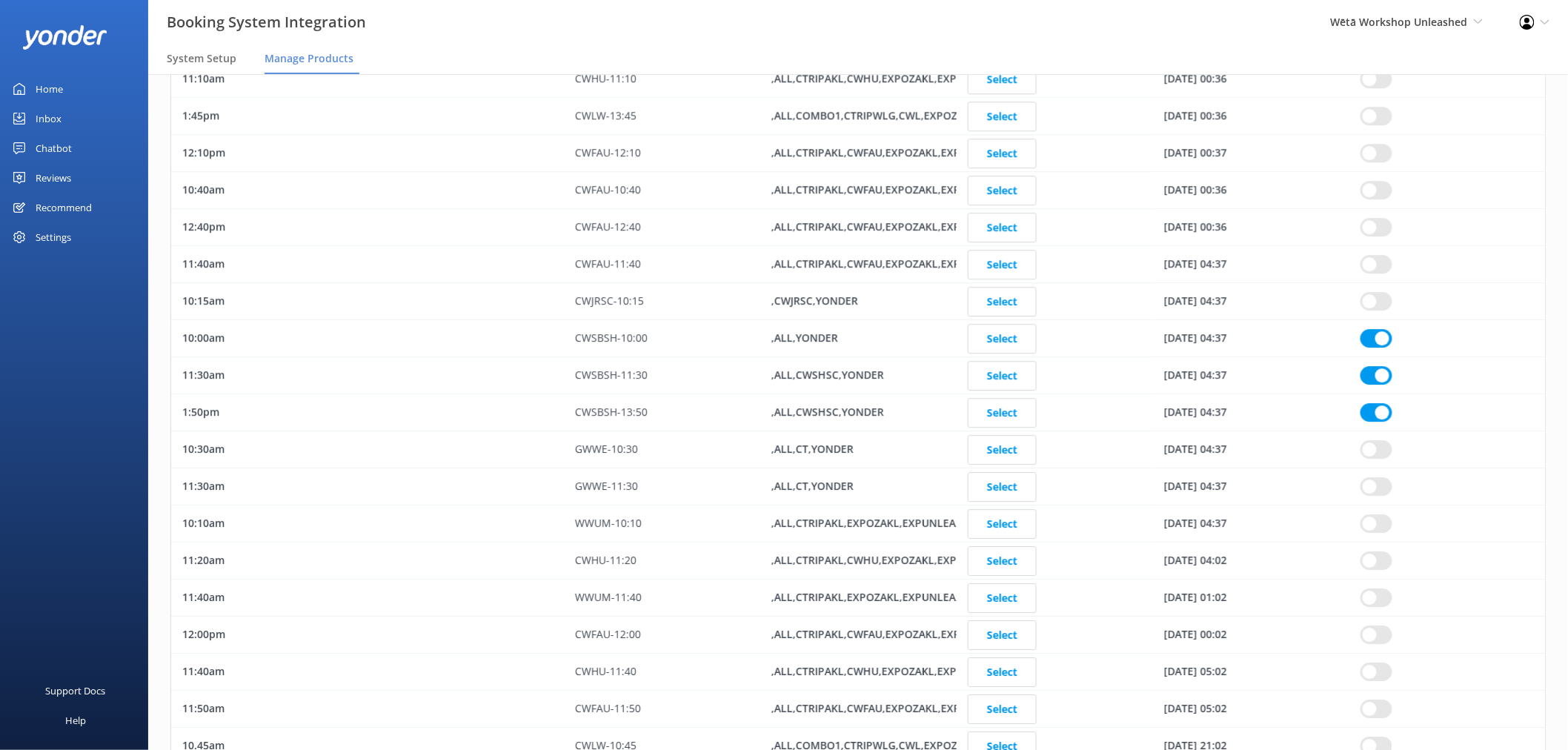
checkbox input "true"
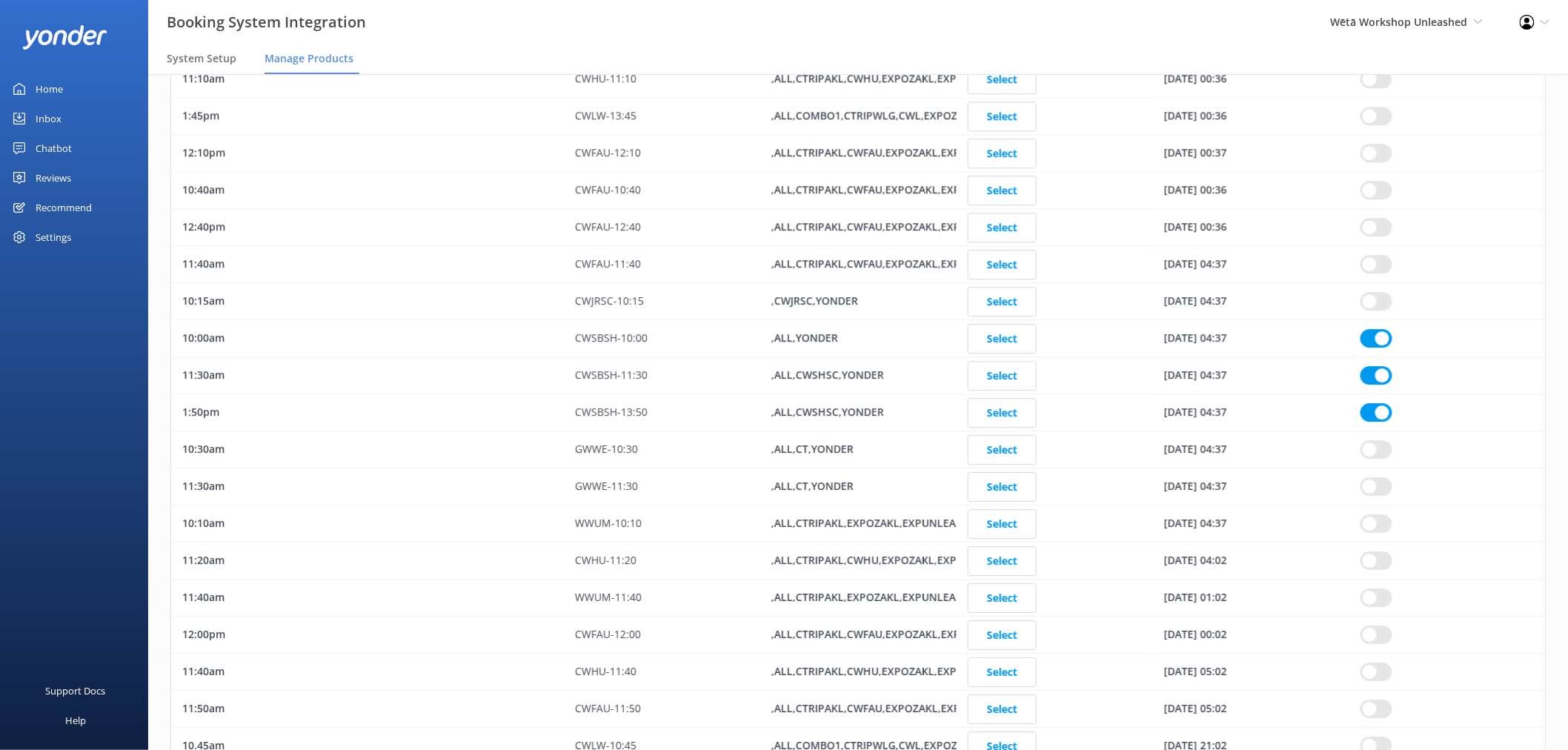
checkbox input "true"
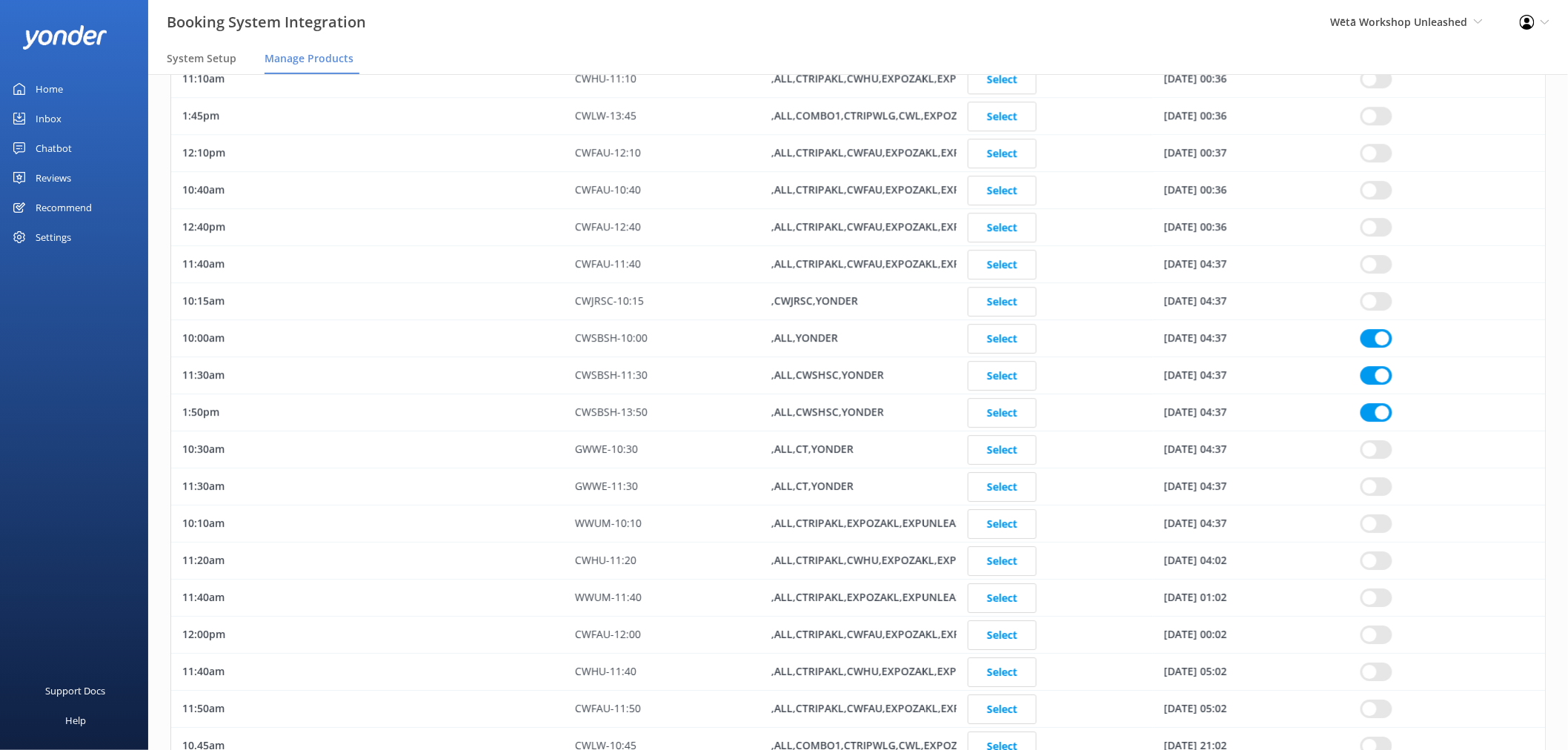
checkbox input "true"
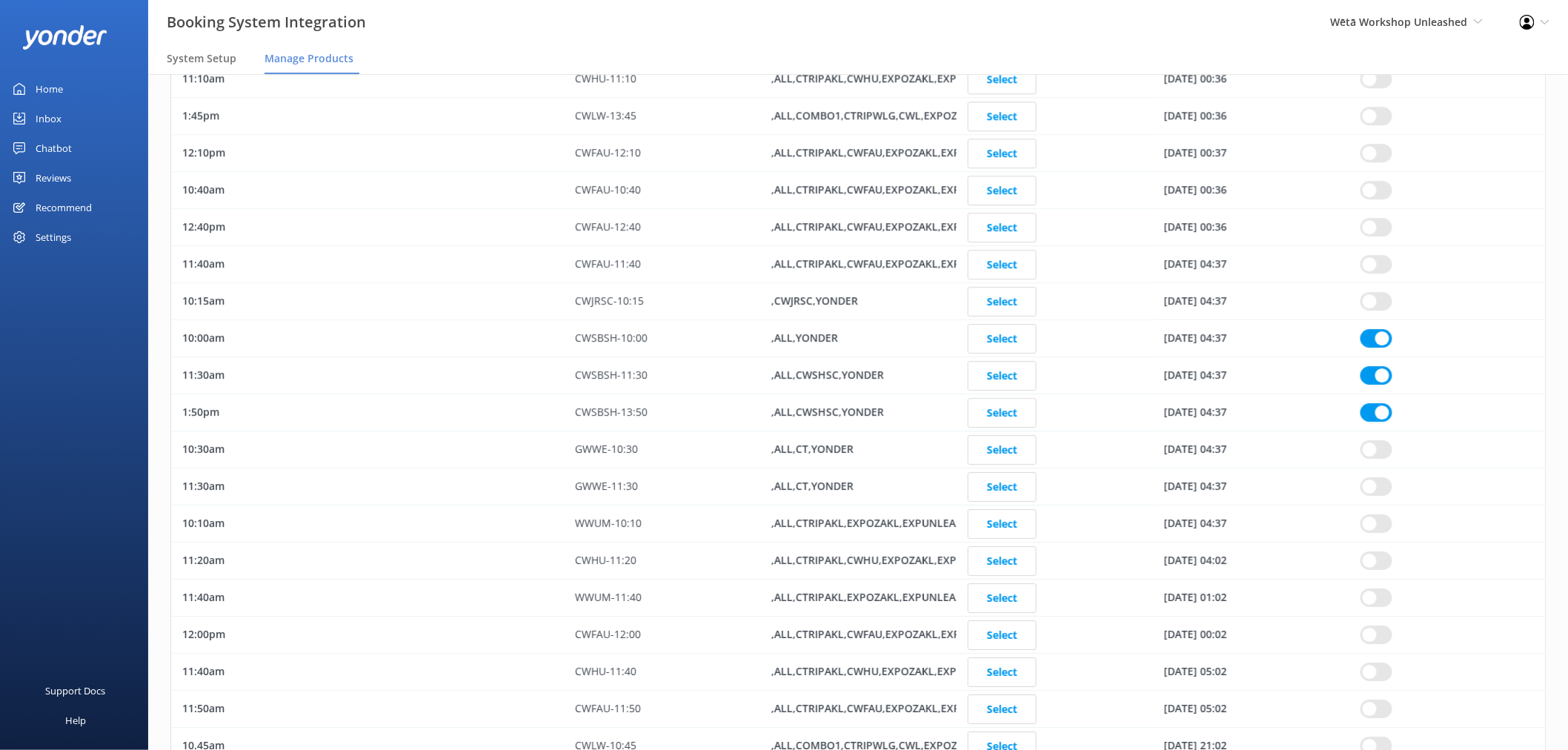
checkbox input "true"
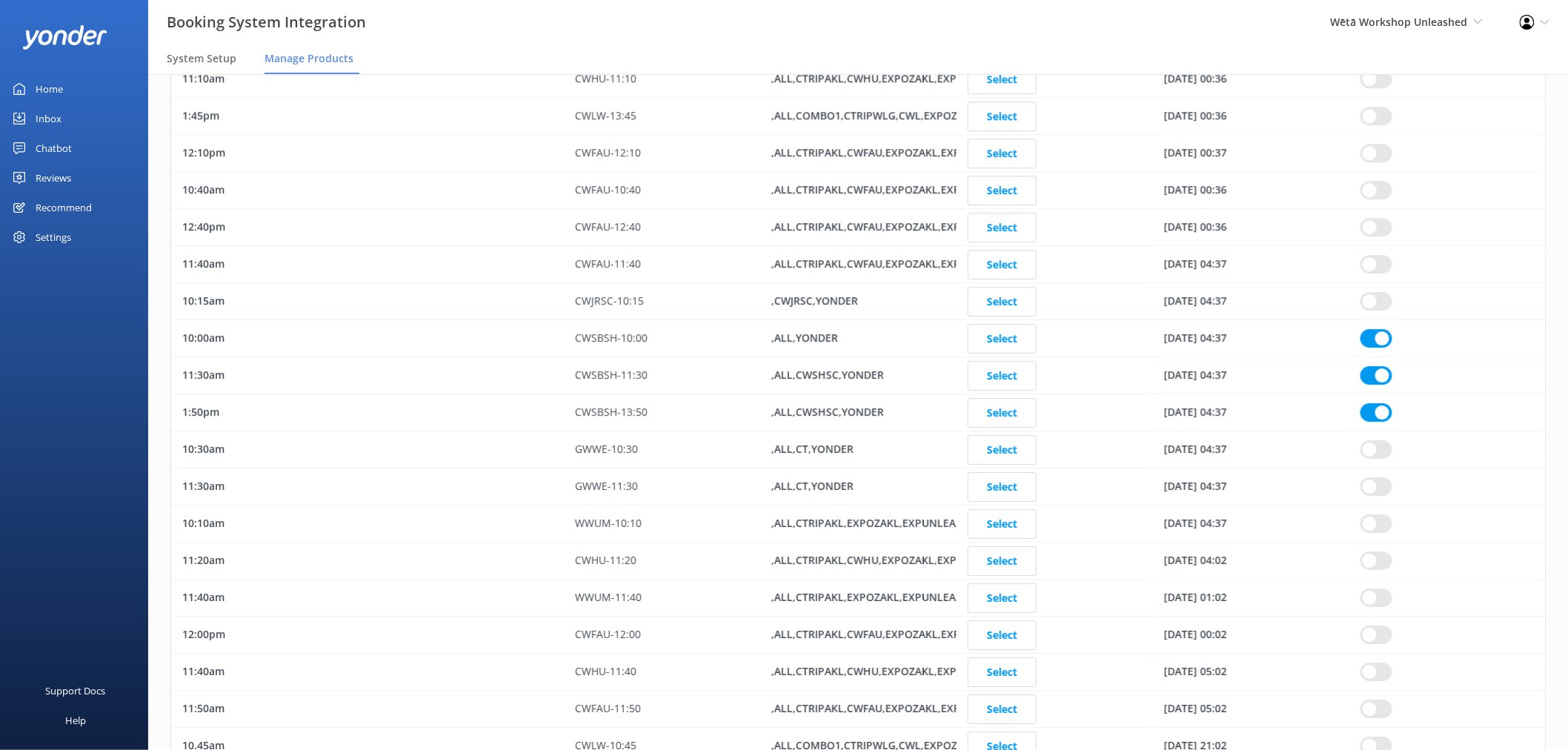
checkbox input "true"
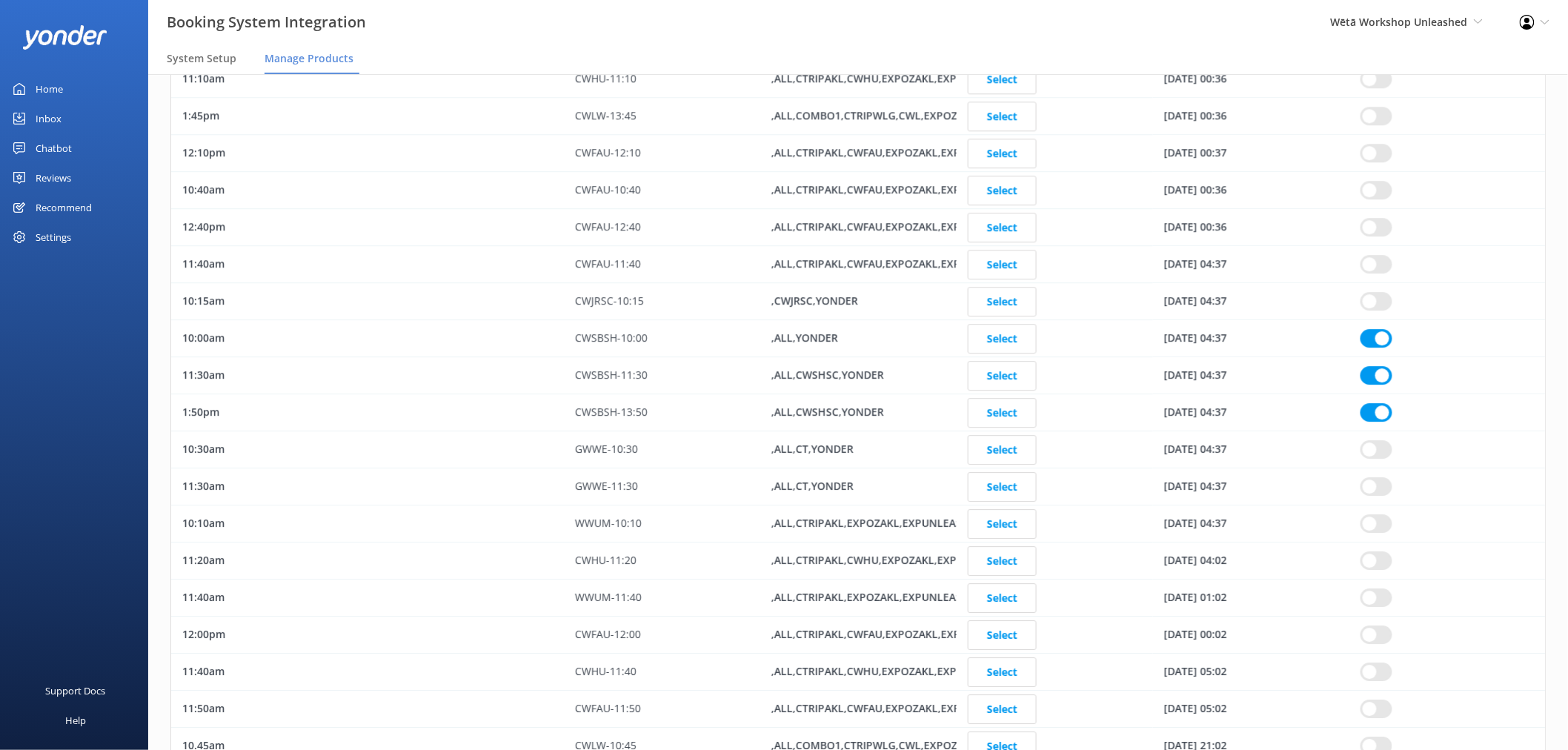
checkbox input "true"
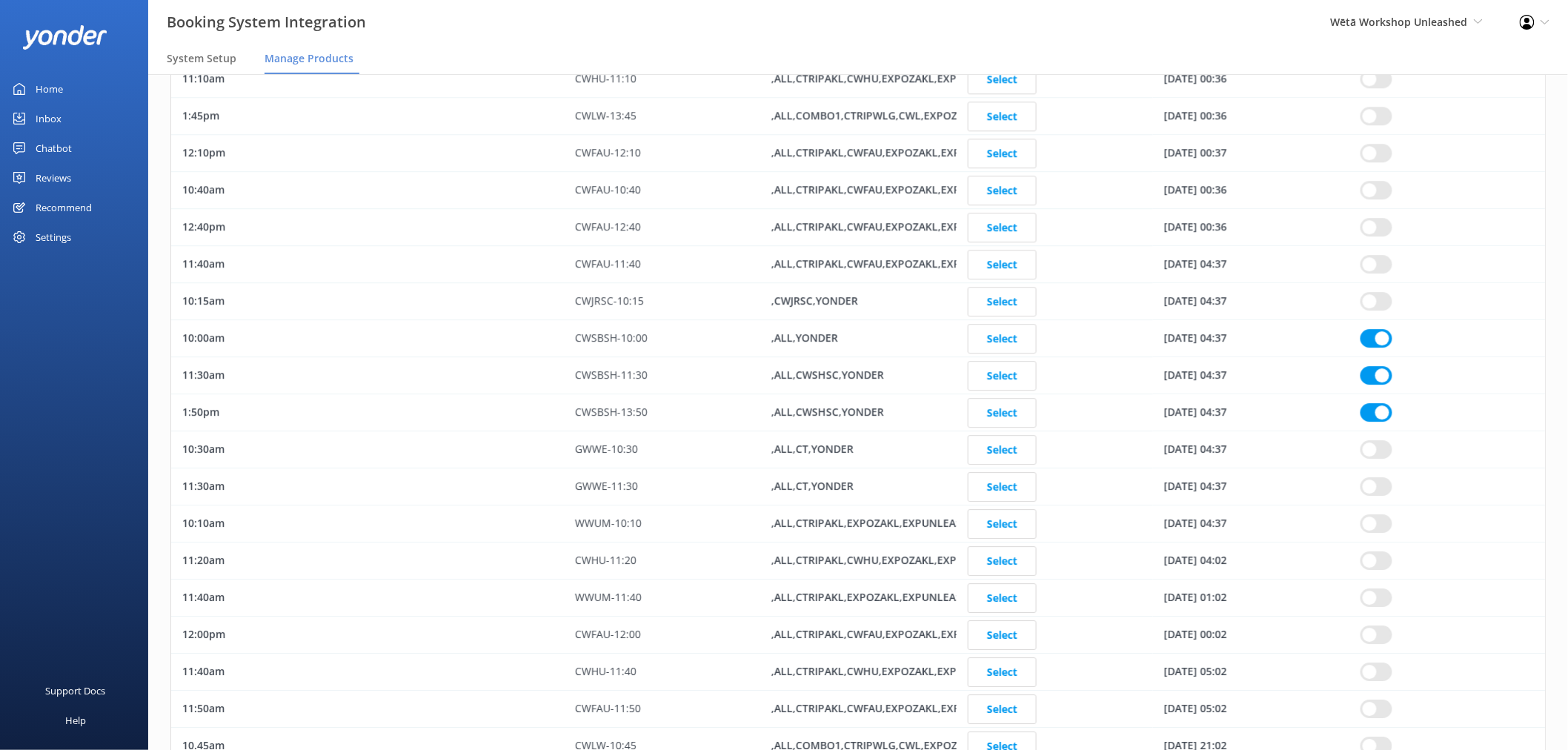
checkbox input "true"
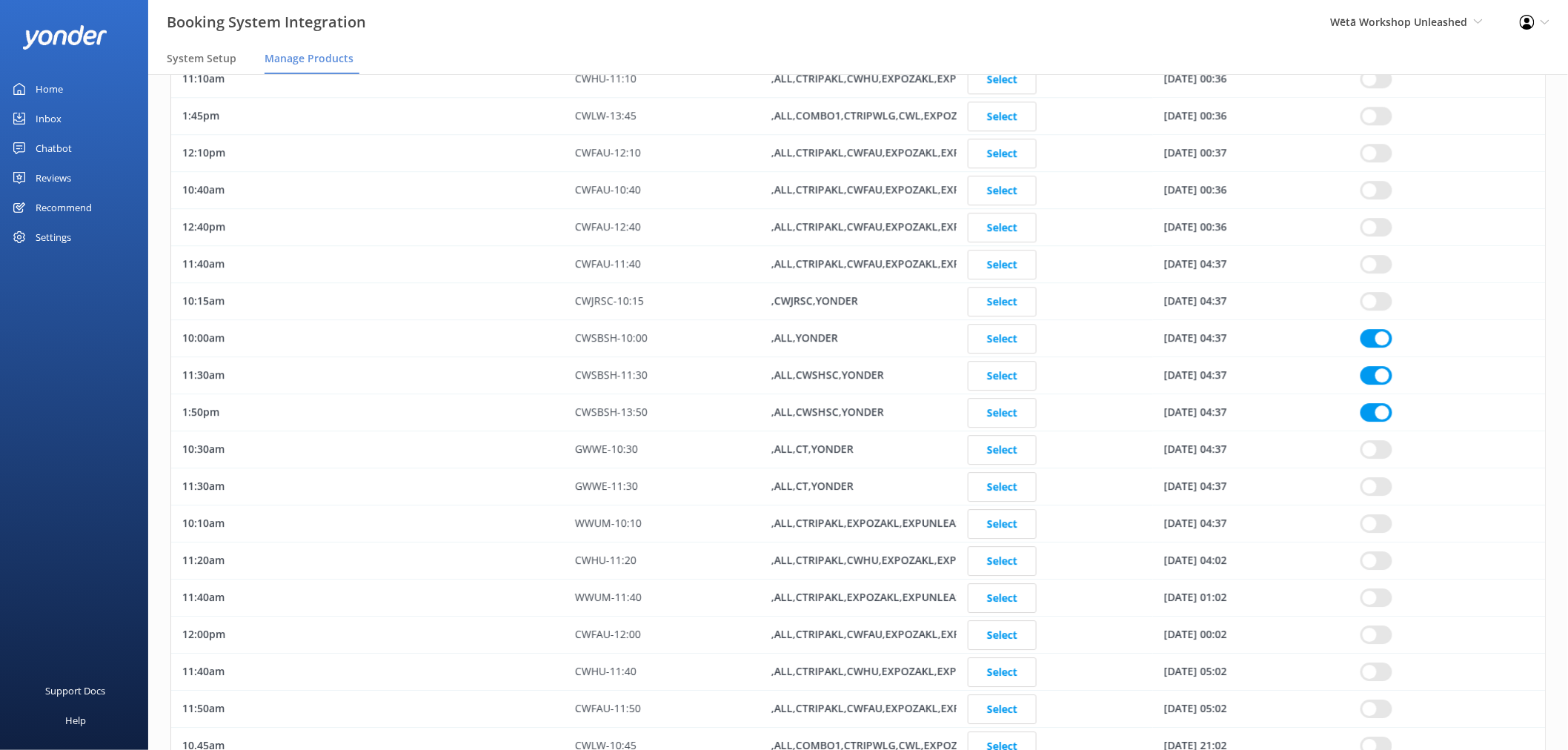
checkbox input "true"
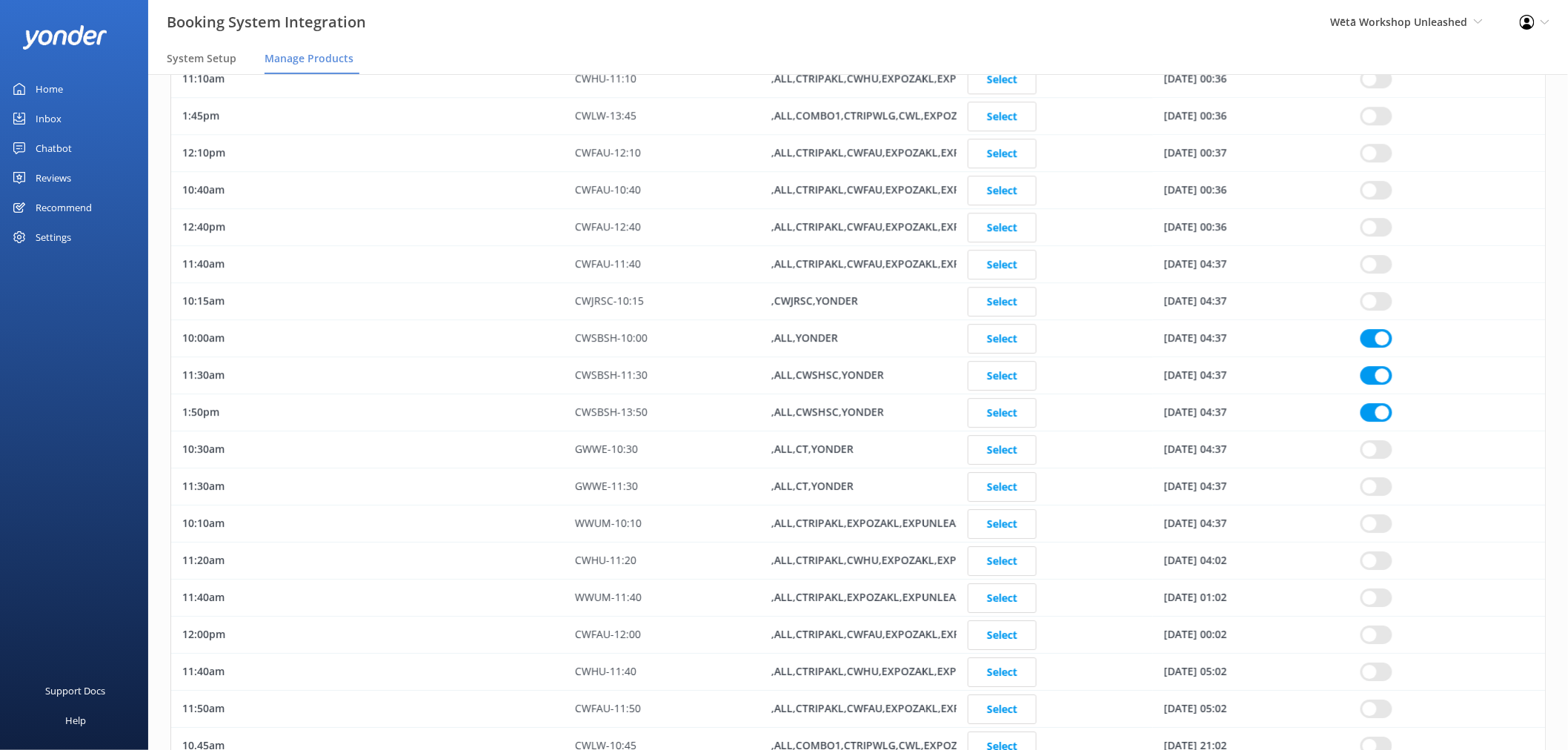
checkbox input "true"
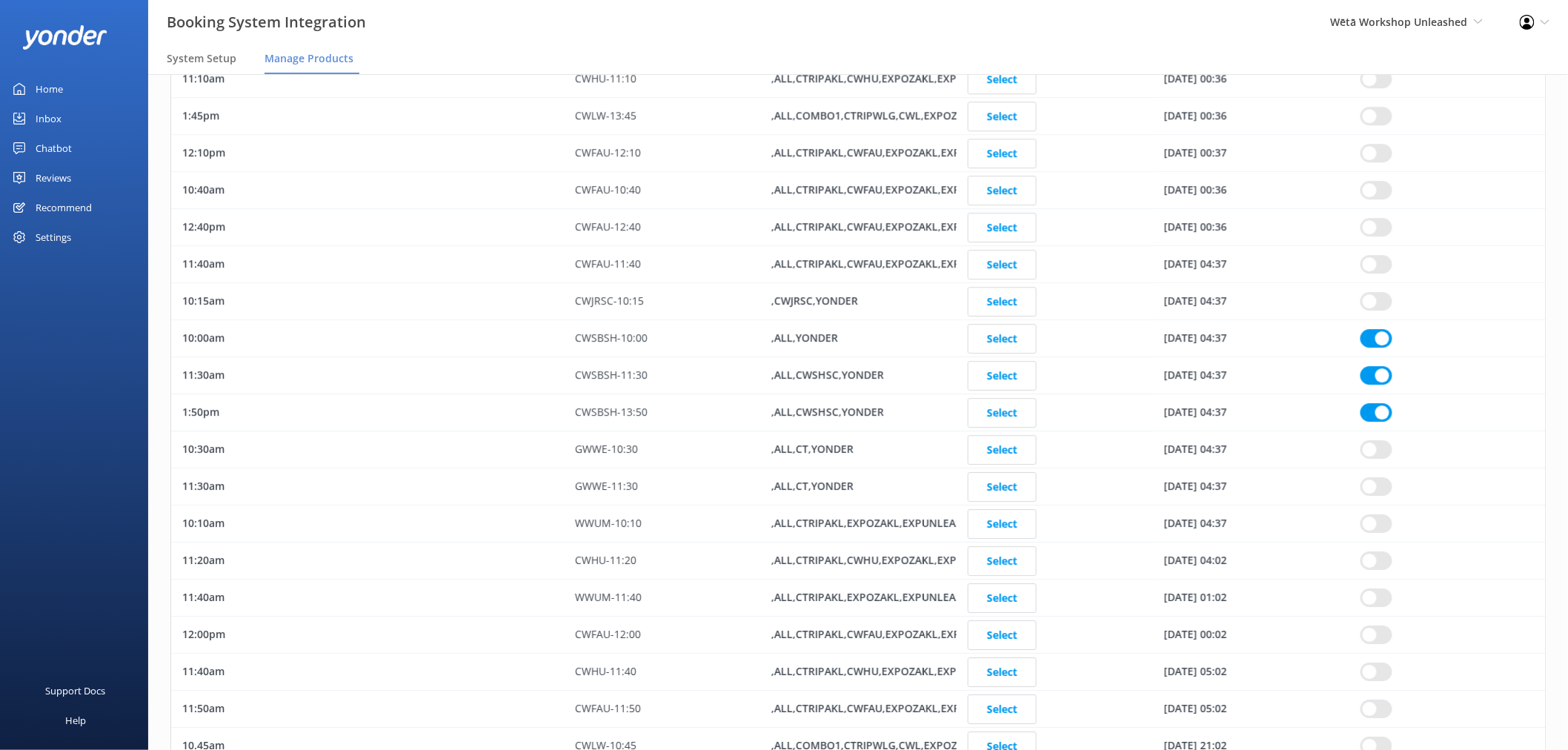
checkbox input "true"
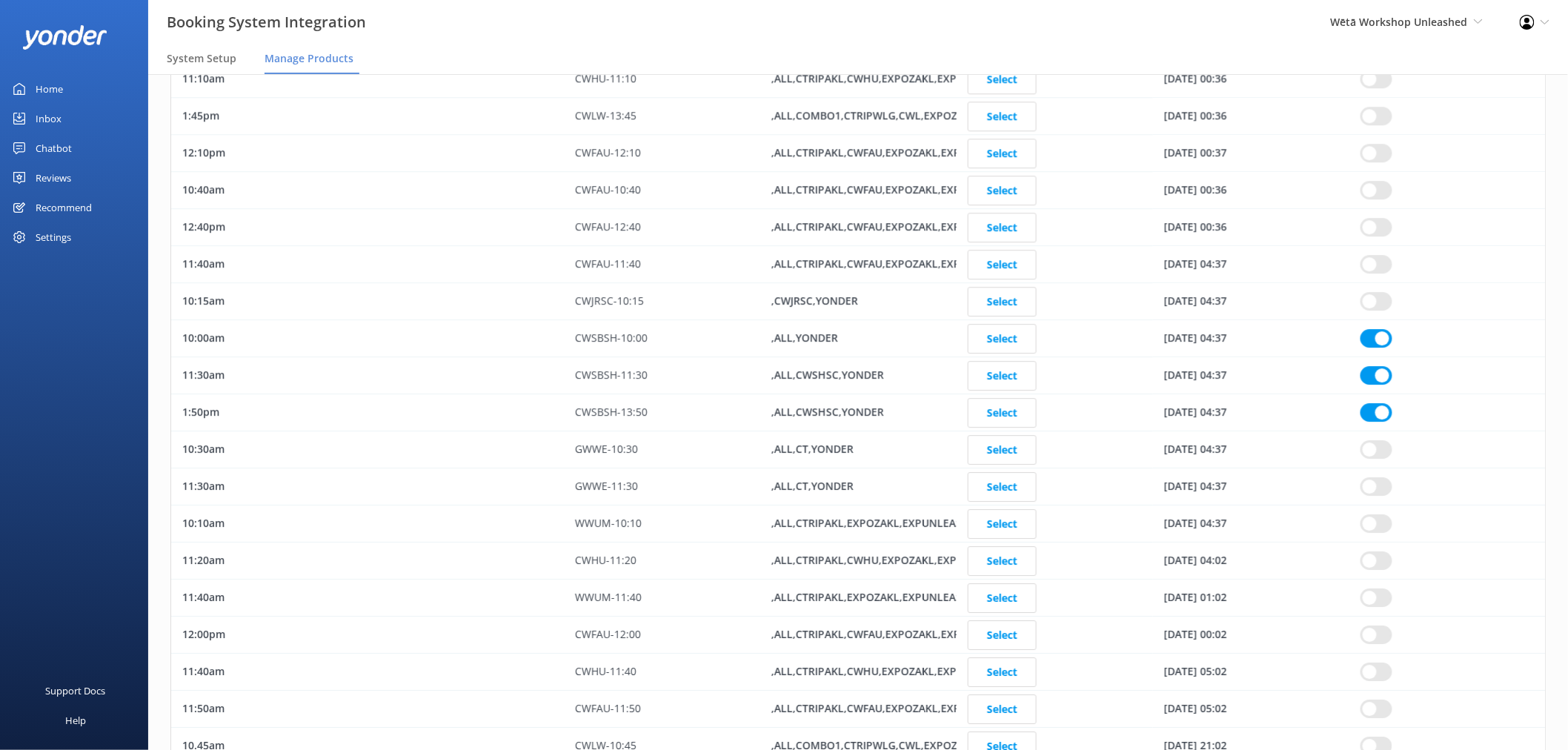
checkbox input "true"
click at [599, 375] on div "CWSBSH-11:30" at bounding box center [662, 375] width 196 height 37
checkbox input "true"
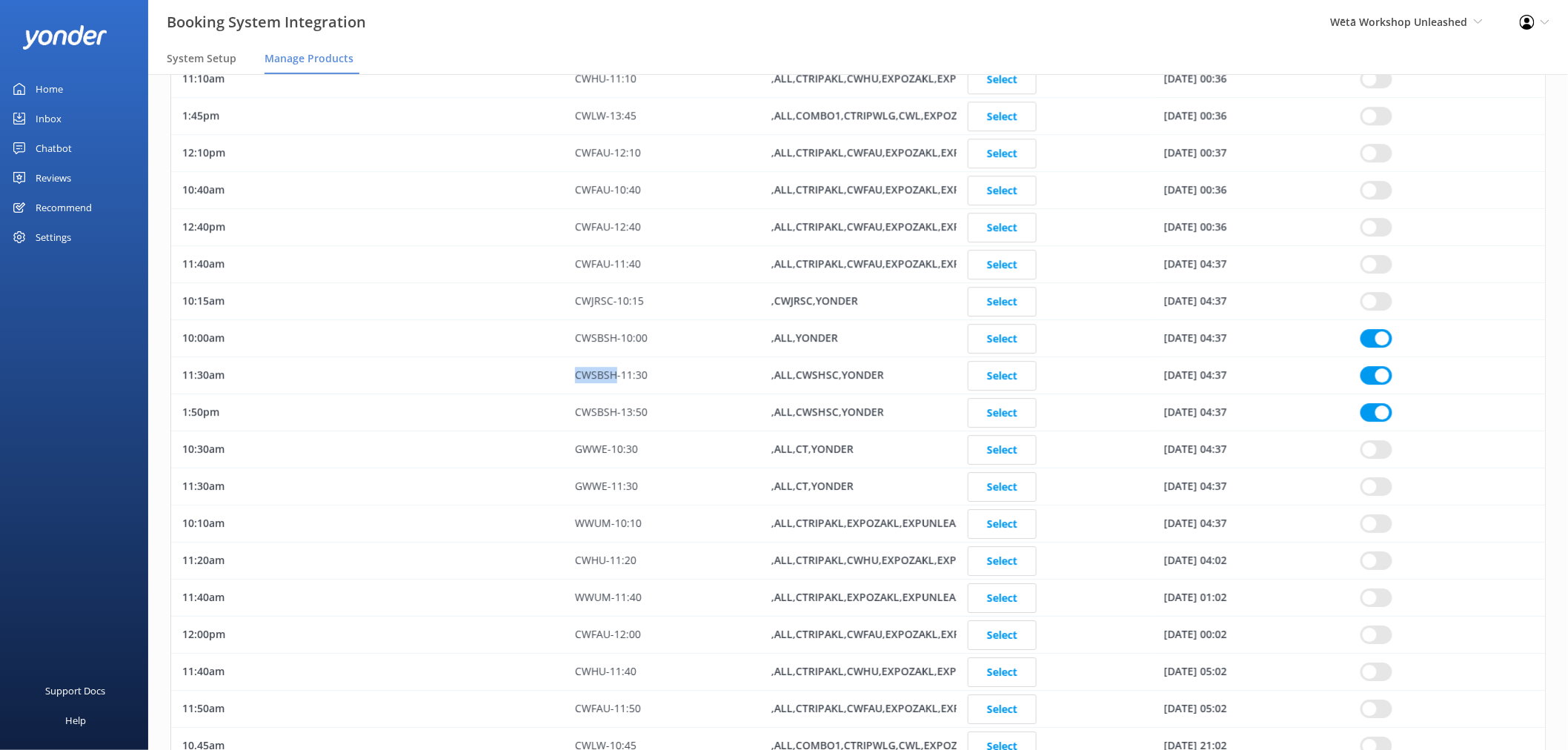
checkbox input "true"
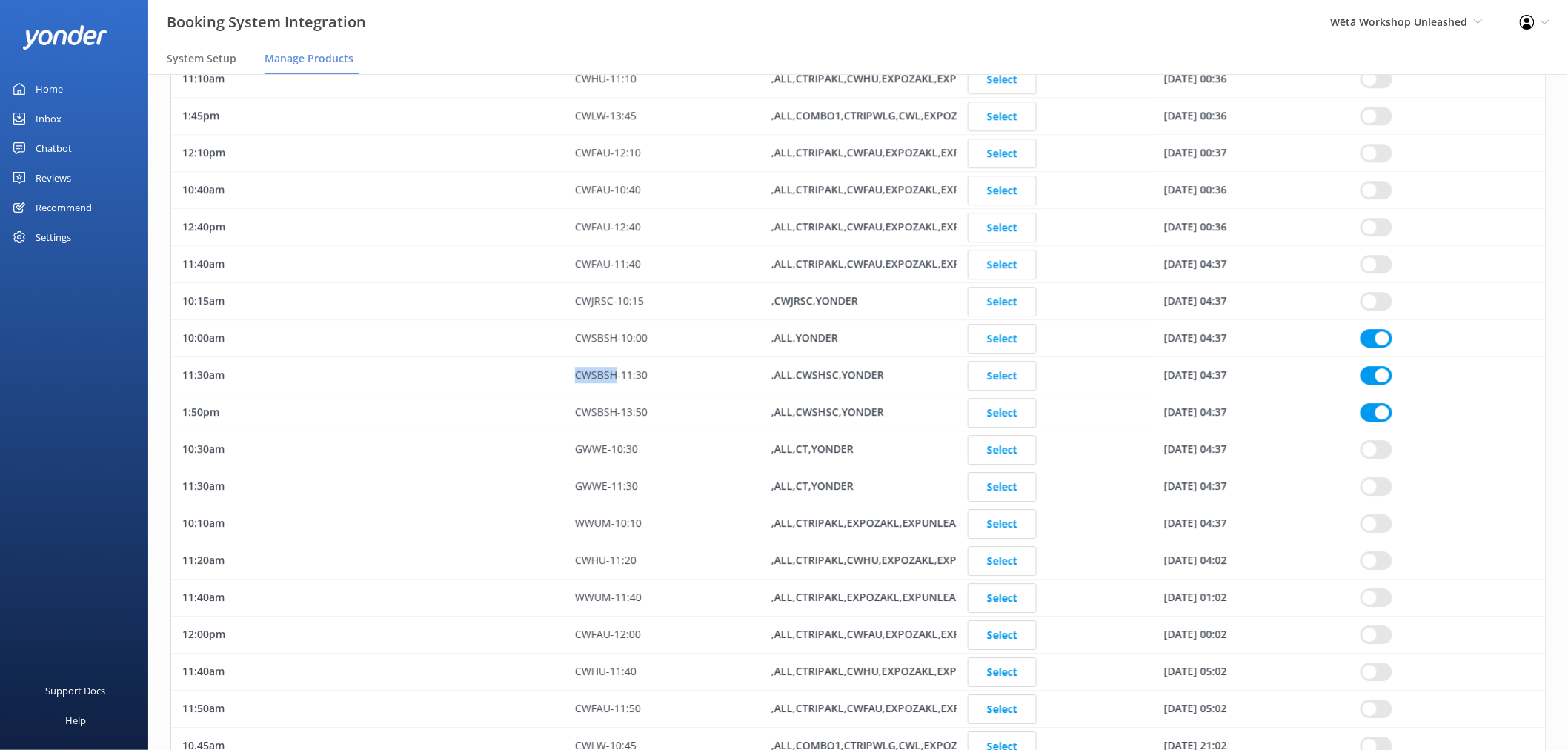
checkbox input "true"
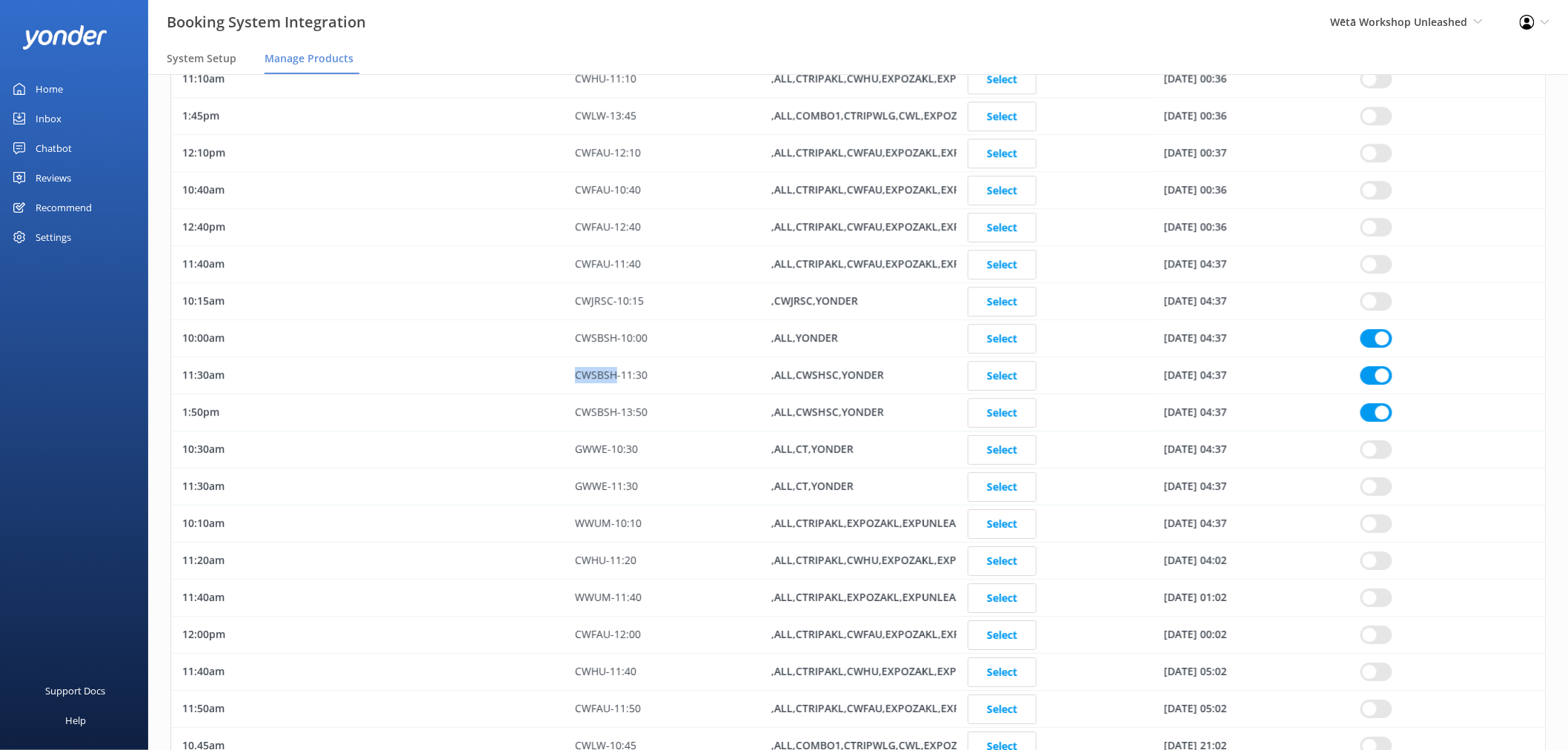
checkbox input "true"
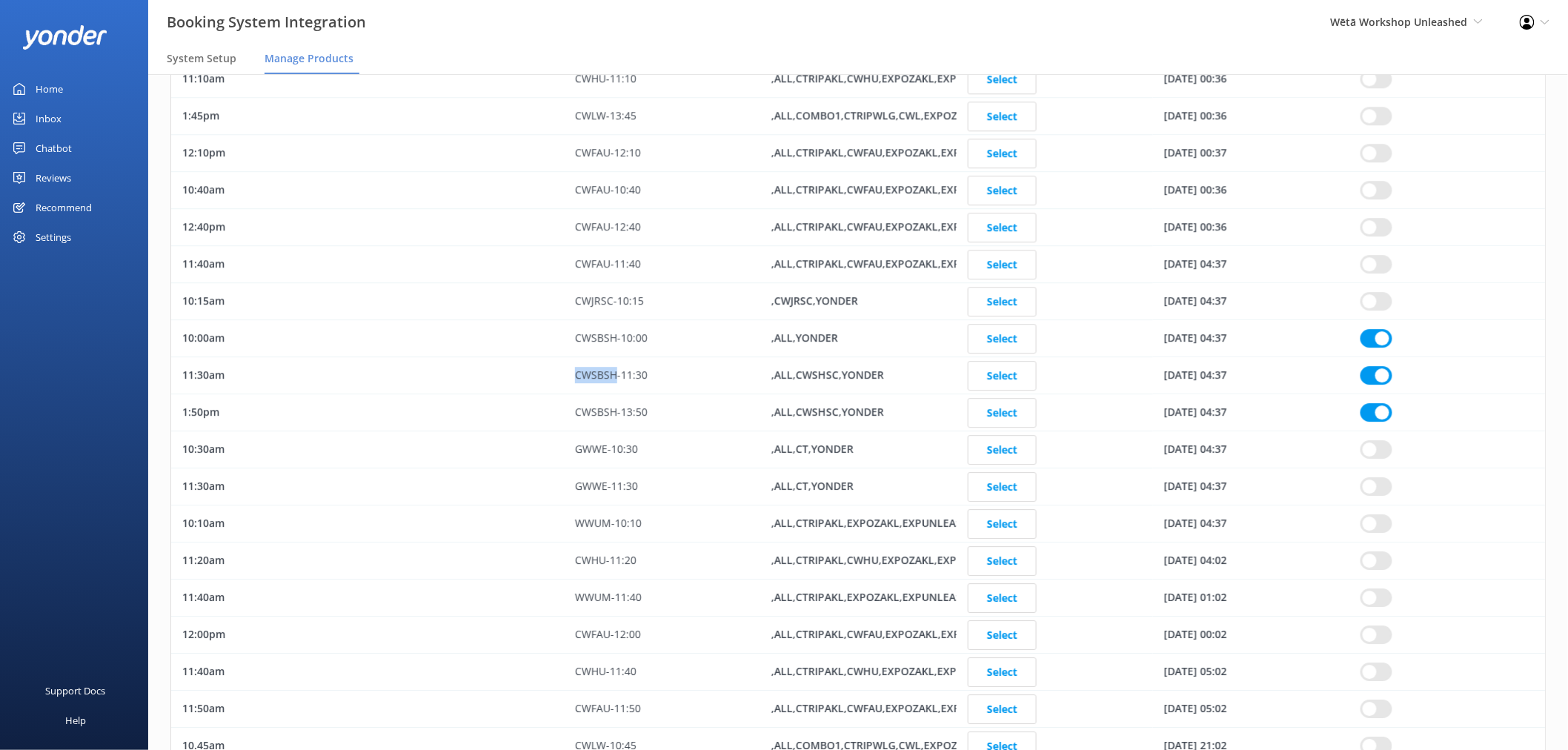
checkbox input "true"
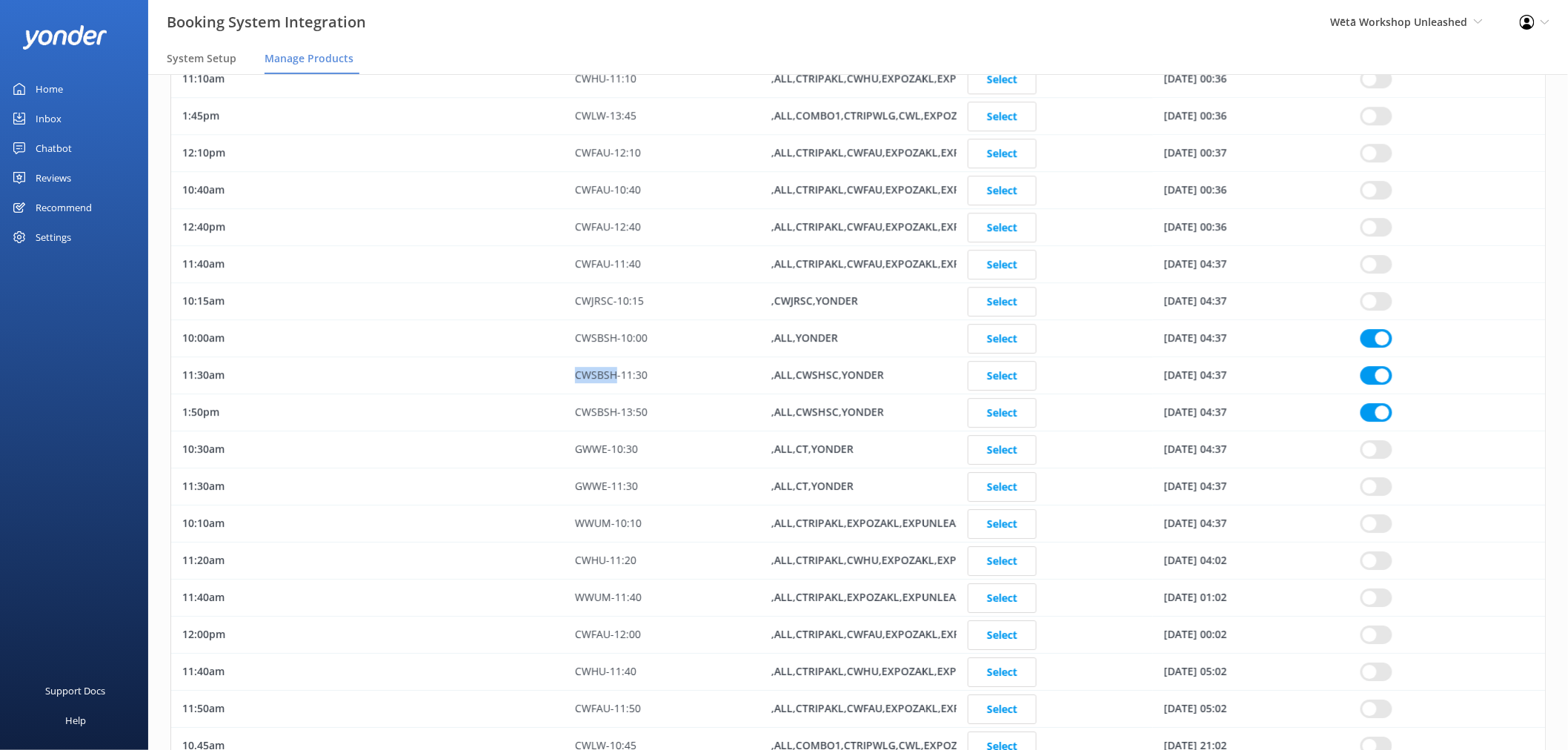
checkbox input "true"
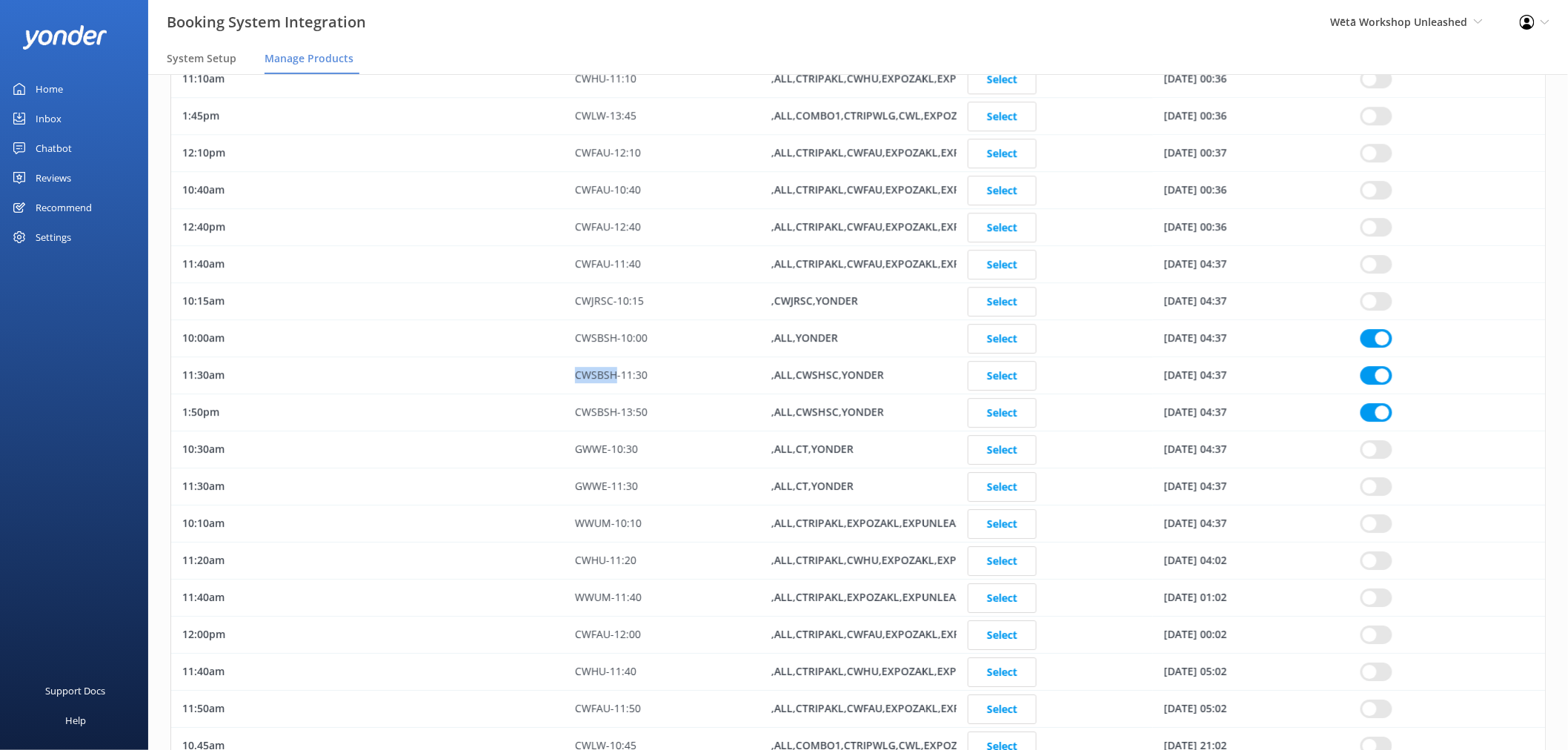
checkbox input "true"
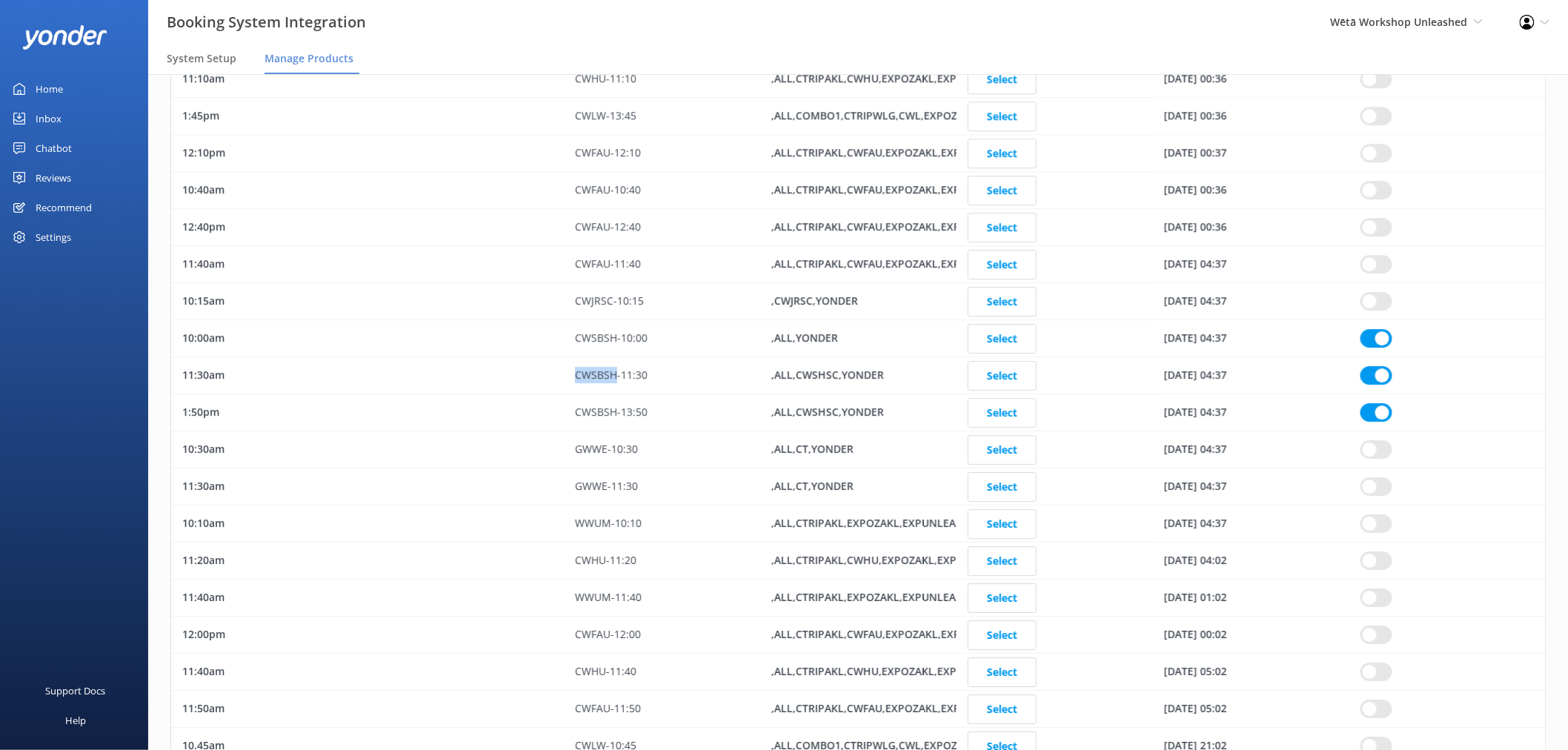
checkbox input "true"
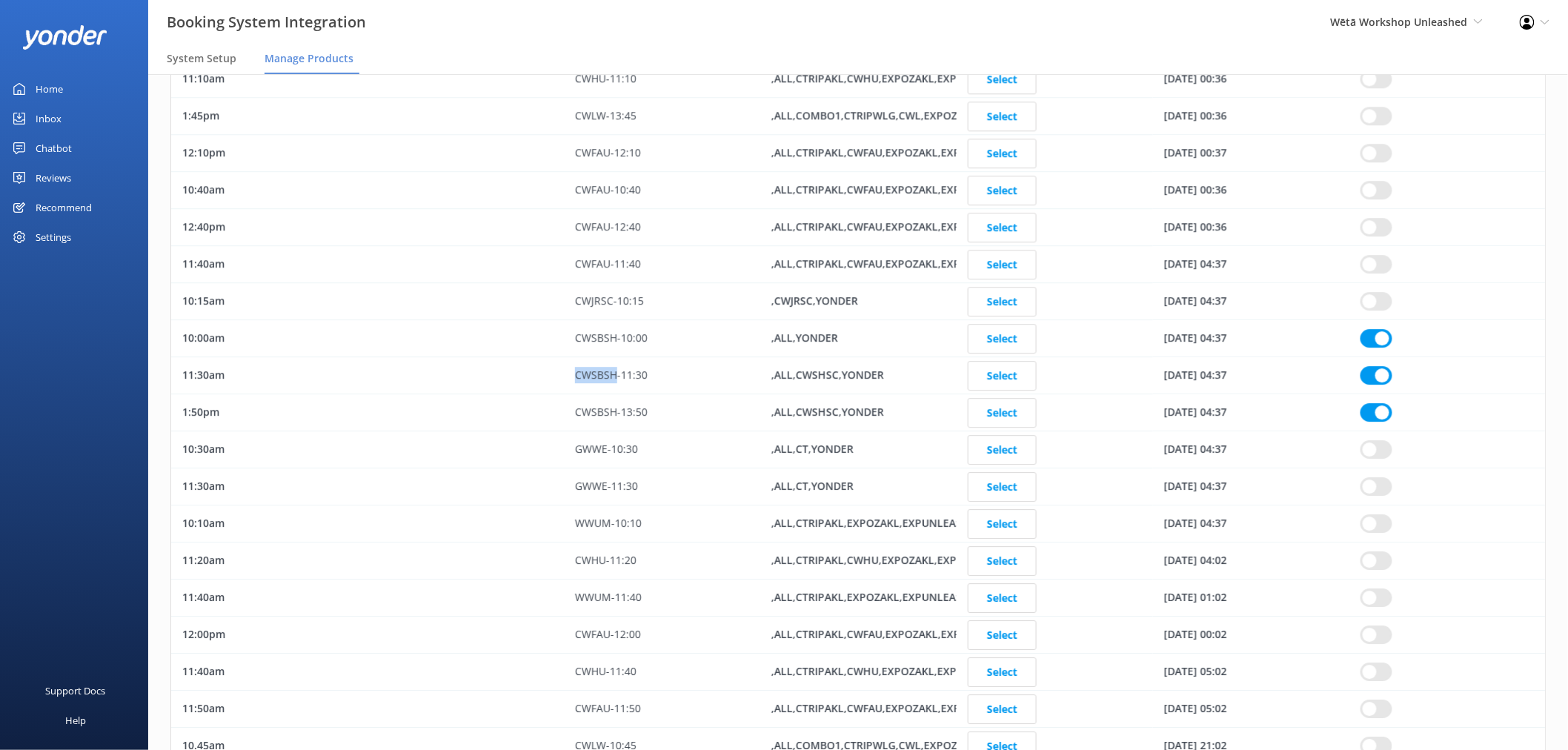
checkbox input "true"
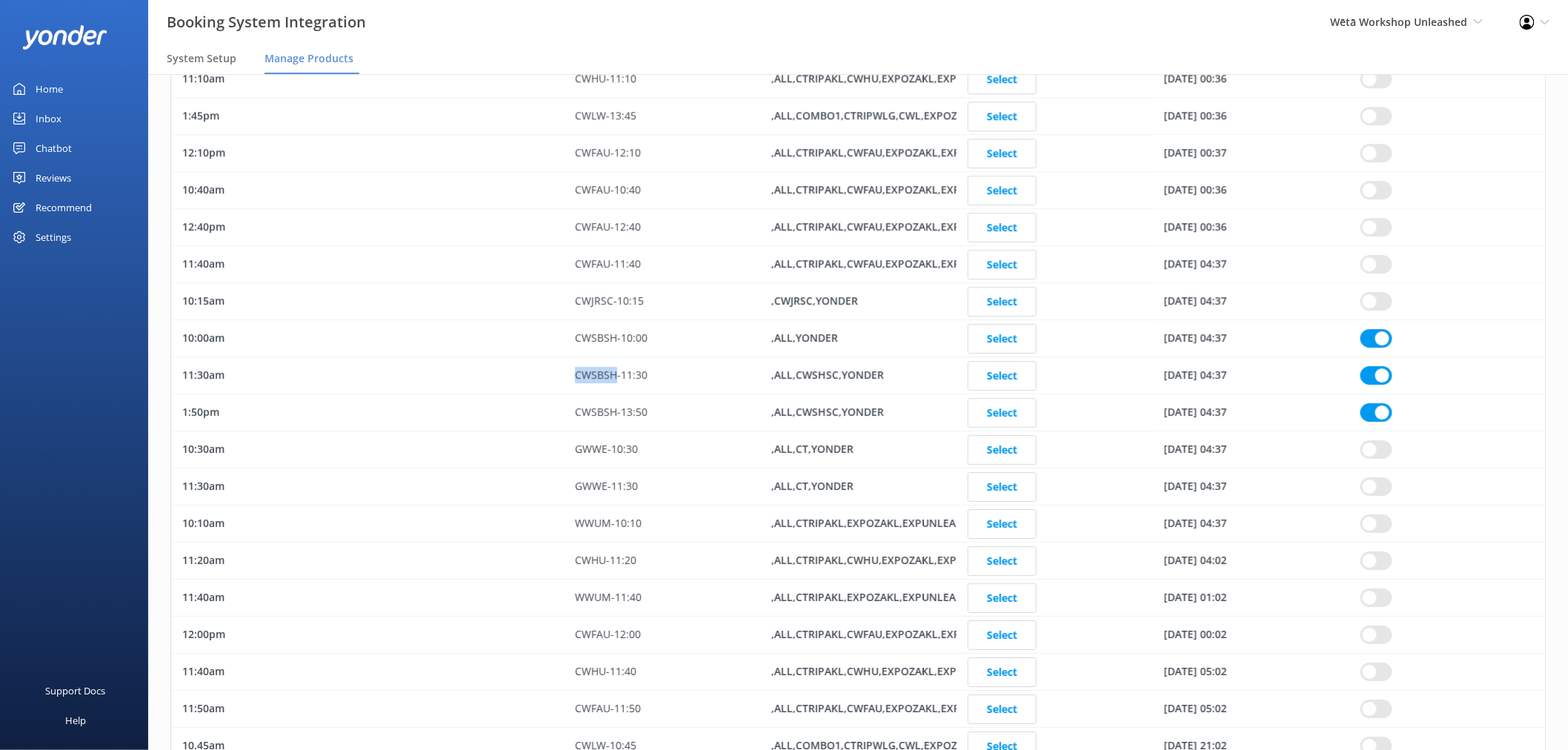
checkbox input "true"
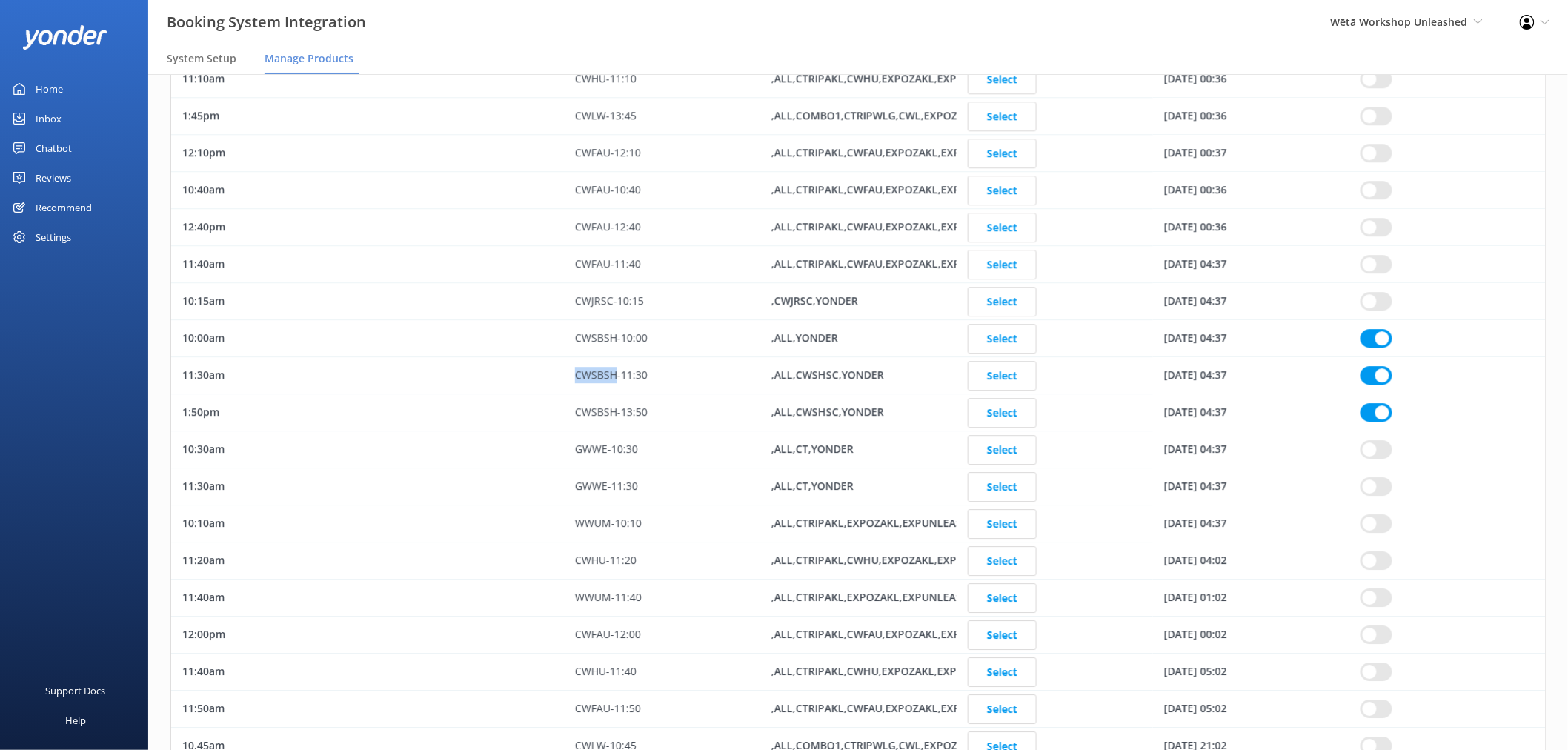
checkbox input "true"
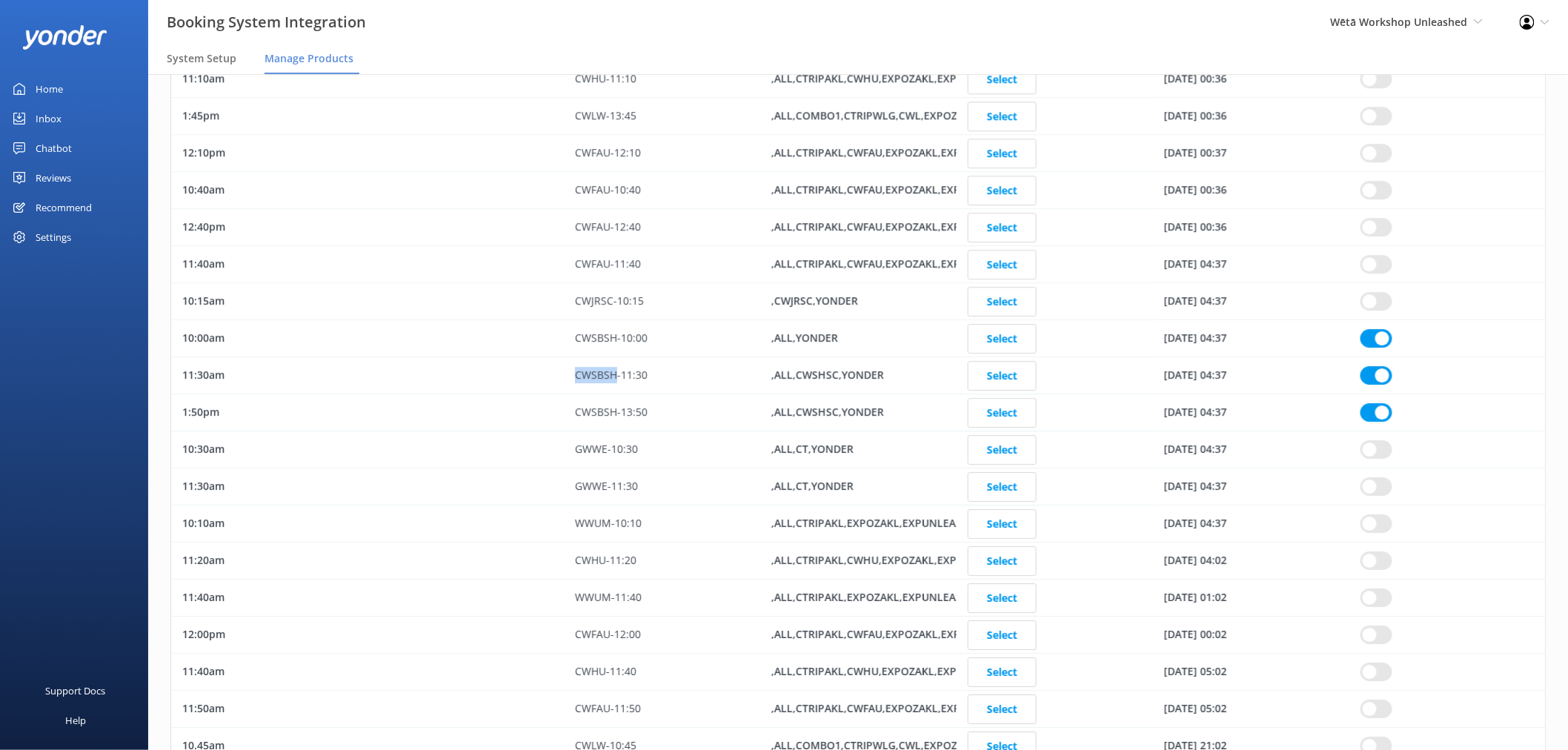
checkbox input "true"
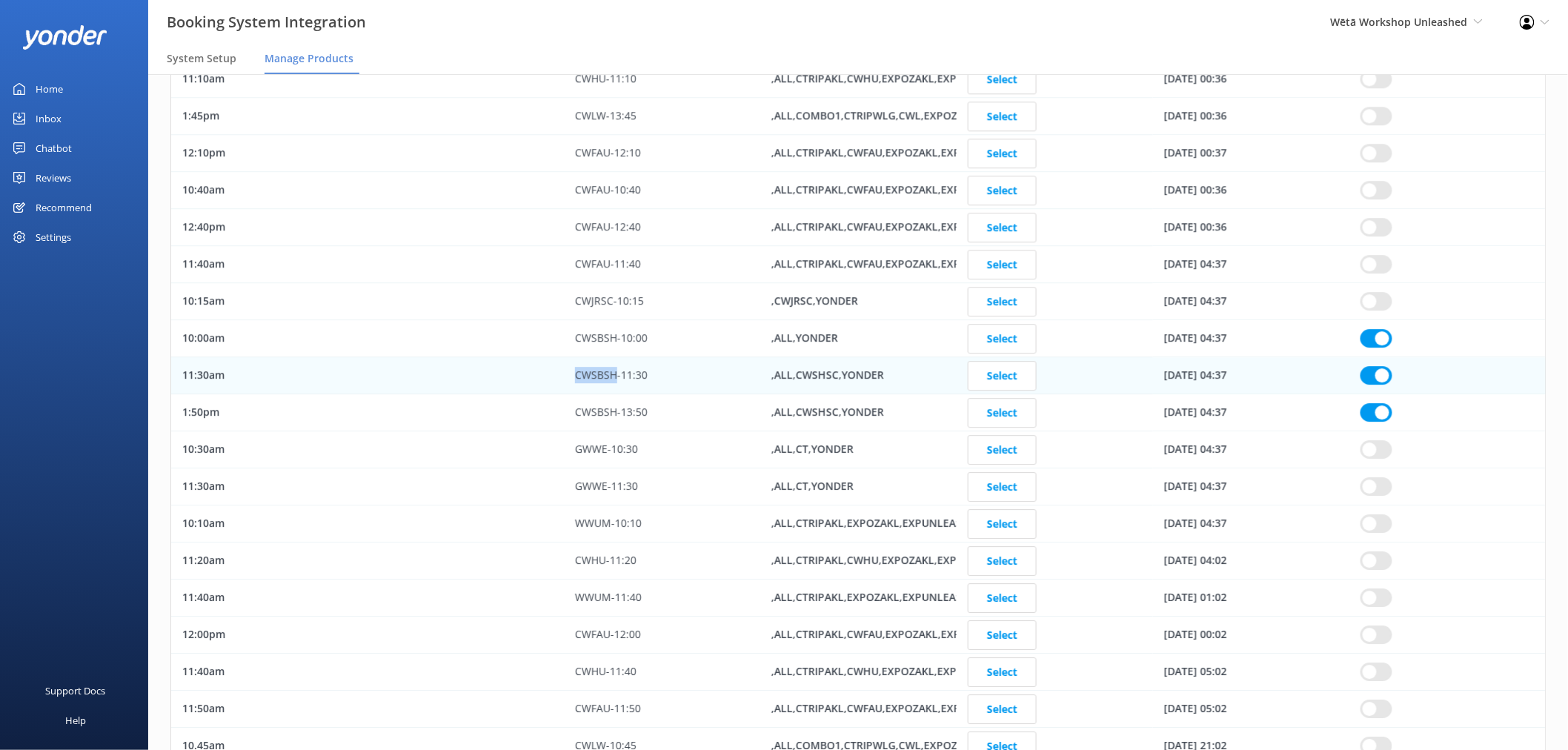
copy div "CWSBSH"
